Goal: Information Seeking & Learning: Learn about a topic

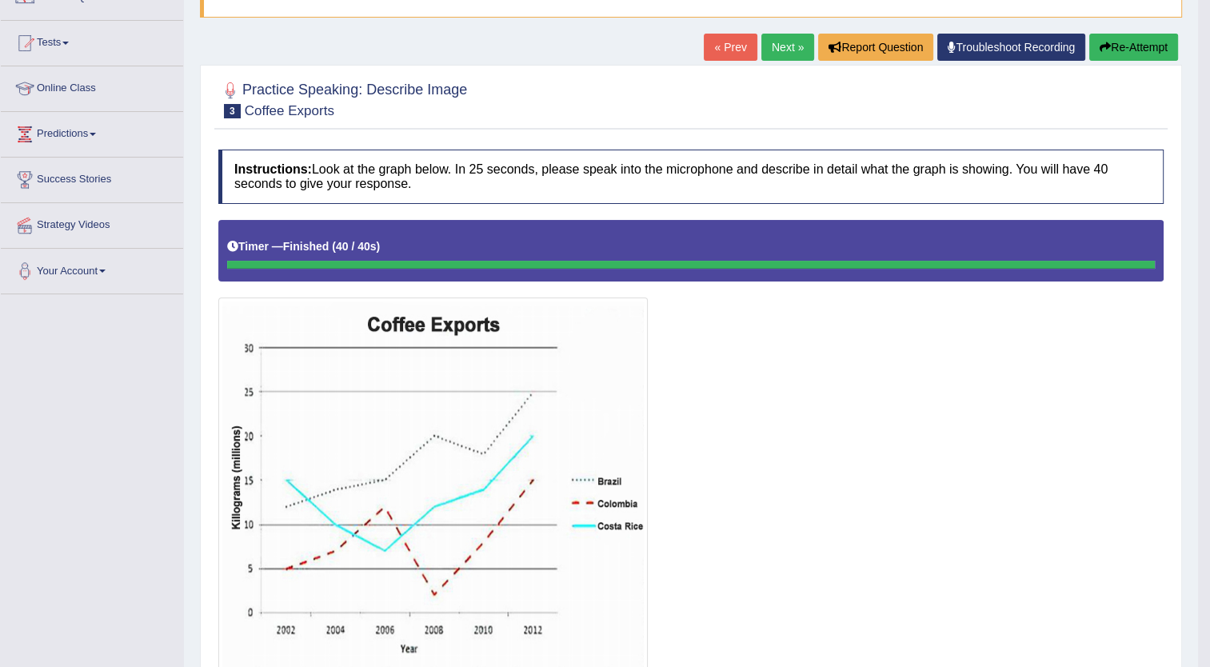
scroll to position [138, 0]
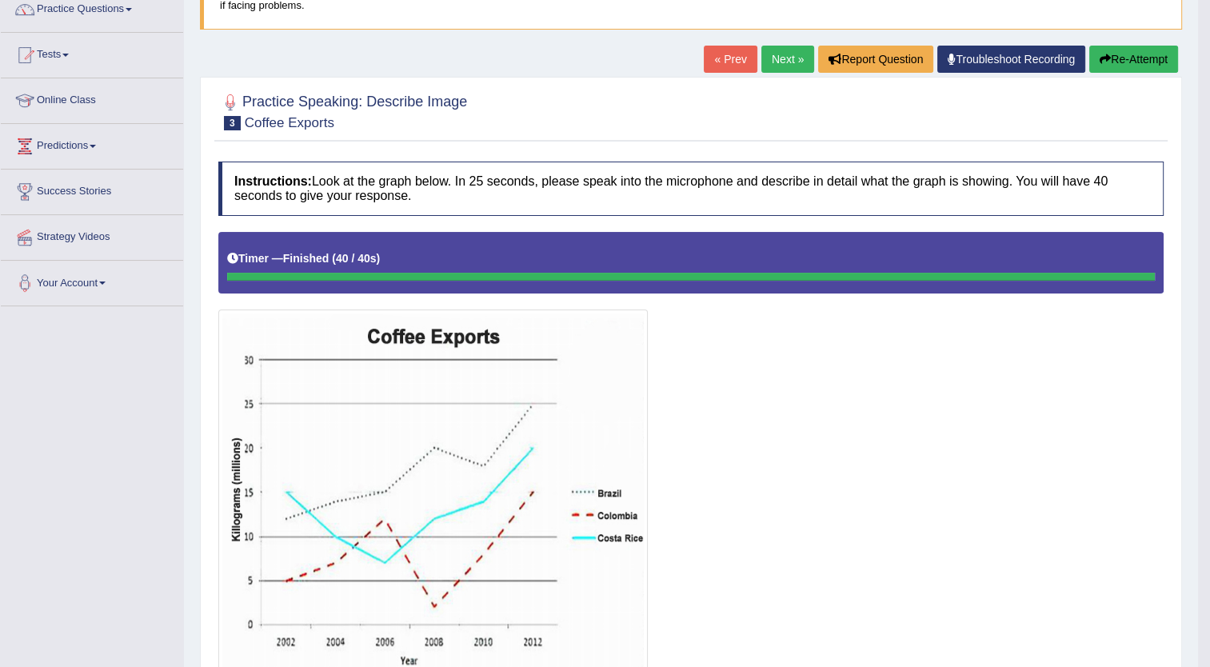
click at [1126, 54] on button "Re-Attempt" at bounding box center [1134, 59] width 89 height 27
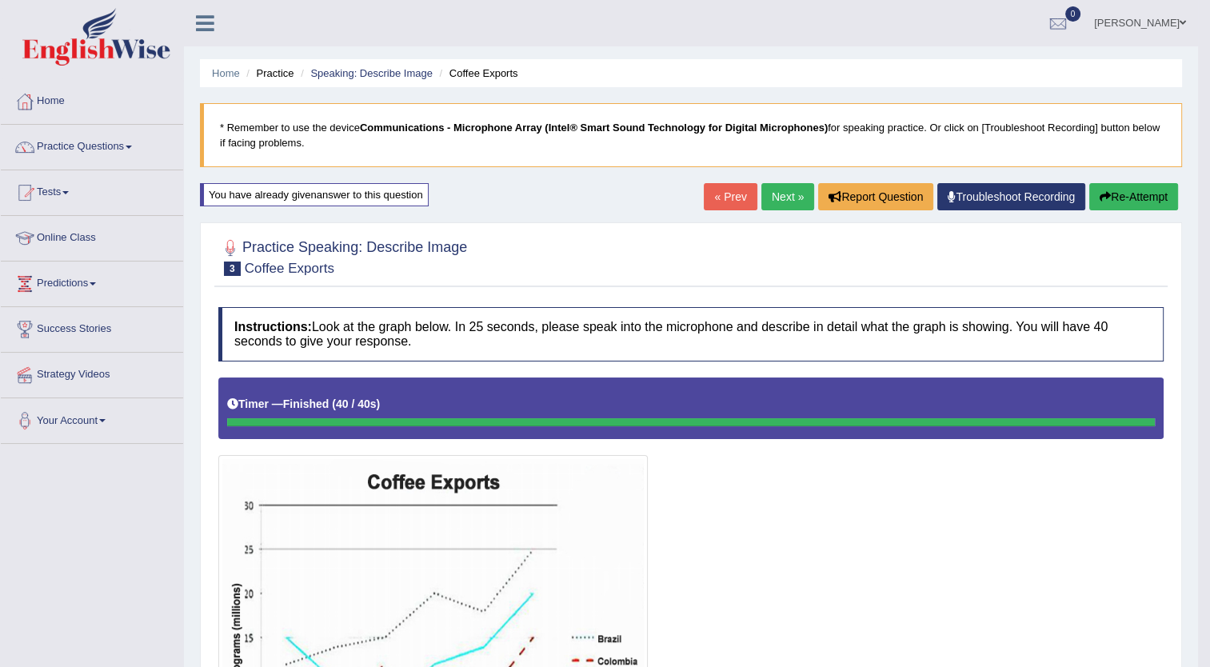
click at [773, 190] on link "Next »" at bounding box center [788, 196] width 53 height 27
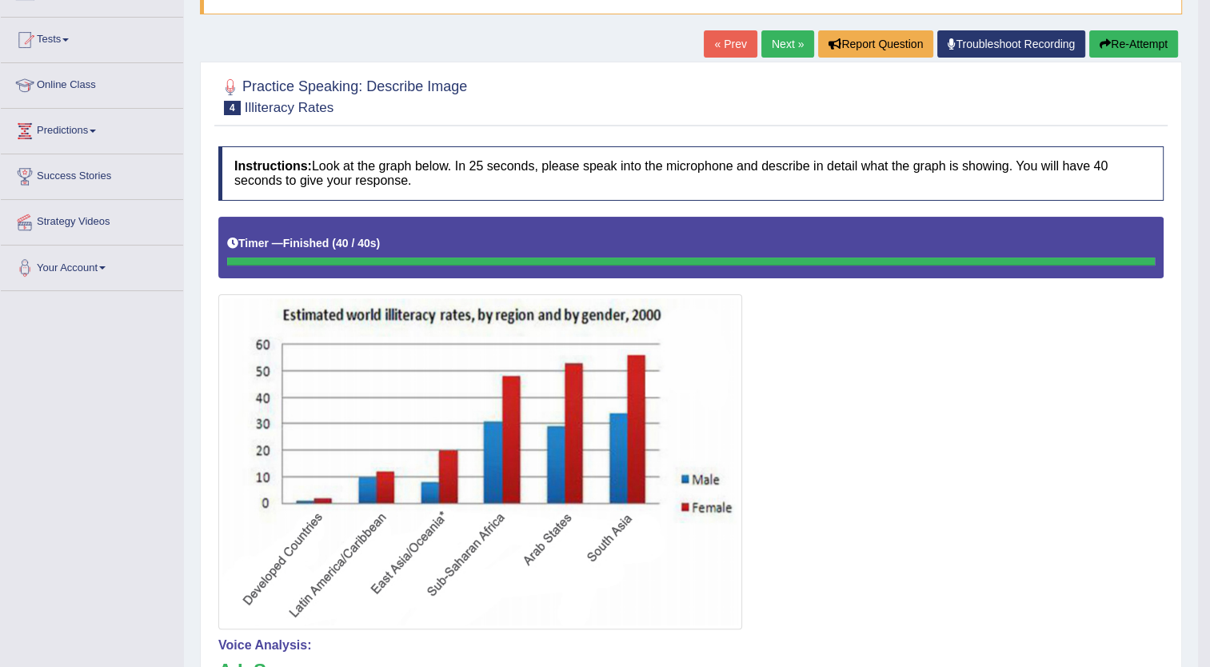
scroll to position [152, 0]
click at [1130, 46] on button "Re-Attempt" at bounding box center [1134, 44] width 89 height 27
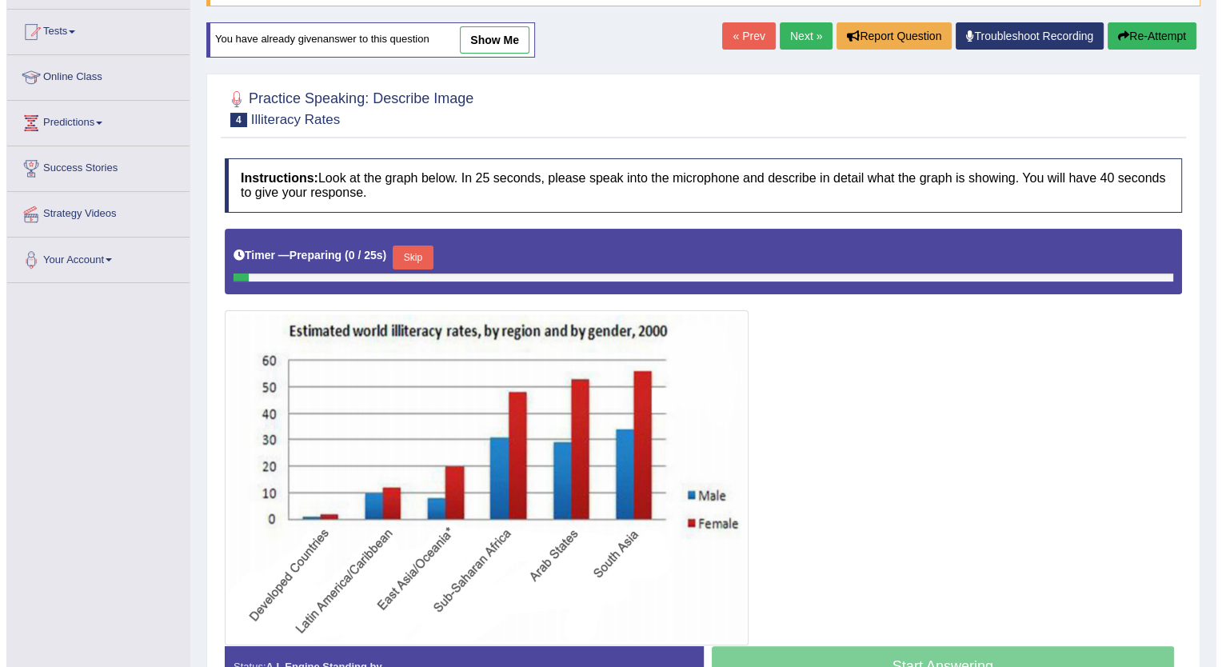
scroll to position [152, 0]
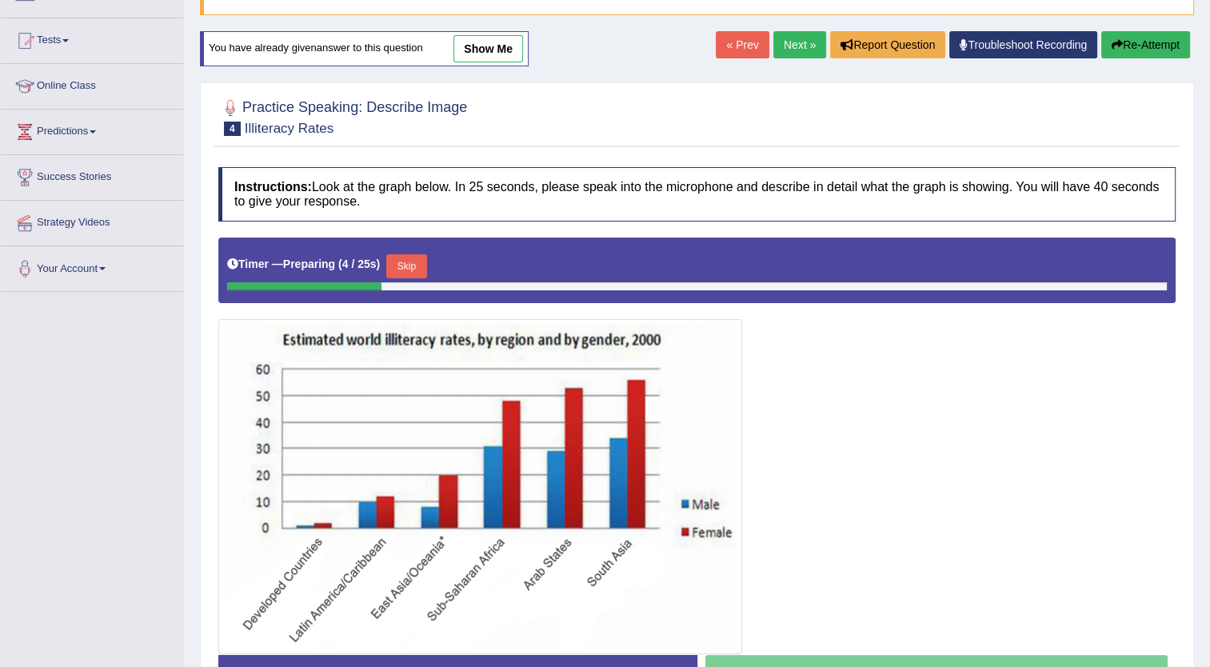
click at [404, 258] on button "Skip" at bounding box center [406, 266] width 40 height 24
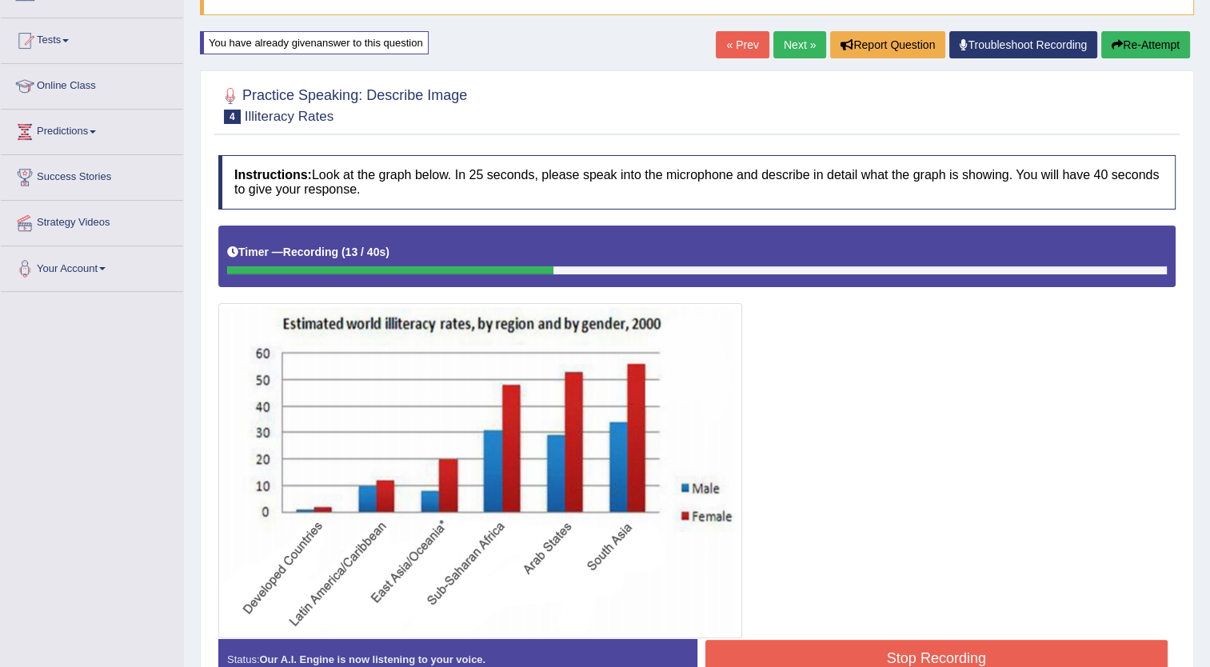
click at [948, 649] on button "Stop Recording" at bounding box center [937, 658] width 463 height 37
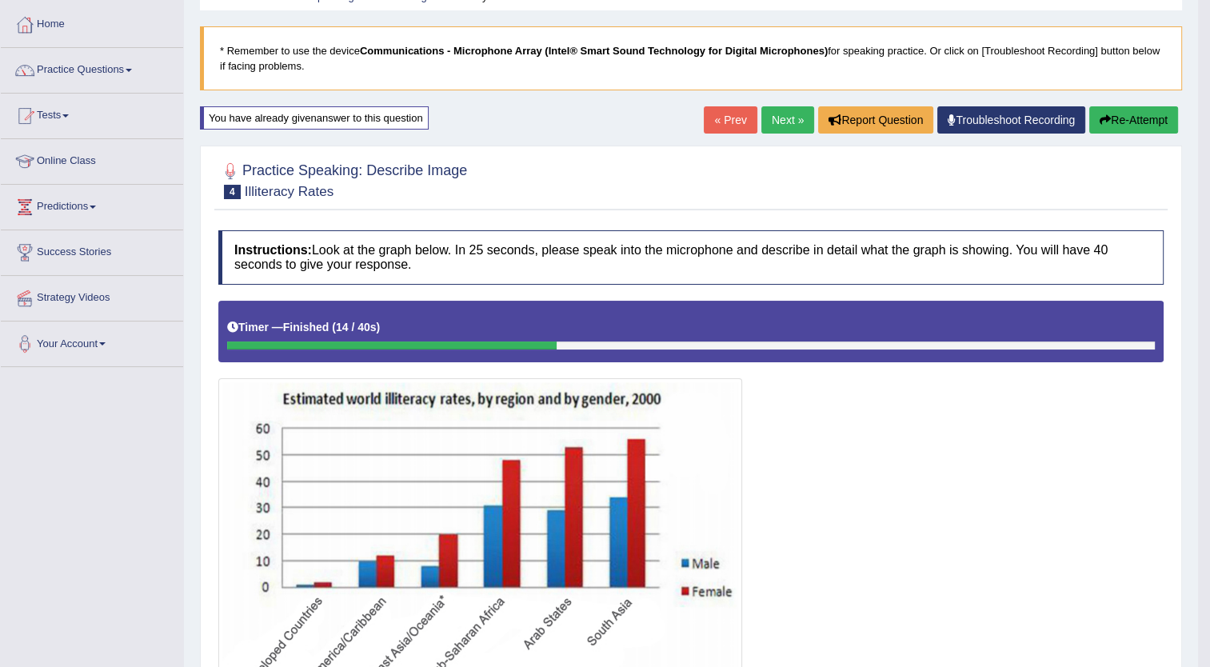
scroll to position [74, 0]
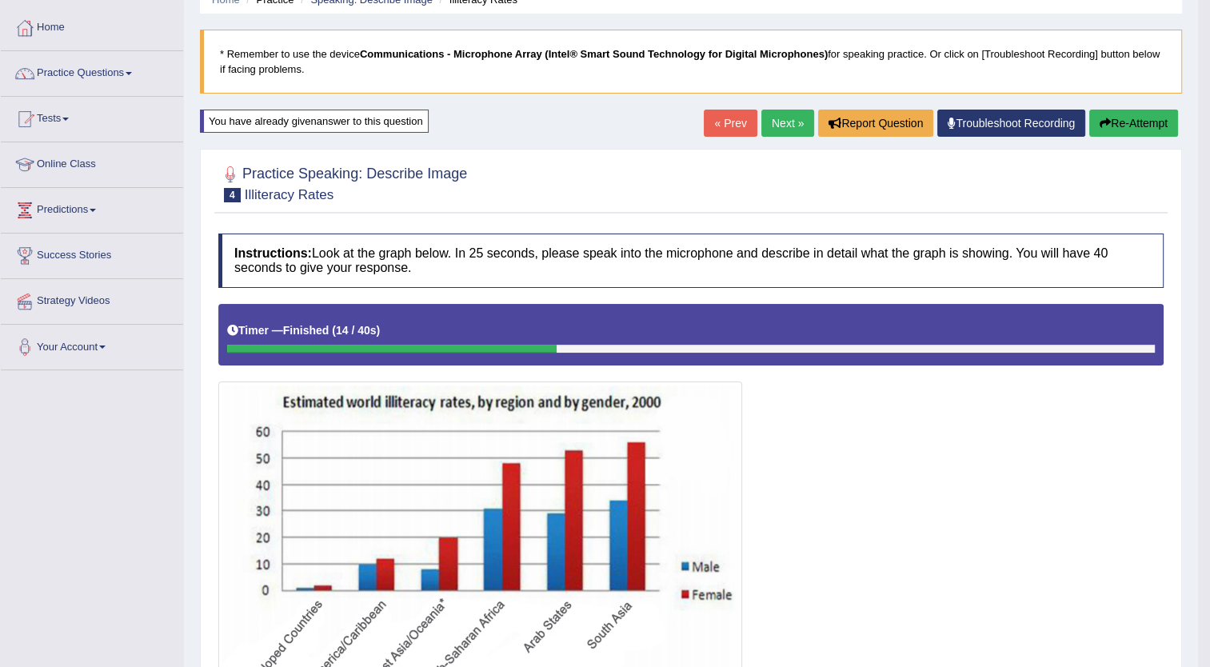
click at [1127, 119] on button "Re-Attempt" at bounding box center [1134, 123] width 89 height 27
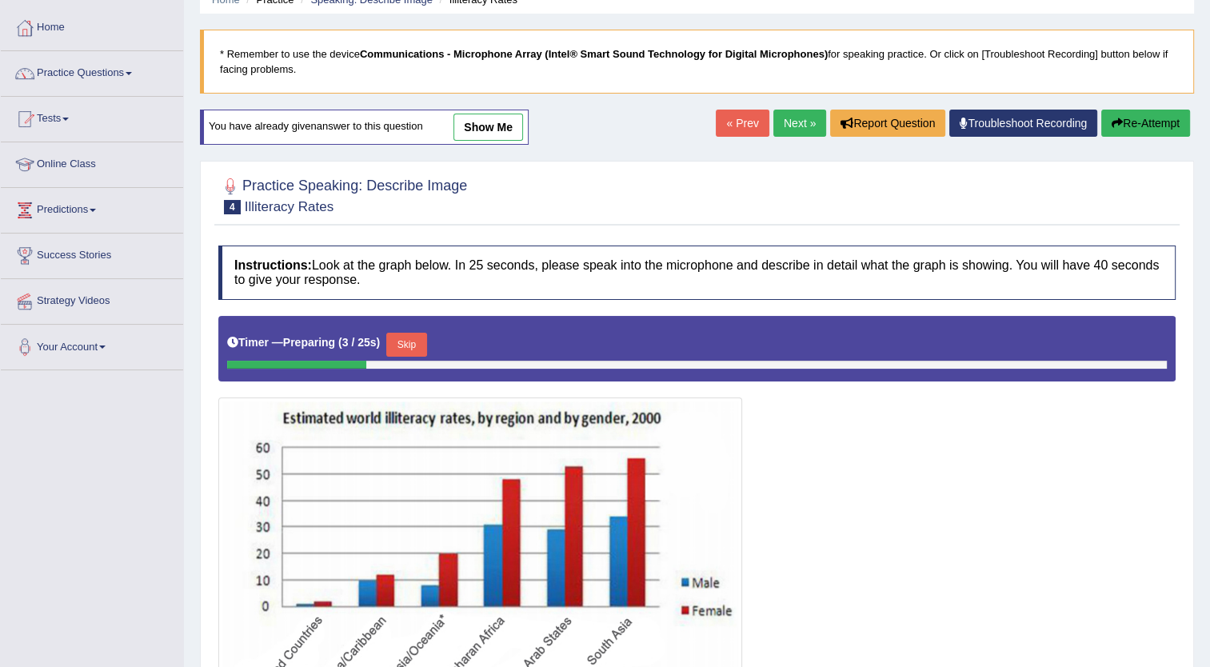
click at [398, 337] on button "Skip" at bounding box center [406, 345] width 40 height 24
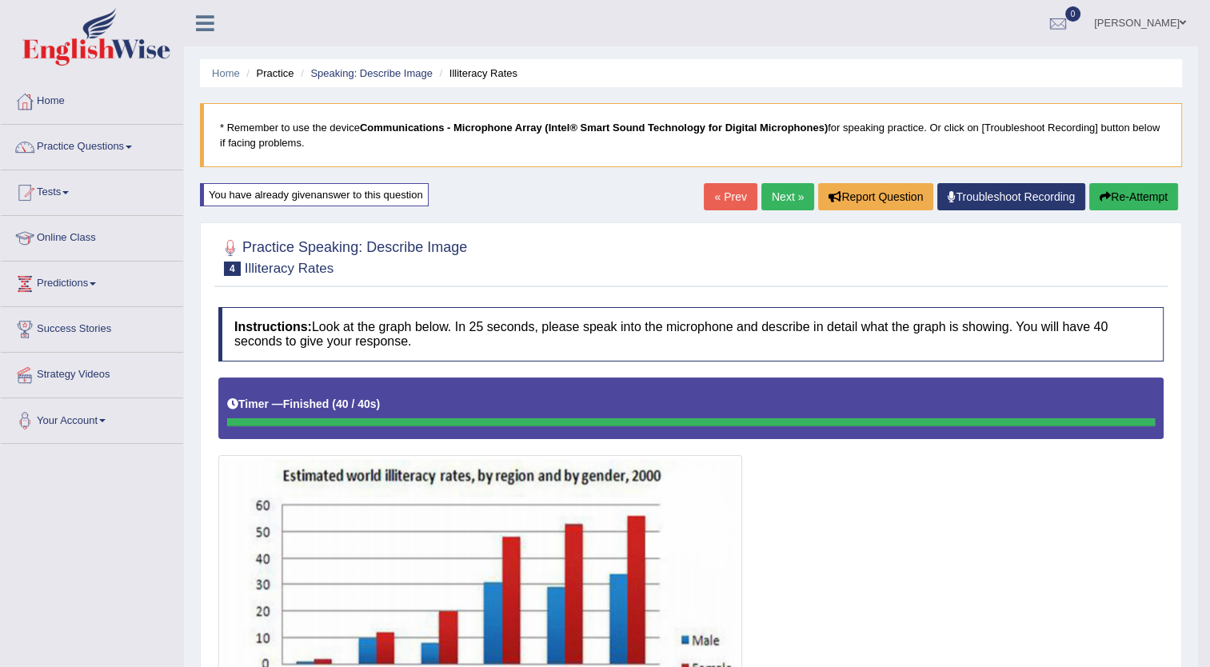
click at [778, 197] on link "Next »" at bounding box center [788, 196] width 53 height 27
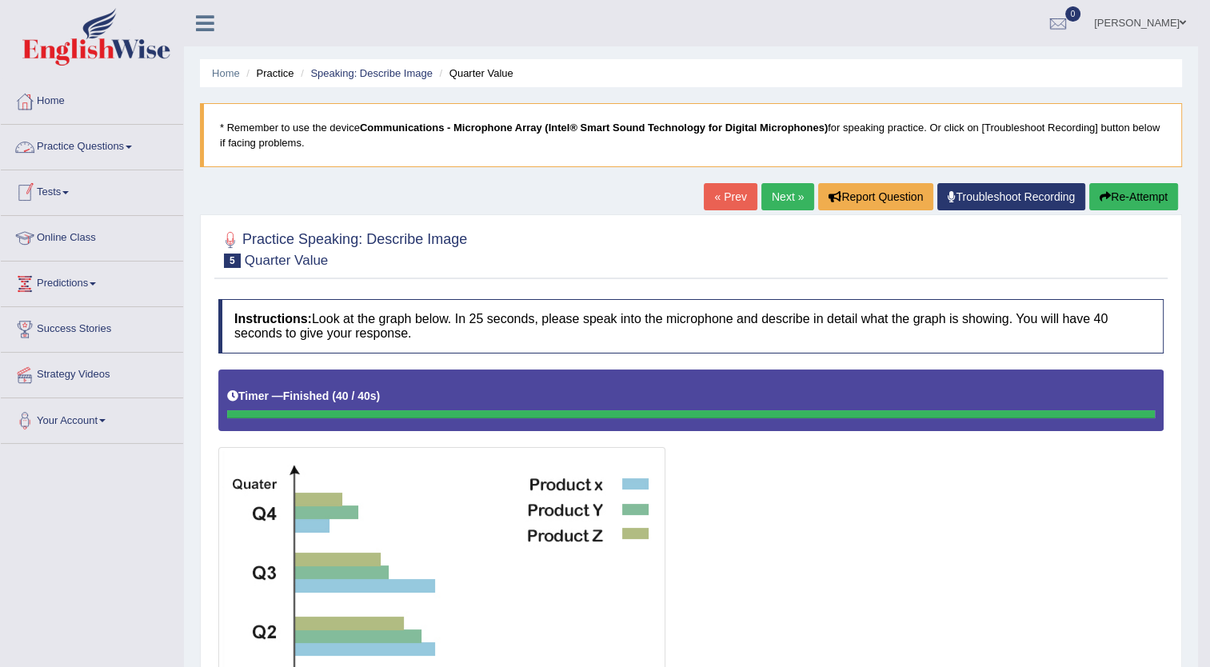
click at [131, 142] on link "Practice Questions" at bounding box center [92, 145] width 182 height 40
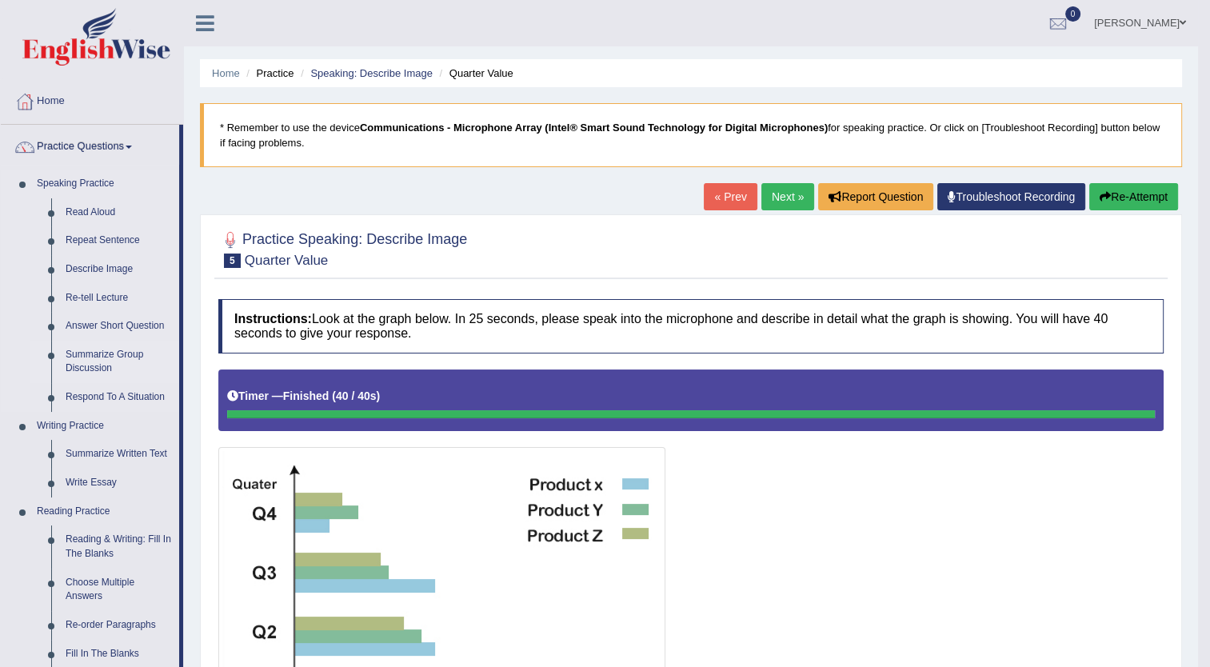
click at [118, 357] on link "Summarize Group Discussion" at bounding box center [118, 362] width 121 height 42
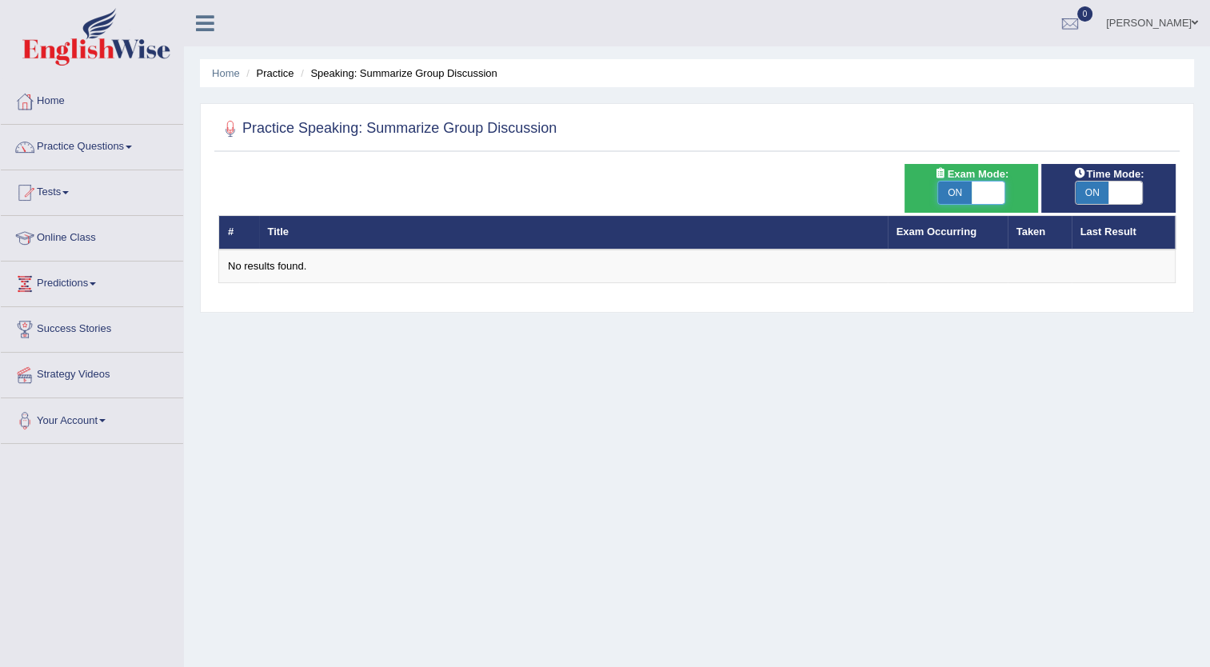
click at [991, 185] on span at bounding box center [989, 193] width 34 height 22
checkbox input "false"
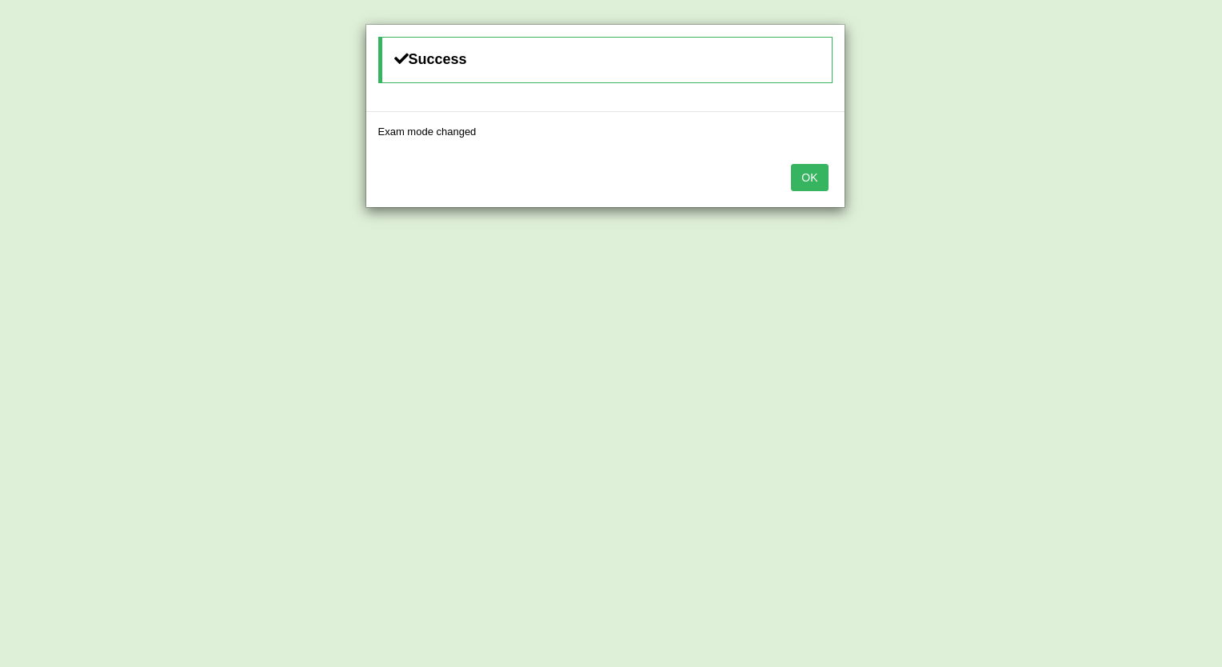
click at [806, 176] on button "OK" at bounding box center [809, 177] width 37 height 27
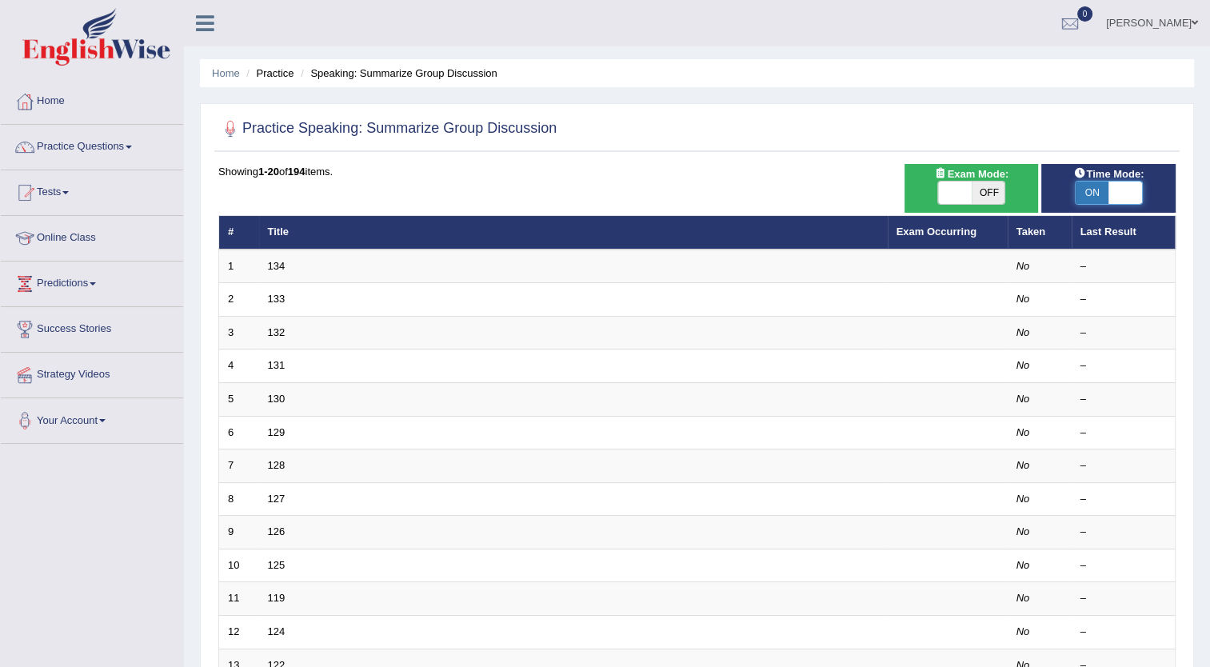
click at [1137, 191] on span at bounding box center [1126, 193] width 34 height 22
checkbox input "false"
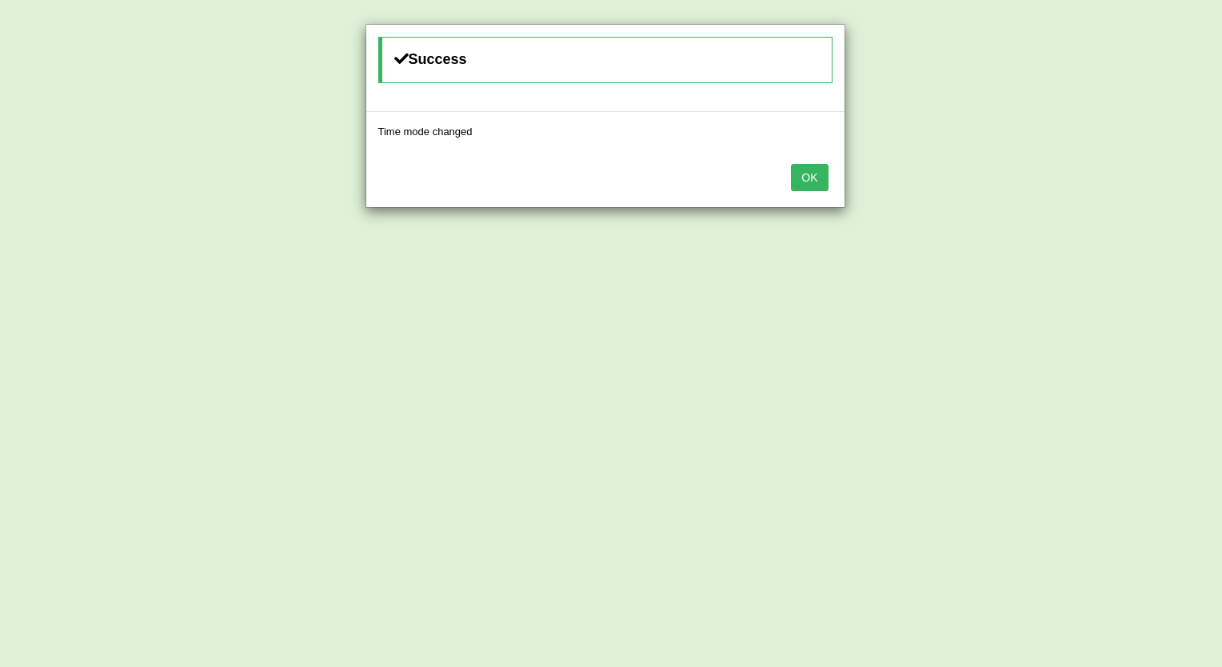
click at [804, 175] on button "OK" at bounding box center [809, 177] width 37 height 27
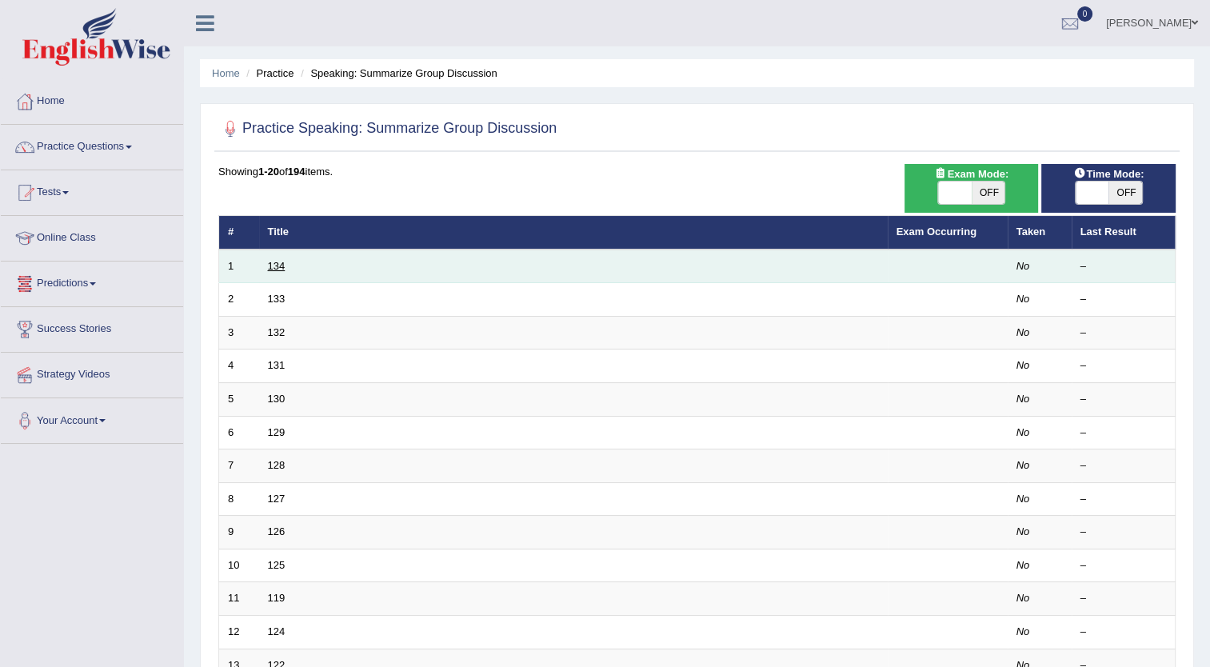
click at [282, 264] on link "134" at bounding box center [277, 266] width 18 height 12
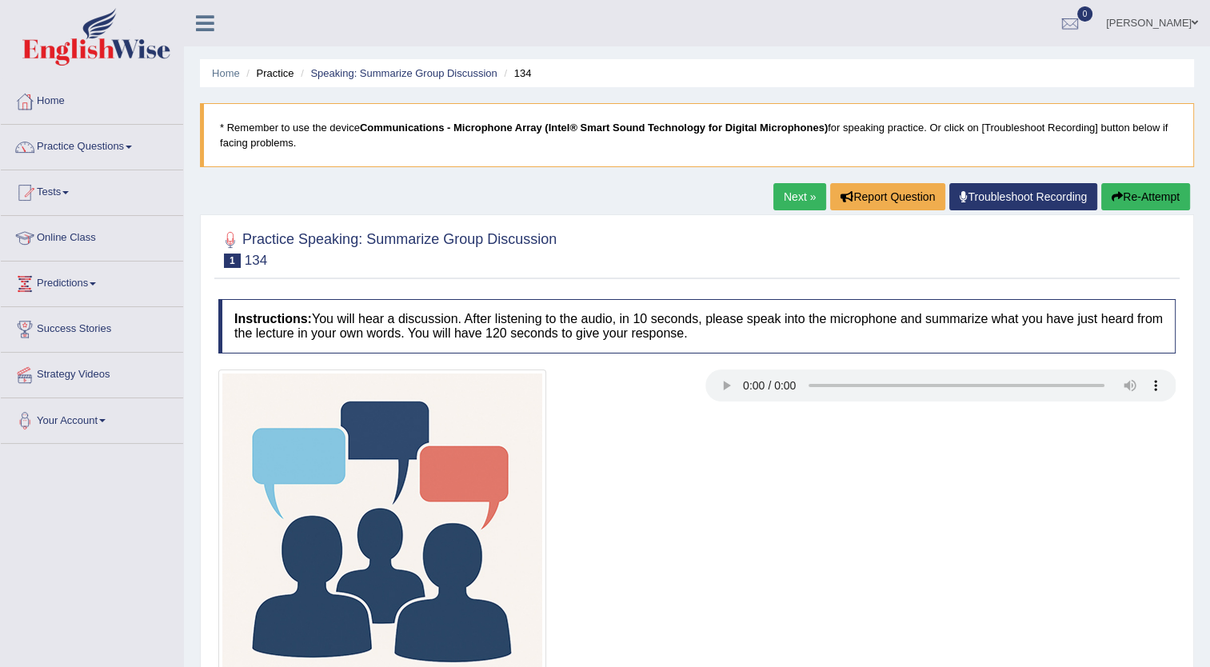
scroll to position [173, 0]
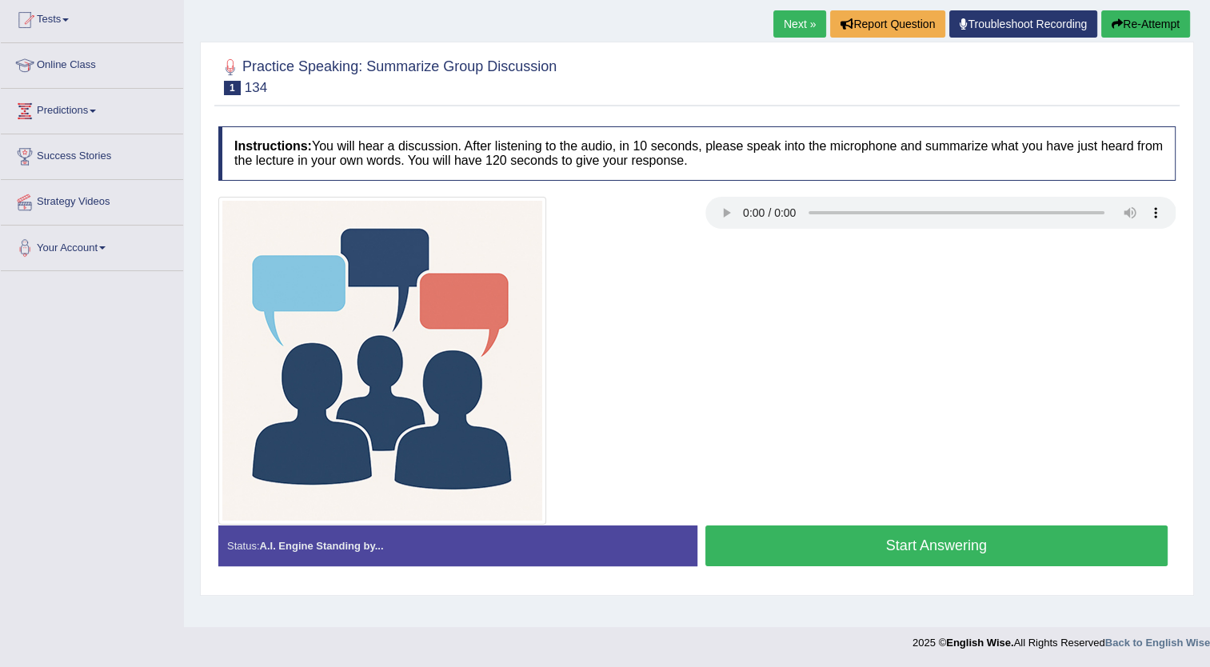
click at [894, 547] on button "Start Answering" at bounding box center [937, 546] width 463 height 41
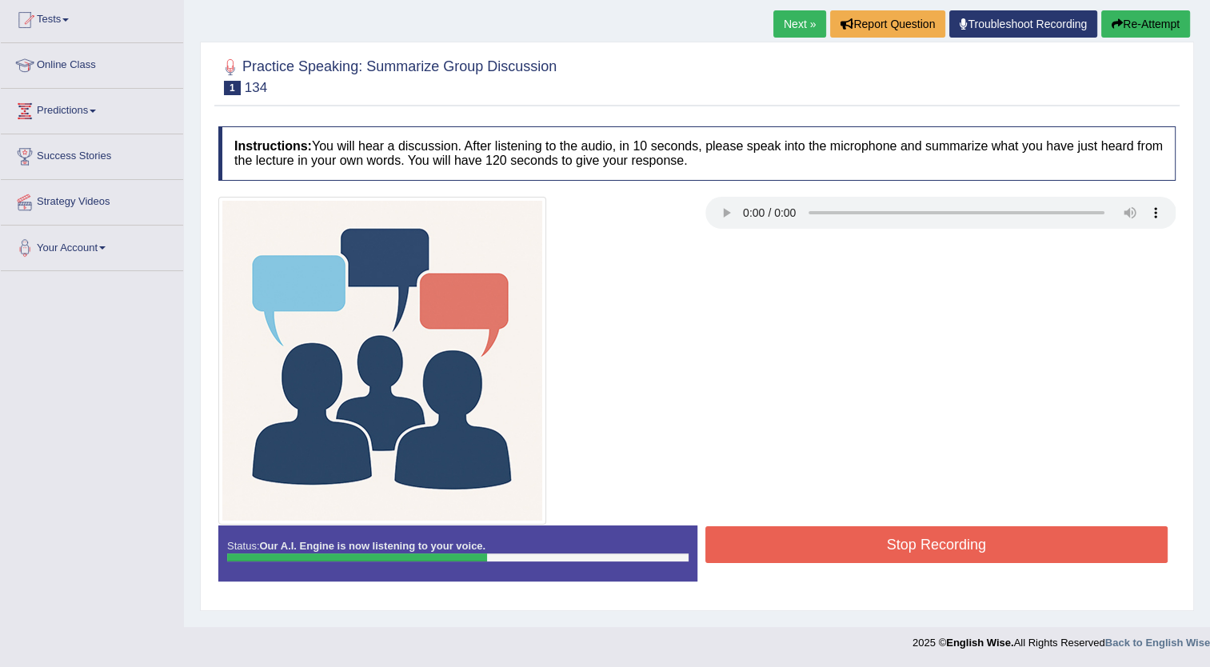
click at [894, 547] on button "Stop Recording" at bounding box center [937, 544] width 463 height 37
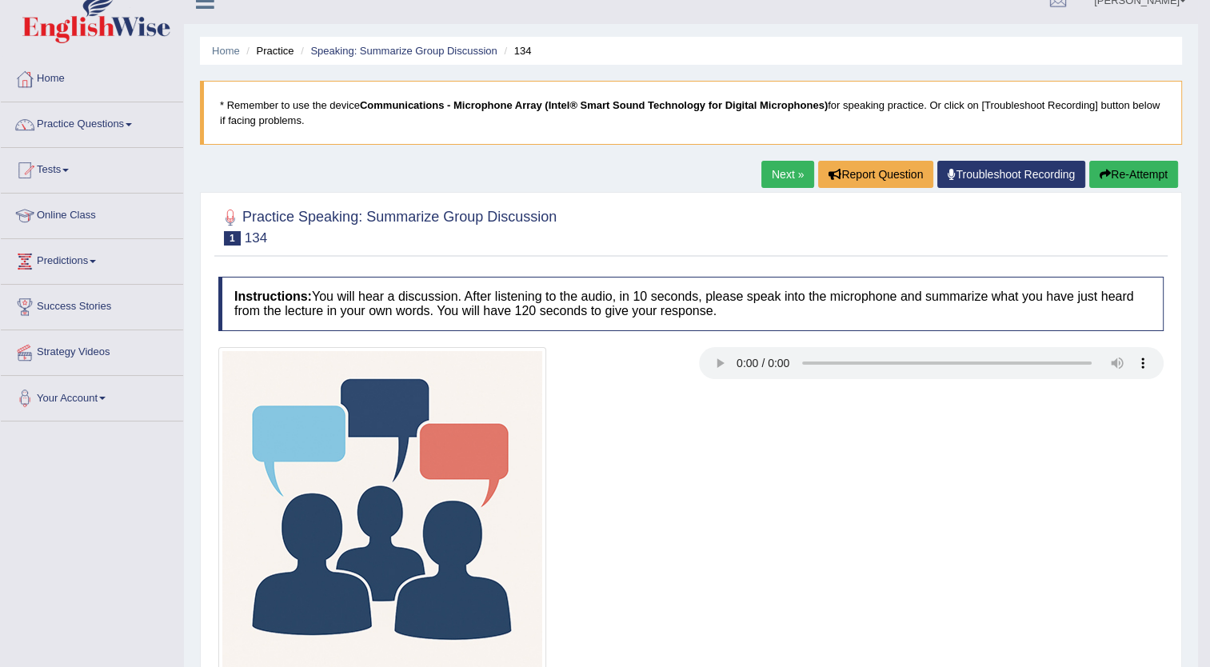
scroll to position [22, 0]
click at [781, 171] on link "Next »" at bounding box center [788, 175] width 53 height 27
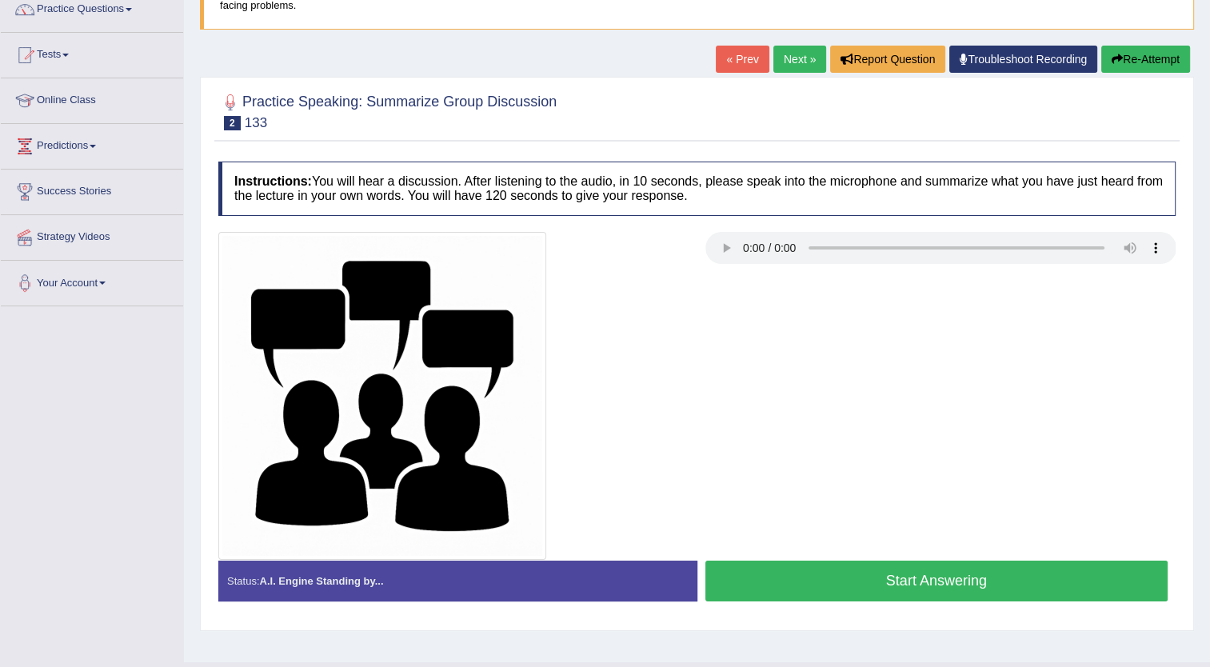
scroll to position [173, 0]
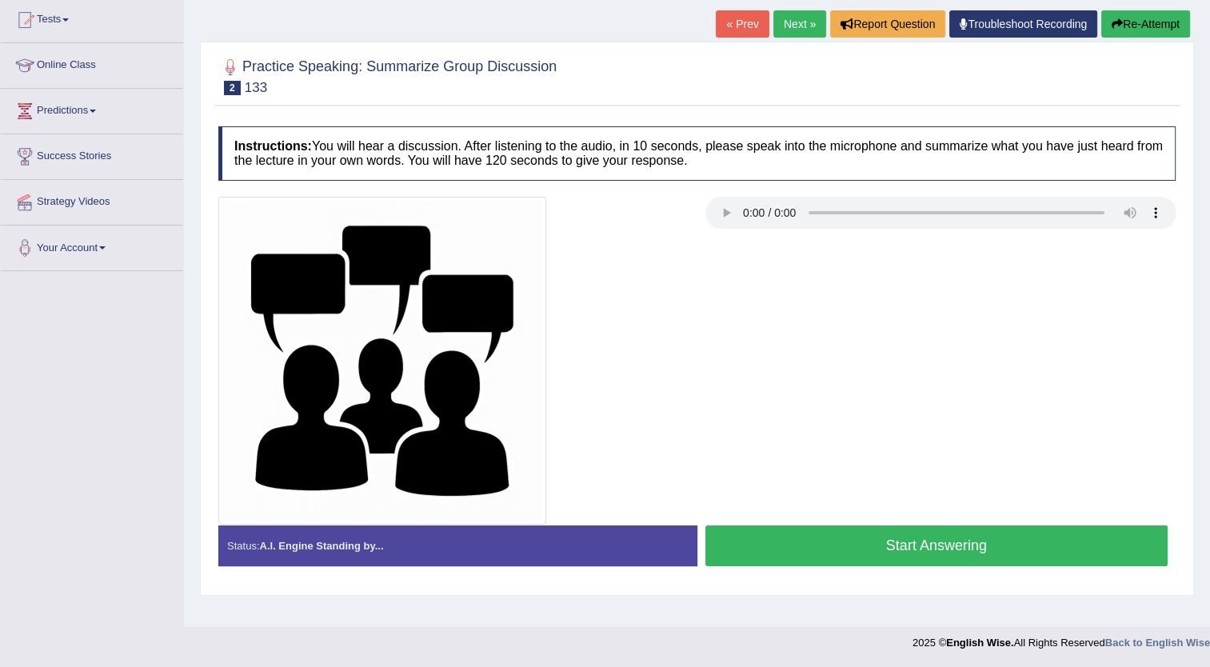
click at [791, 546] on button "Start Answering" at bounding box center [937, 546] width 463 height 41
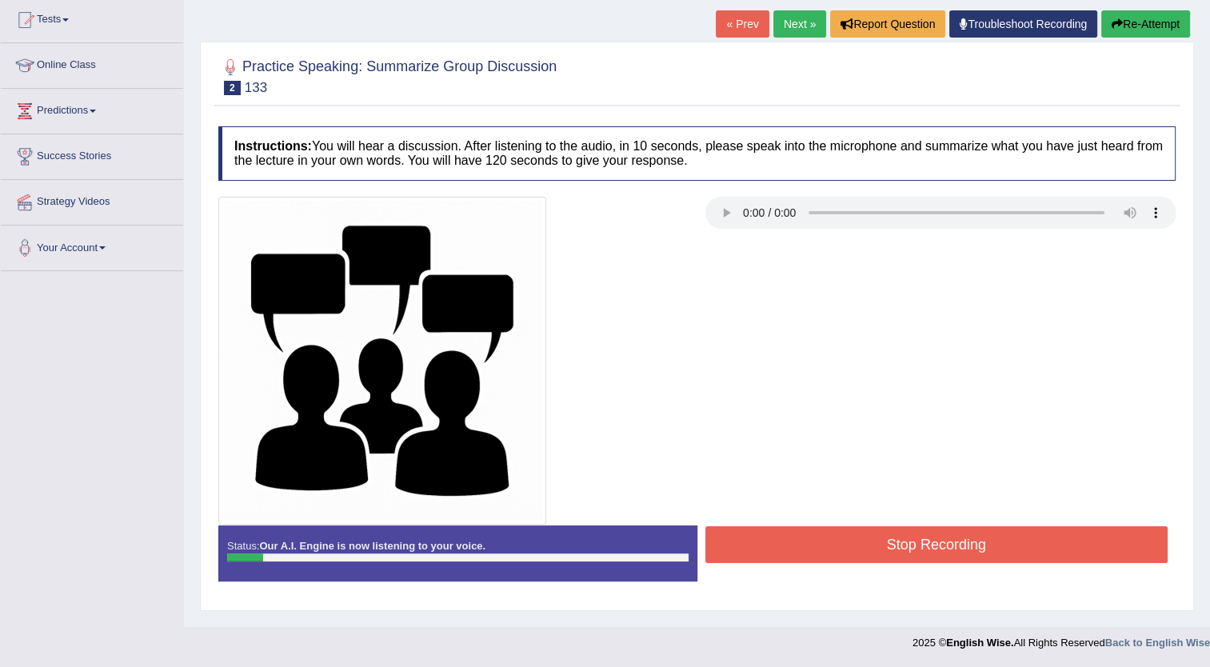
click at [791, 546] on button "Stop Recording" at bounding box center [937, 544] width 463 height 37
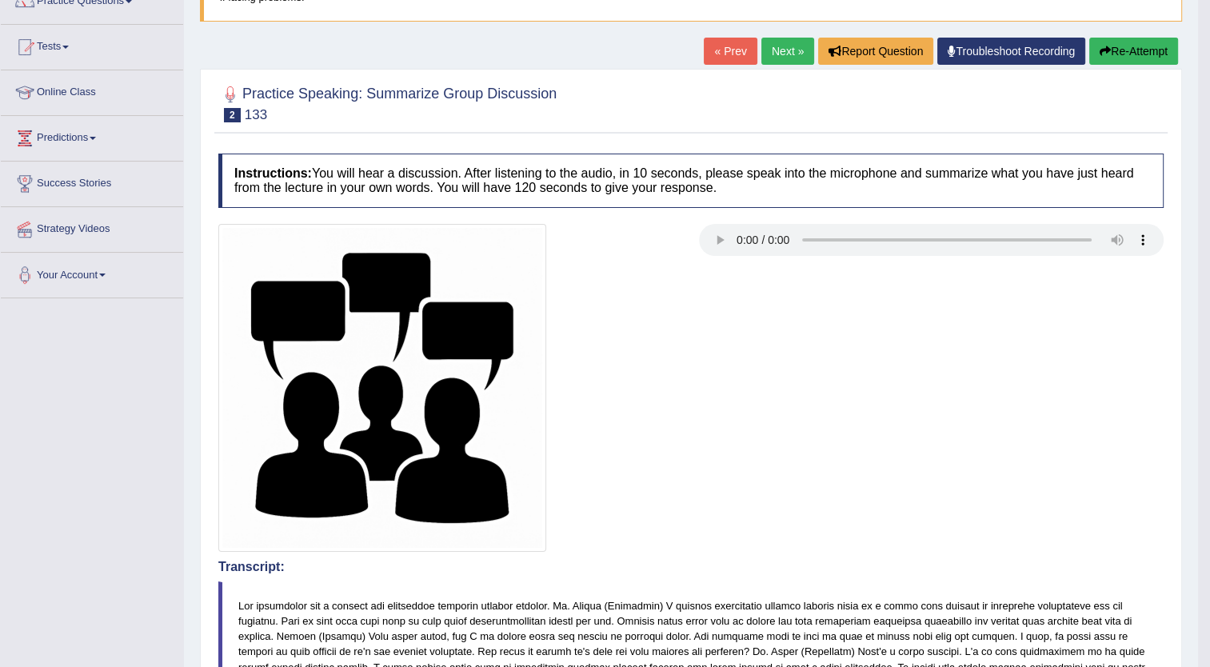
scroll to position [144, 0]
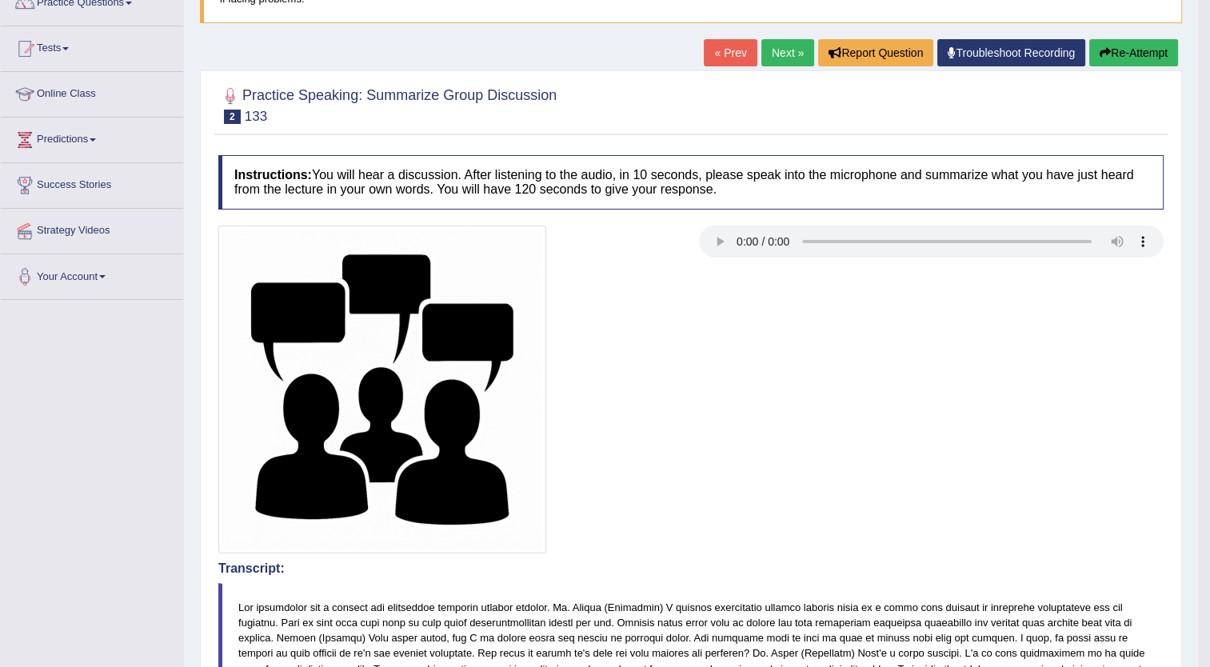
click at [1133, 50] on button "Re-Attempt" at bounding box center [1134, 52] width 89 height 27
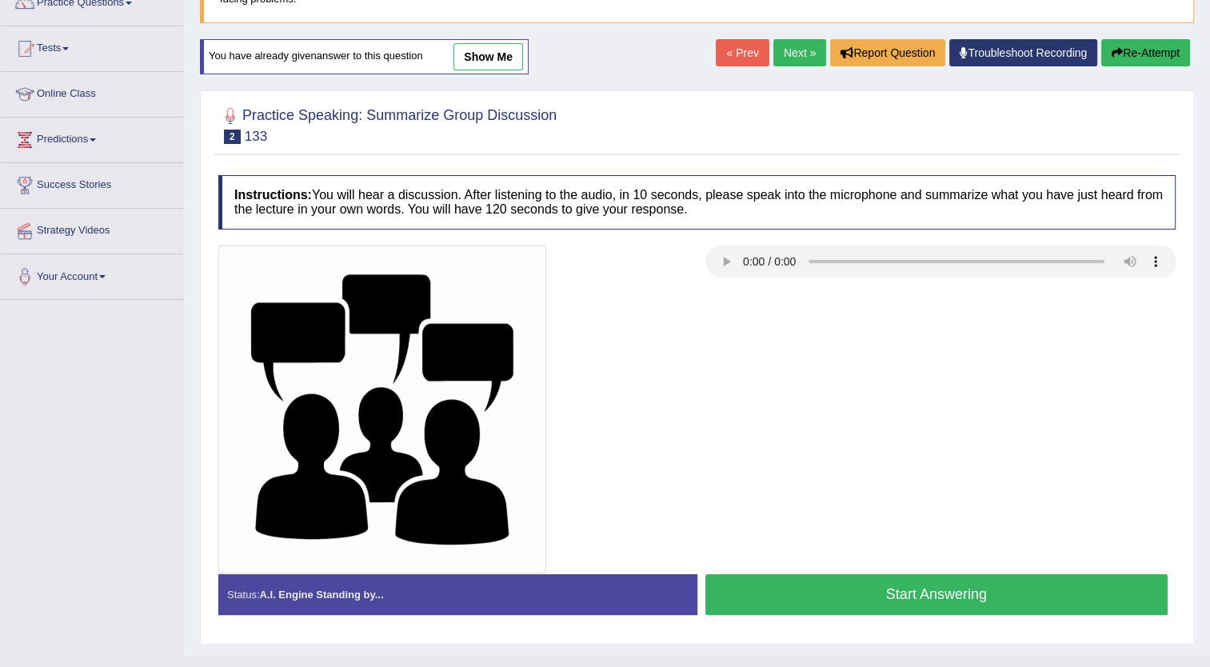
click at [886, 590] on button "Start Answering" at bounding box center [937, 594] width 463 height 41
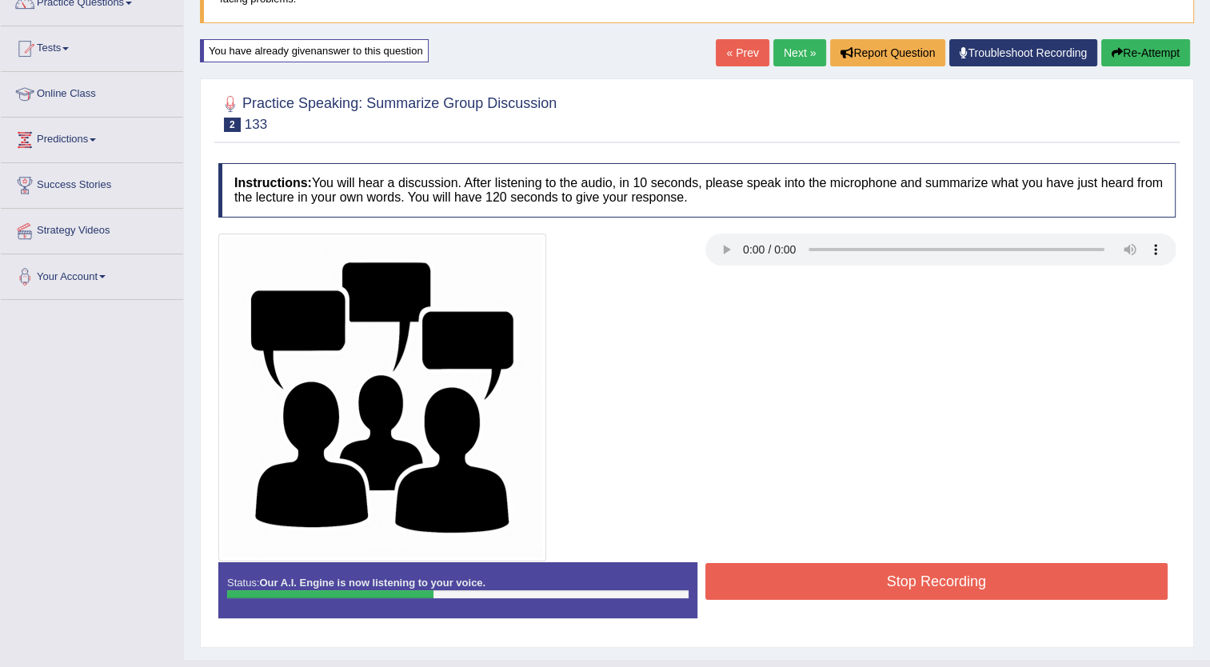
click at [886, 590] on button "Stop Recording" at bounding box center [937, 581] width 463 height 37
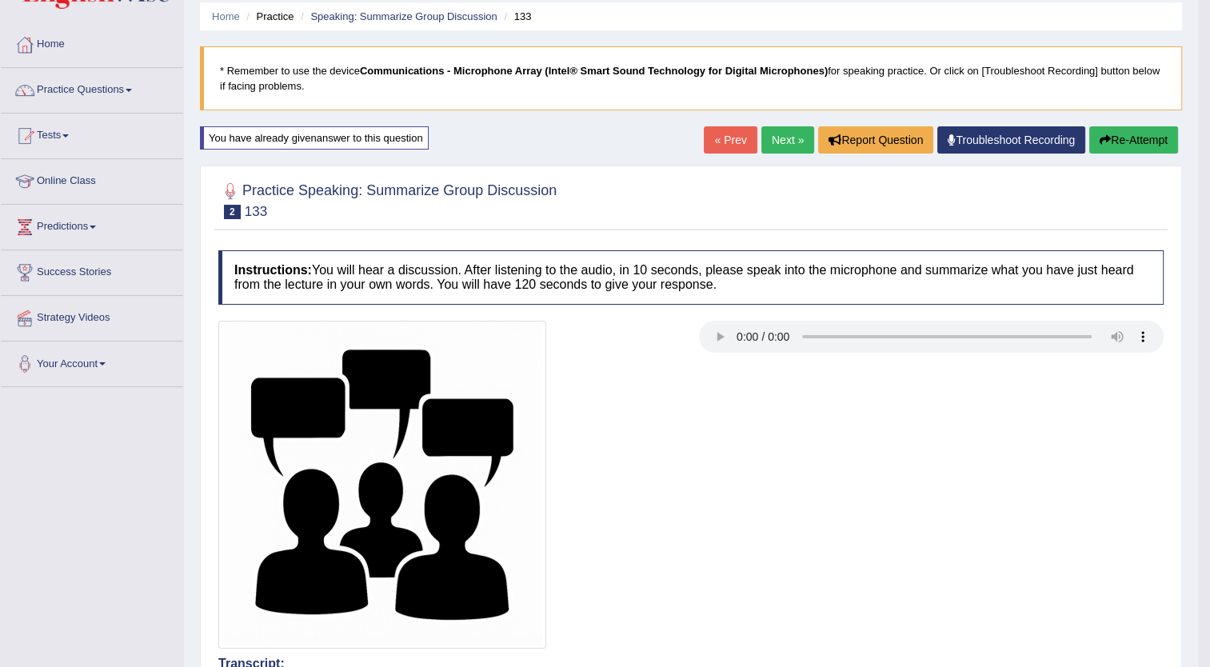
scroll to position [51, 0]
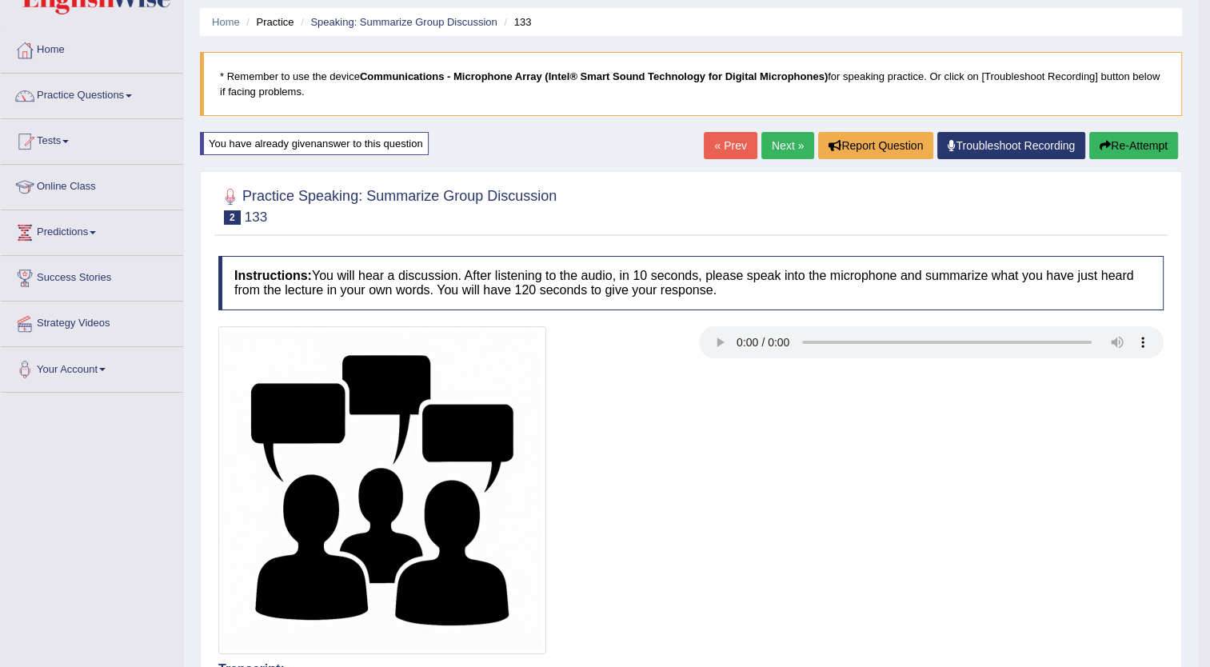
click at [776, 147] on link "Next »" at bounding box center [788, 145] width 53 height 27
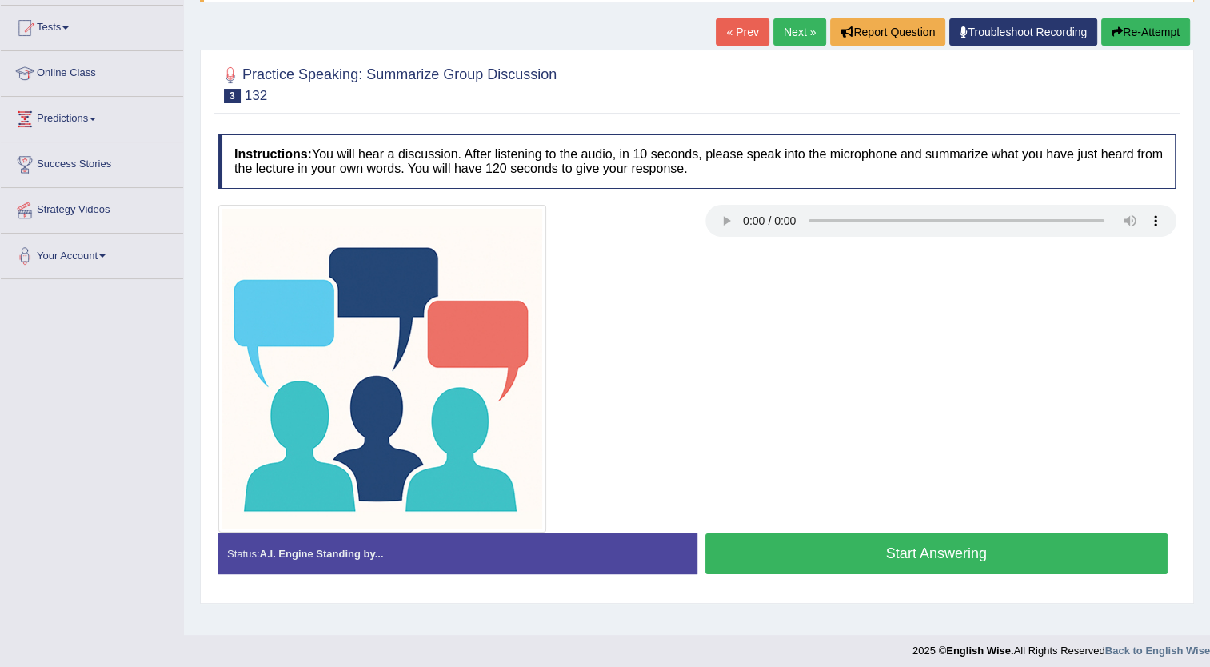
scroll to position [173, 0]
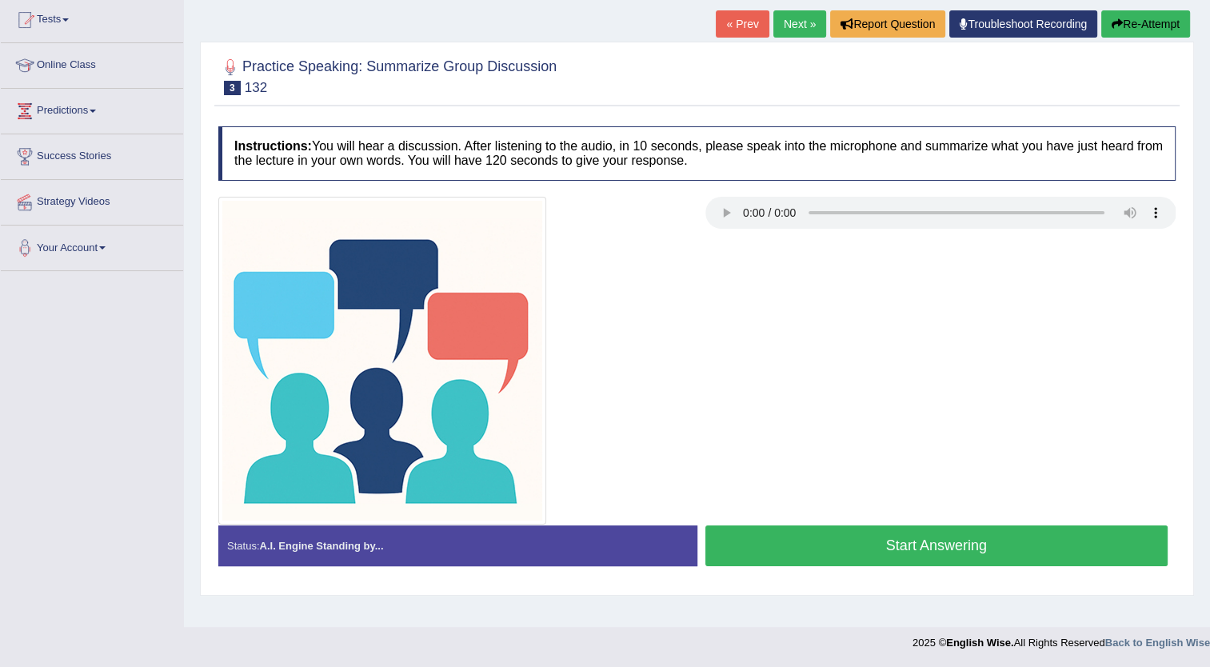
click at [848, 546] on button "Start Answering" at bounding box center [937, 546] width 463 height 41
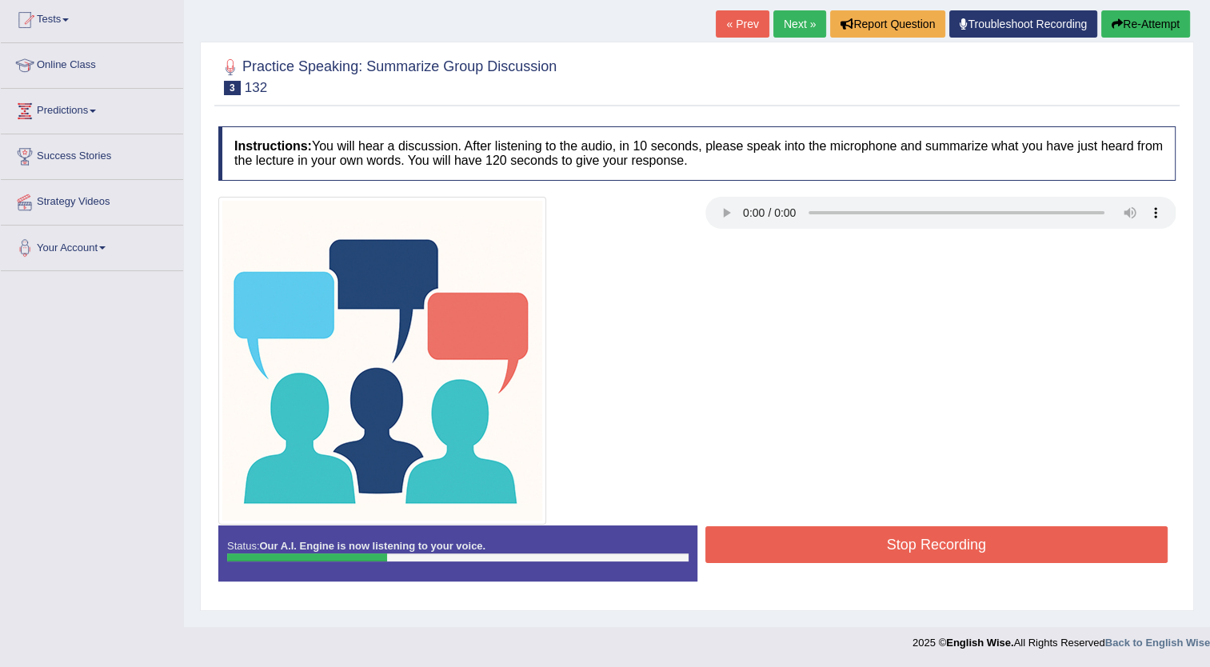
click at [848, 546] on button "Stop Recording" at bounding box center [937, 544] width 463 height 37
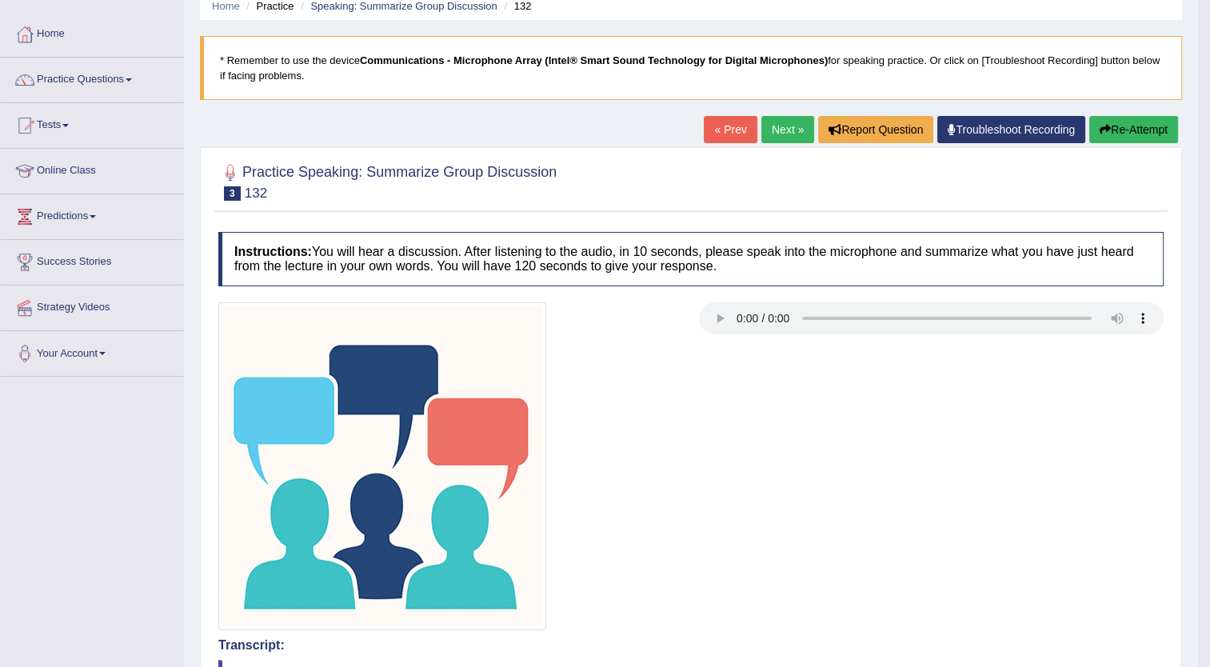
scroll to position [67, 0]
click at [132, 80] on span at bounding box center [129, 79] width 6 height 3
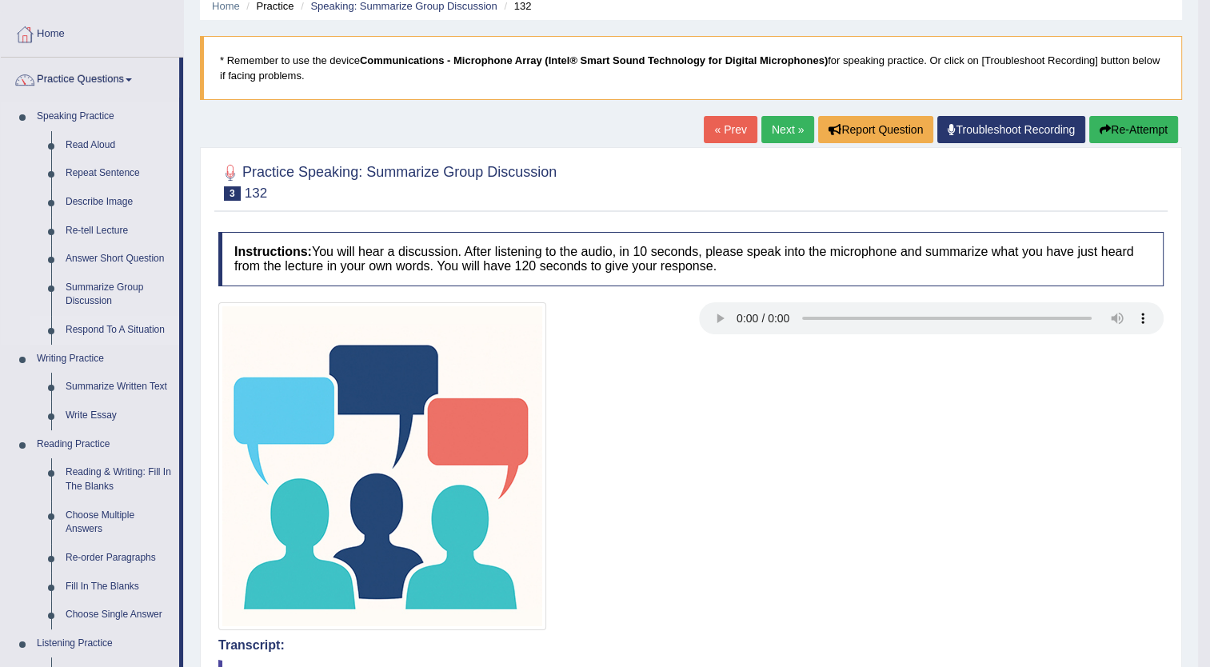
click at [120, 326] on link "Respond To A Situation" at bounding box center [118, 330] width 121 height 29
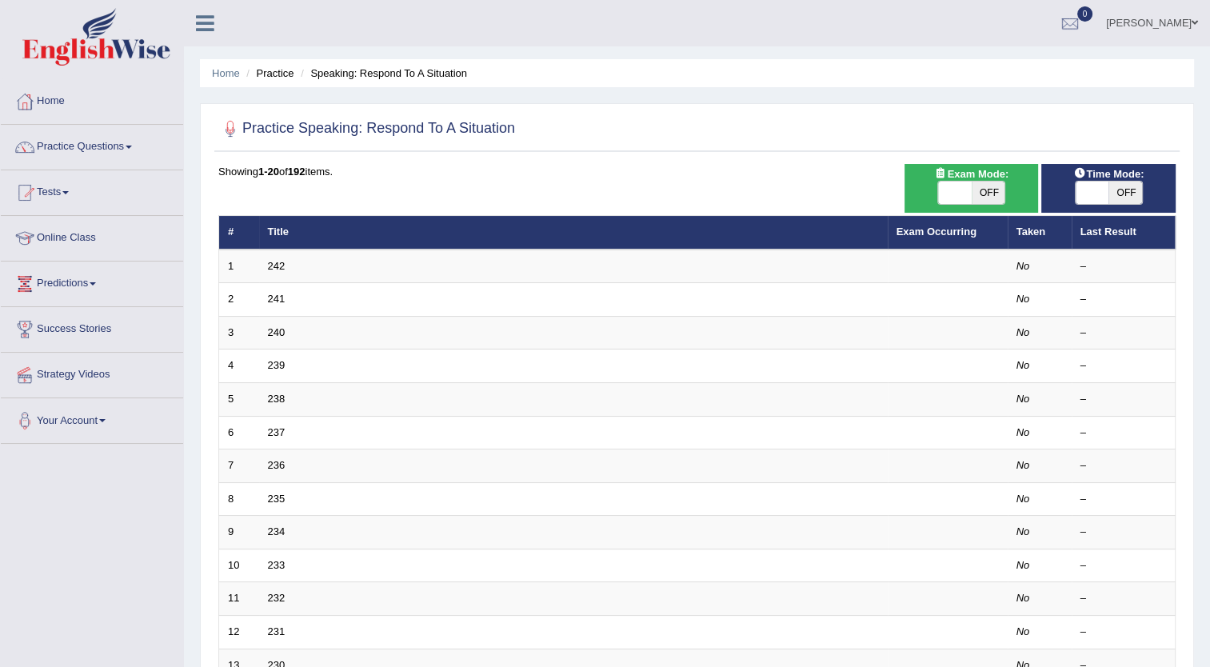
click at [982, 196] on span "OFF" at bounding box center [989, 193] width 34 height 22
checkbox input "true"
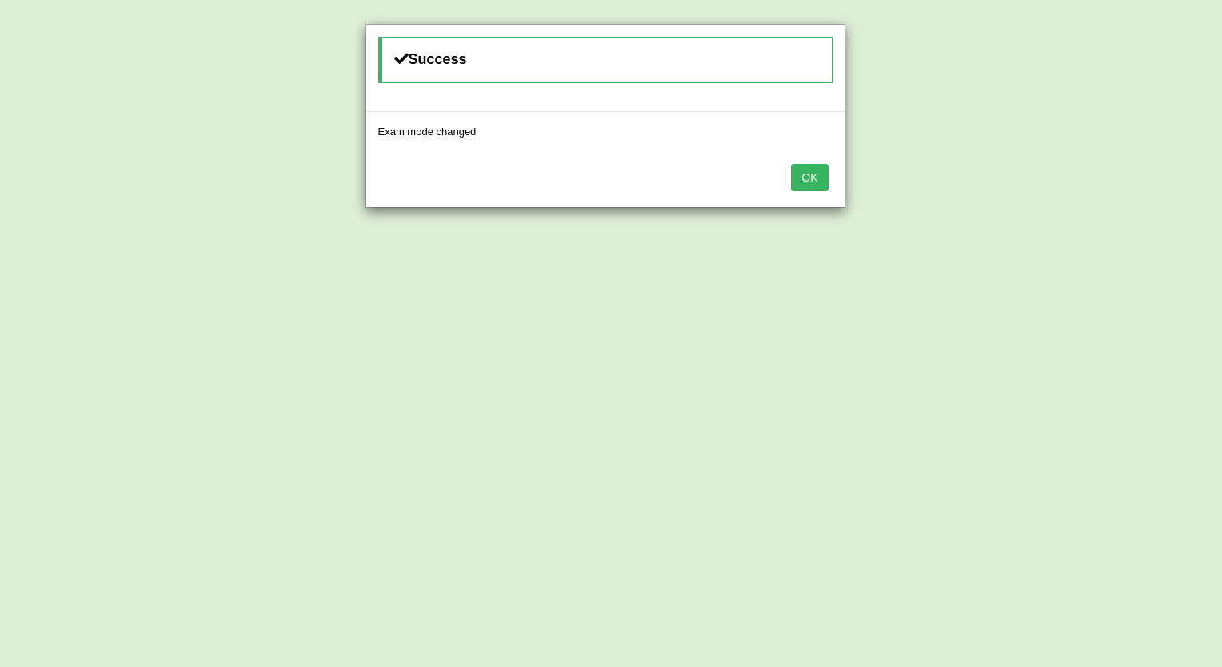
click at [818, 171] on button "OK" at bounding box center [809, 177] width 37 height 27
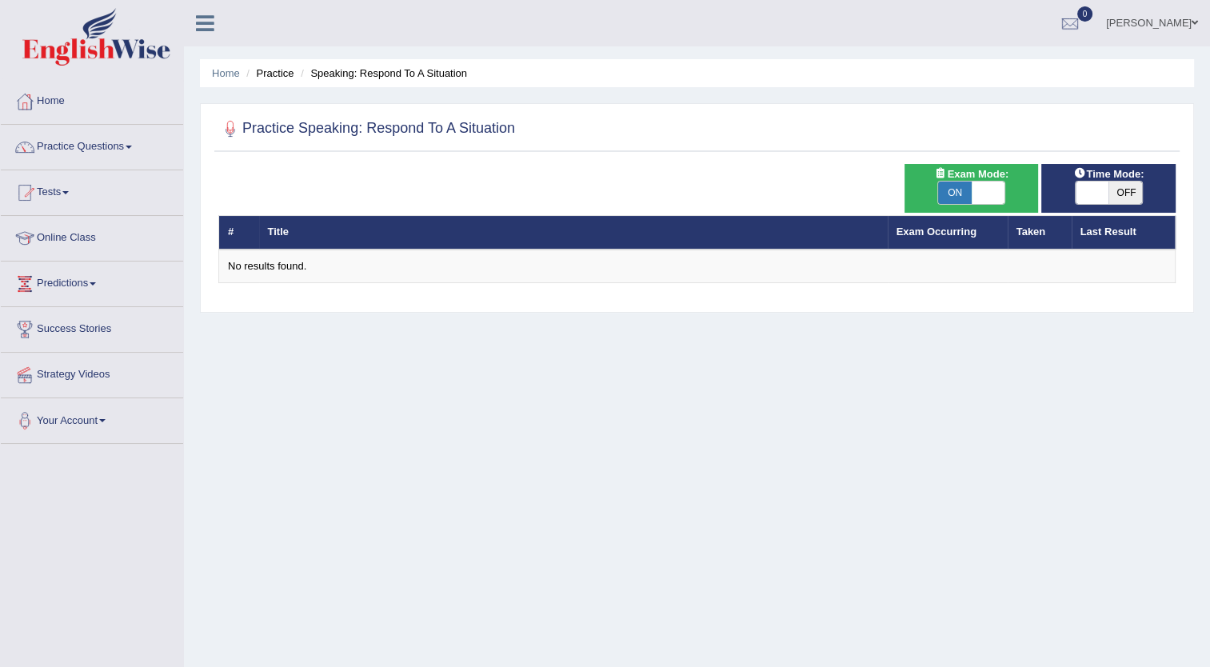
click at [1138, 190] on span "OFF" at bounding box center [1126, 193] width 34 height 22
checkbox input "true"
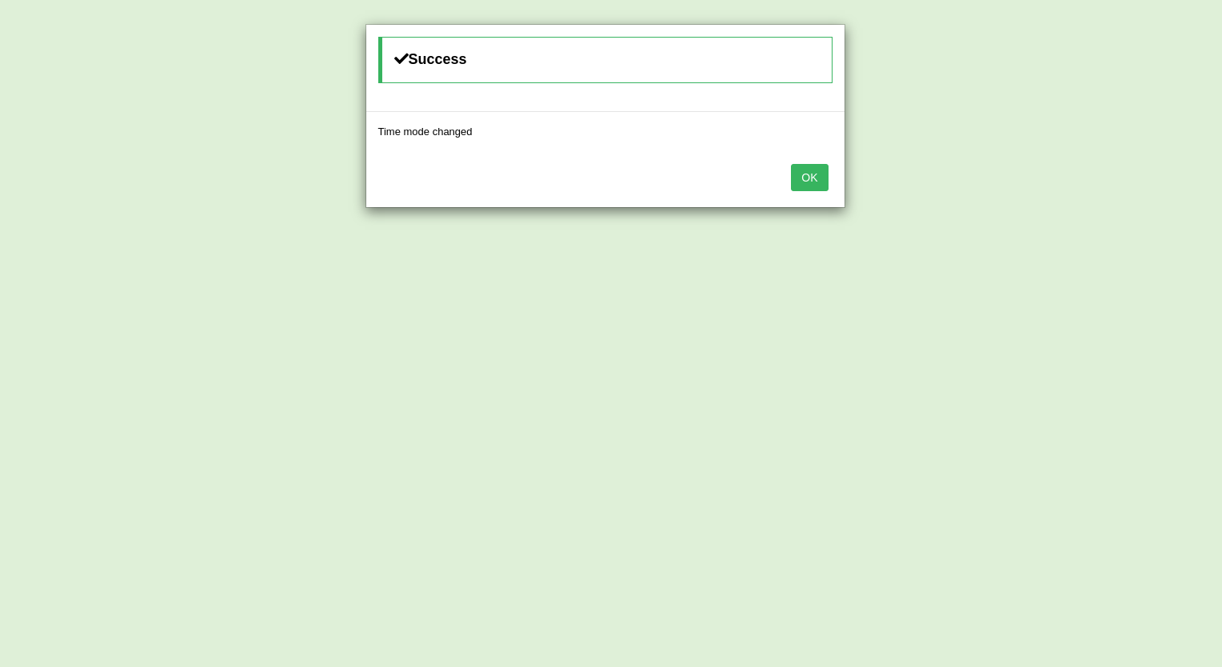
click at [810, 176] on button "OK" at bounding box center [809, 177] width 37 height 27
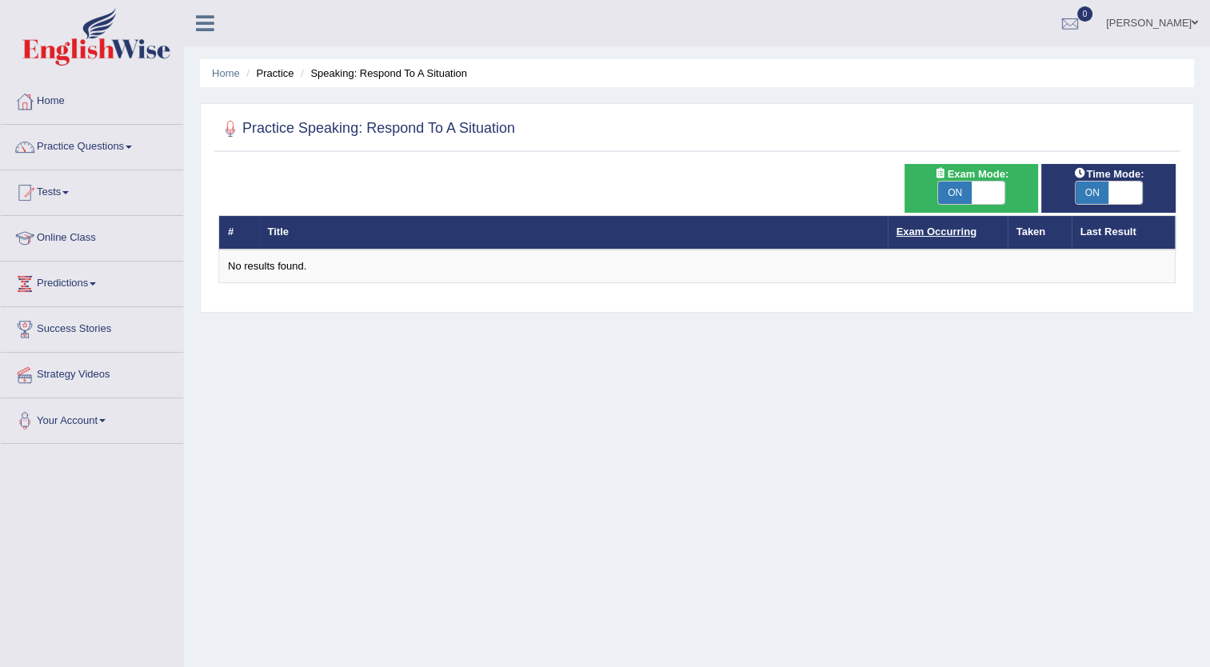
click at [932, 227] on link "Exam Occurring" at bounding box center [937, 232] width 80 height 12
click at [954, 226] on link "Exam Occurring" at bounding box center [937, 232] width 80 height 12
click at [932, 230] on link "Exam Occurring" at bounding box center [937, 232] width 80 height 12
click at [1002, 189] on span at bounding box center [989, 193] width 34 height 22
checkbox input "false"
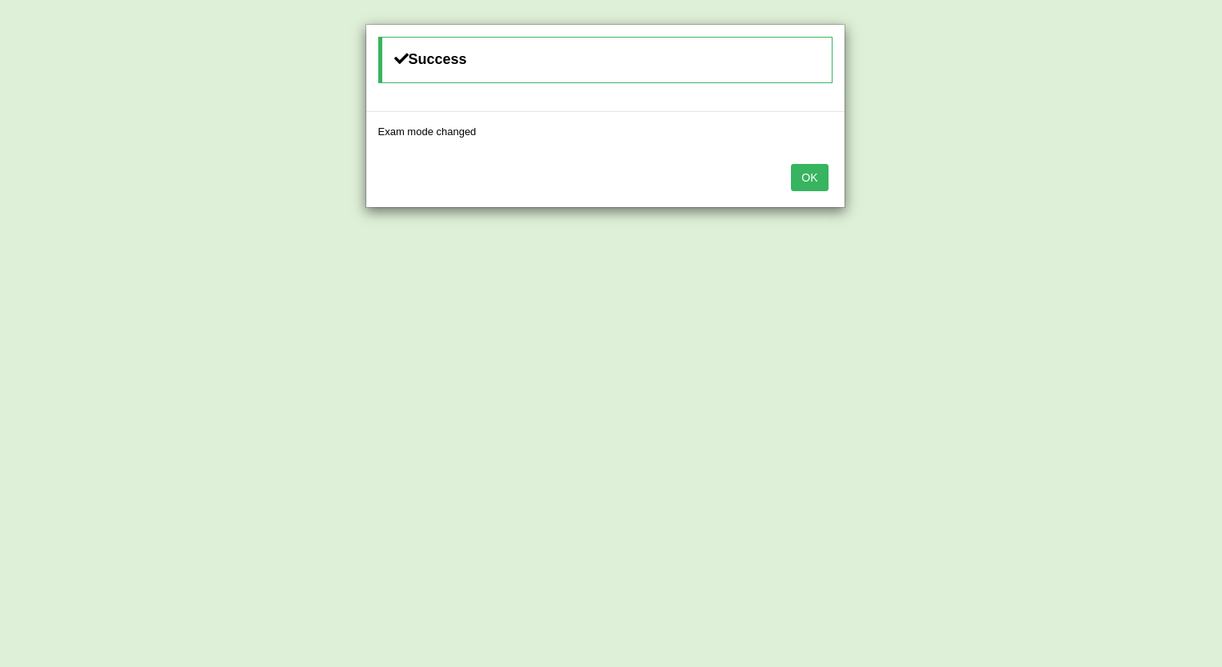
click at [819, 180] on button "OK" at bounding box center [809, 177] width 37 height 27
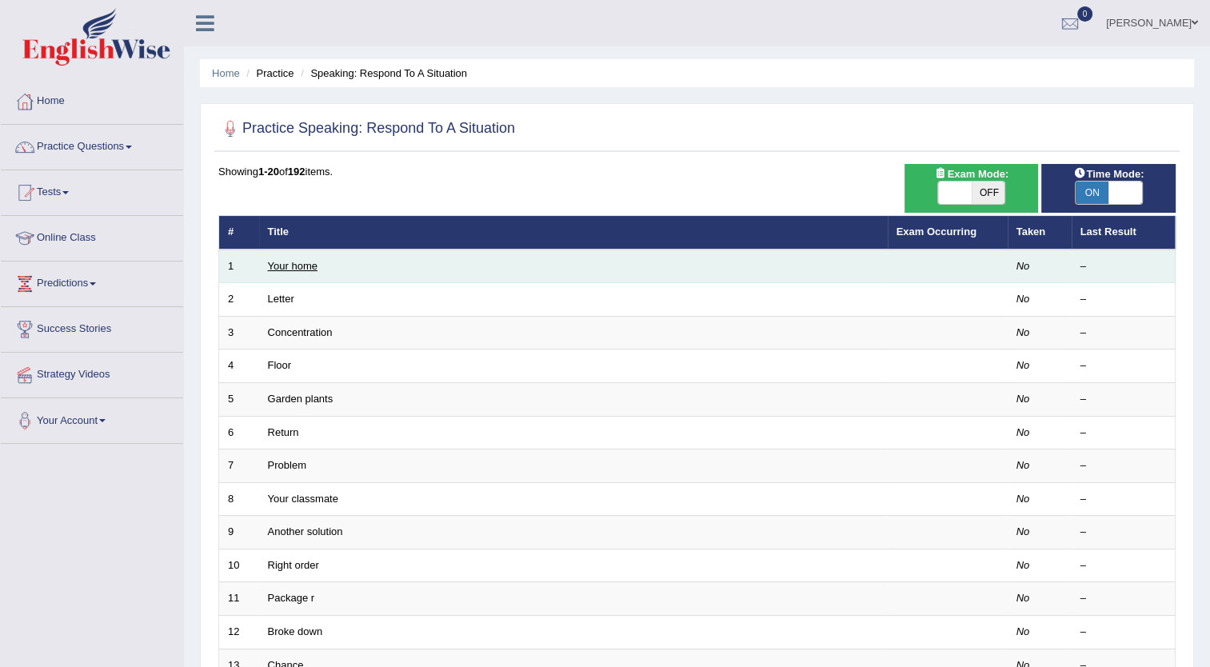
click at [294, 262] on link "Your home" at bounding box center [293, 266] width 50 height 12
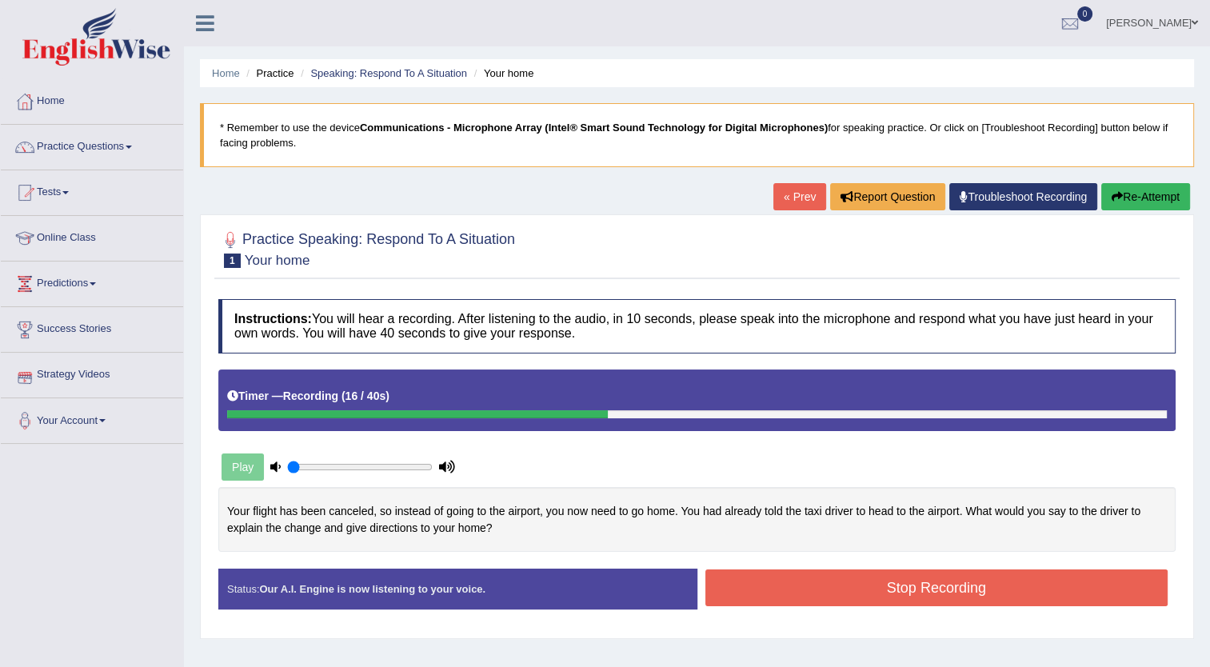
click at [790, 588] on button "Stop Recording" at bounding box center [937, 588] width 463 height 37
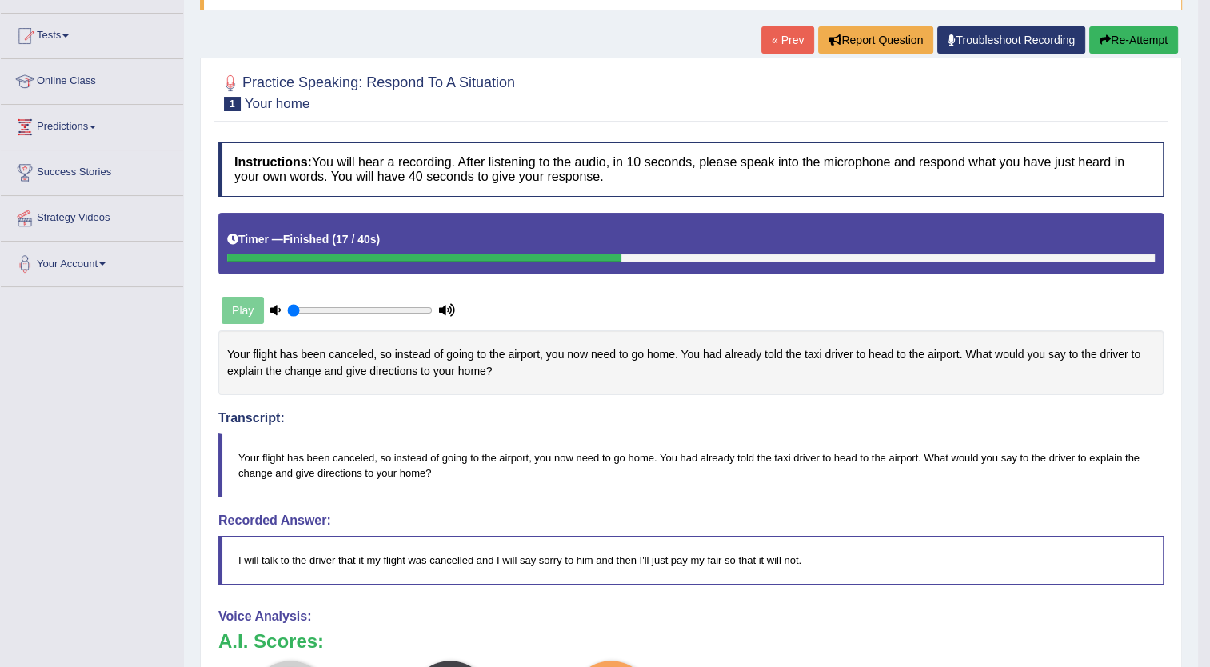
scroll to position [158, 0]
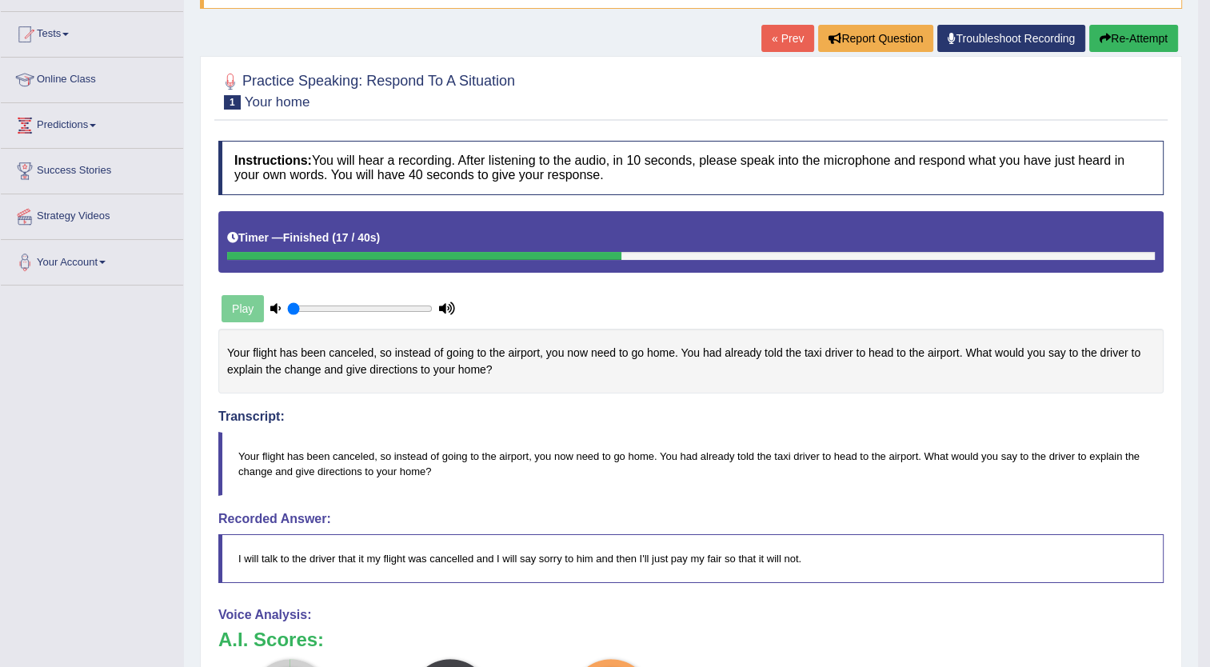
click at [1130, 43] on button "Re-Attempt" at bounding box center [1134, 38] width 89 height 27
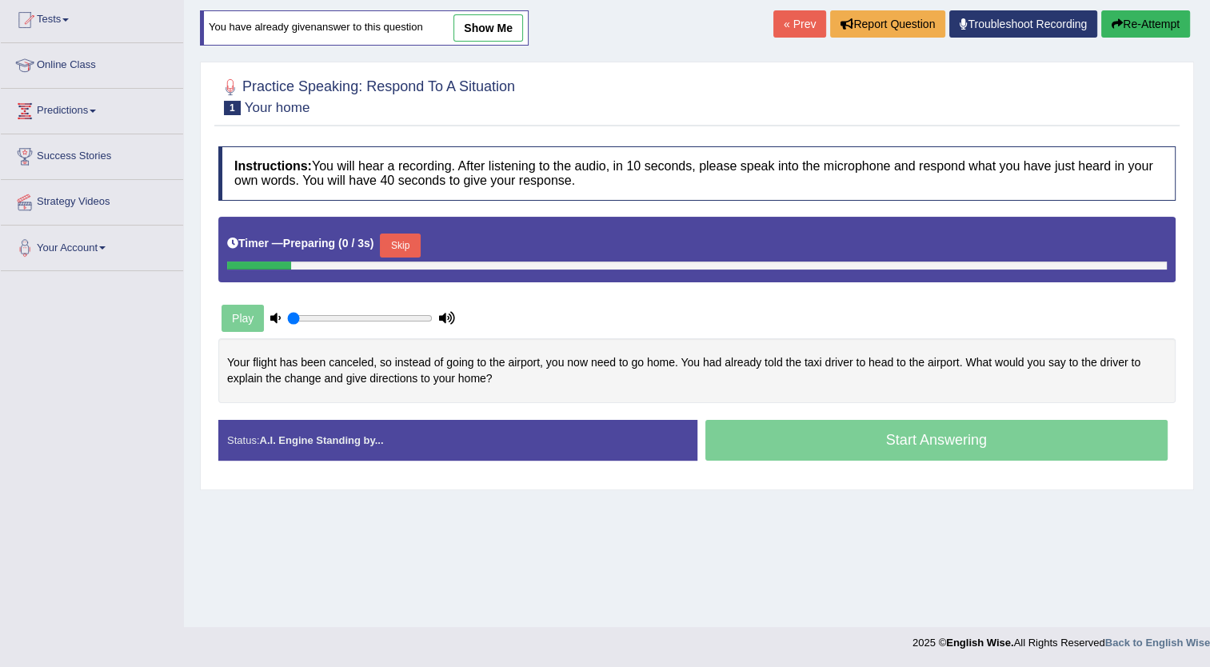
scroll to position [158, 0]
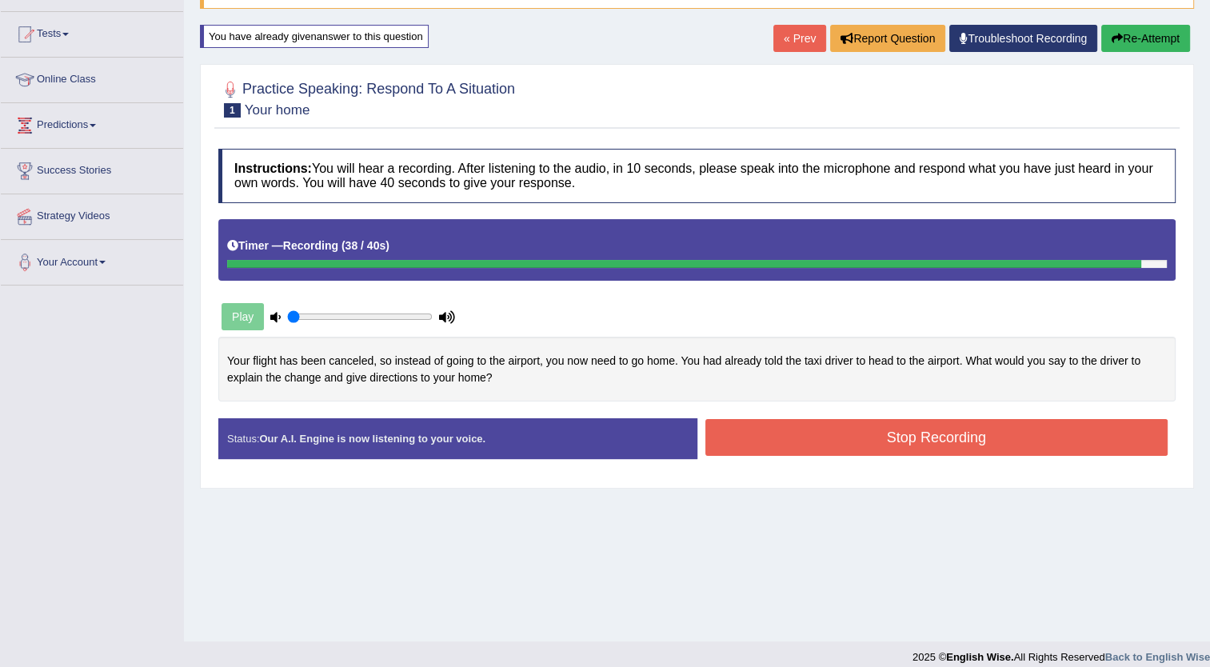
click at [938, 430] on button "Stop Recording" at bounding box center [937, 437] width 463 height 37
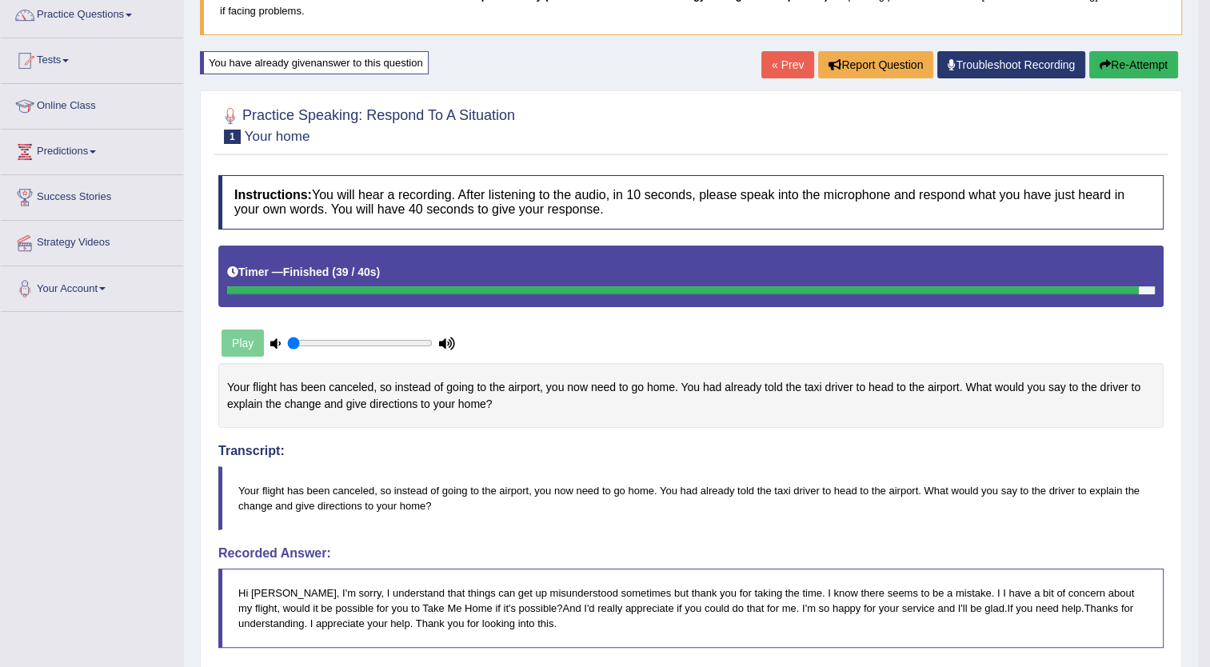
scroll to position [130, 0]
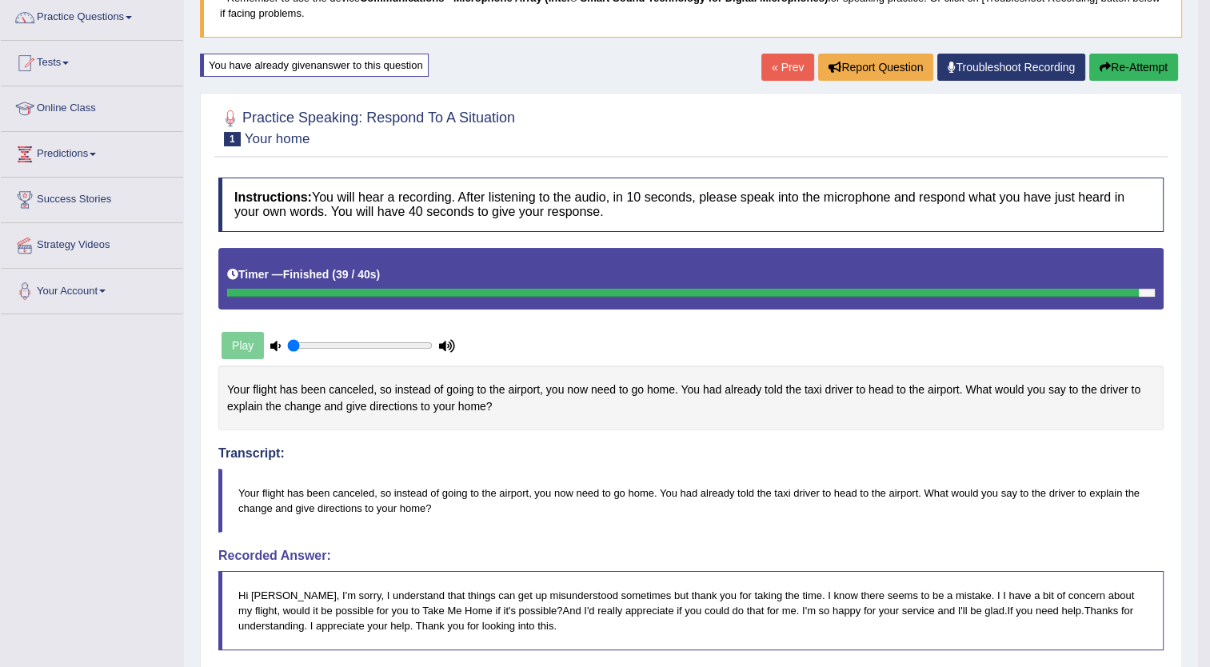
click at [1123, 62] on button "Re-Attempt" at bounding box center [1134, 67] width 89 height 27
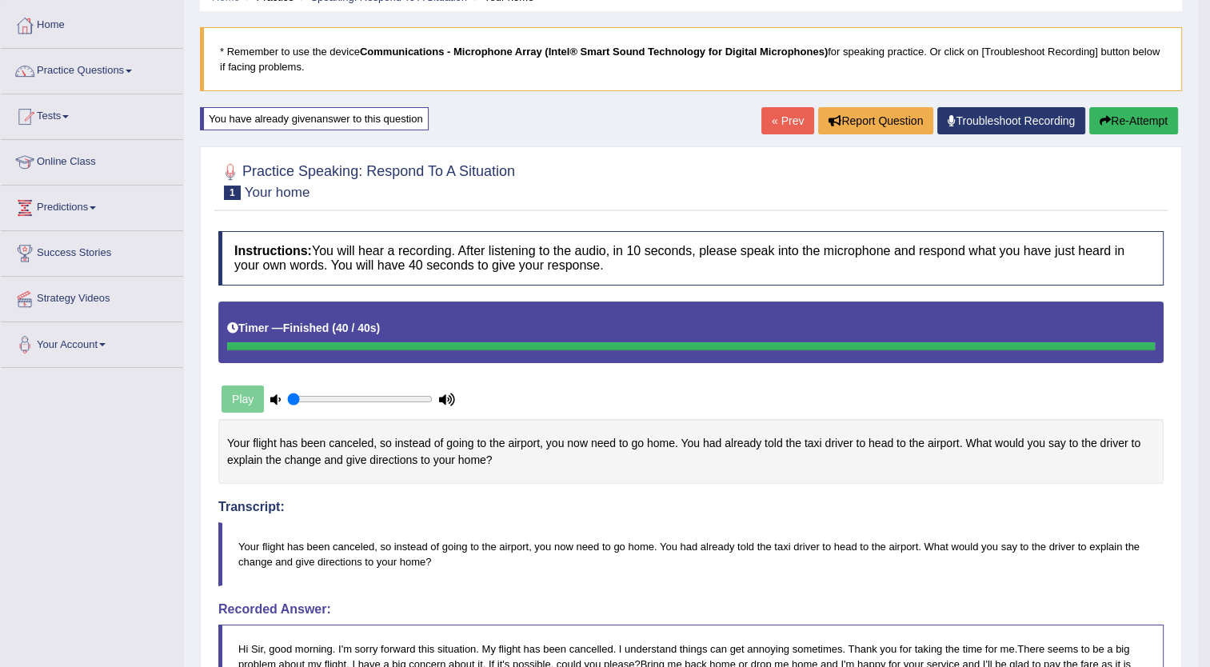
scroll to position [70, 0]
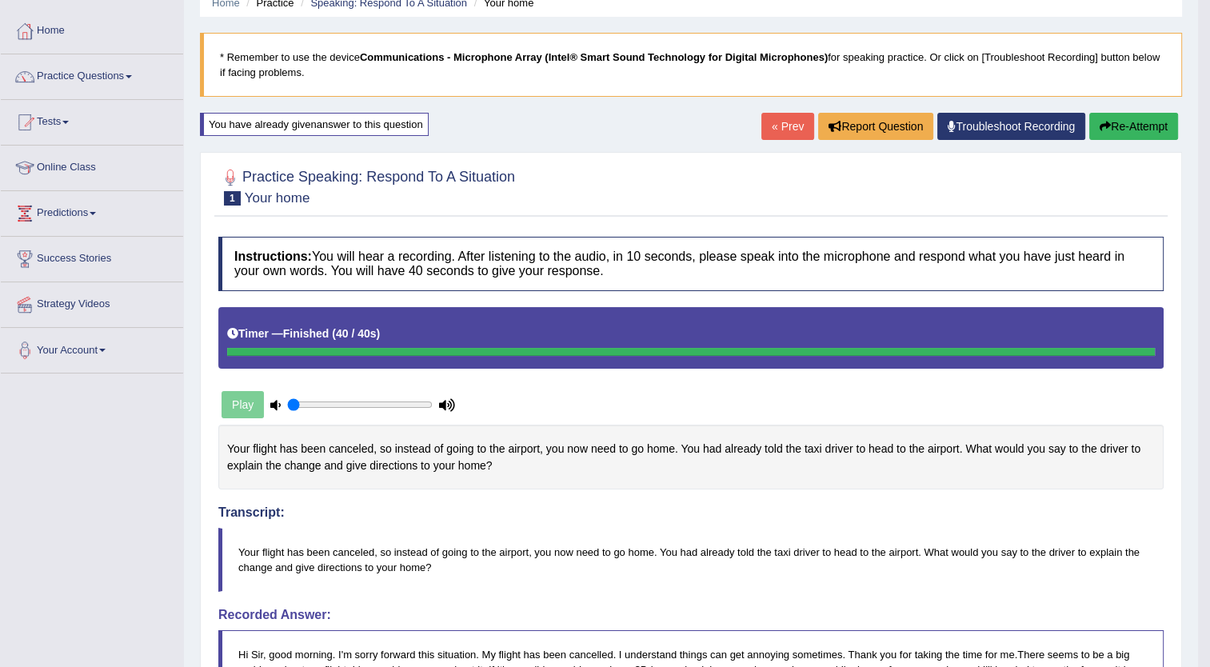
click at [1136, 120] on button "Re-Attempt" at bounding box center [1134, 126] width 89 height 27
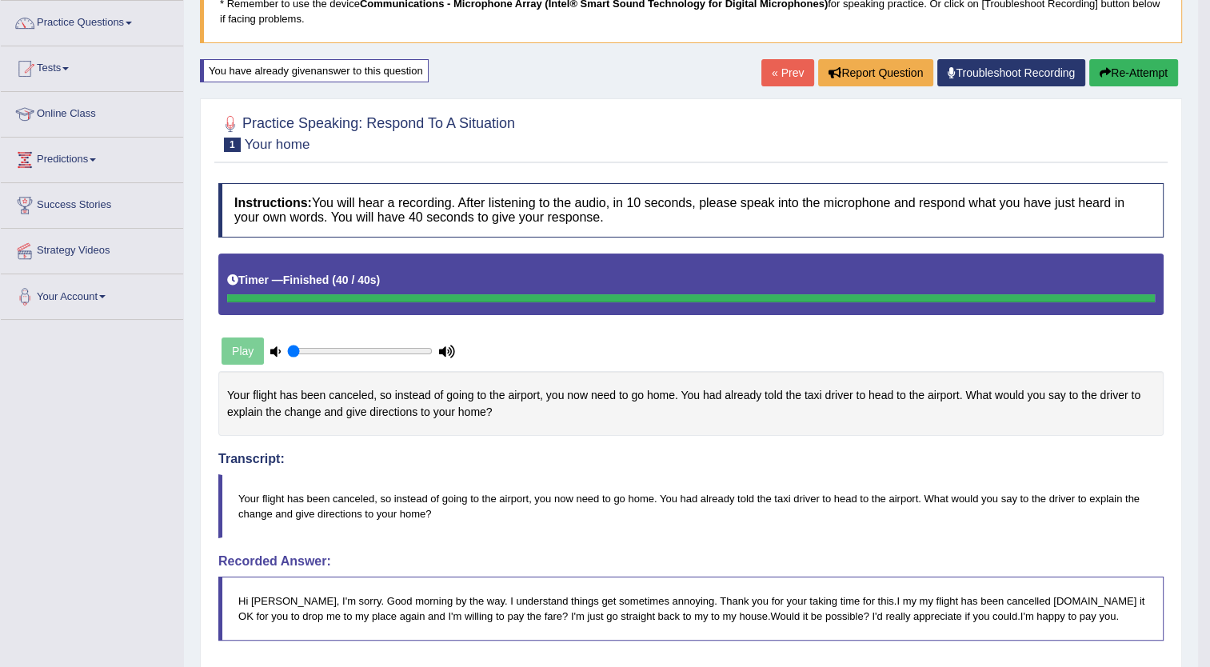
scroll to position [118, 0]
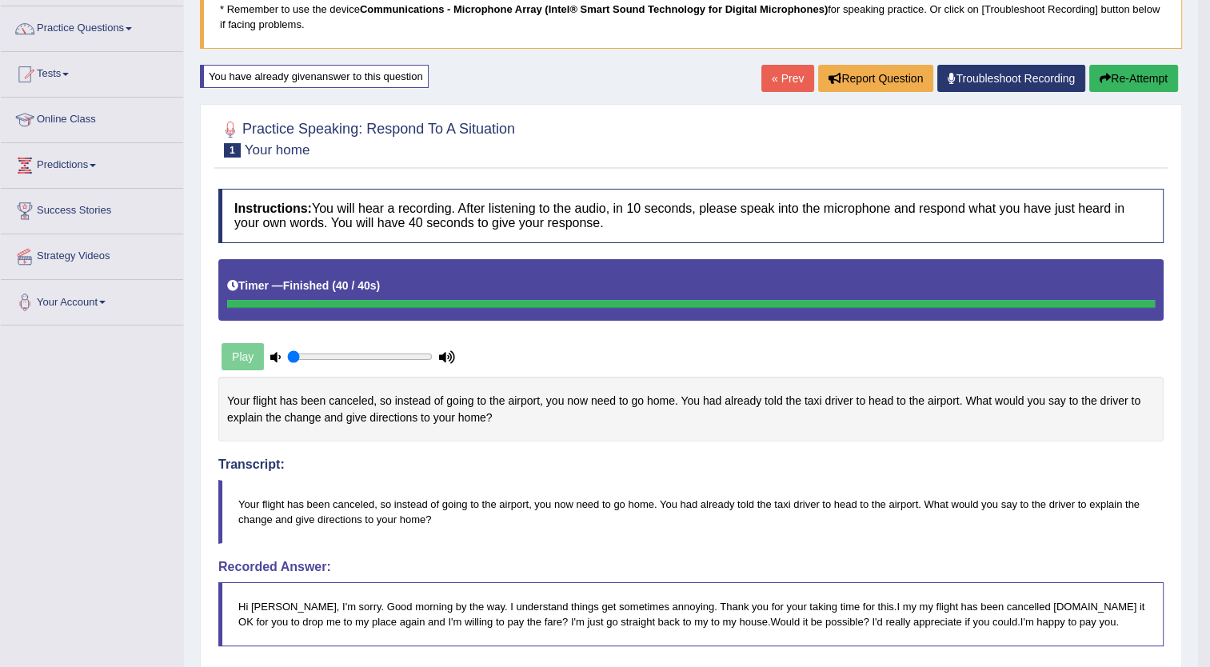
click at [1136, 78] on button "Re-Attempt" at bounding box center [1134, 78] width 89 height 27
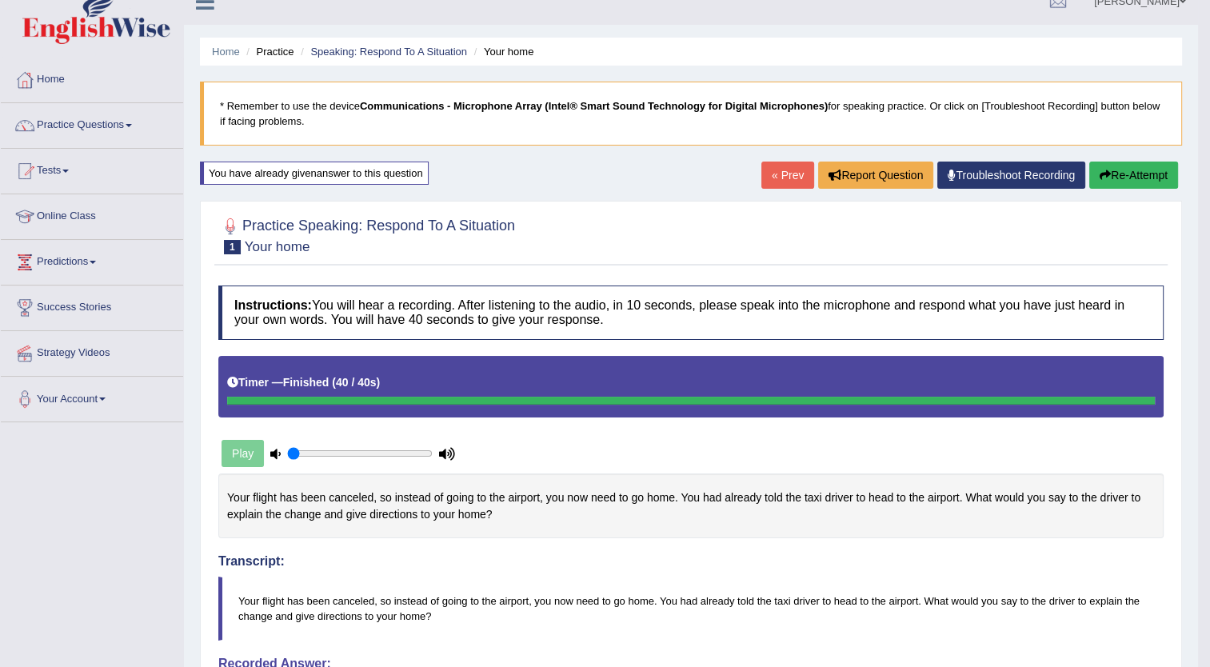
scroll to position [19, 0]
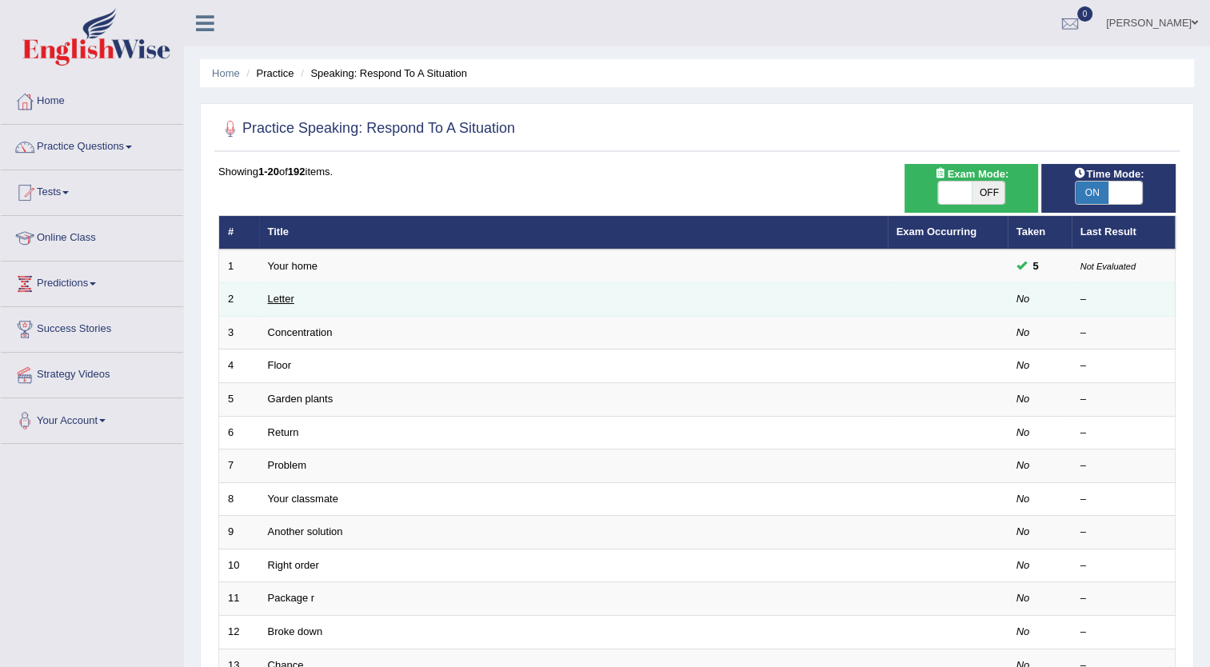
click at [286, 296] on link "Letter" at bounding box center [281, 299] width 26 height 12
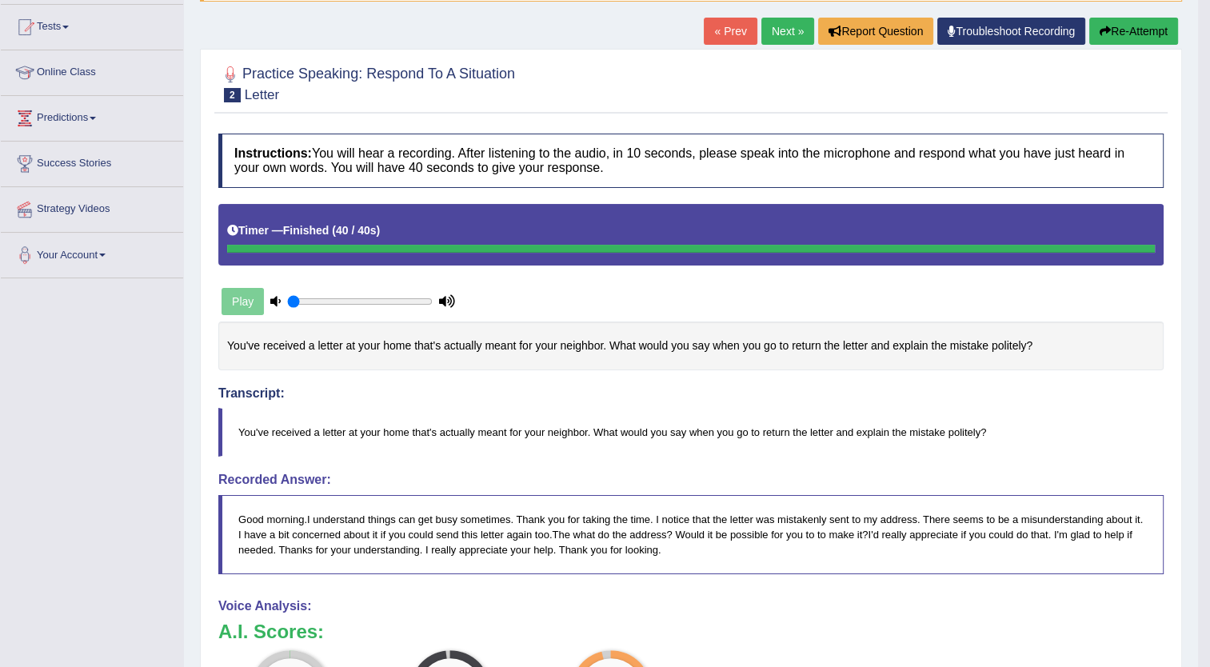
scroll to position [165, 0]
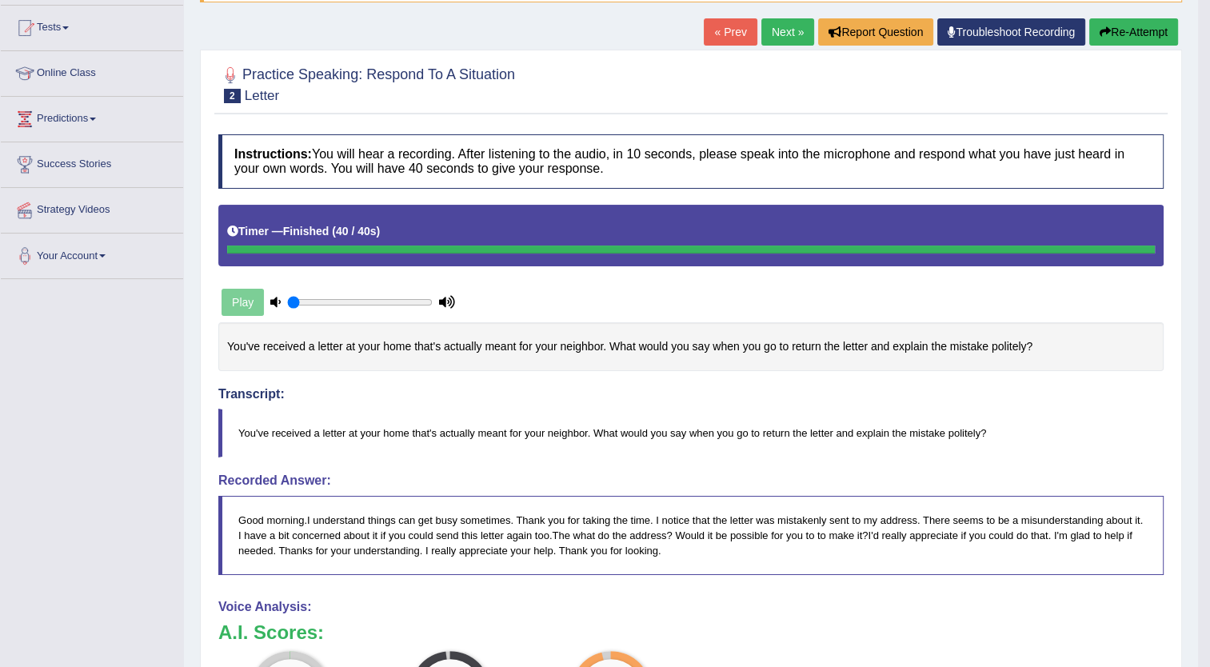
click at [1122, 27] on button "Re-Attempt" at bounding box center [1134, 31] width 89 height 27
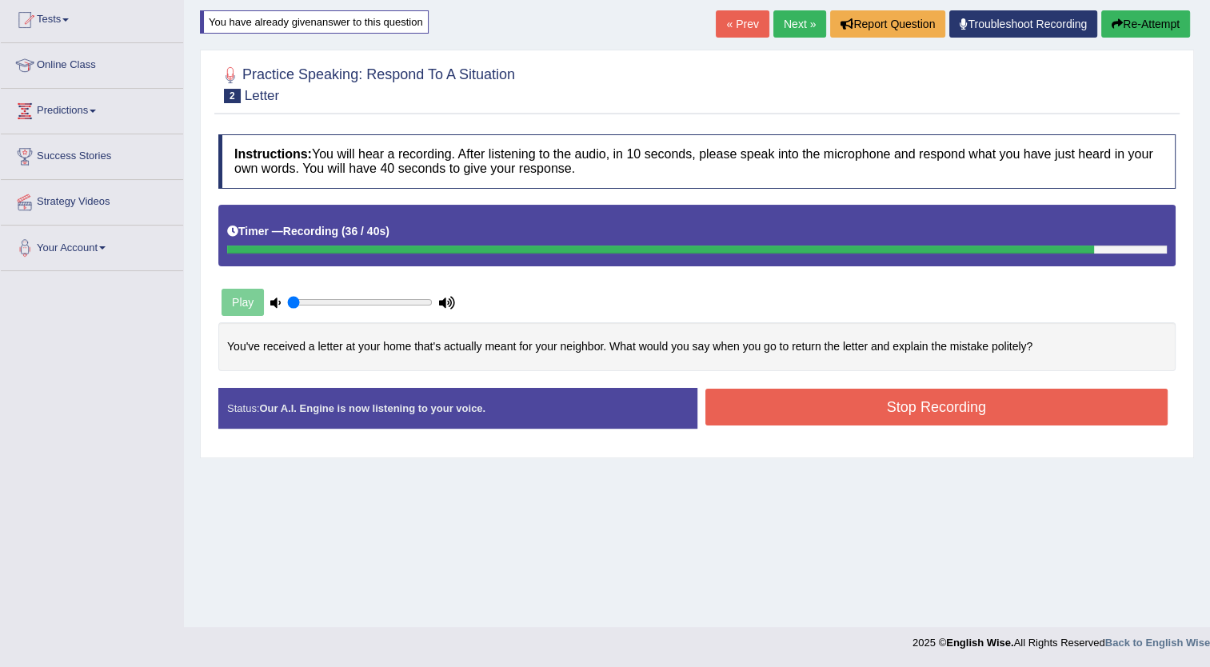
click at [917, 407] on button "Stop Recording" at bounding box center [937, 407] width 463 height 37
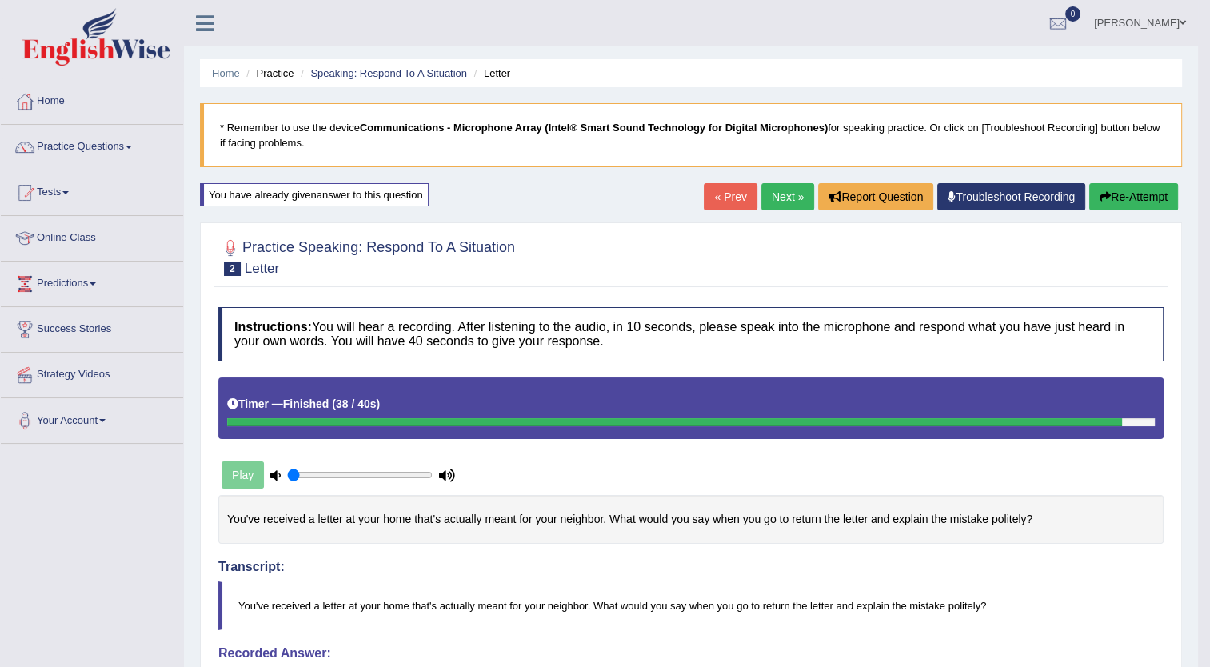
click at [132, 146] on span at bounding box center [129, 147] width 6 height 3
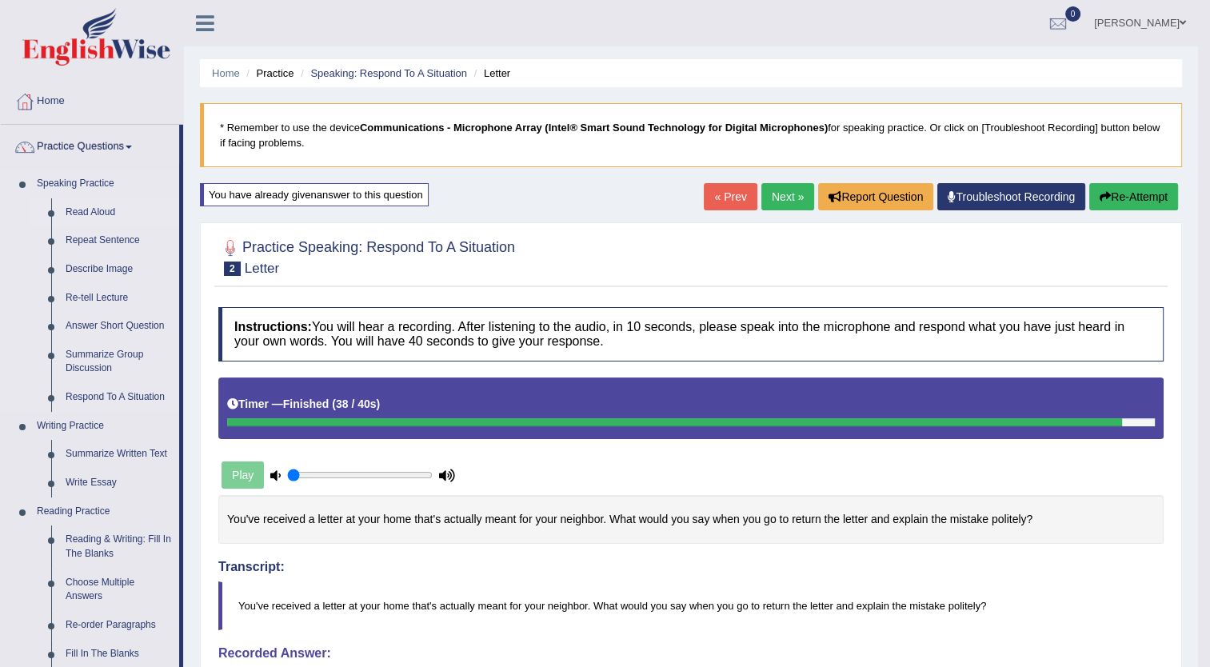
click at [107, 213] on link "Read Aloud" at bounding box center [118, 212] width 121 height 29
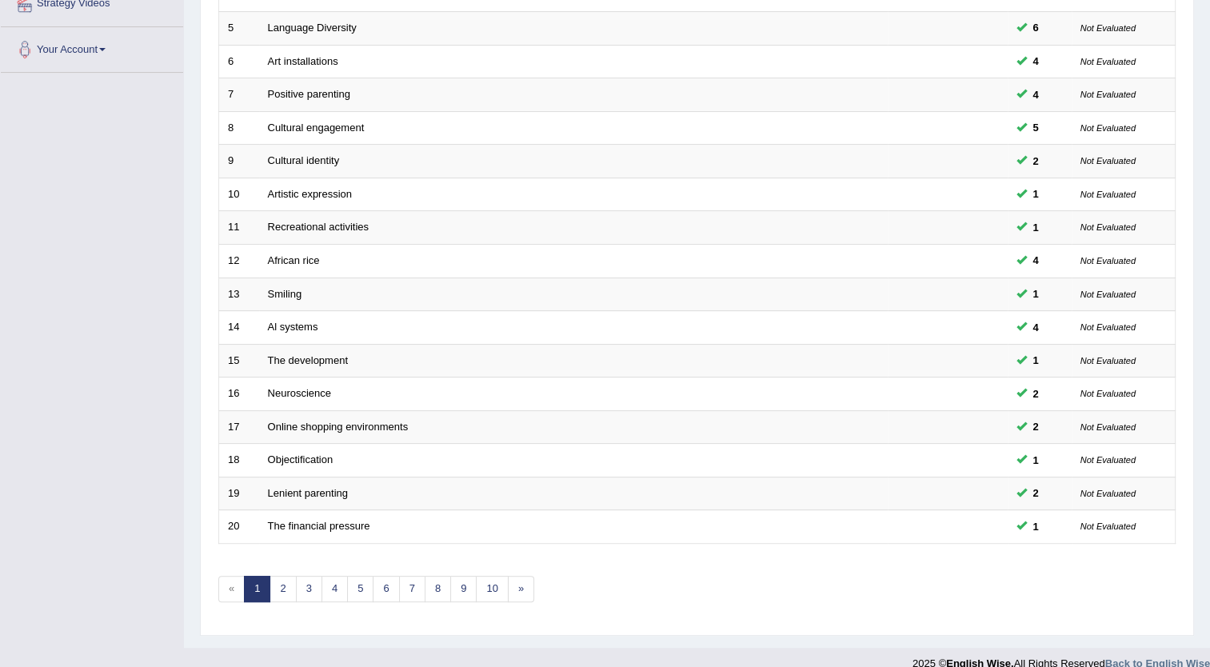
scroll to position [387, 0]
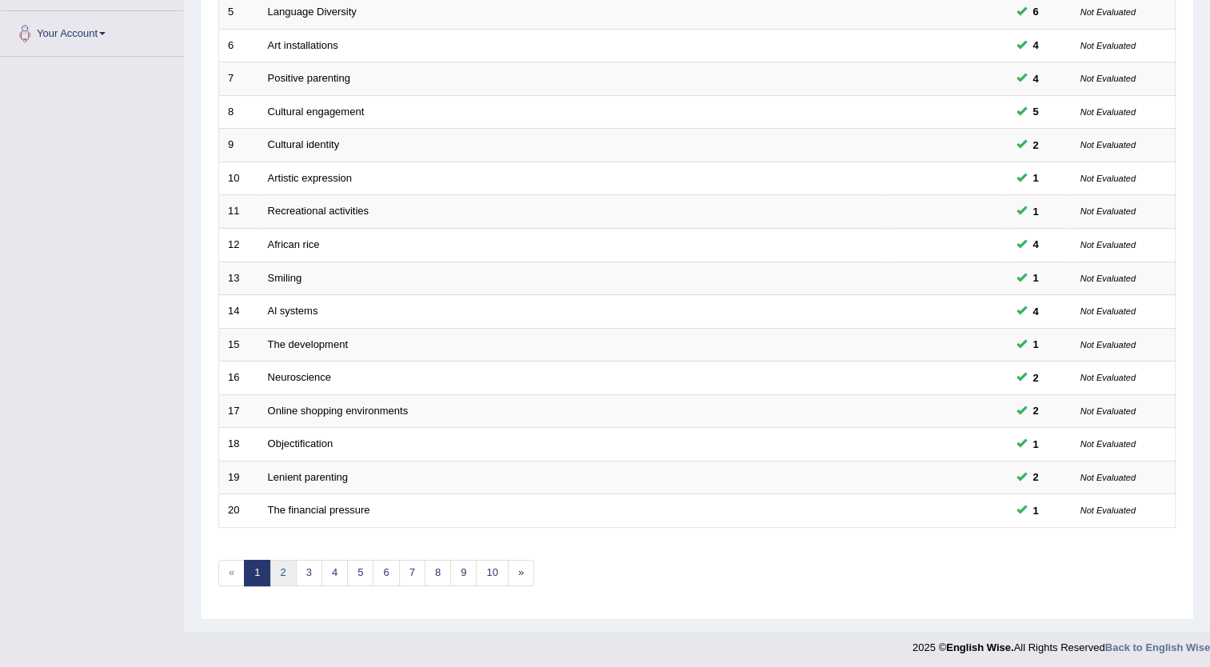
click at [282, 570] on link "2" at bounding box center [283, 573] width 26 height 26
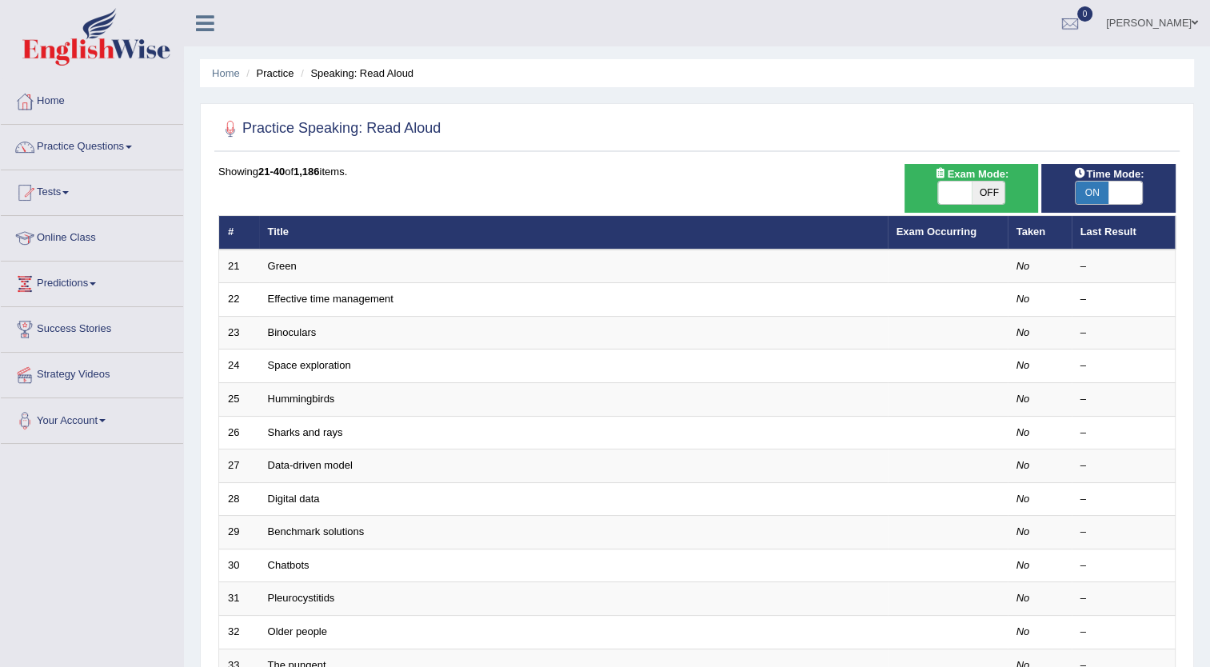
click at [990, 186] on span "OFF" at bounding box center [989, 193] width 34 height 22
checkbox input "true"
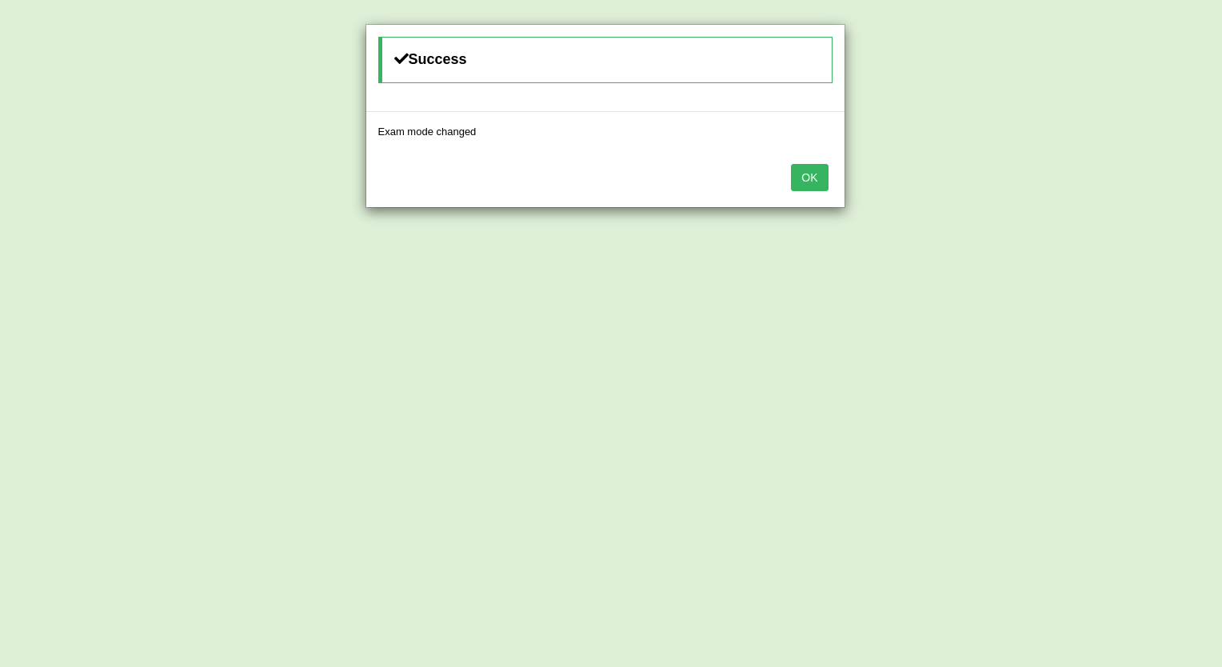
click at [811, 179] on button "OK" at bounding box center [809, 177] width 37 height 27
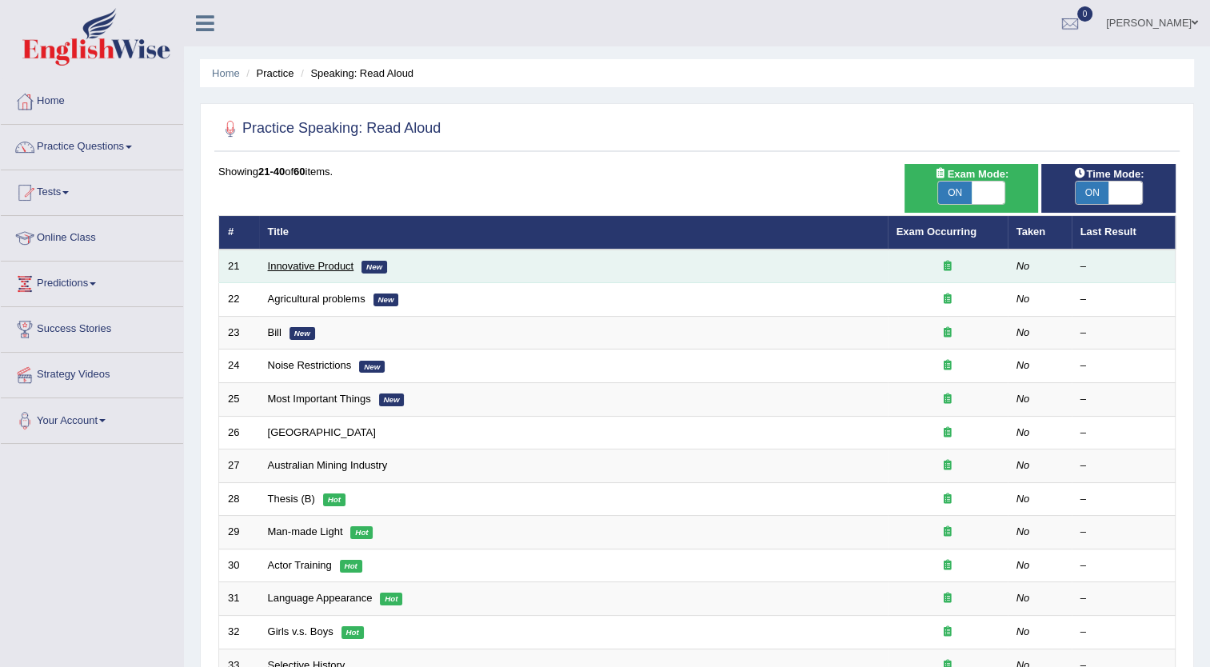
click at [320, 262] on link "Innovative Product" at bounding box center [311, 266] width 86 height 12
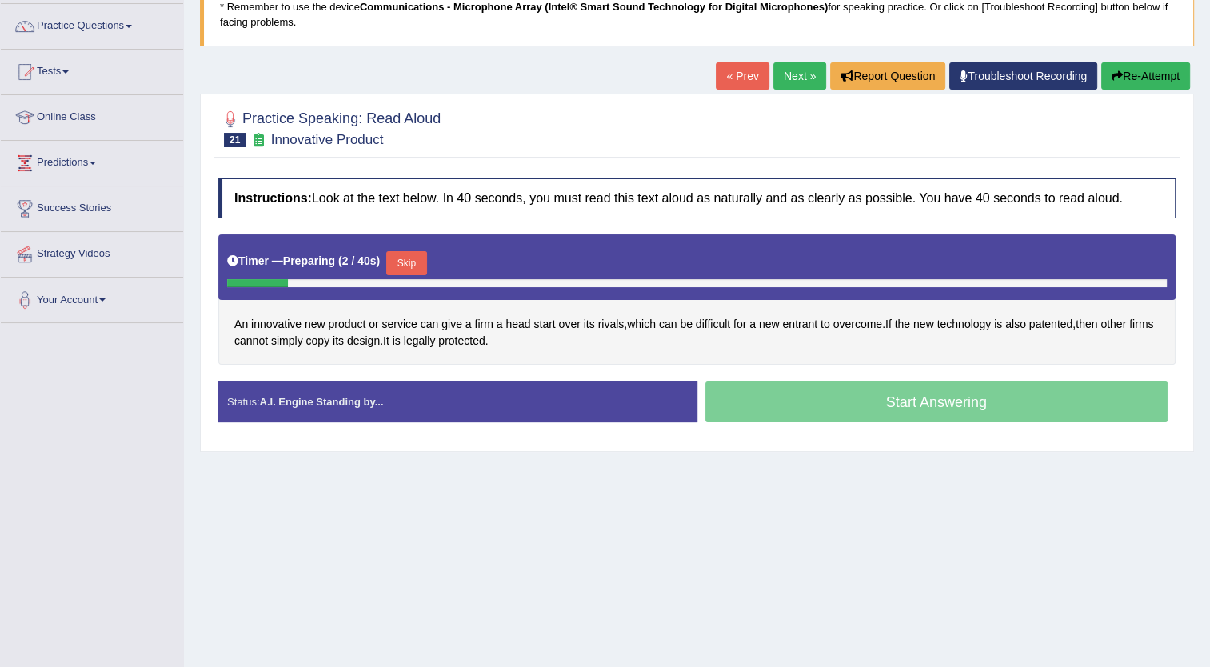
scroll to position [125, 0]
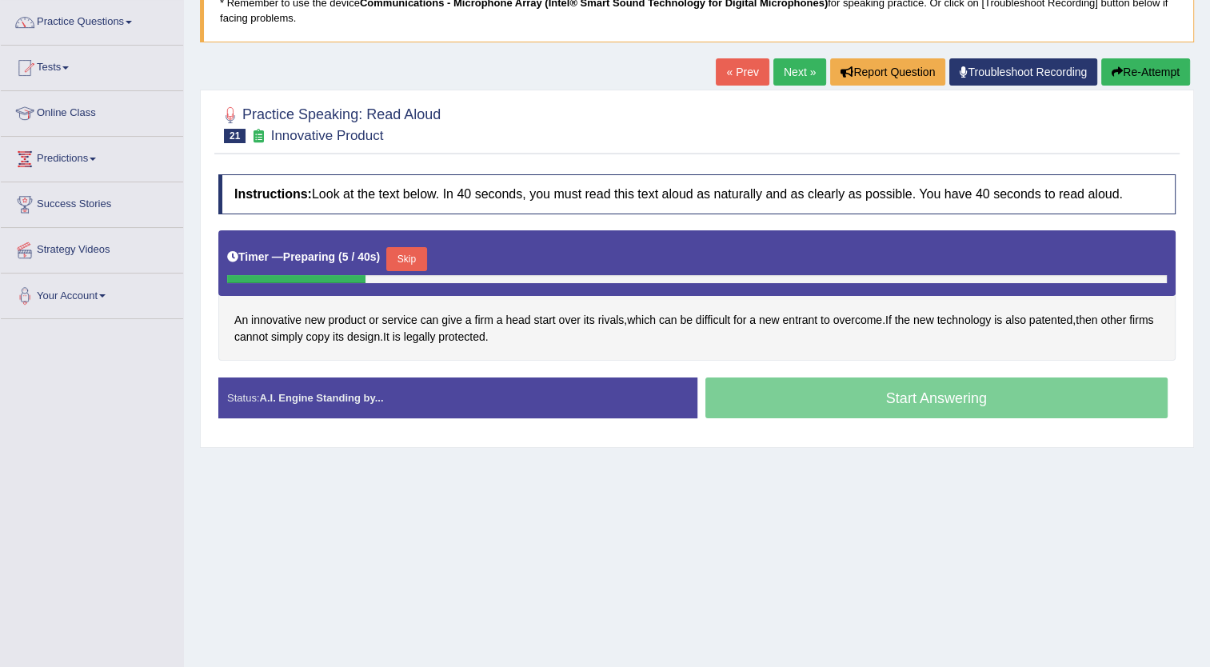
click at [408, 254] on button "Skip" at bounding box center [406, 259] width 40 height 24
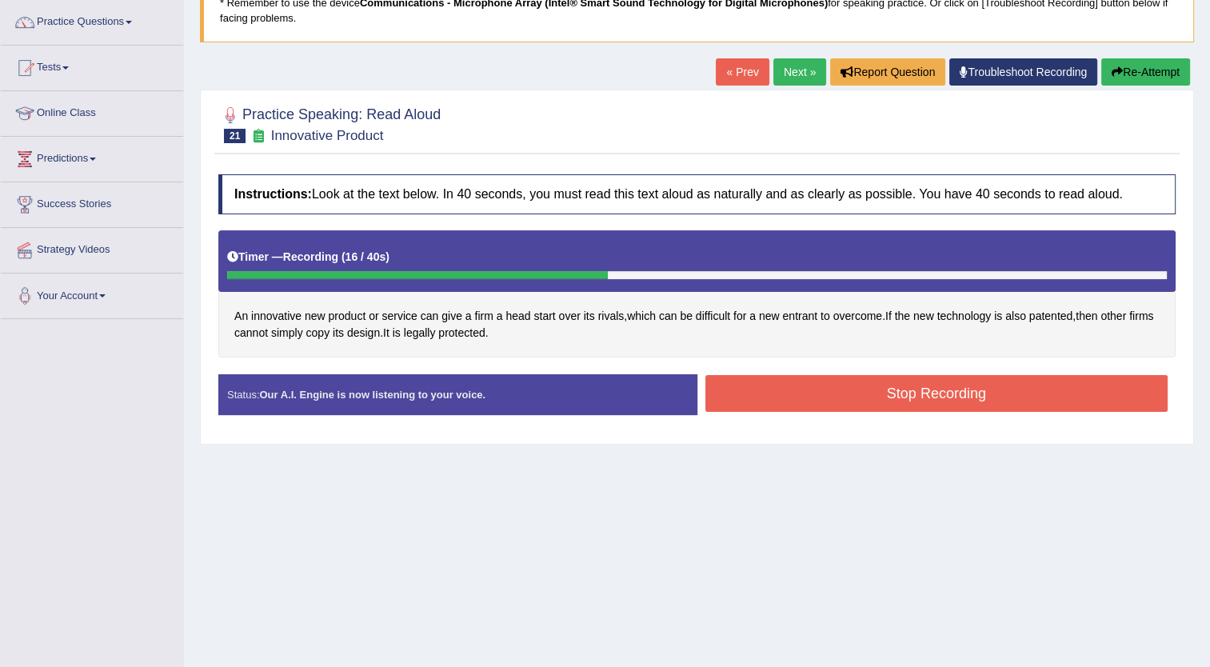
click at [797, 386] on button "Stop Recording" at bounding box center [937, 393] width 463 height 37
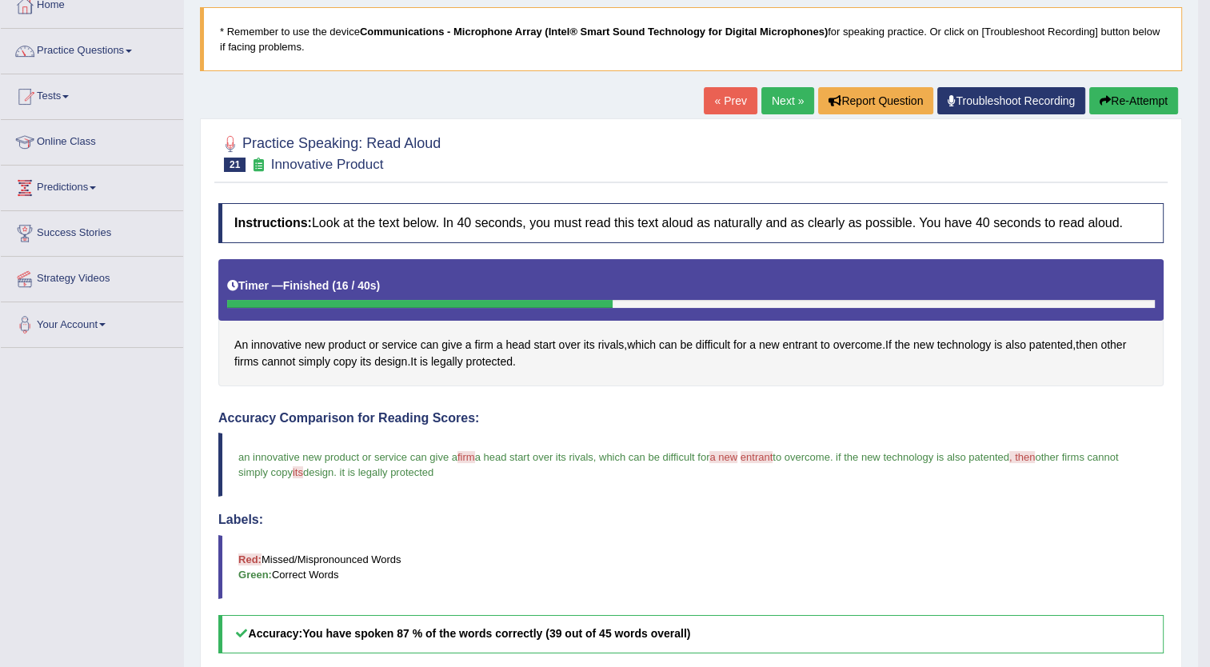
scroll to position [60, 0]
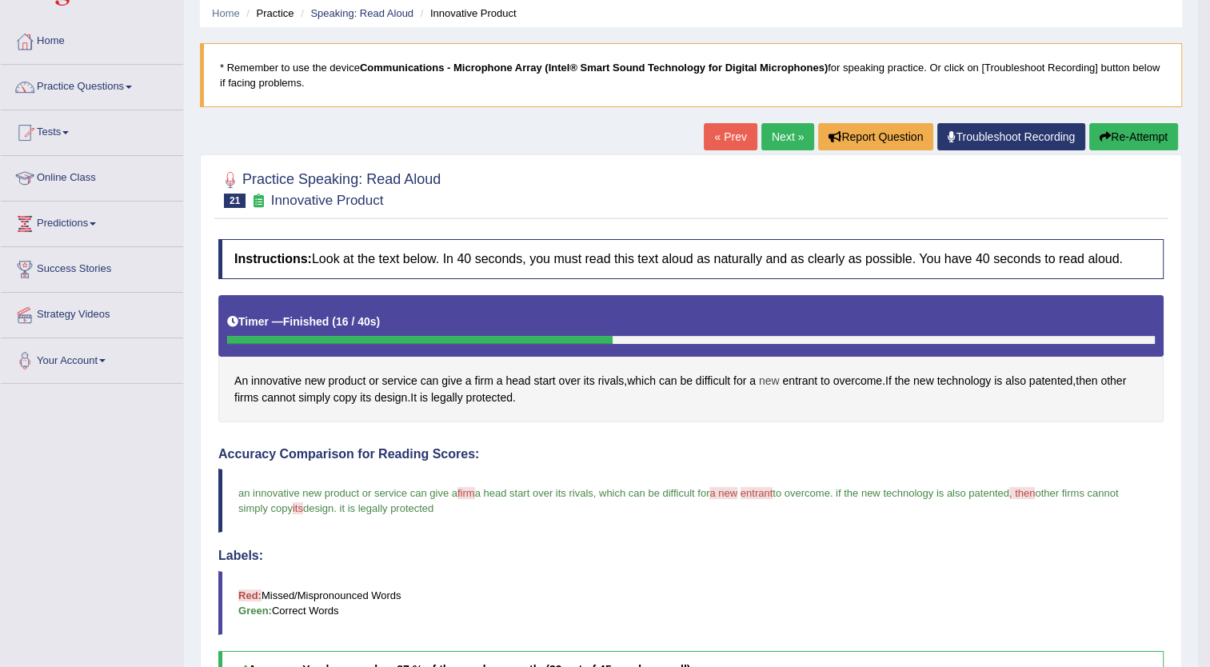
click at [771, 374] on span "new" at bounding box center [769, 381] width 21 height 17
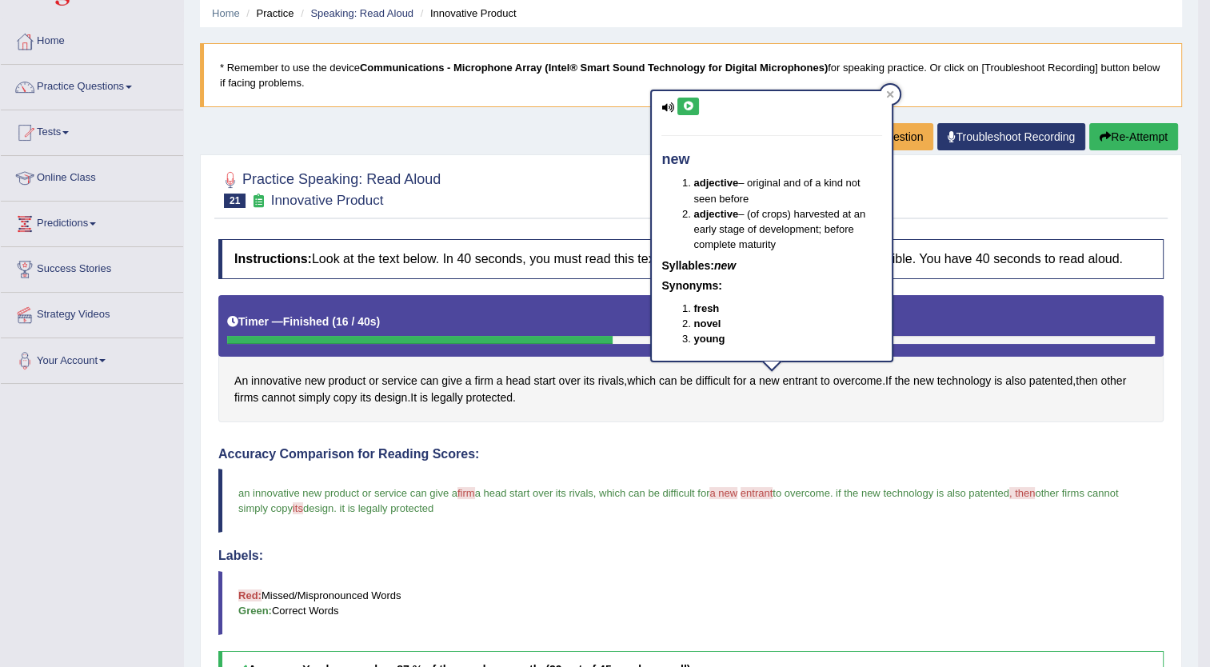
click at [689, 102] on icon at bounding box center [688, 107] width 12 height 10
click at [805, 377] on span "entrant" at bounding box center [799, 381] width 35 height 17
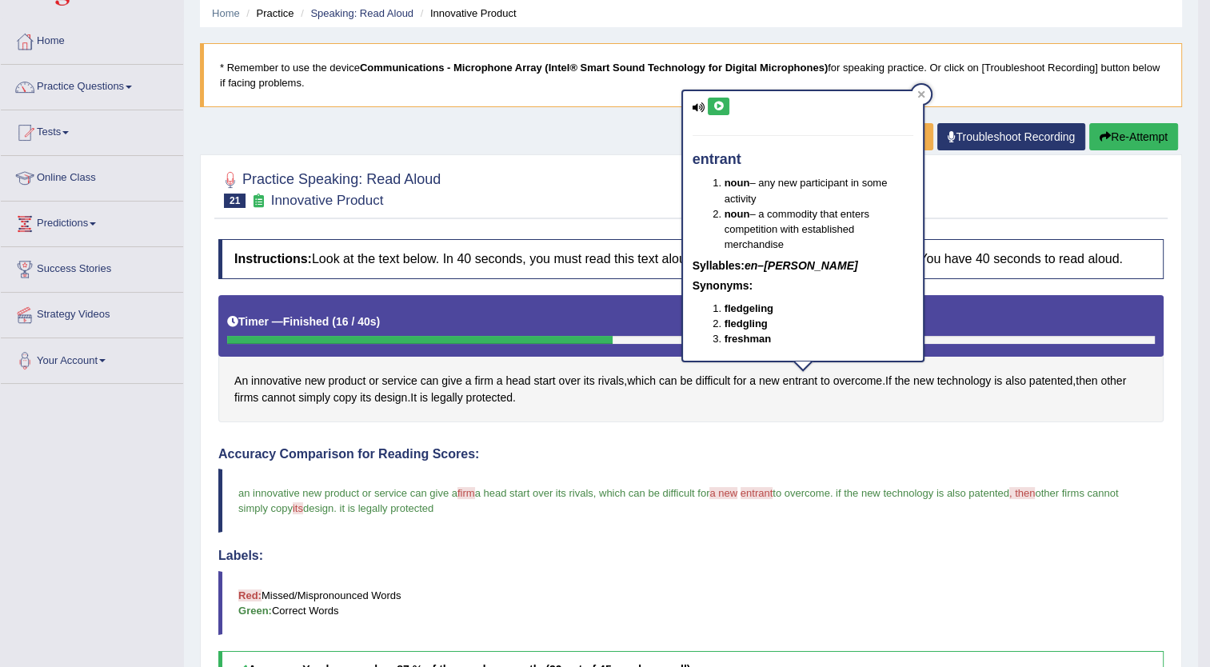
click at [717, 103] on icon at bounding box center [719, 107] width 12 height 10
click at [482, 379] on span "firm" at bounding box center [483, 381] width 18 height 17
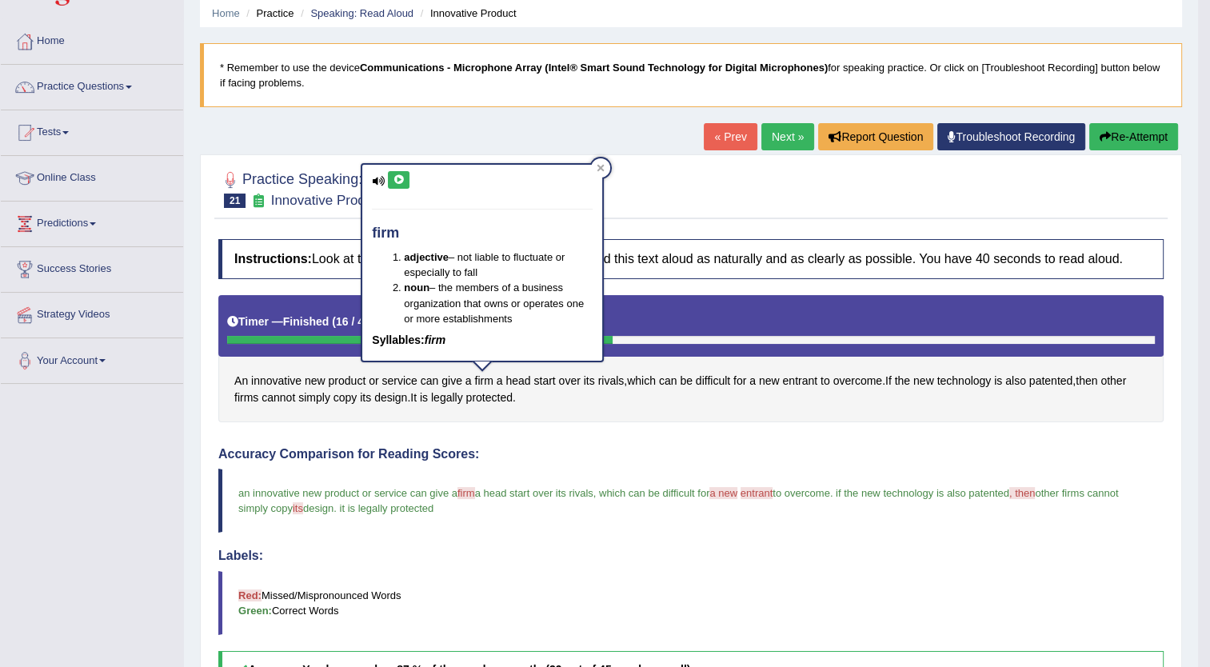
click at [399, 178] on icon at bounding box center [399, 180] width 12 height 10
click at [1090, 376] on span "then" at bounding box center [1087, 381] width 22 height 17
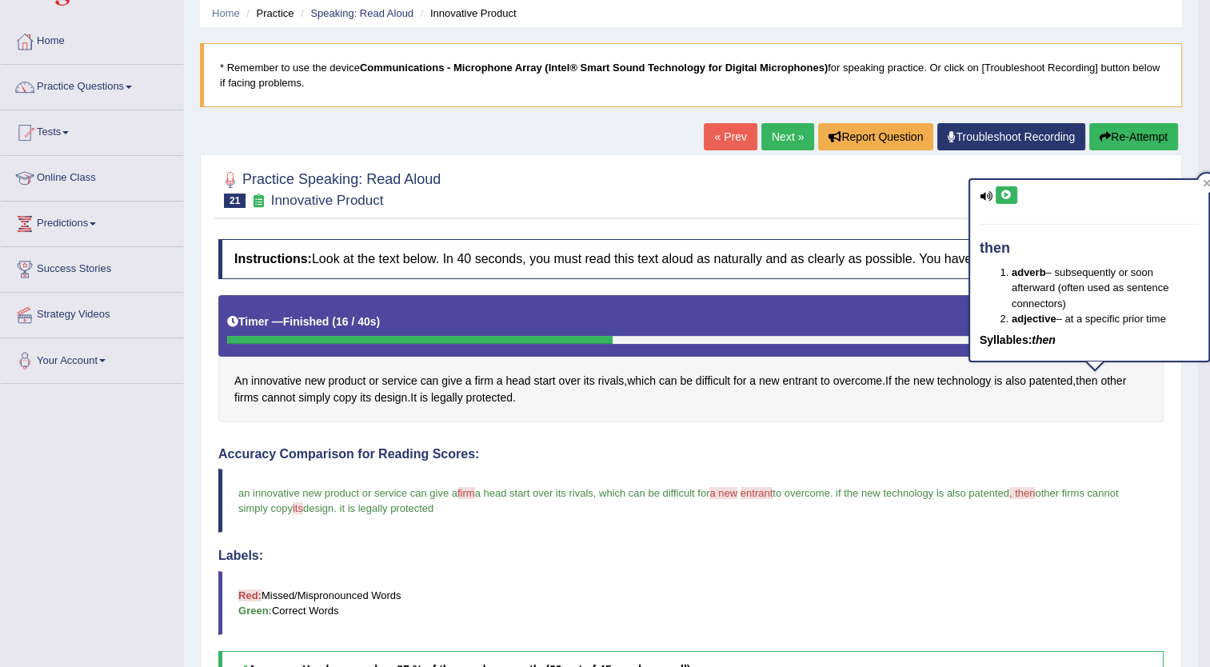
click at [1005, 195] on icon at bounding box center [1007, 195] width 12 height 10
click at [780, 130] on link "Next »" at bounding box center [788, 136] width 53 height 27
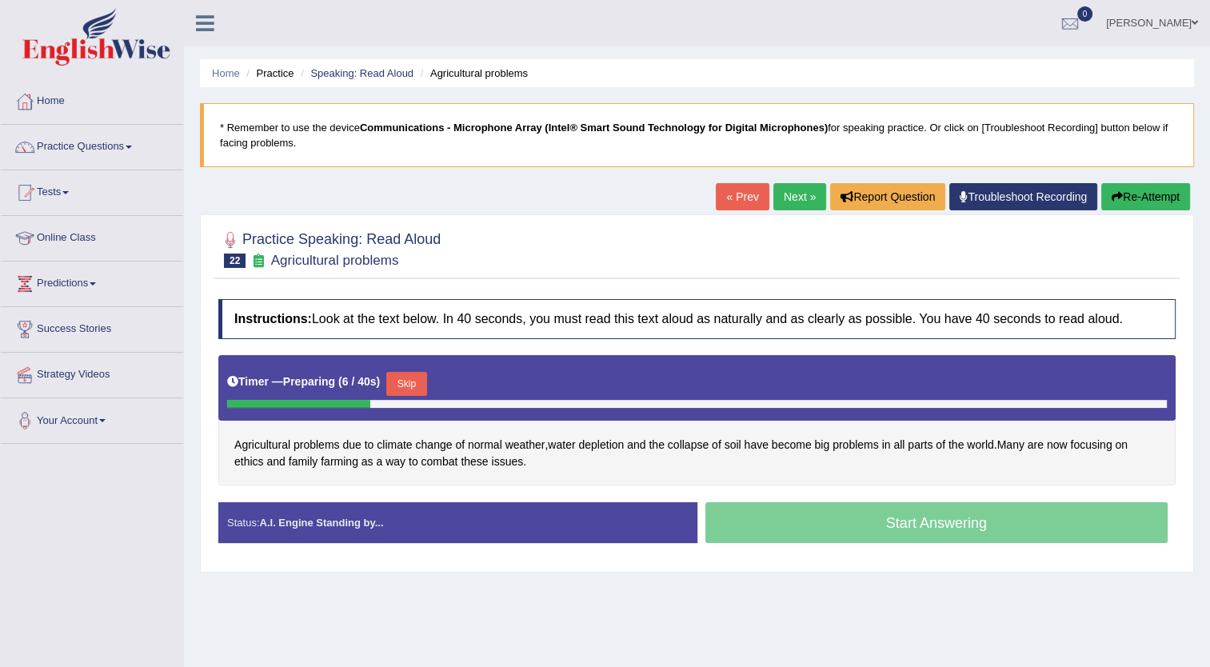
click at [404, 379] on button "Skip" at bounding box center [406, 384] width 40 height 24
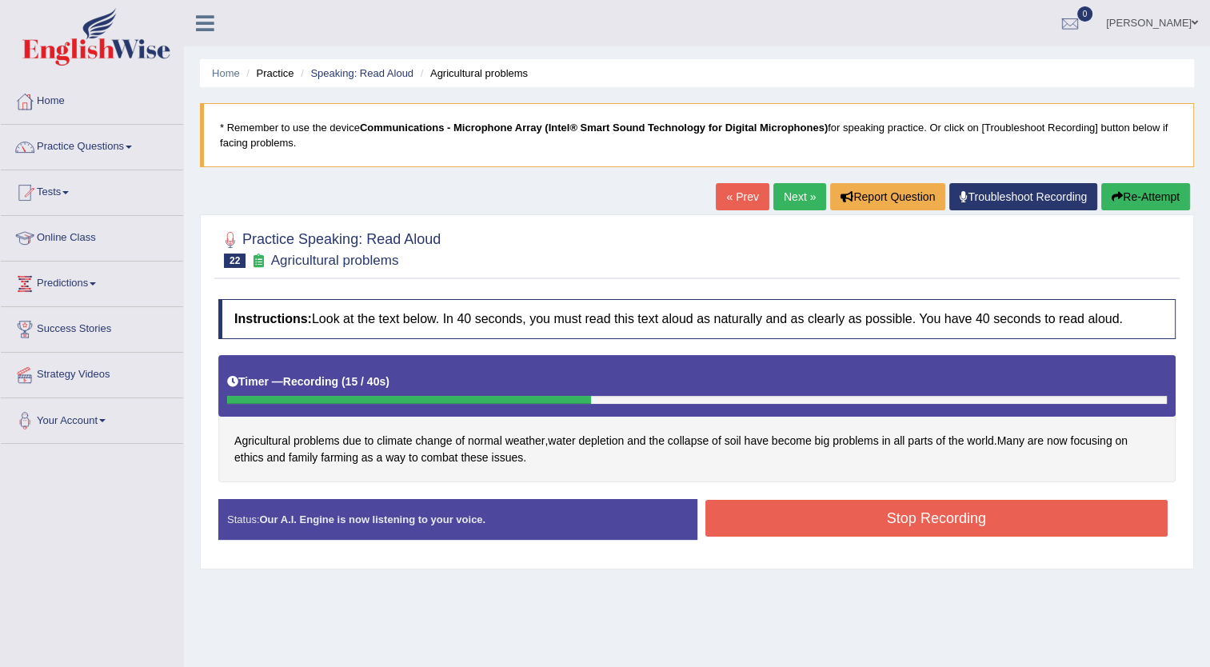
click at [796, 502] on button "Stop Recording" at bounding box center [937, 518] width 463 height 37
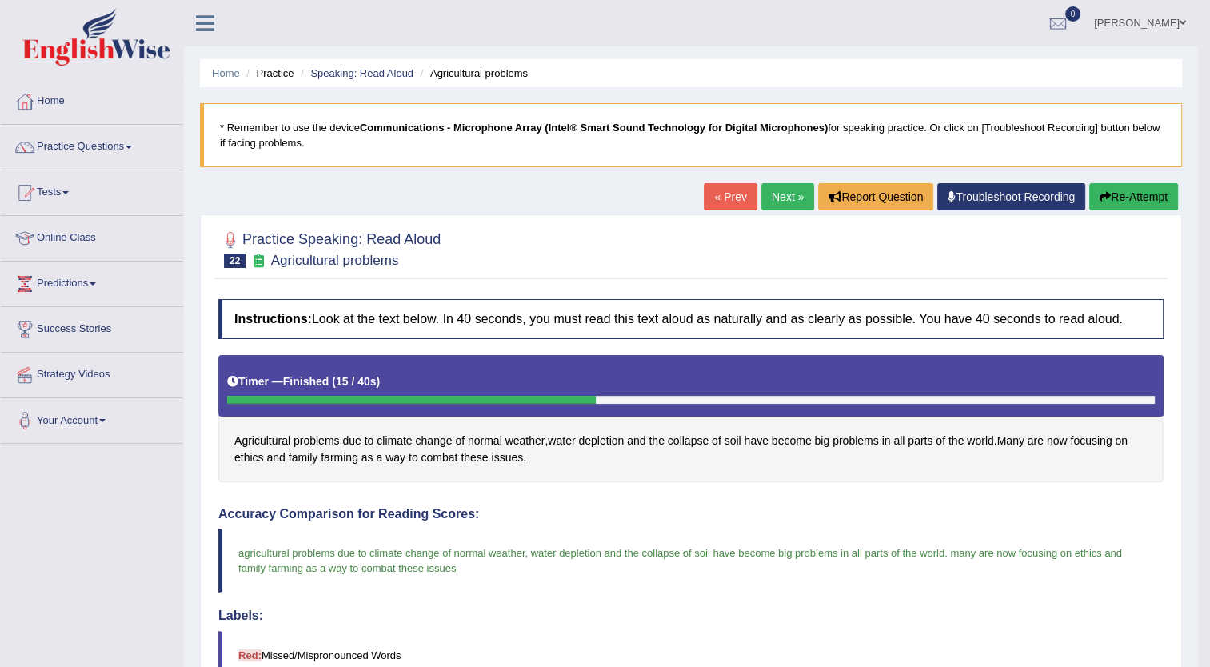
click at [786, 194] on link "Next »" at bounding box center [788, 196] width 53 height 27
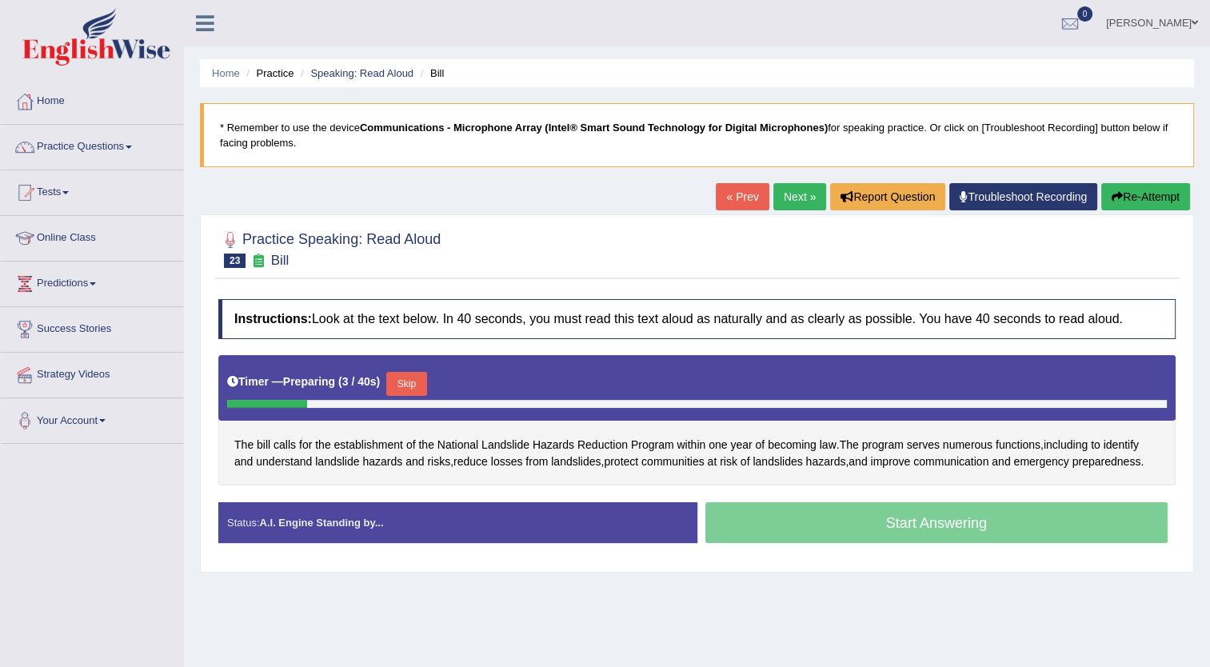
click at [403, 386] on button "Skip" at bounding box center [406, 384] width 40 height 24
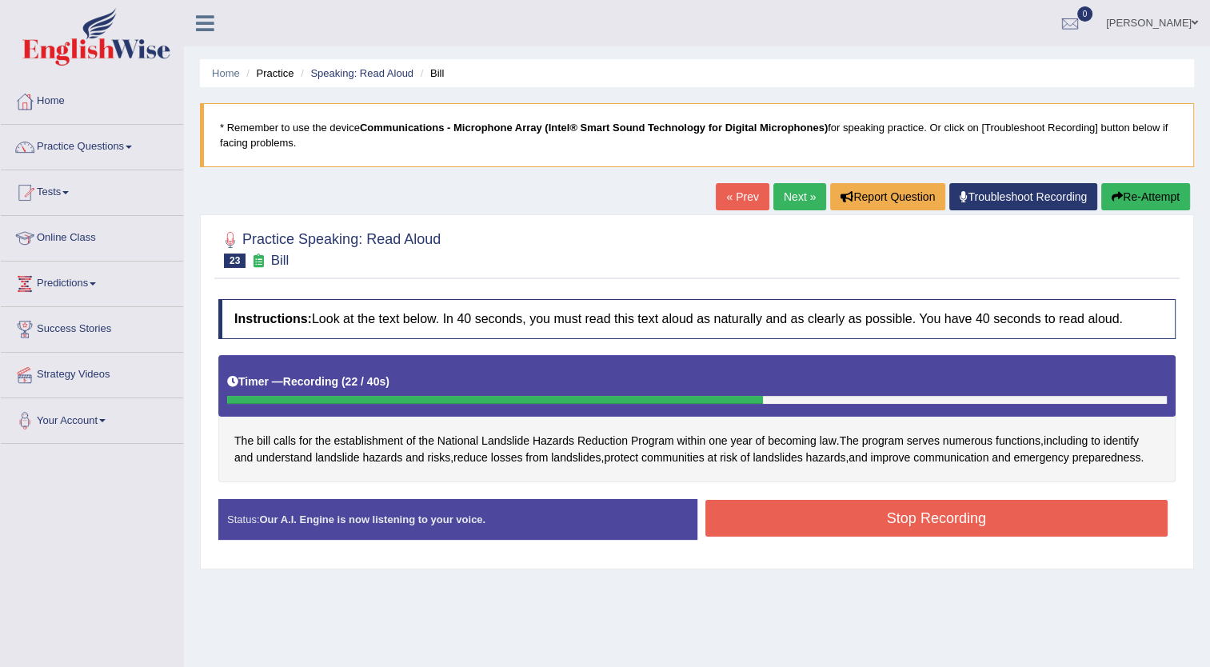
click at [858, 519] on button "Stop Recording" at bounding box center [937, 518] width 463 height 37
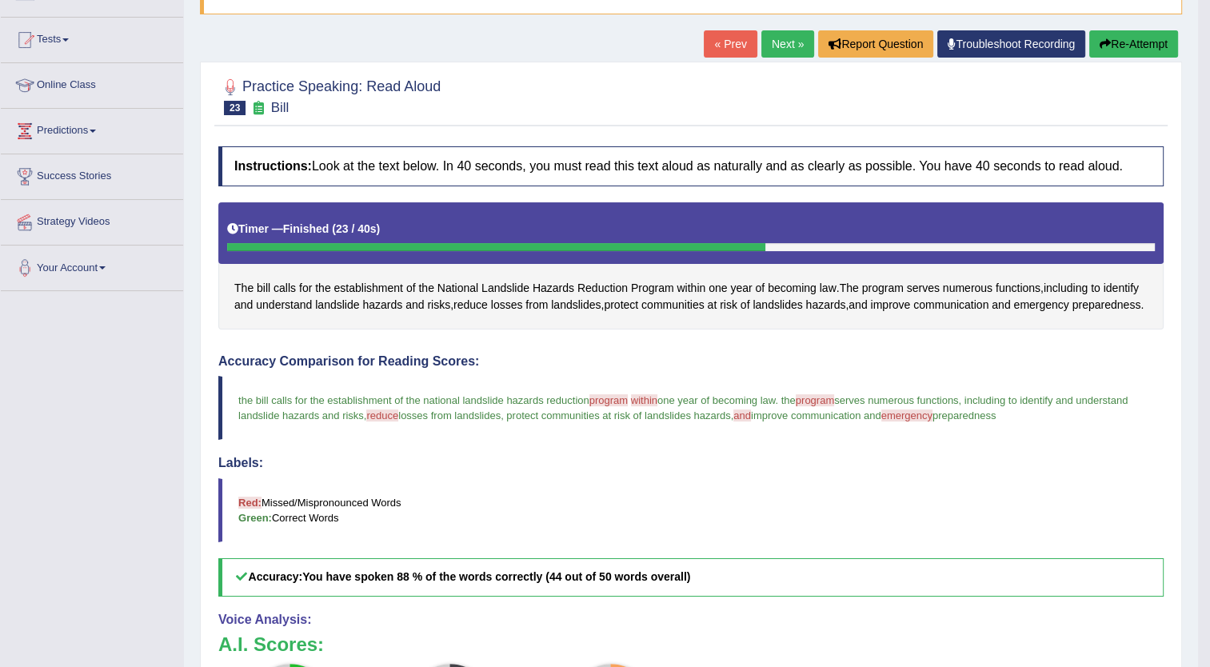
scroll to position [150, 0]
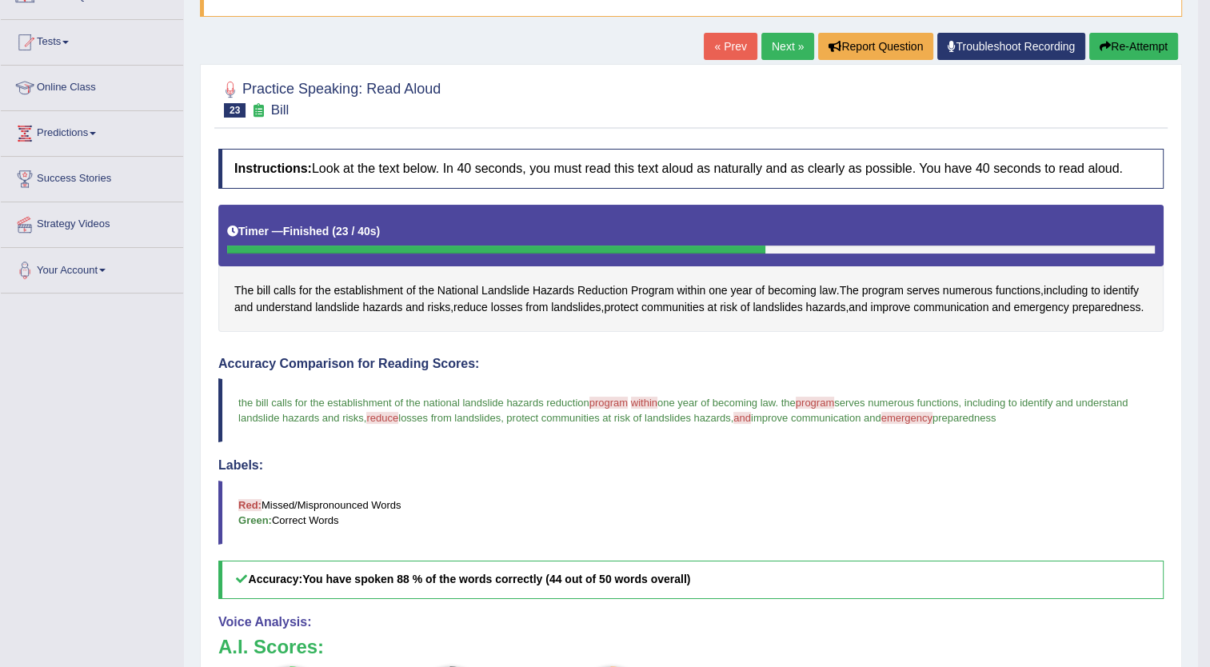
click at [1128, 46] on button "Re-Attempt" at bounding box center [1134, 46] width 89 height 27
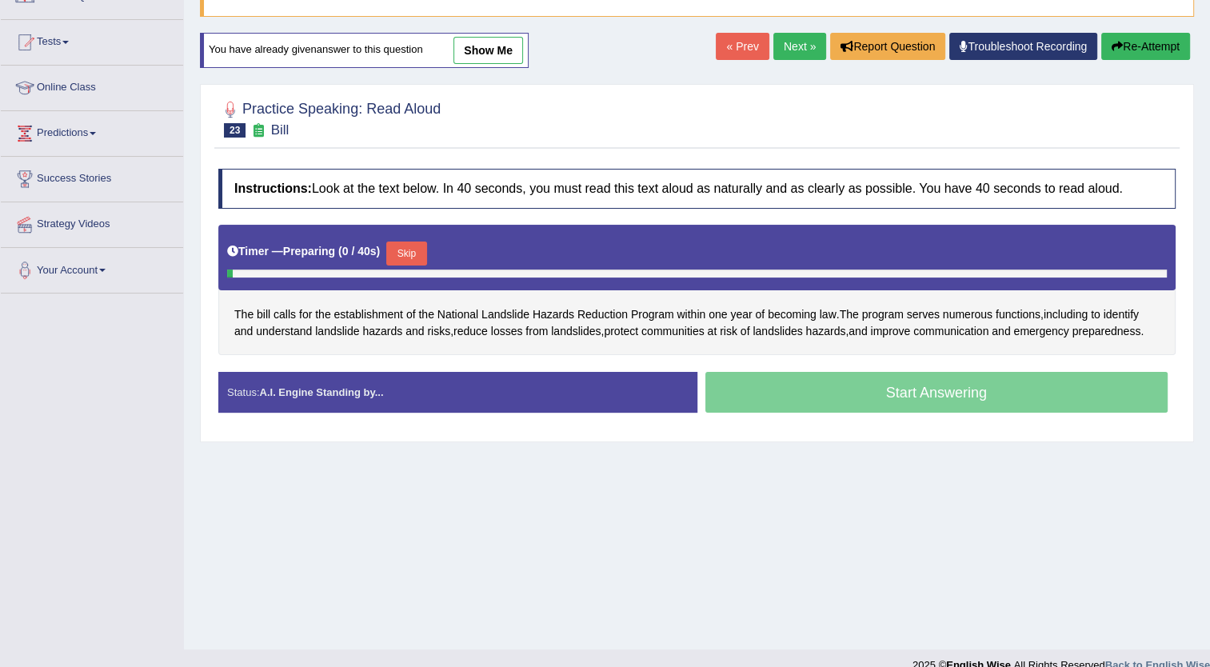
scroll to position [150, 0]
click at [409, 246] on button "Skip" at bounding box center [406, 254] width 40 height 24
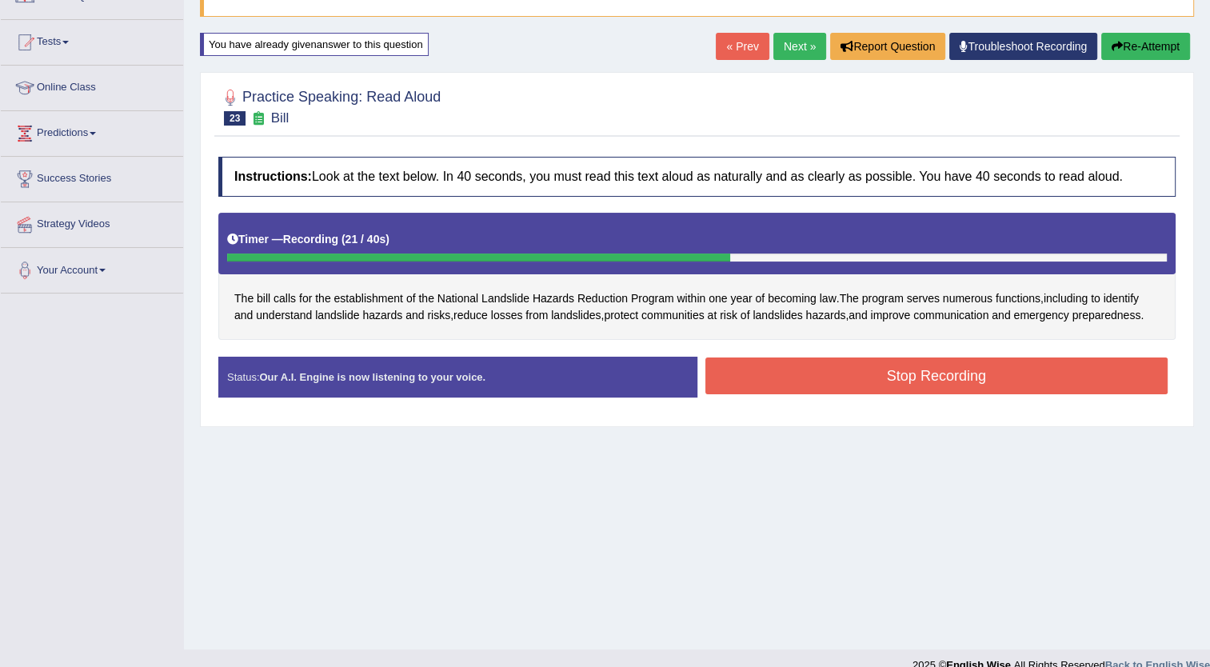
click at [884, 378] on button "Stop Recording" at bounding box center [937, 376] width 463 height 37
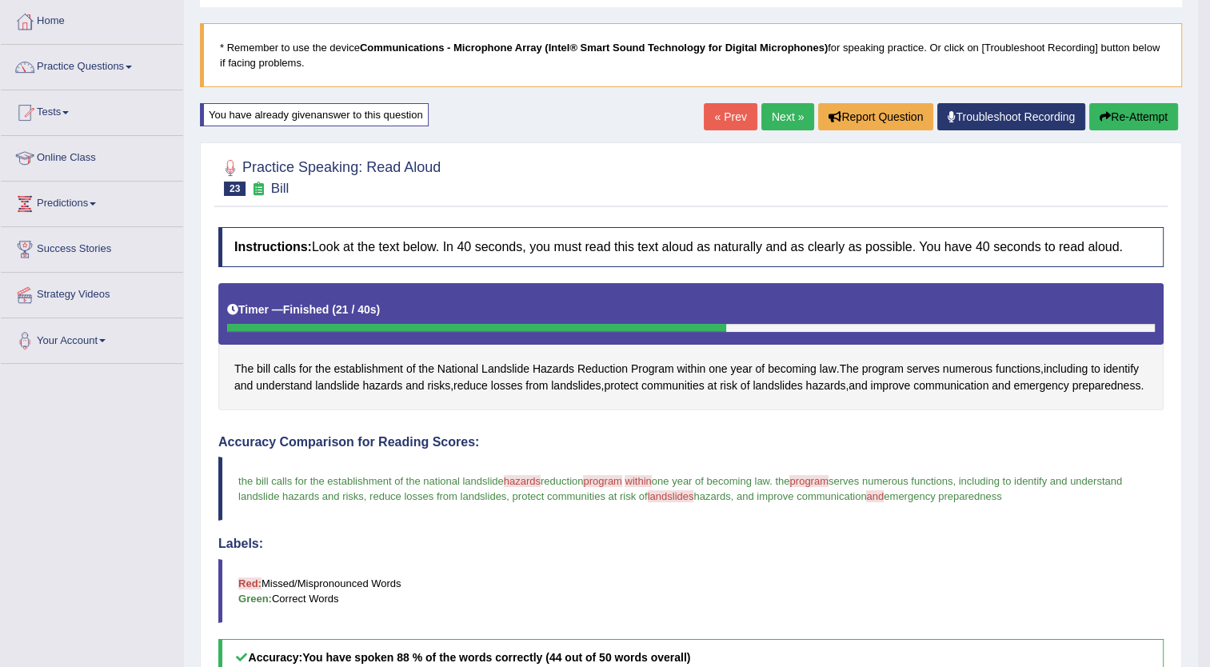
scroll to position [79, 0]
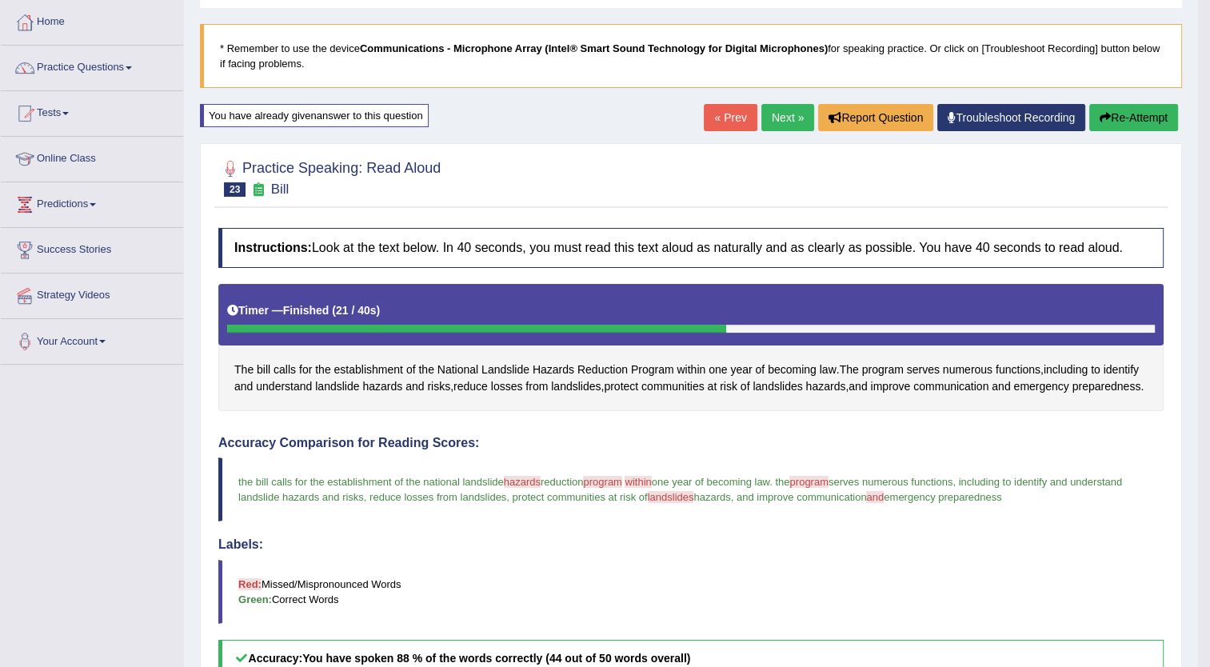
click at [786, 117] on link "Next »" at bounding box center [788, 117] width 53 height 27
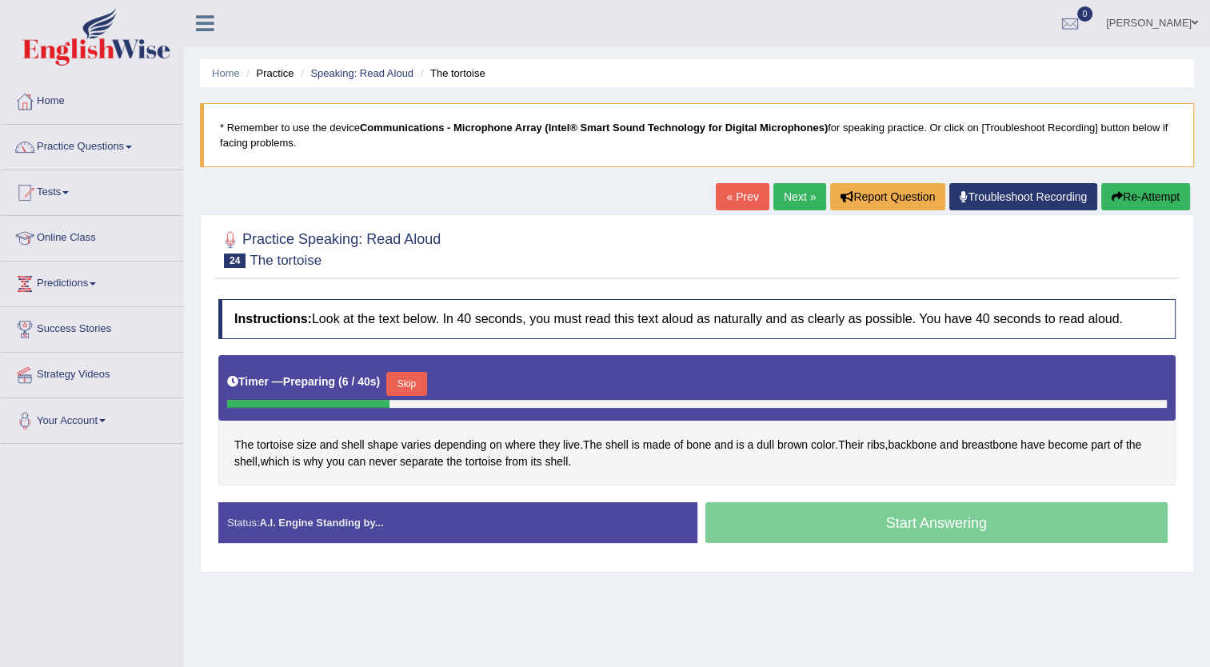
click at [402, 381] on button "Skip" at bounding box center [406, 384] width 40 height 24
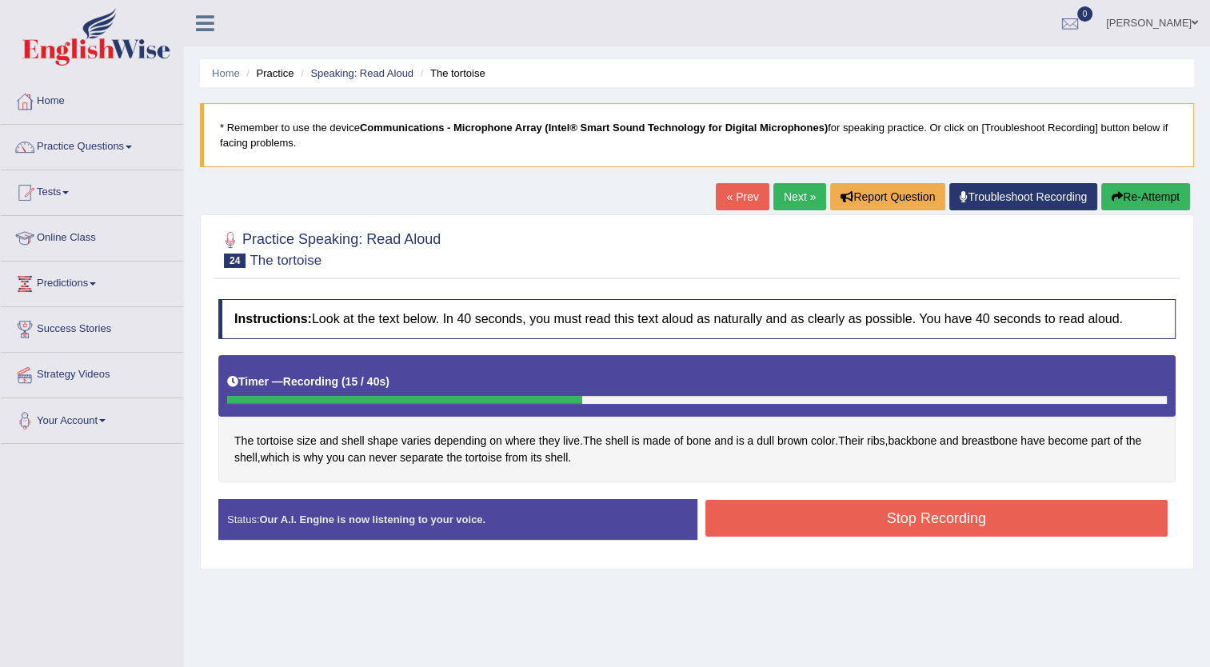
click at [870, 530] on button "Stop Recording" at bounding box center [937, 518] width 463 height 37
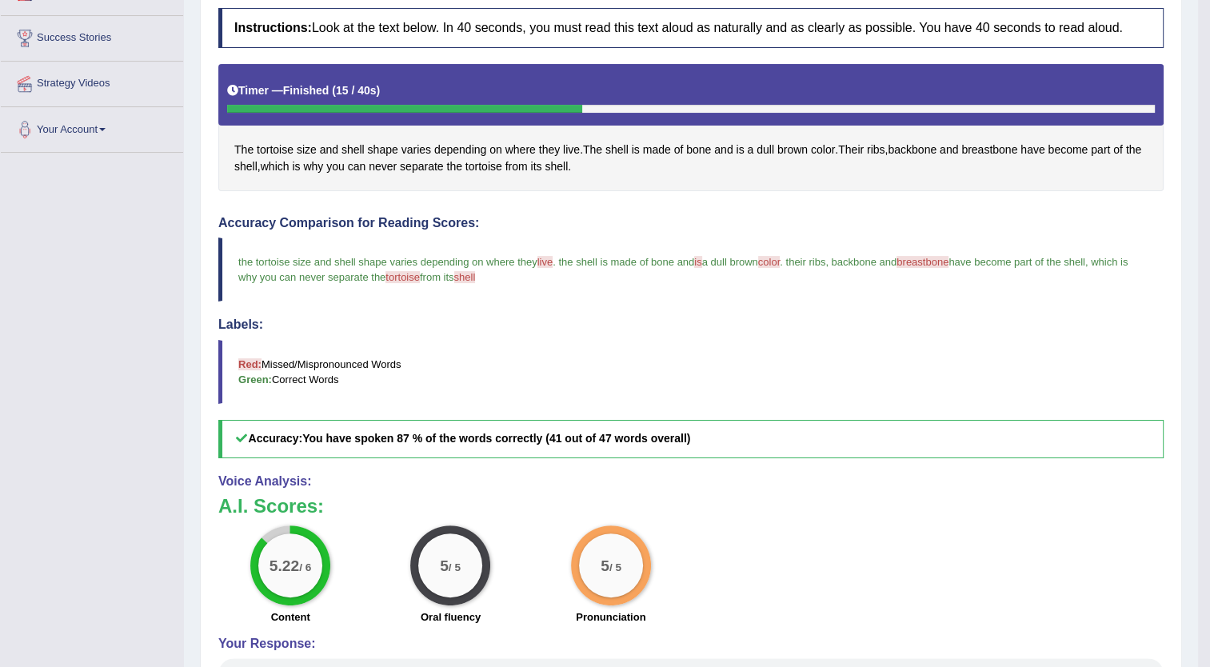
scroll to position [291, 0]
click at [489, 161] on span "tortoise" at bounding box center [484, 166] width 37 height 17
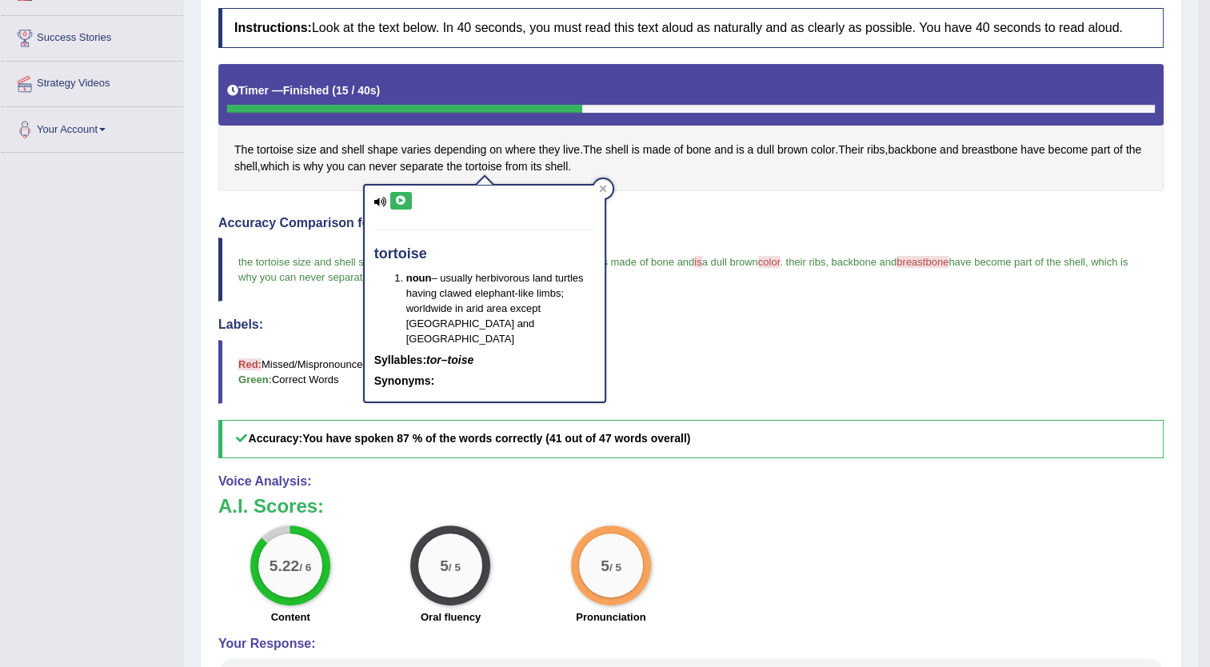
drag, startPoint x: 489, startPoint y: 161, endPoint x: 398, endPoint y: 194, distance: 96.2
click at [398, 194] on body "Toggle navigation Home Practice Questions Speaking Practice Read Aloud Repeat S…" at bounding box center [605, 42] width 1210 height 667
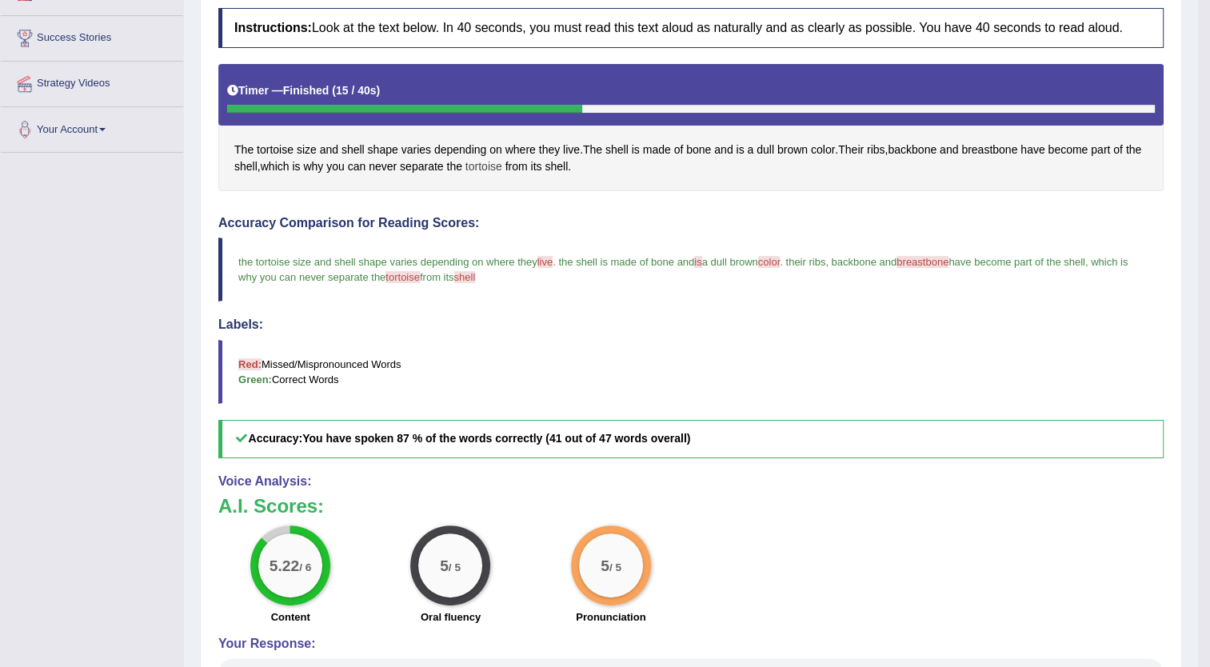
click at [474, 163] on span "tortoise" at bounding box center [484, 166] width 37 height 17
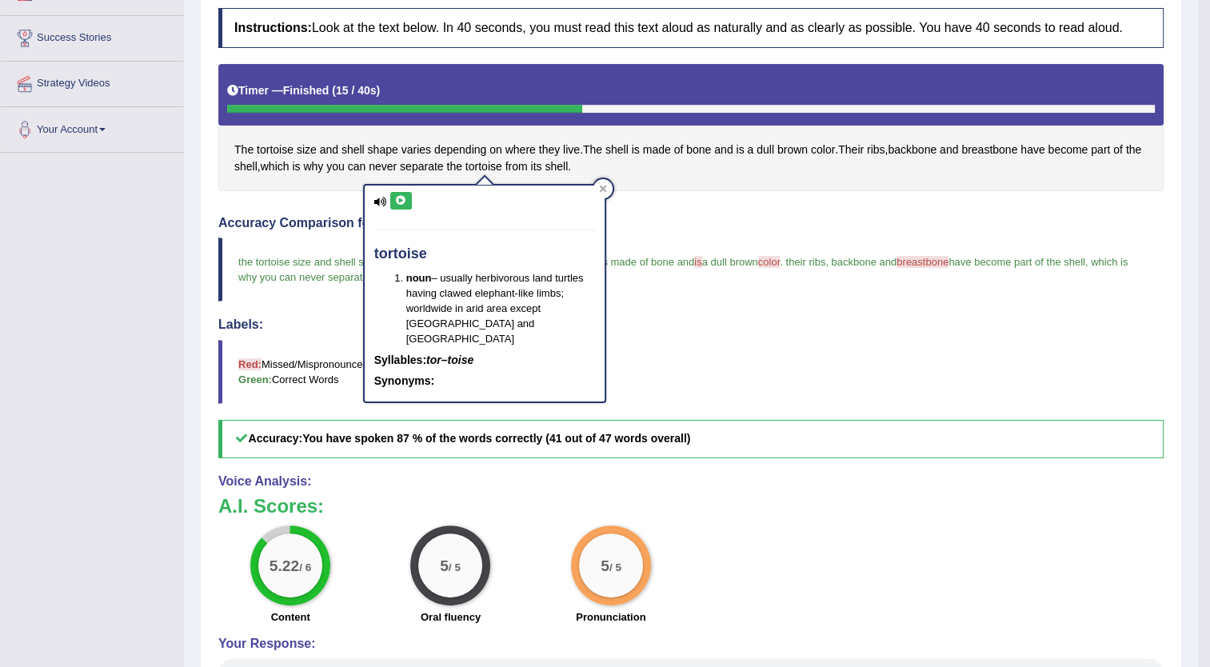
click at [397, 194] on button at bounding box center [401, 201] width 22 height 18
click at [742, 143] on div "The tortoise size and shell shape varies depending on where they live . The she…" at bounding box center [691, 127] width 946 height 127
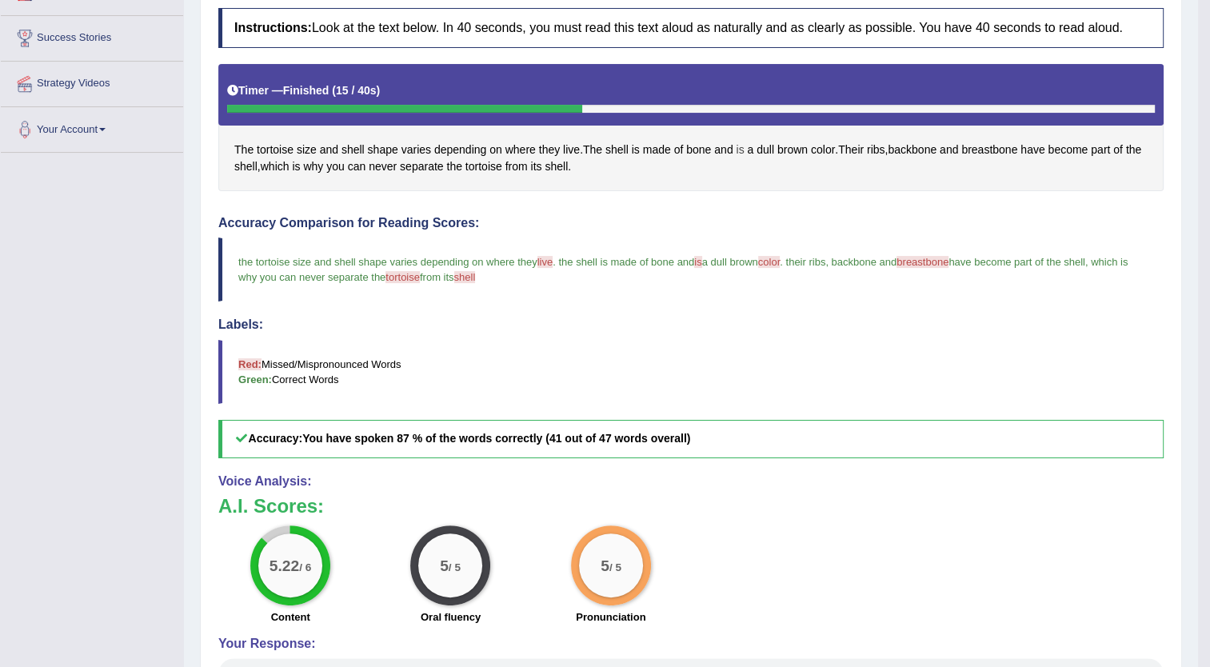
click at [737, 146] on span "is" at bounding box center [740, 150] width 8 height 17
click at [744, 34] on icon at bounding box center [745, 39] width 12 height 10
click at [817, 144] on span "color" at bounding box center [823, 150] width 24 height 17
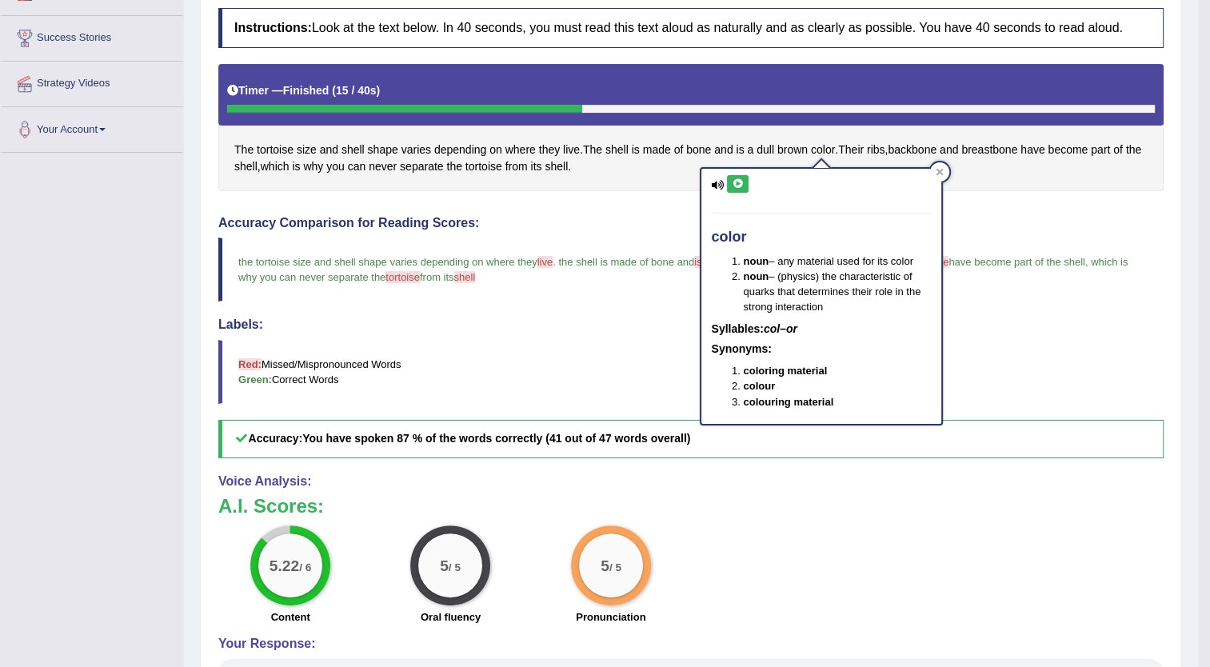
click at [736, 177] on button at bounding box center [738, 184] width 22 height 18
click at [560, 163] on span "shell" at bounding box center [556, 166] width 23 height 17
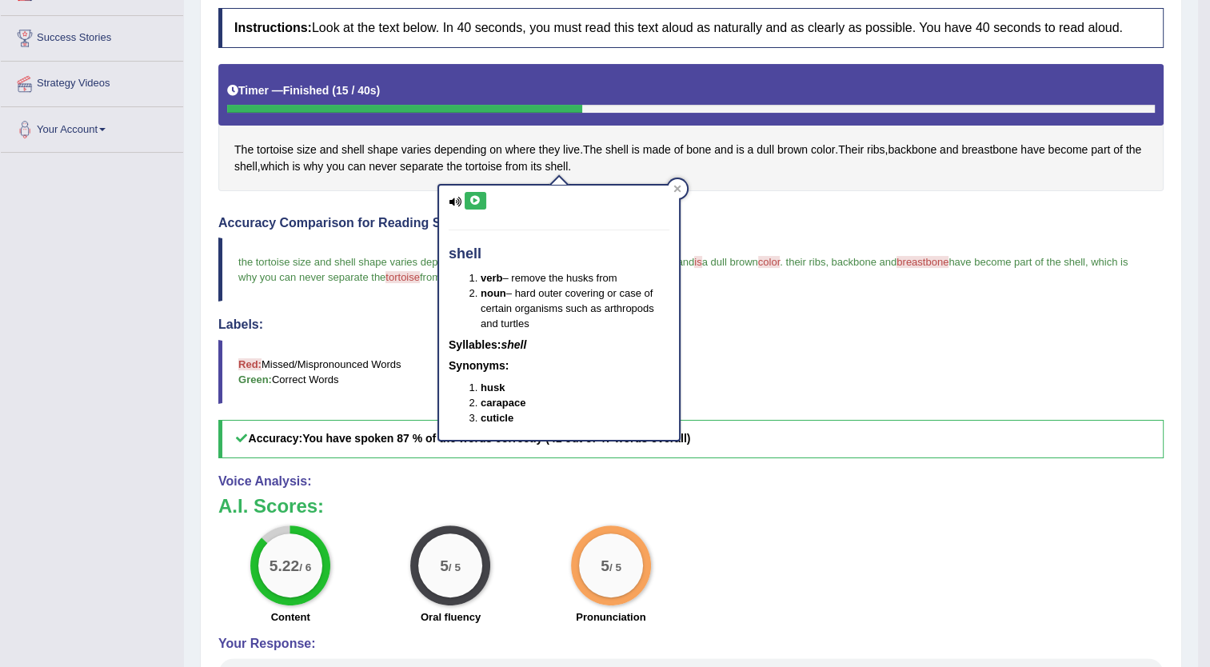
click at [474, 200] on icon at bounding box center [476, 201] width 12 height 10
click at [746, 212] on div "Instructions: Look at the text below. In 40 seconds, you must read this text al…" at bounding box center [691, 378] width 954 height 756
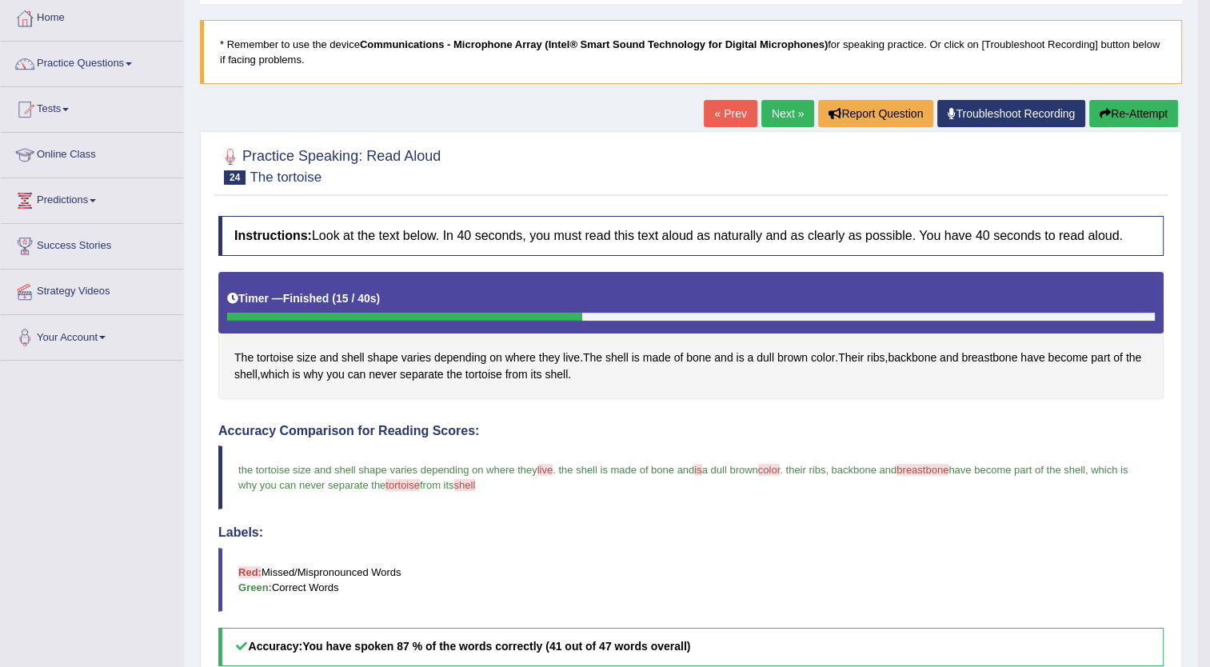
scroll to position [83, 0]
click at [787, 107] on link "Next »" at bounding box center [788, 113] width 53 height 27
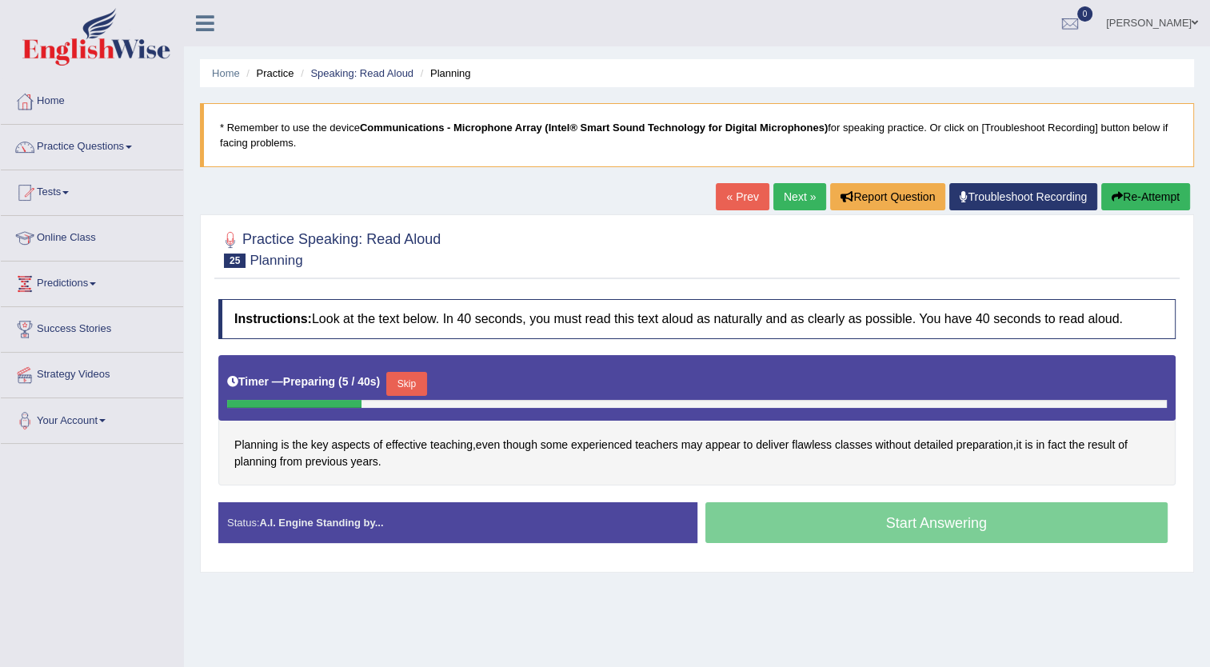
click at [410, 385] on button "Skip" at bounding box center [406, 384] width 40 height 24
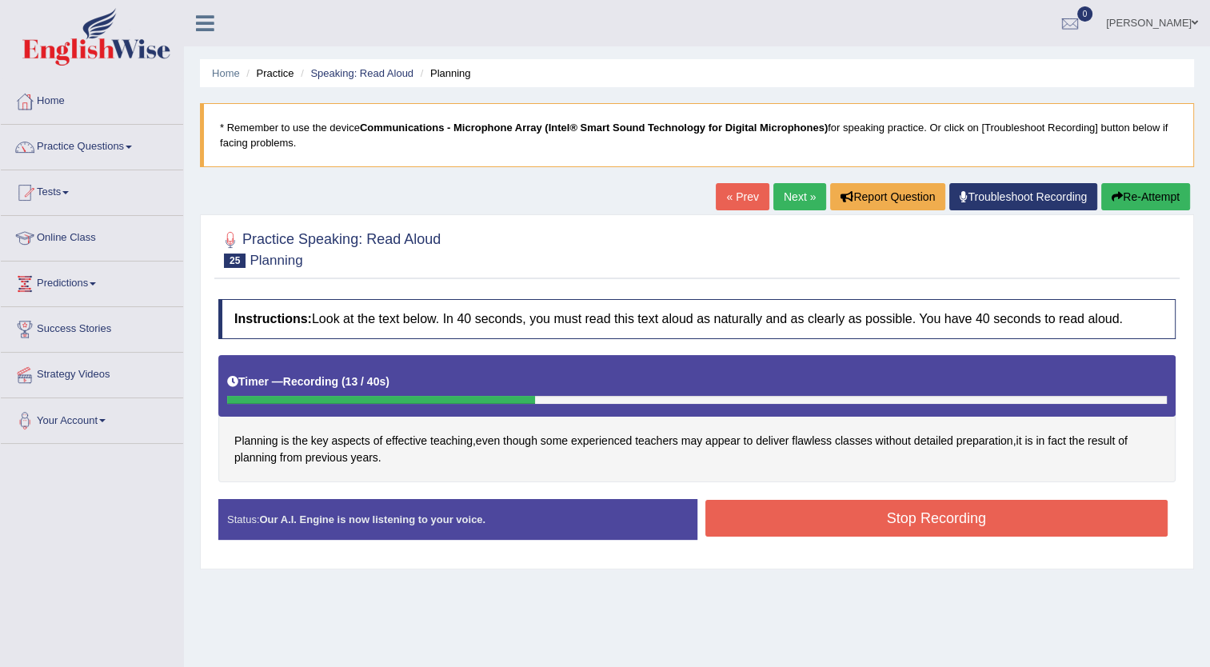
click at [830, 514] on button "Stop Recording" at bounding box center [937, 518] width 463 height 37
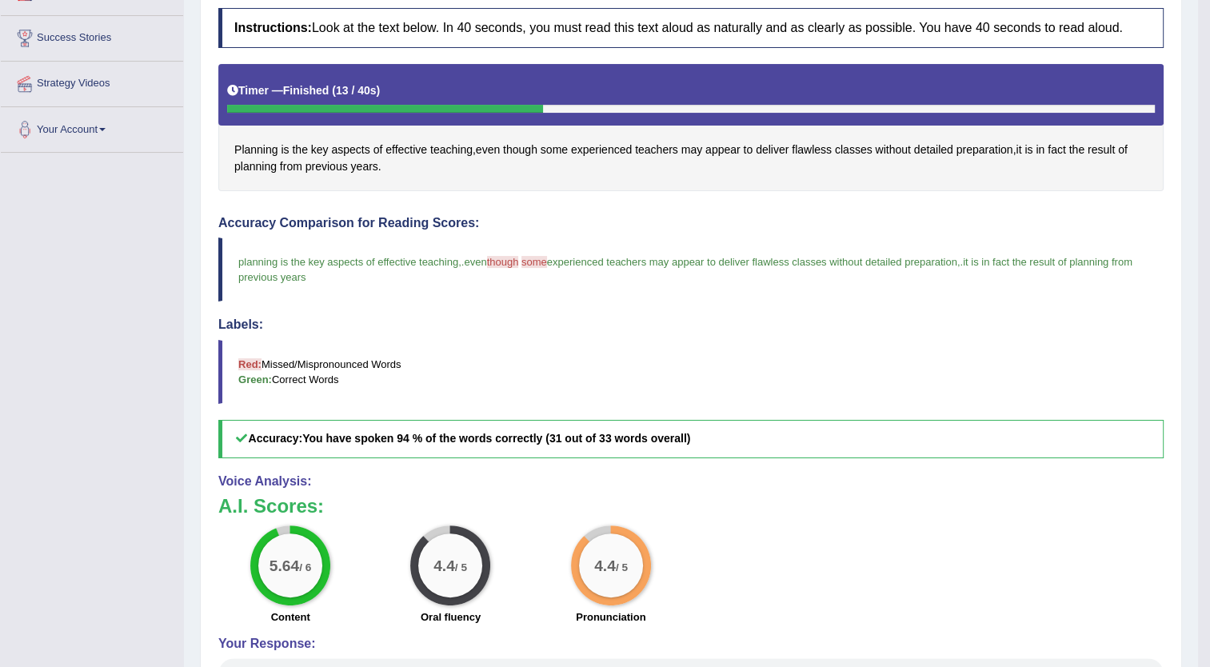
scroll to position [285, 0]
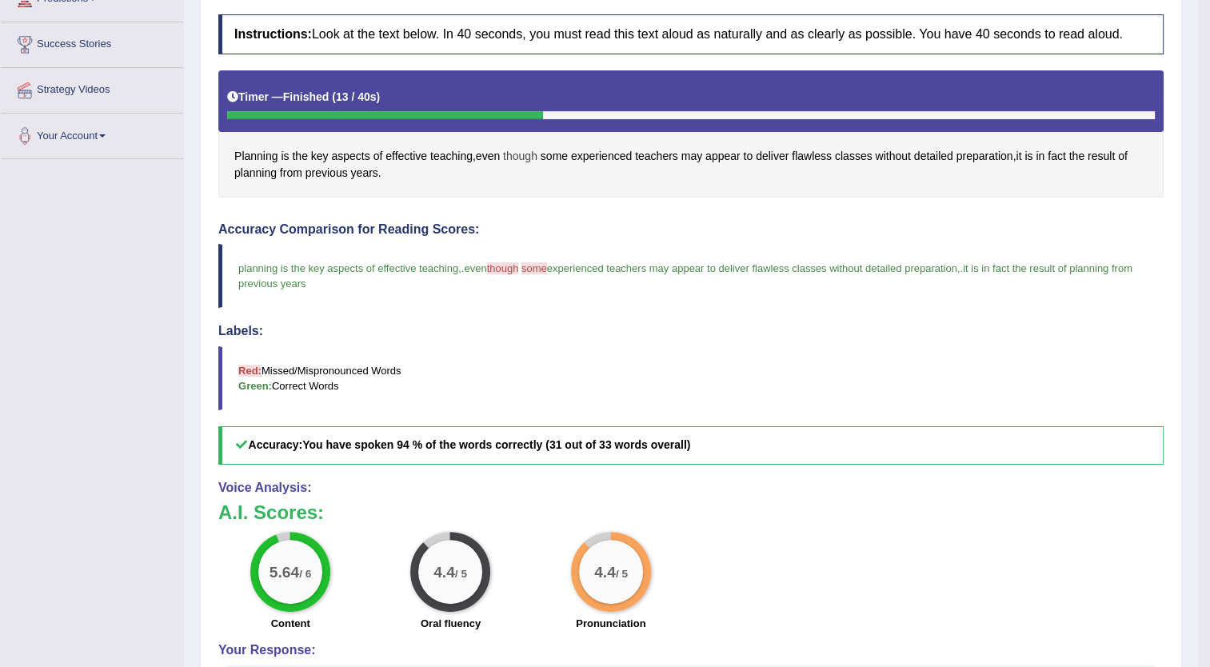
click at [526, 150] on span "though" at bounding box center [520, 156] width 34 height 17
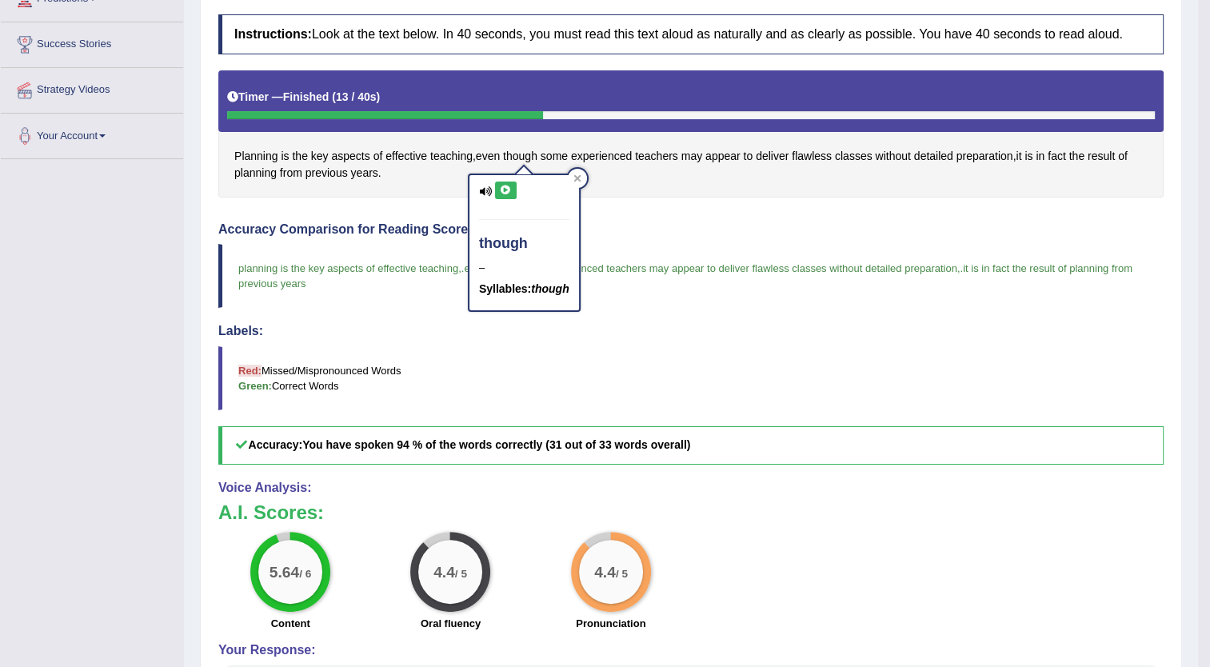
click at [500, 191] on icon at bounding box center [506, 191] width 12 height 10
click at [658, 213] on div "Instructions: Look at the text below. In 40 seconds, you must read this text al…" at bounding box center [691, 384] width 954 height 756
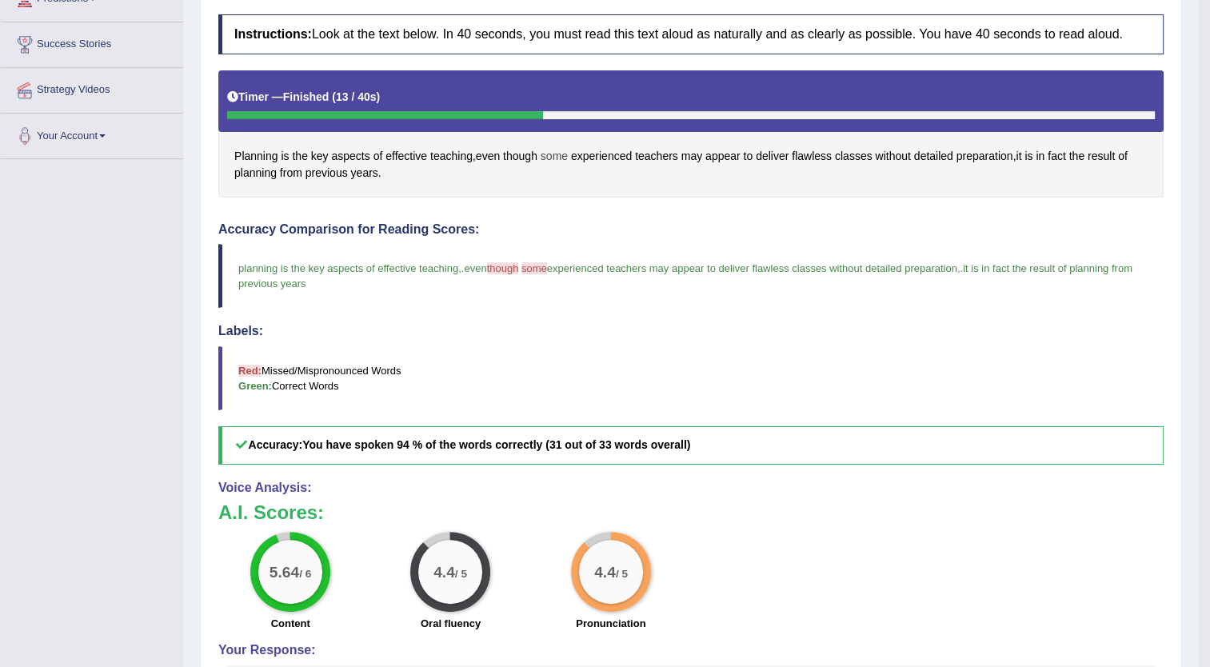
click at [561, 151] on span "some" at bounding box center [554, 156] width 27 height 17
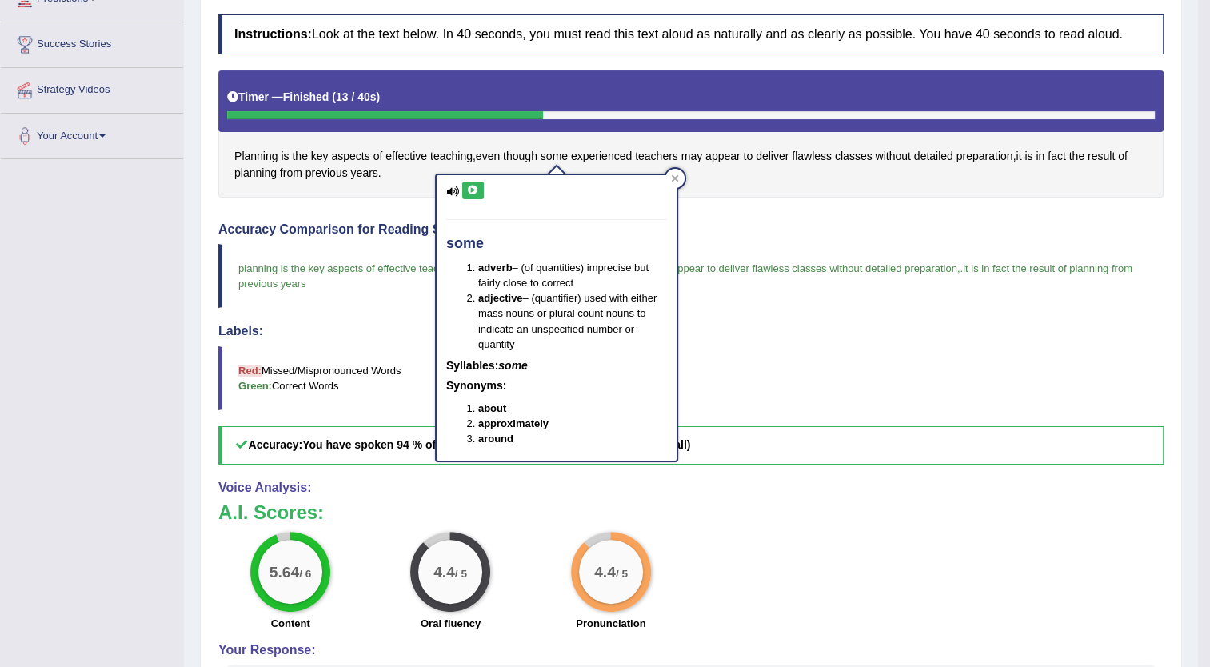
click at [469, 186] on icon at bounding box center [473, 191] width 12 height 10
click at [784, 222] on h4 "Accuracy Comparison for Reading Scores:" at bounding box center [691, 229] width 946 height 14
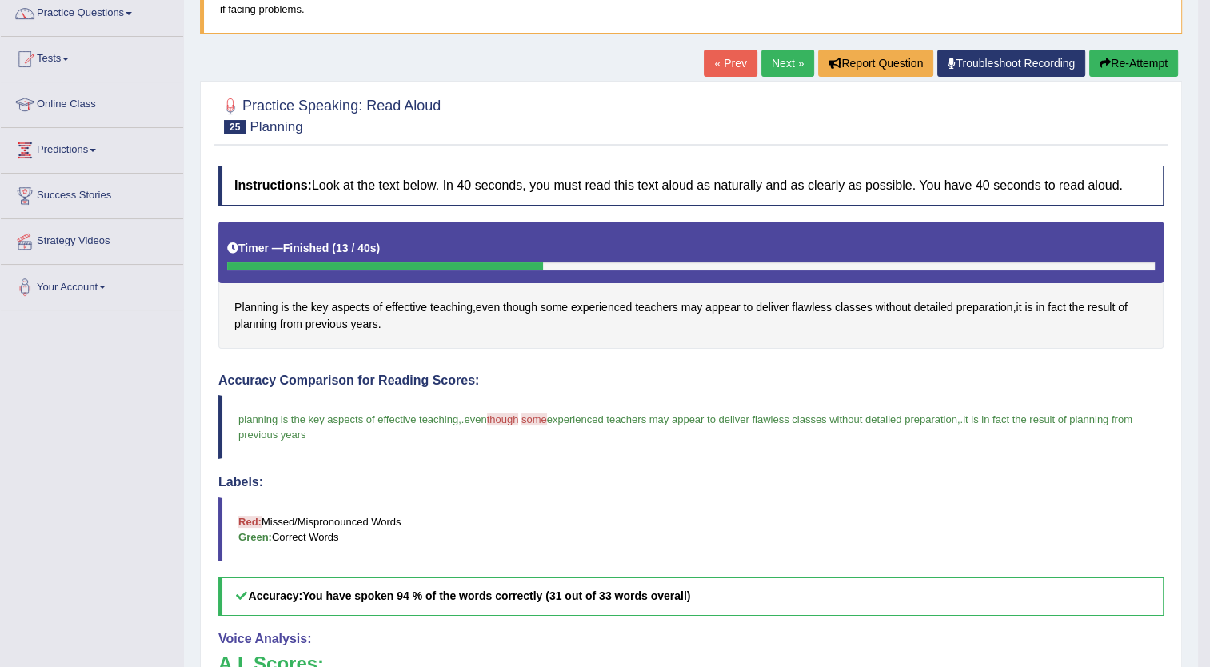
scroll to position [133, 0]
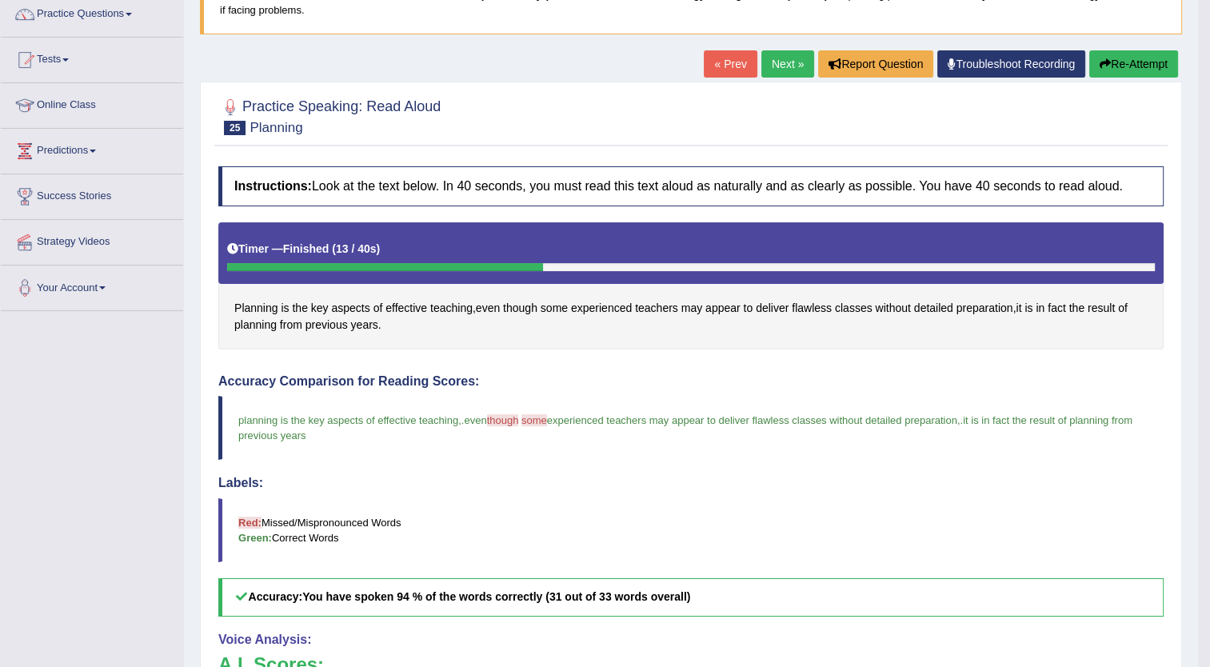
click at [790, 66] on link "Next »" at bounding box center [788, 63] width 53 height 27
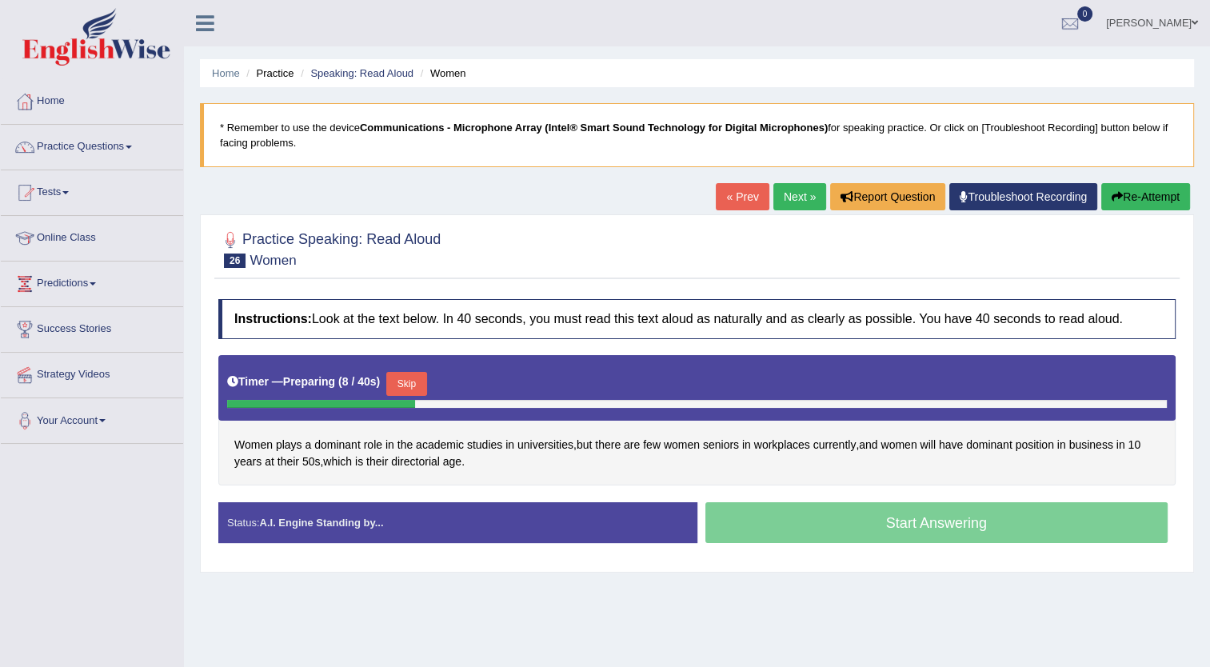
click at [403, 377] on button "Skip" at bounding box center [406, 384] width 40 height 24
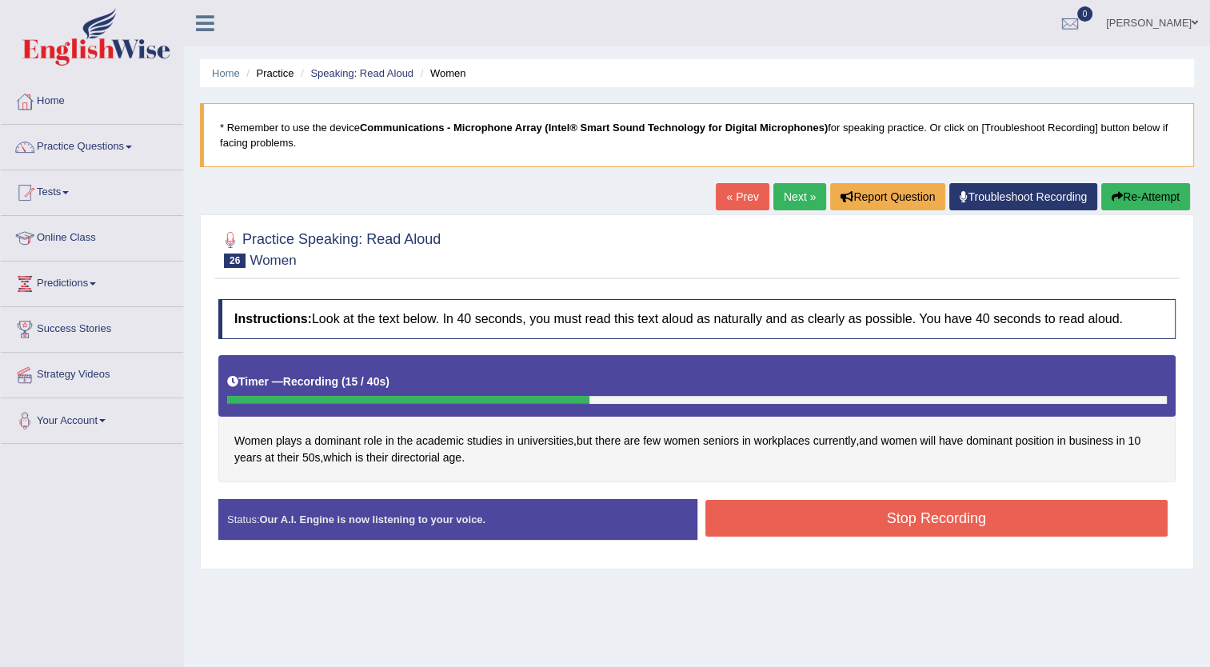
click at [775, 524] on button "Stop Recording" at bounding box center [937, 518] width 463 height 37
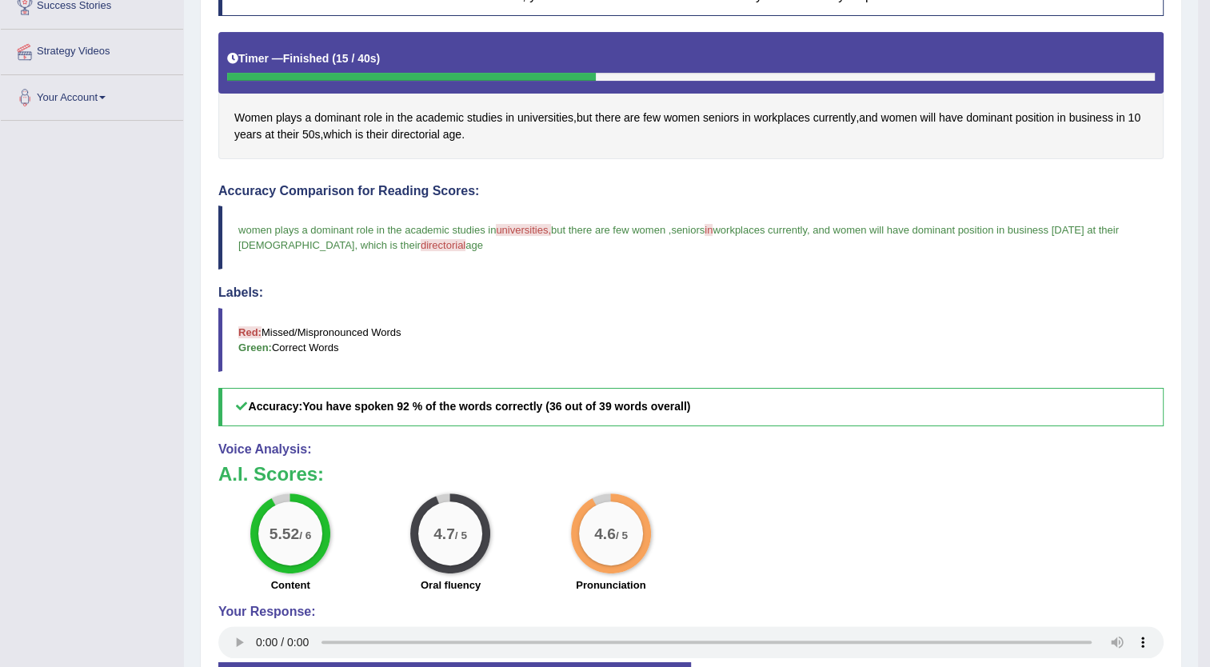
scroll to position [323, 0]
click at [539, 118] on span "universities" at bounding box center [546, 118] width 56 height 17
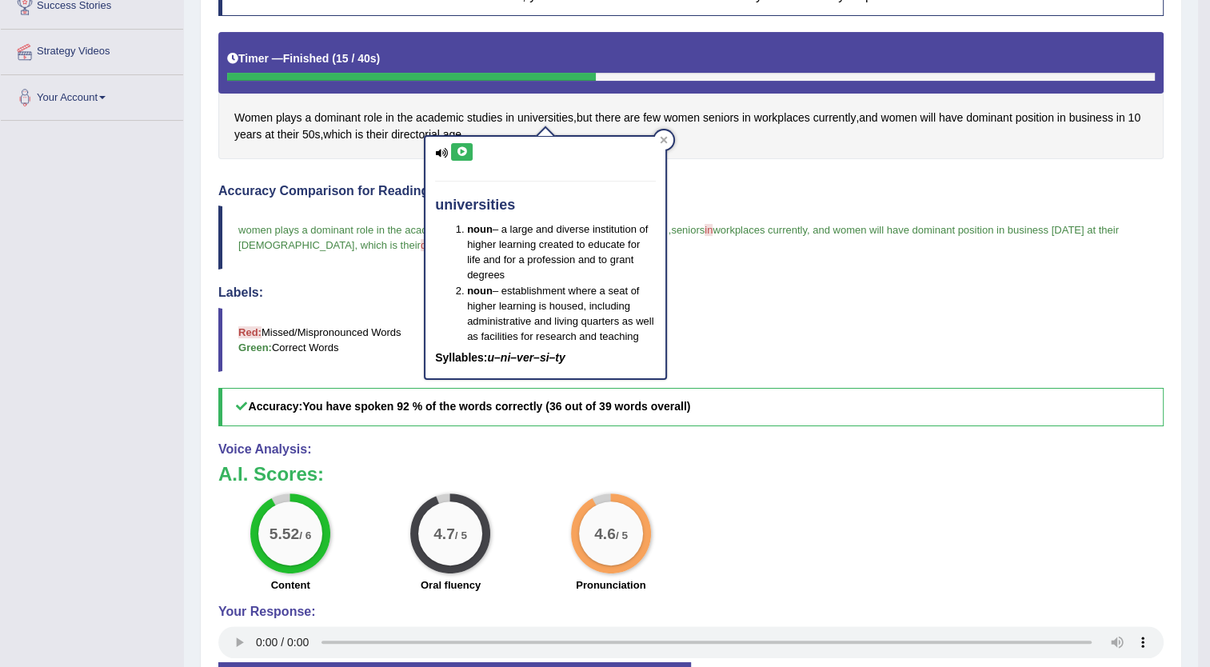
click at [460, 147] on icon at bounding box center [462, 152] width 12 height 10
click at [662, 136] on icon at bounding box center [664, 140] width 8 height 8
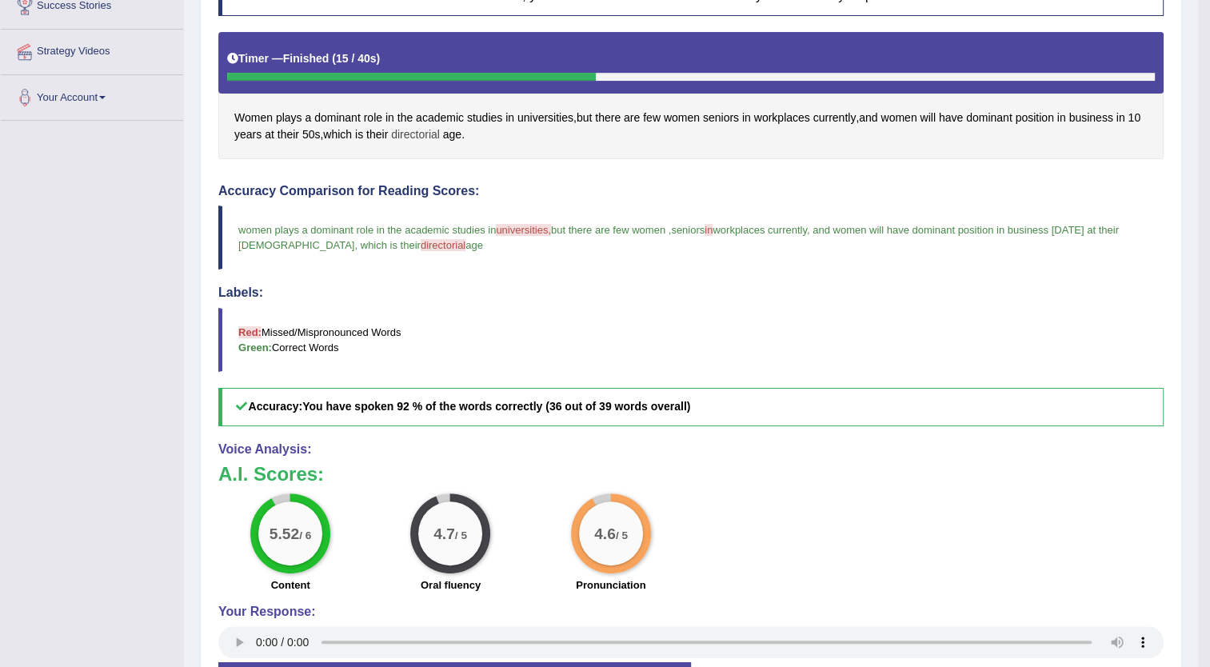
click at [419, 126] on span "directorial" at bounding box center [415, 134] width 49 height 17
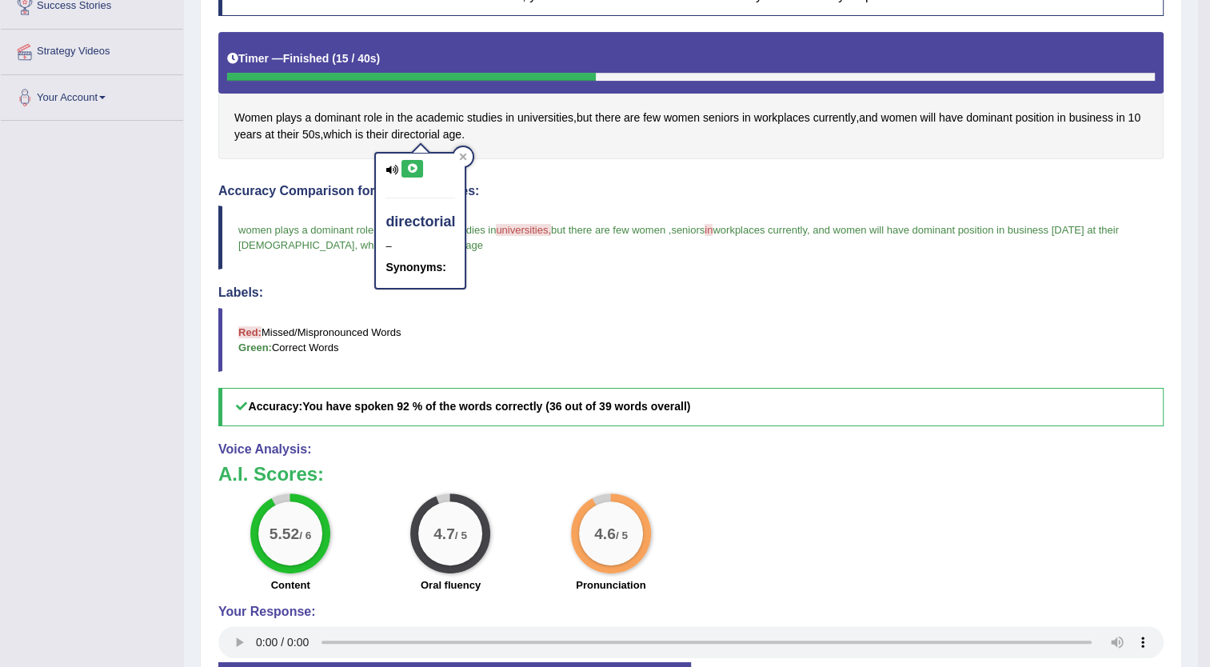
click at [407, 164] on icon at bounding box center [412, 169] width 12 height 10
click at [594, 325] on blockquote "Red: Missed/Mispronounced Words Green: Correct Words" at bounding box center [691, 340] width 946 height 64
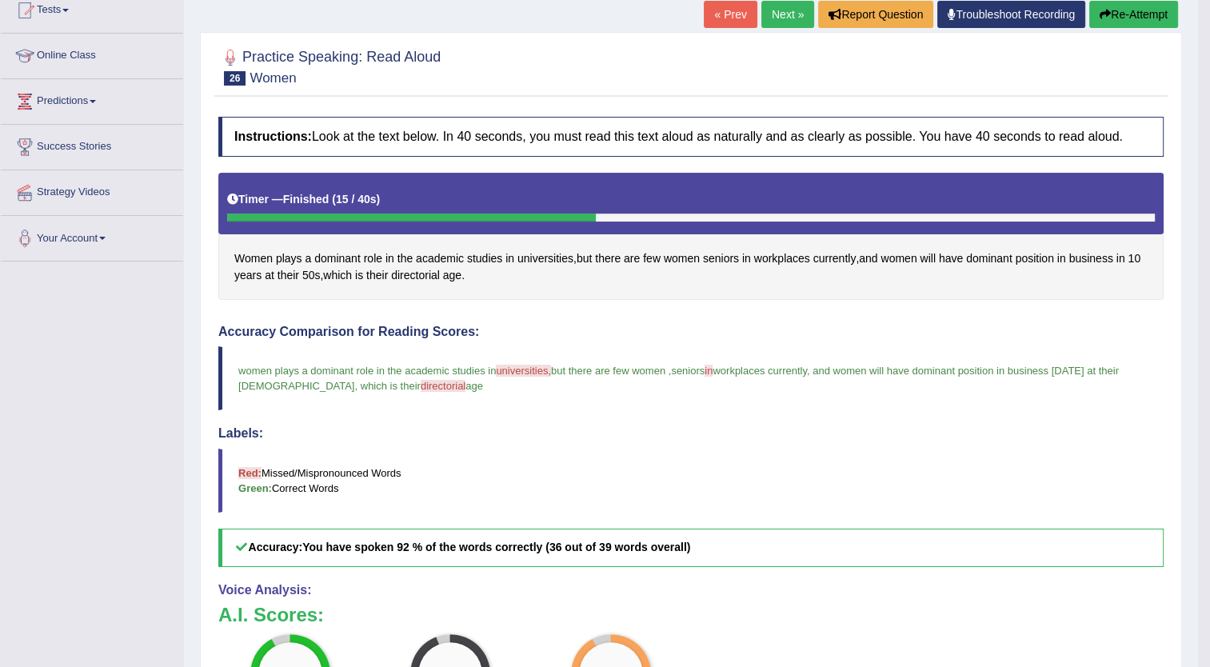
scroll to position [173, 0]
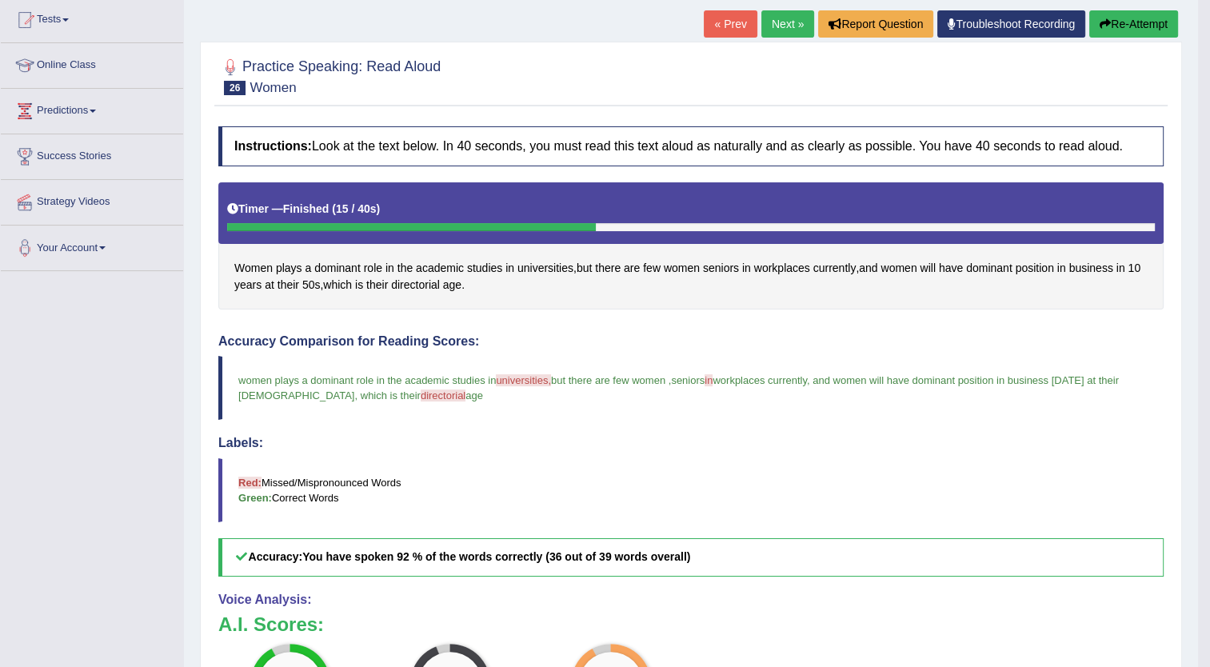
click at [1134, 22] on button "Re-Attempt" at bounding box center [1134, 23] width 89 height 27
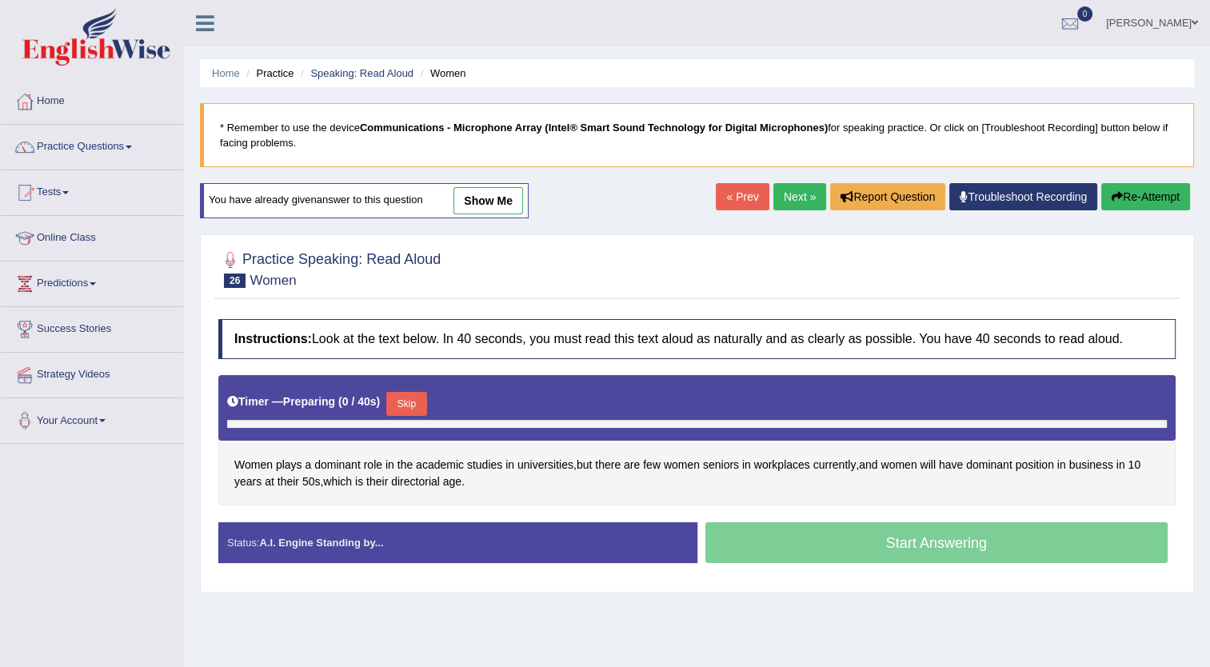
scroll to position [173, 0]
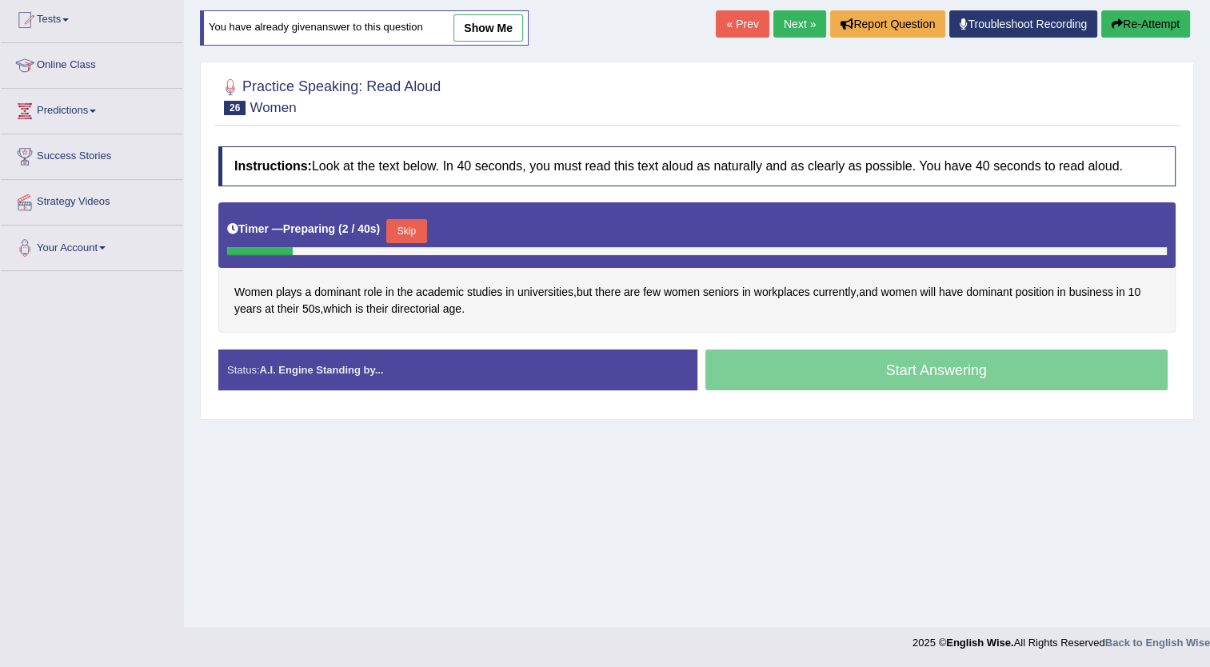
click at [406, 219] on button "Skip" at bounding box center [406, 231] width 40 height 24
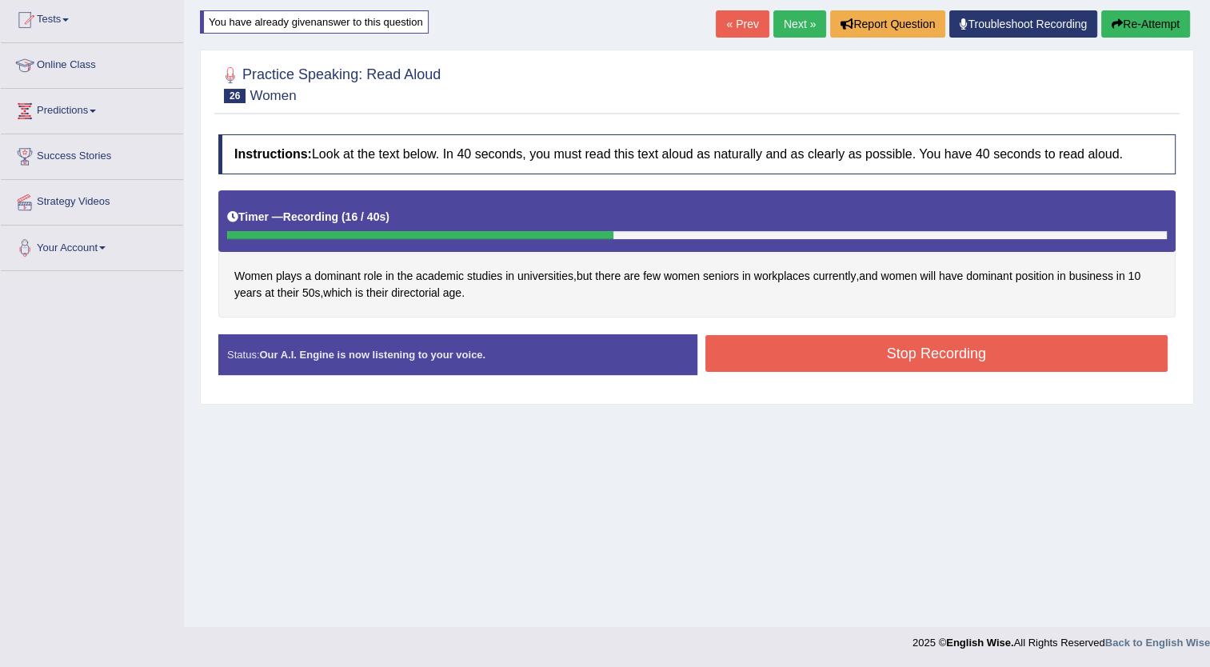
click at [832, 343] on button "Stop Recording" at bounding box center [937, 353] width 463 height 37
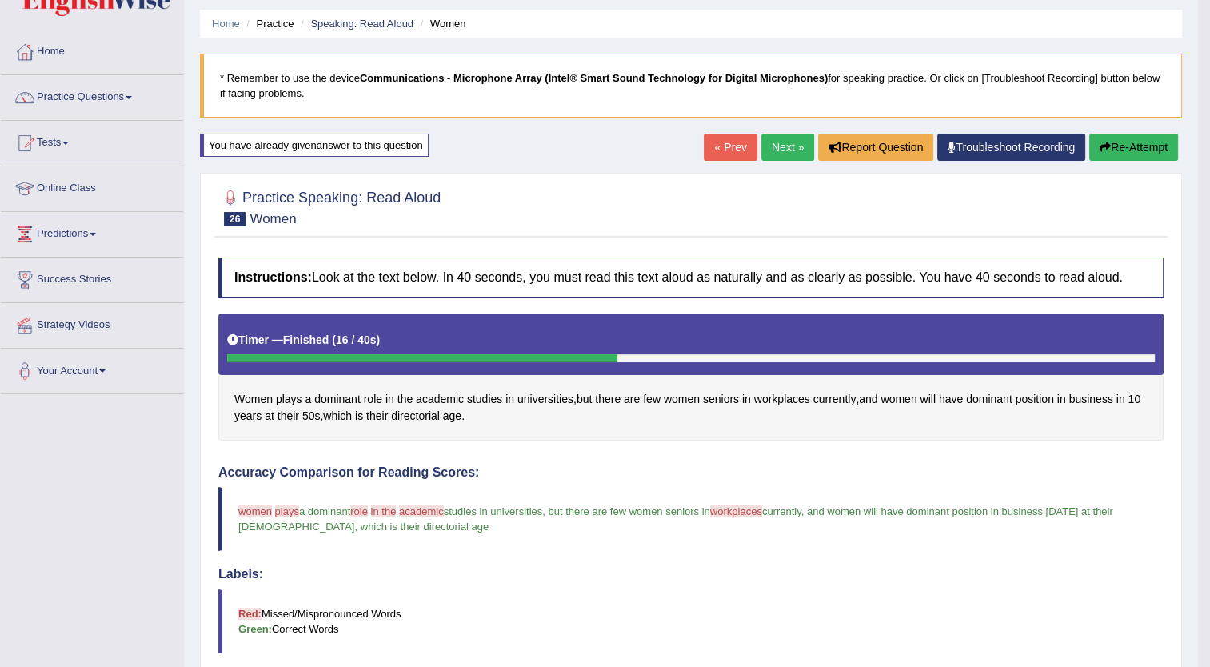
scroll to position [48, 0]
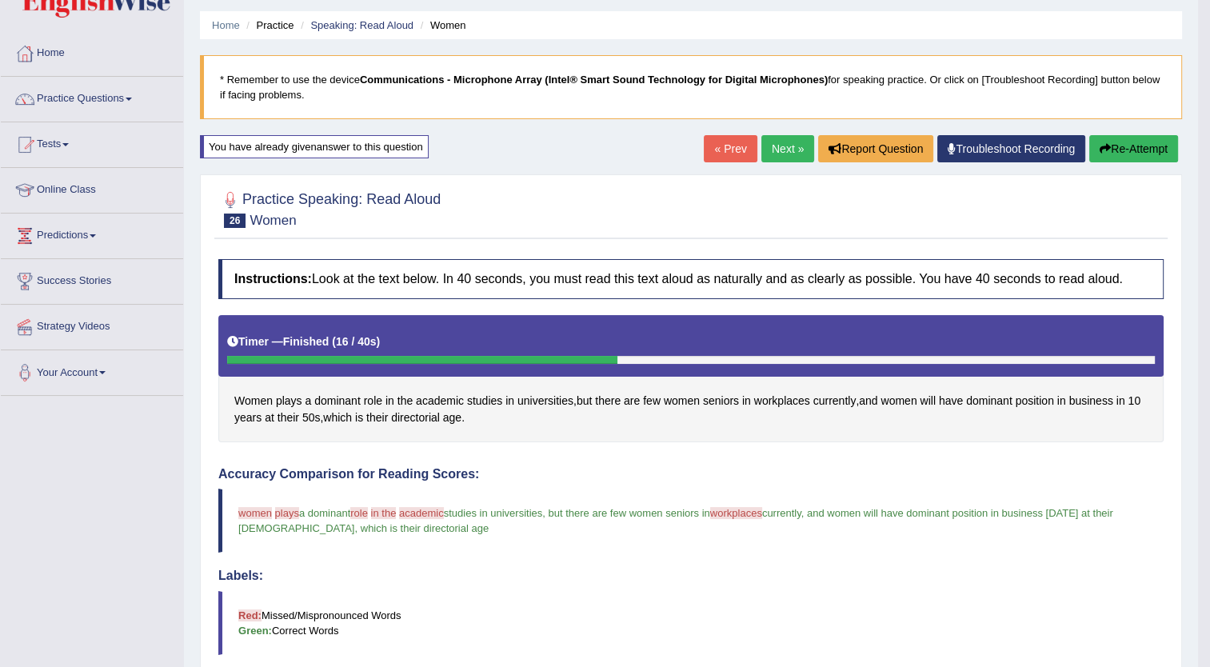
click at [1128, 146] on button "Re-Attempt" at bounding box center [1134, 148] width 89 height 27
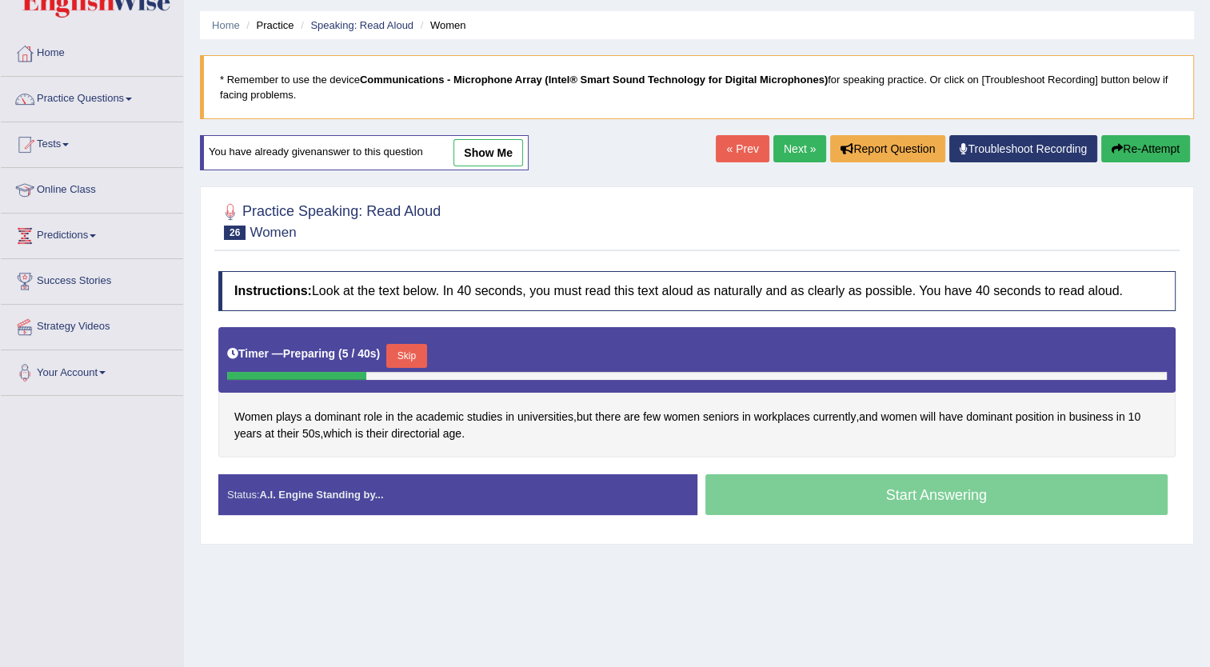
click at [406, 347] on button "Skip" at bounding box center [406, 356] width 40 height 24
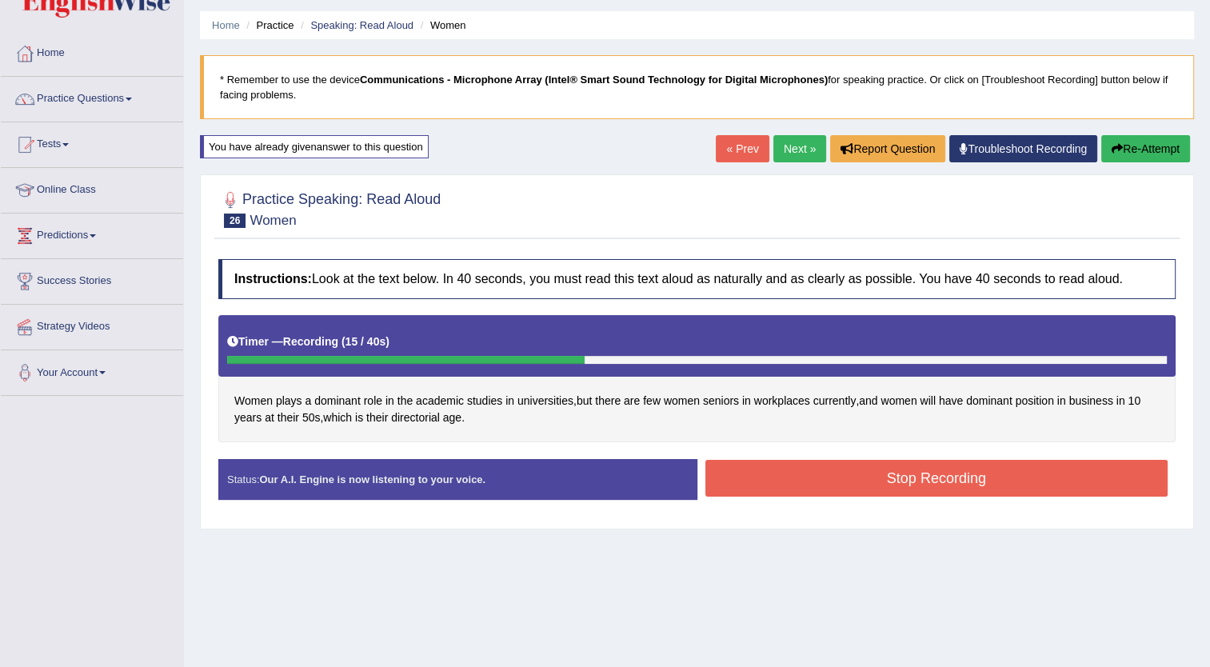
click at [849, 479] on button "Stop Recording" at bounding box center [937, 478] width 463 height 37
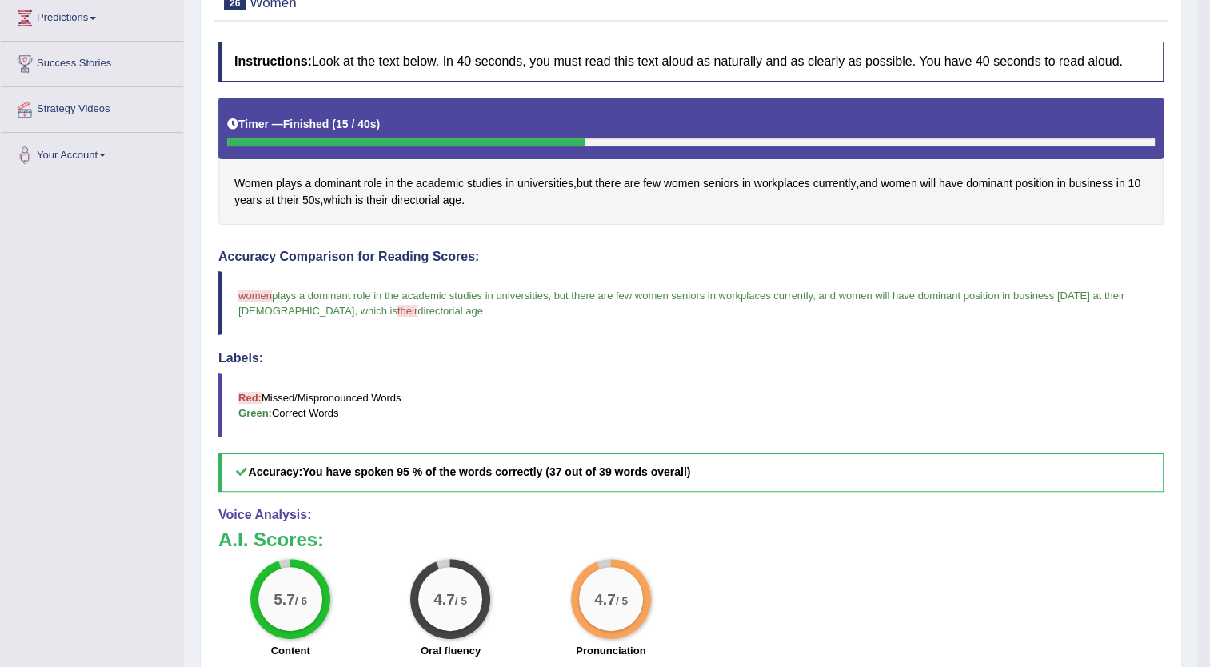
scroll to position [266, 0]
click at [382, 196] on span "their" at bounding box center [377, 200] width 22 height 17
click at [382, 84] on icon at bounding box center [386, 89] width 12 height 10
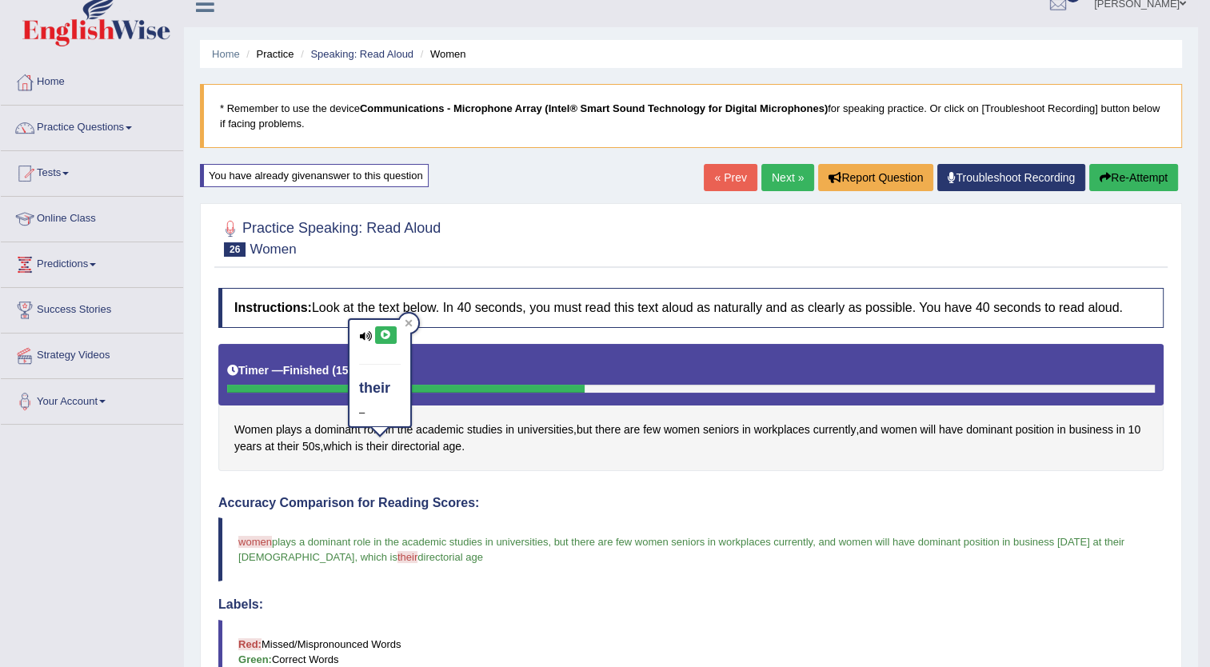
scroll to position [0, 0]
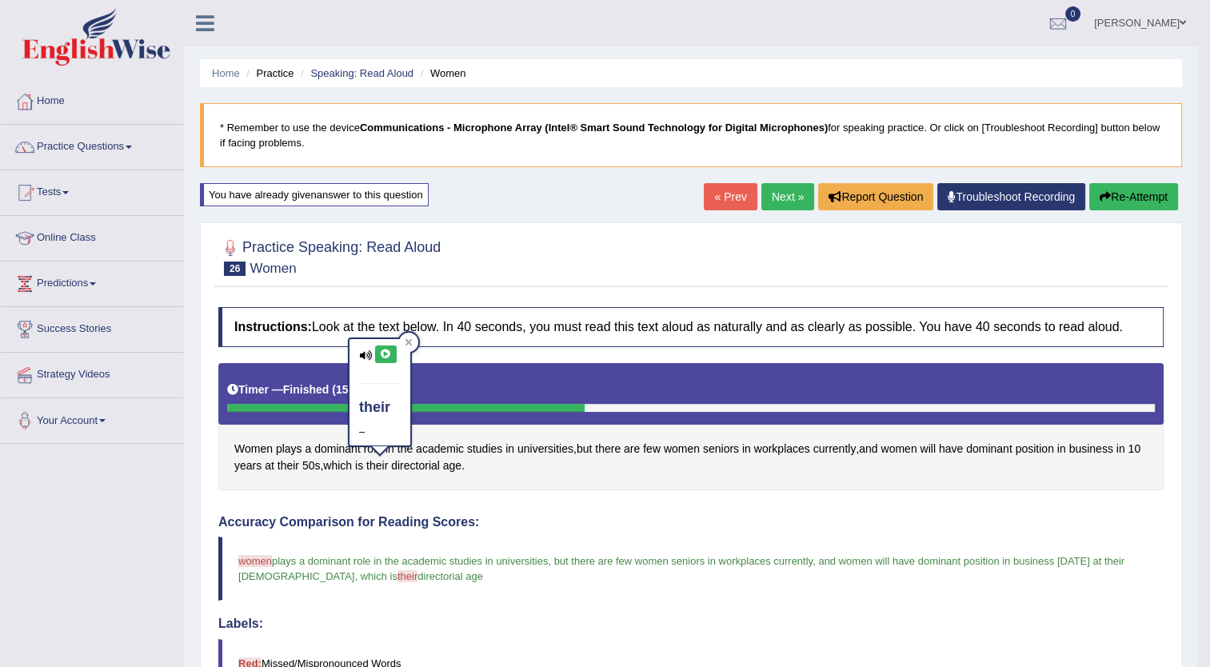
click at [780, 199] on link "Next »" at bounding box center [788, 196] width 53 height 27
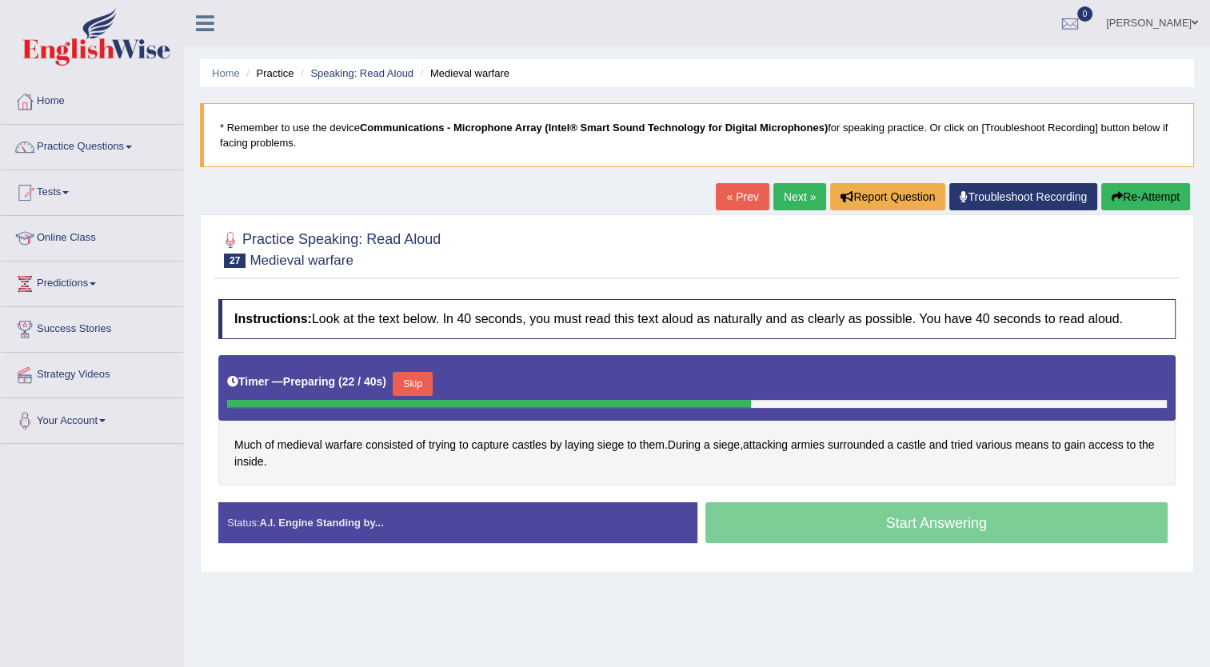
click at [408, 381] on button "Skip" at bounding box center [413, 384] width 40 height 24
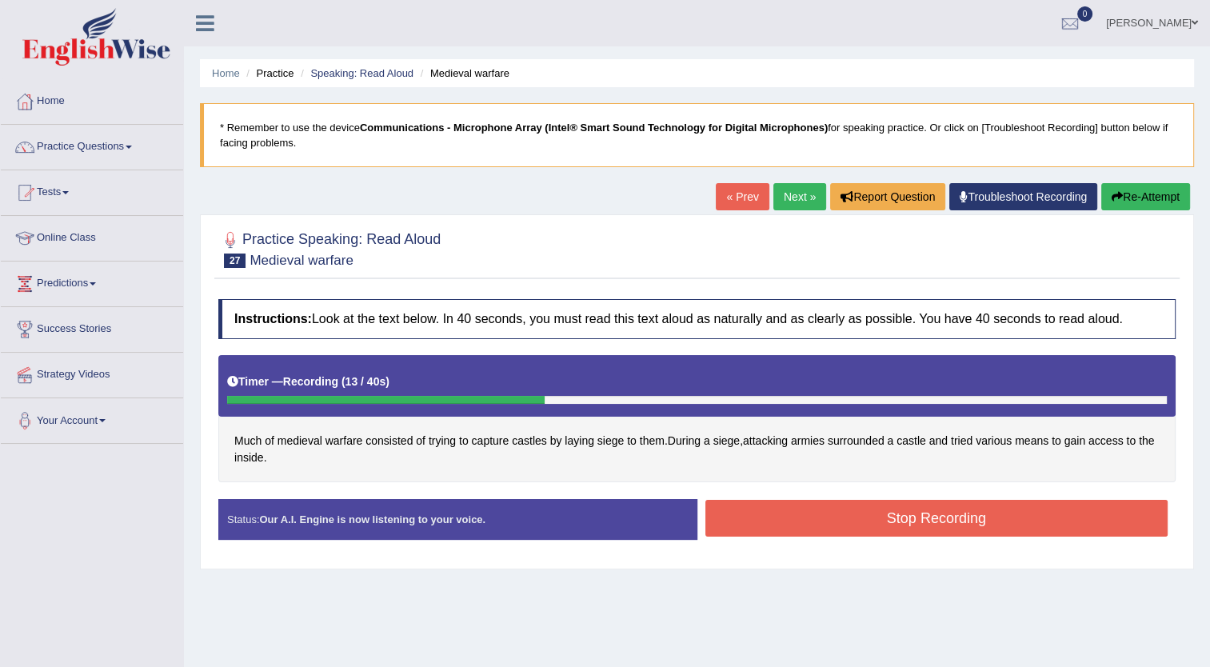
click at [781, 521] on button "Stop Recording" at bounding box center [937, 518] width 463 height 37
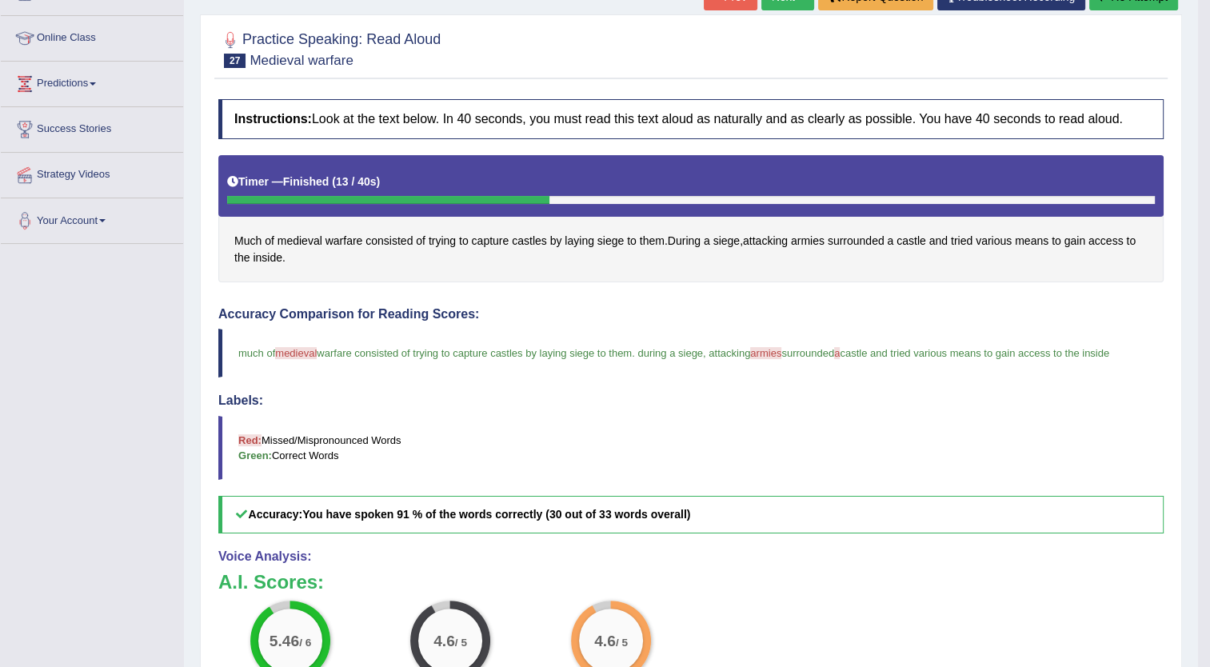
scroll to position [198, 0]
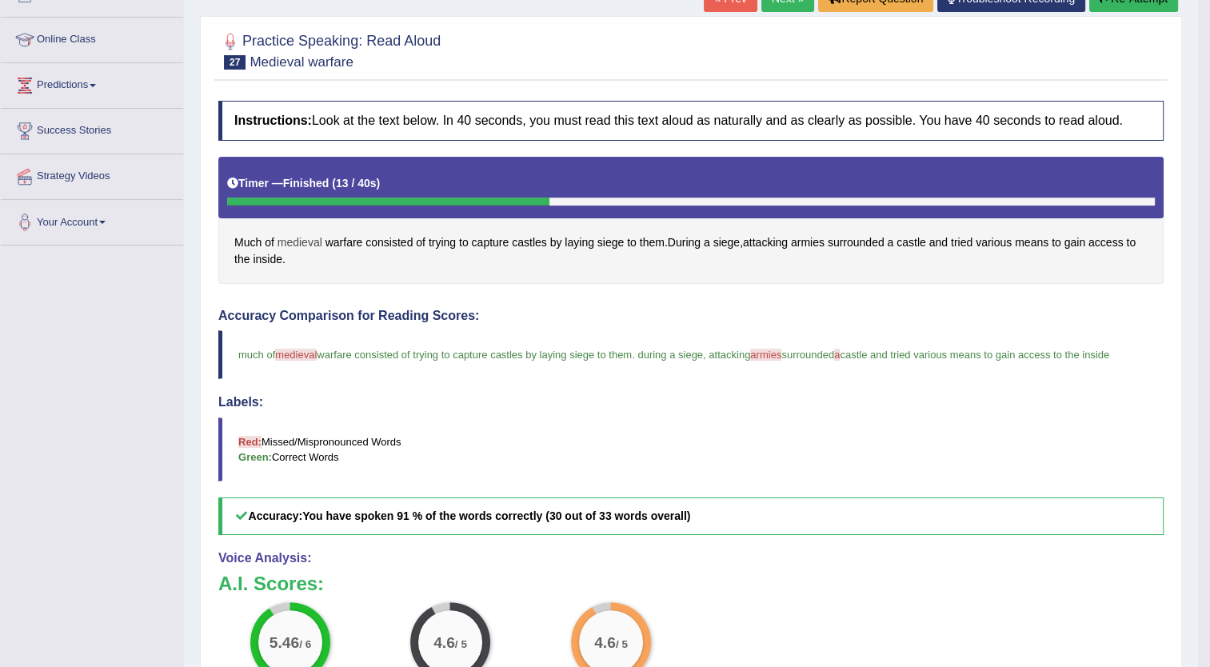
click at [301, 236] on span "medieval" at bounding box center [300, 242] width 45 height 17
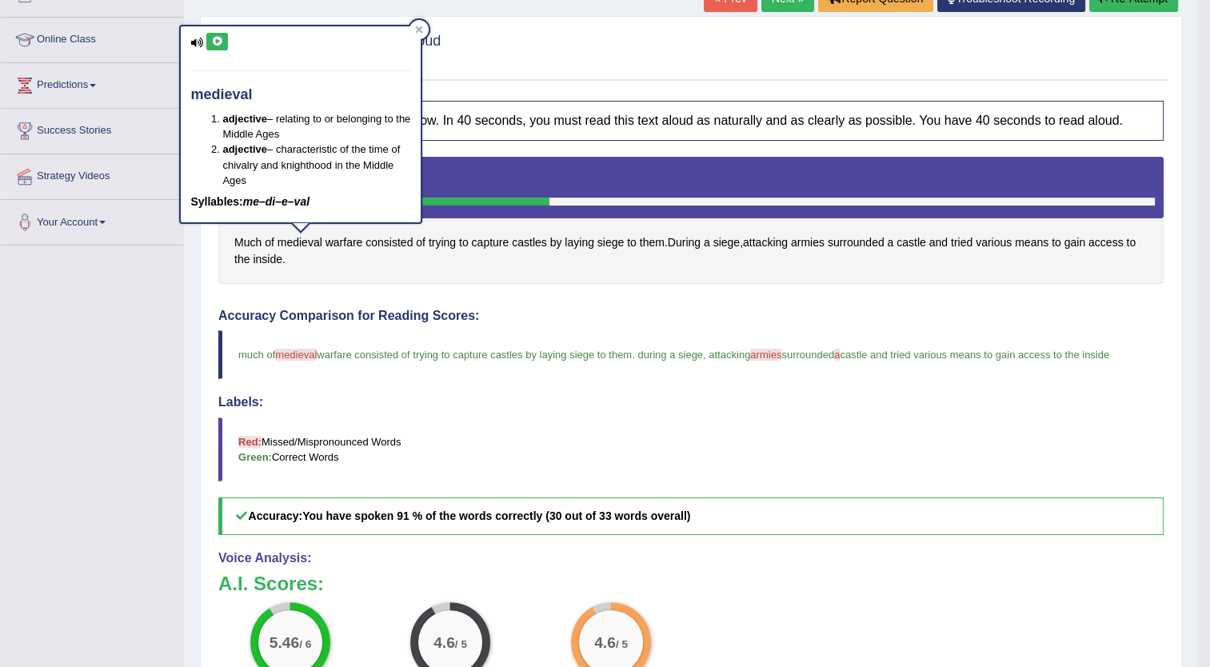
click at [211, 38] on icon at bounding box center [217, 42] width 12 height 10
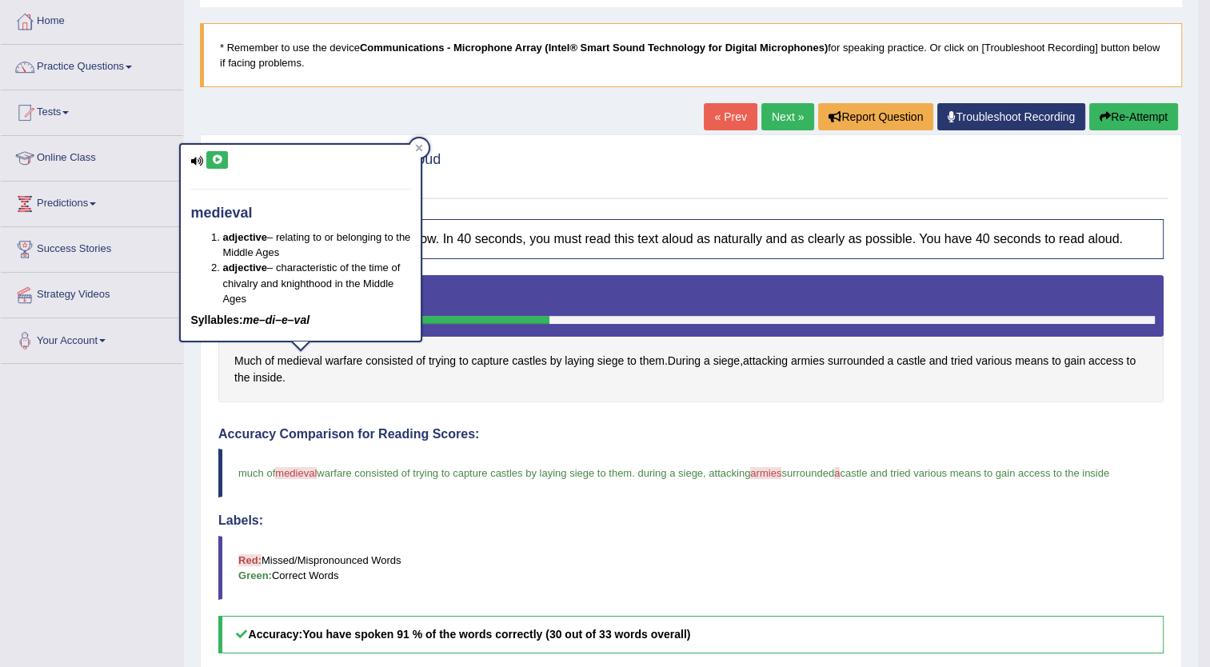
scroll to position [79, 0]
click at [779, 121] on link "Next »" at bounding box center [788, 117] width 53 height 27
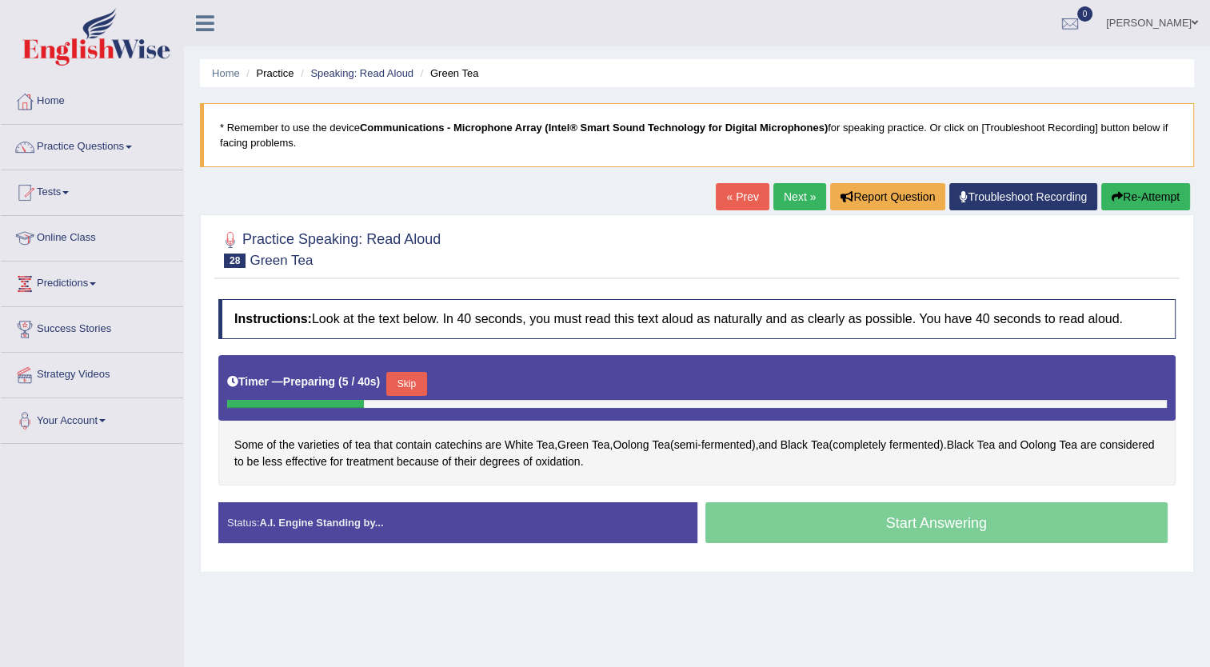
click at [404, 382] on button "Skip" at bounding box center [406, 384] width 40 height 24
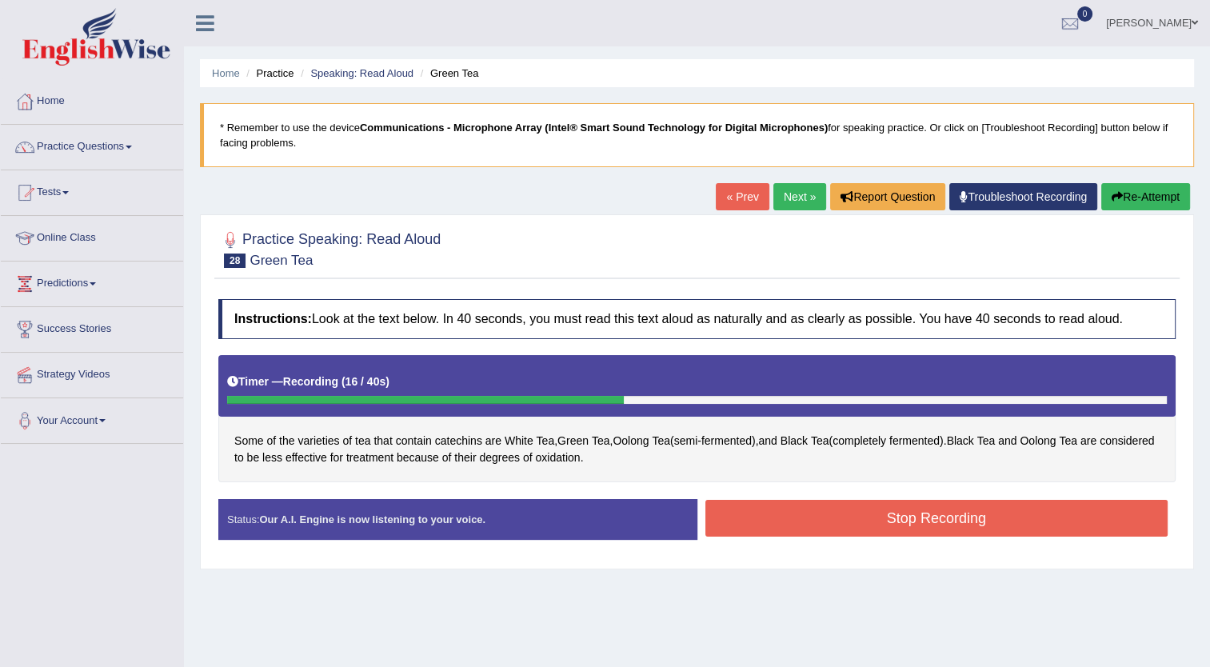
click at [862, 516] on button "Stop Recording" at bounding box center [937, 518] width 463 height 37
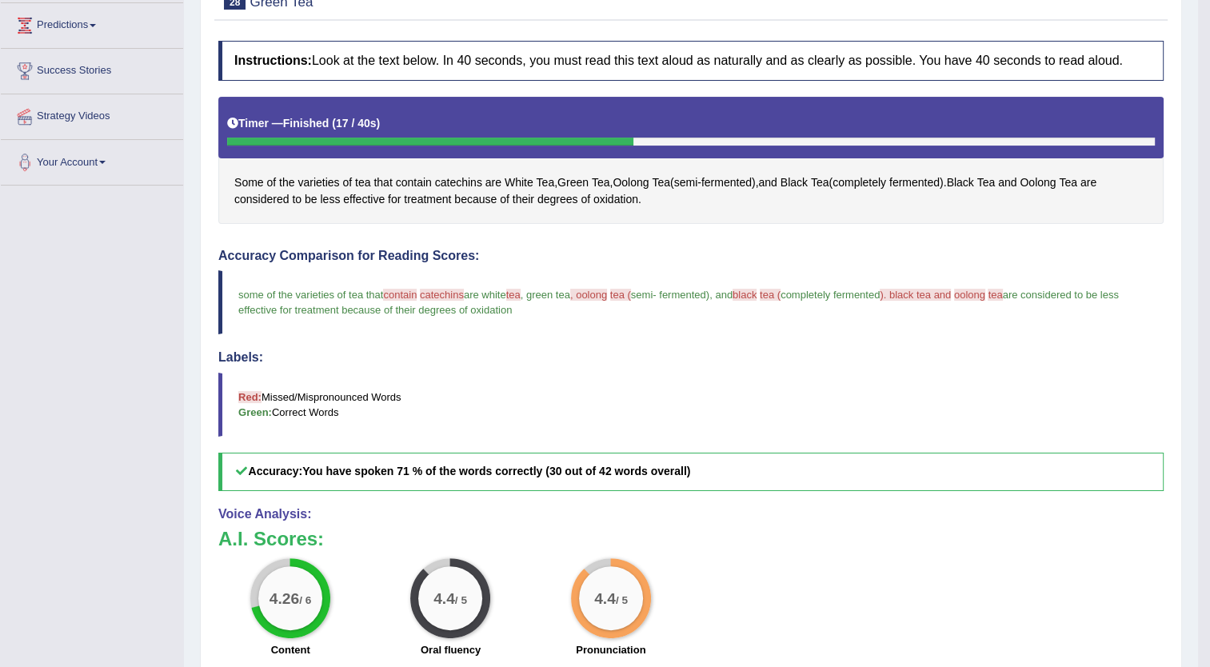
scroll to position [246, 0]
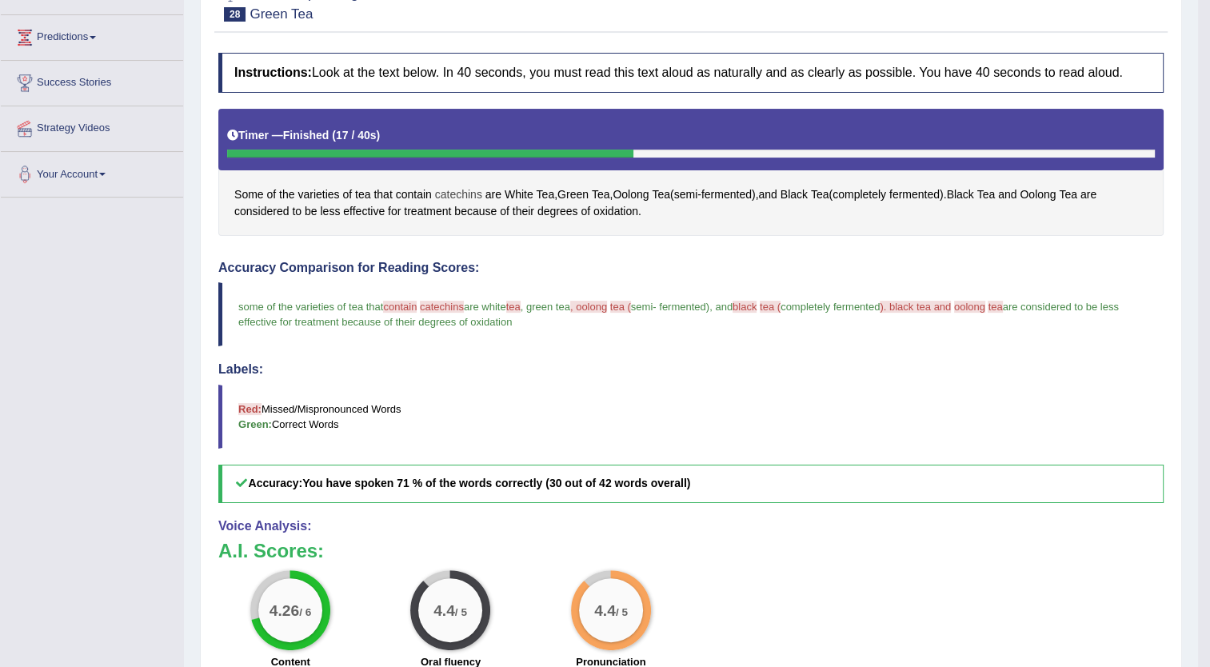
click at [462, 193] on span "catechins" at bounding box center [458, 194] width 47 height 17
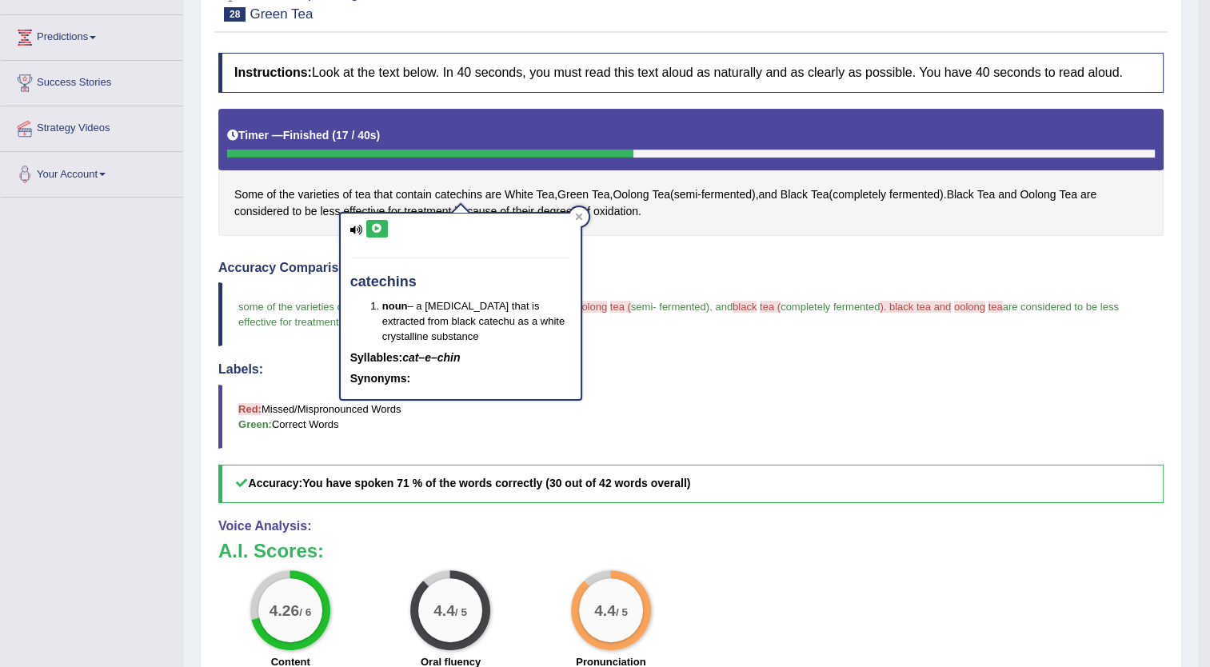
click at [378, 220] on button at bounding box center [377, 229] width 22 height 18
click at [669, 266] on h4 "Accuracy Comparison for Reading Scores:" at bounding box center [691, 268] width 946 height 14
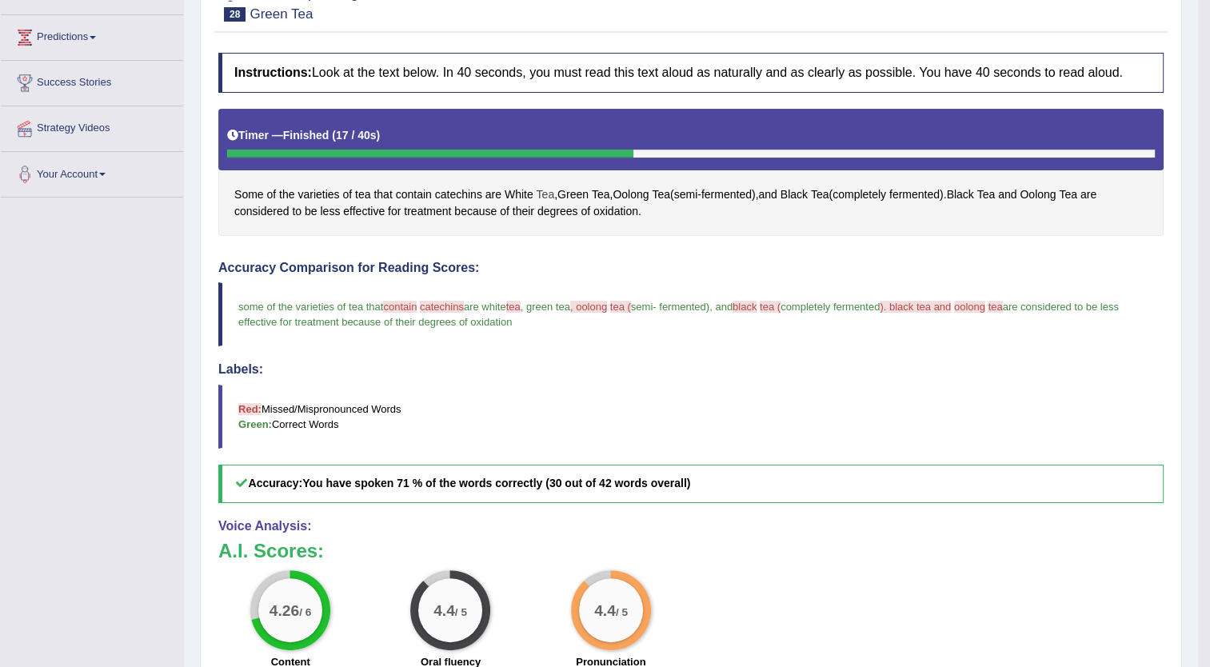
click at [544, 190] on span "Tea" at bounding box center [546, 194] width 18 height 17
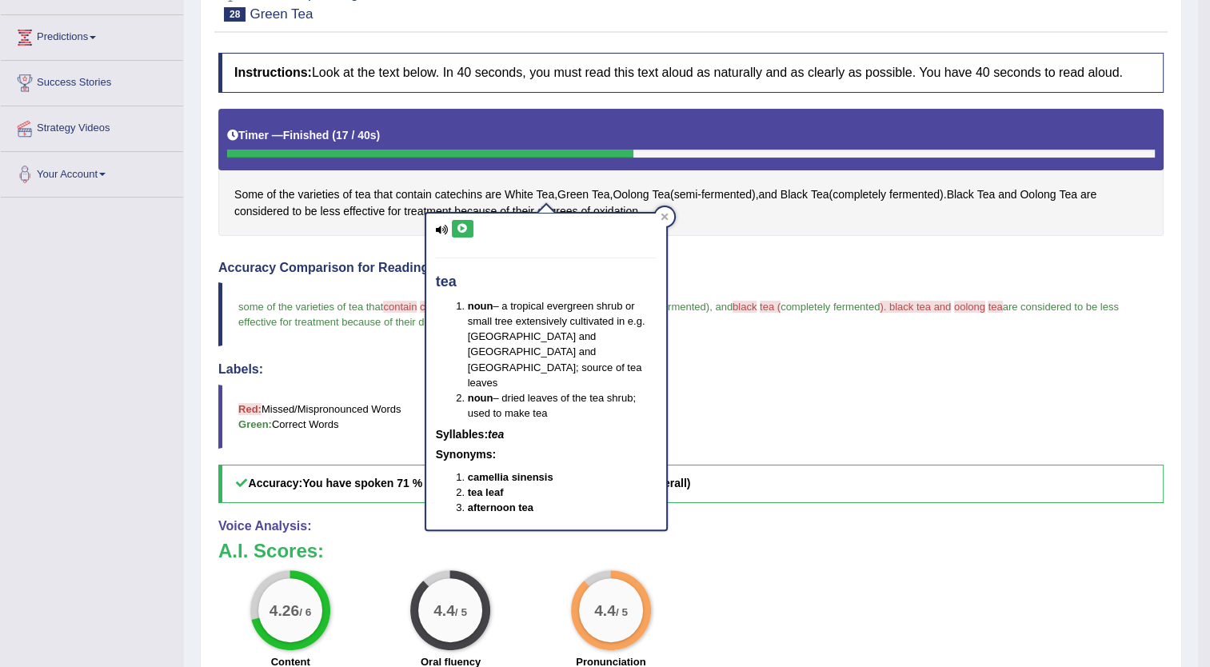
click at [458, 224] on icon at bounding box center [463, 229] width 12 height 10
click at [722, 264] on h4 "Accuracy Comparison for Reading Scores:" at bounding box center [691, 268] width 946 height 14
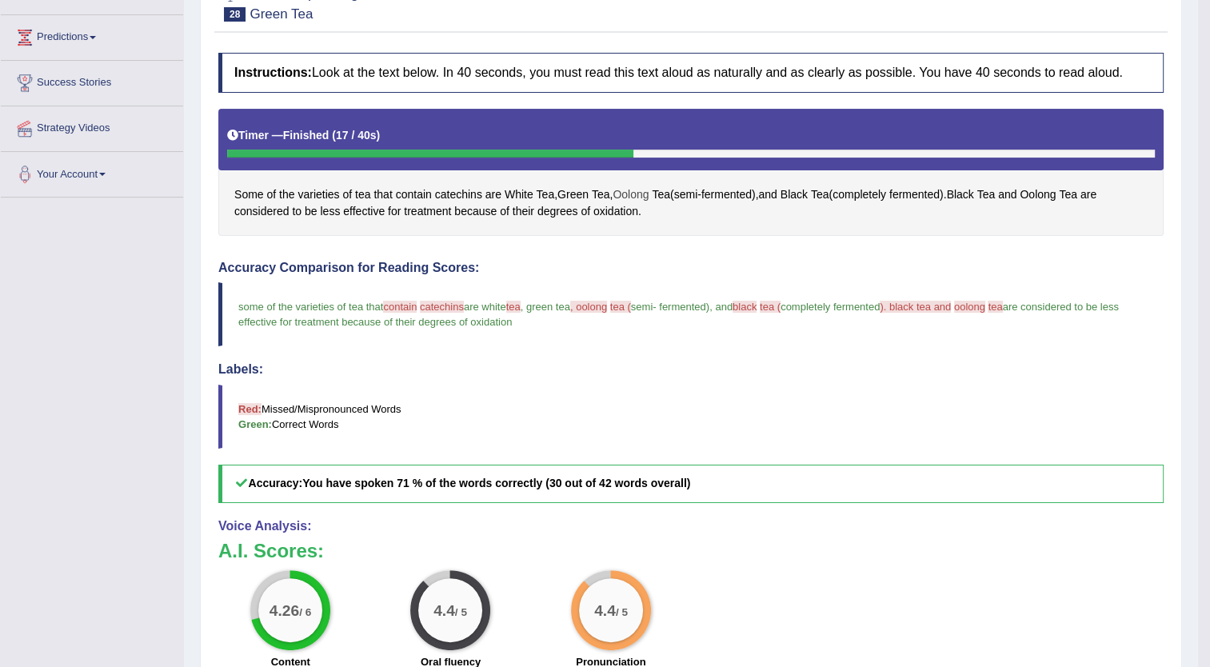
click at [640, 190] on span "Oolong" at bounding box center [631, 194] width 36 height 17
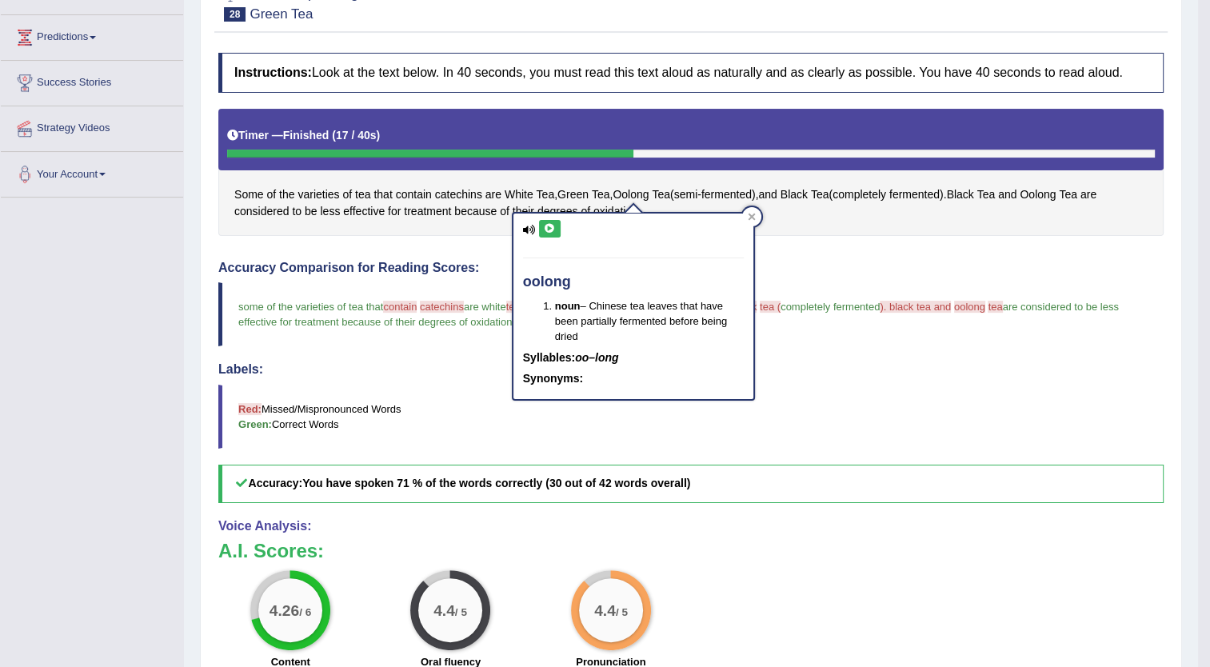
click at [546, 220] on button at bounding box center [550, 229] width 22 height 18
click at [845, 254] on div "Instructions: Look at the text below. In 40 seconds, you must read this text al…" at bounding box center [691, 423] width 954 height 756
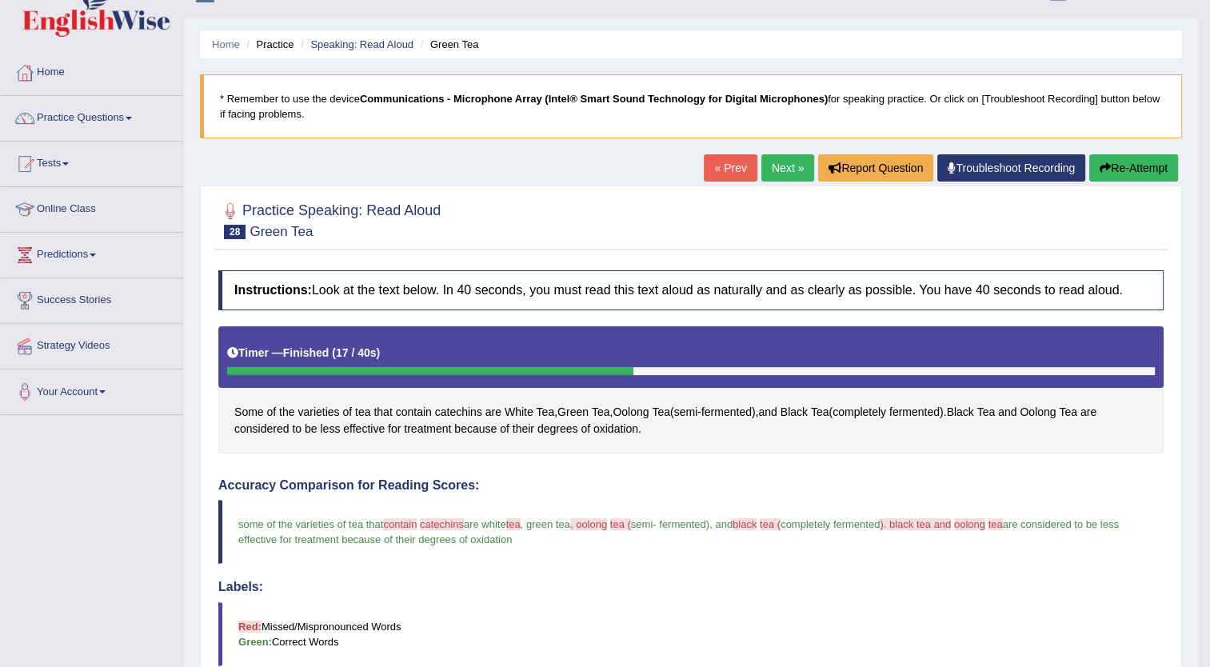
scroll to position [26, 0]
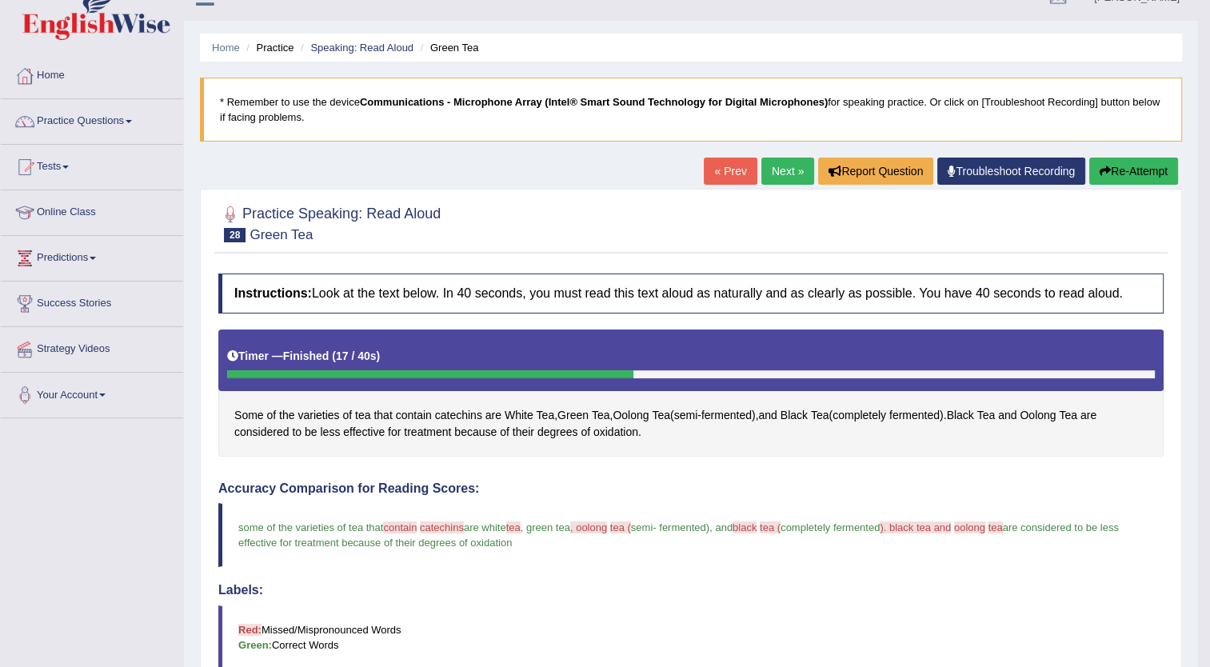
click at [1130, 166] on button "Re-Attempt" at bounding box center [1134, 171] width 89 height 27
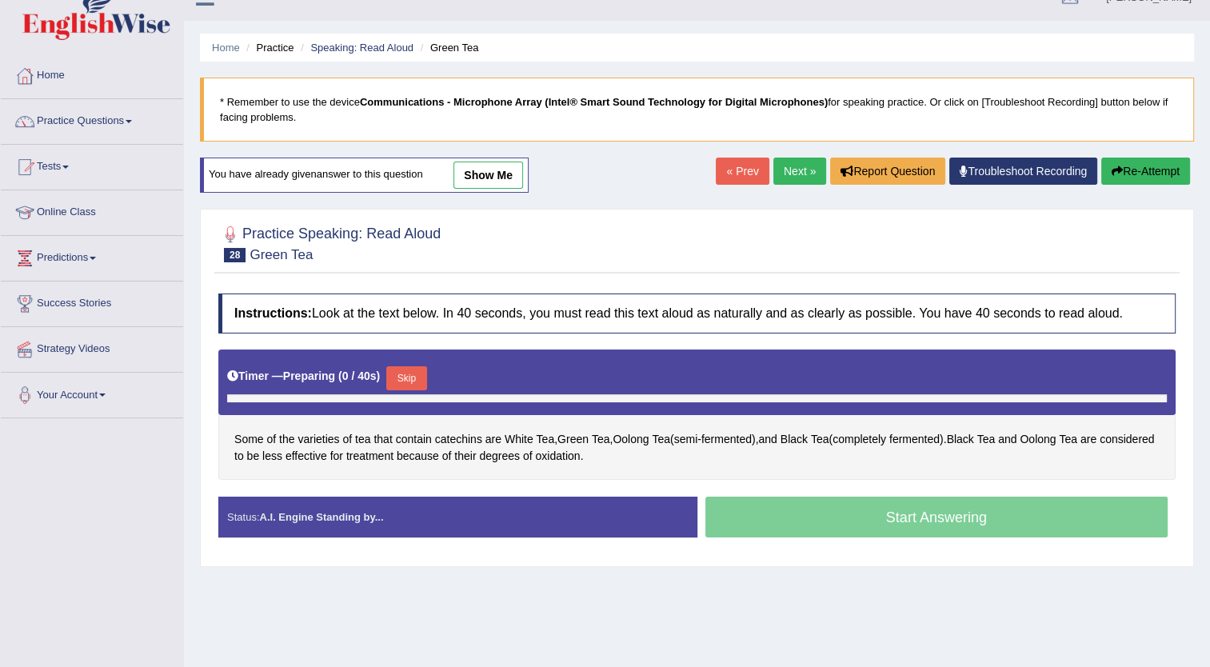
scroll to position [26, 0]
click at [405, 376] on button "Skip" at bounding box center [406, 378] width 40 height 24
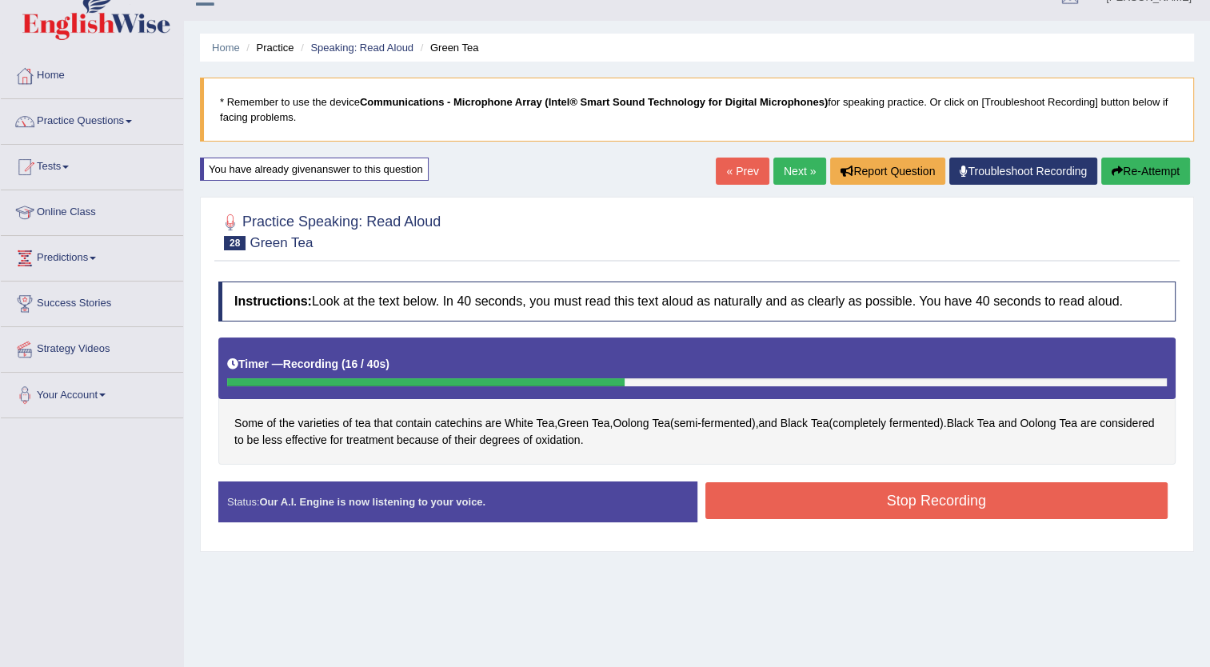
click at [854, 494] on button "Stop Recording" at bounding box center [937, 500] width 463 height 37
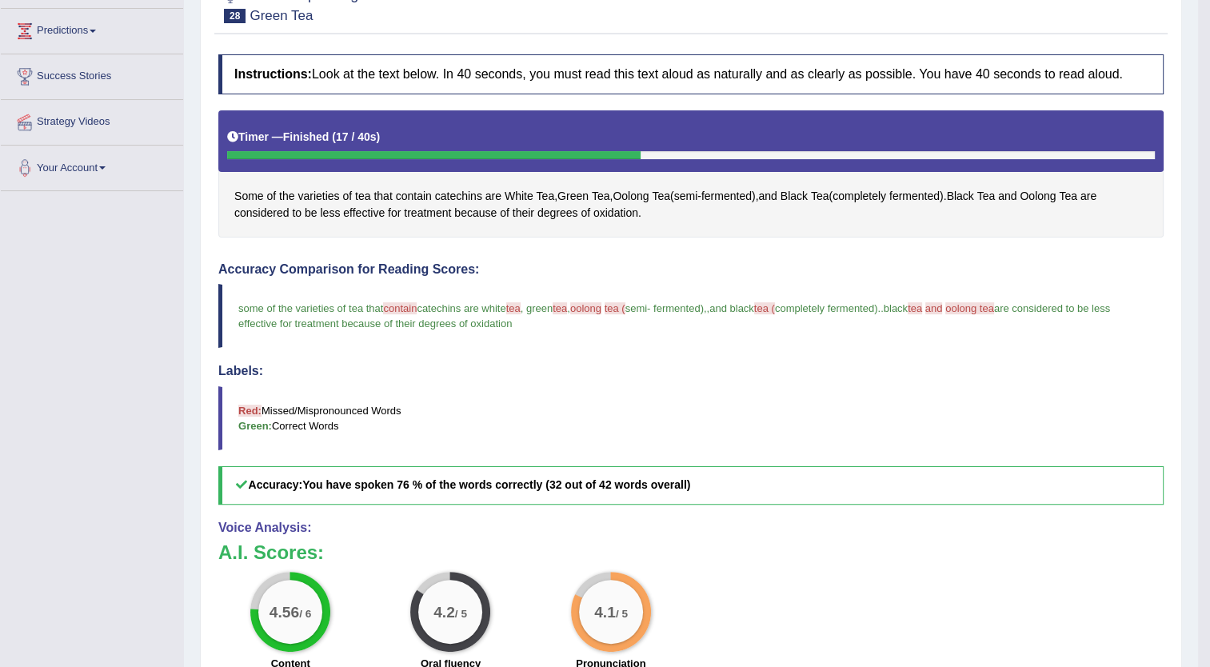
scroll to position [253, 0]
click at [416, 190] on span "contain" at bounding box center [414, 196] width 36 height 17
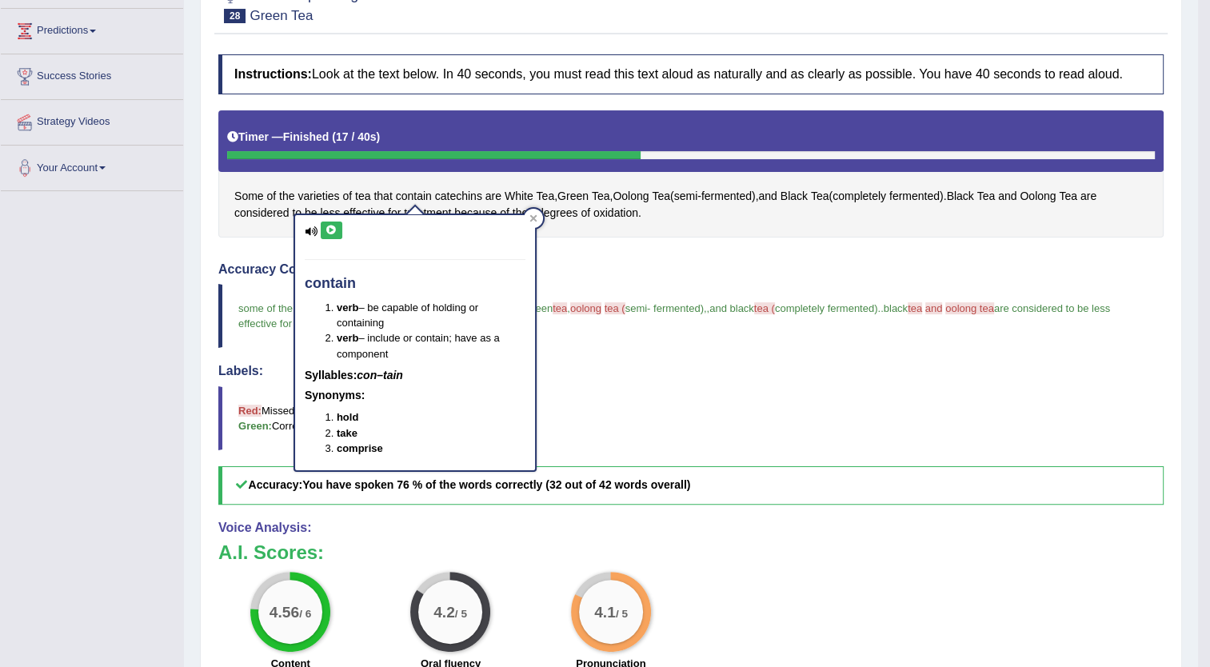
click at [328, 222] on button at bounding box center [332, 231] width 22 height 18
click at [548, 191] on span "Tea" at bounding box center [546, 196] width 18 height 17
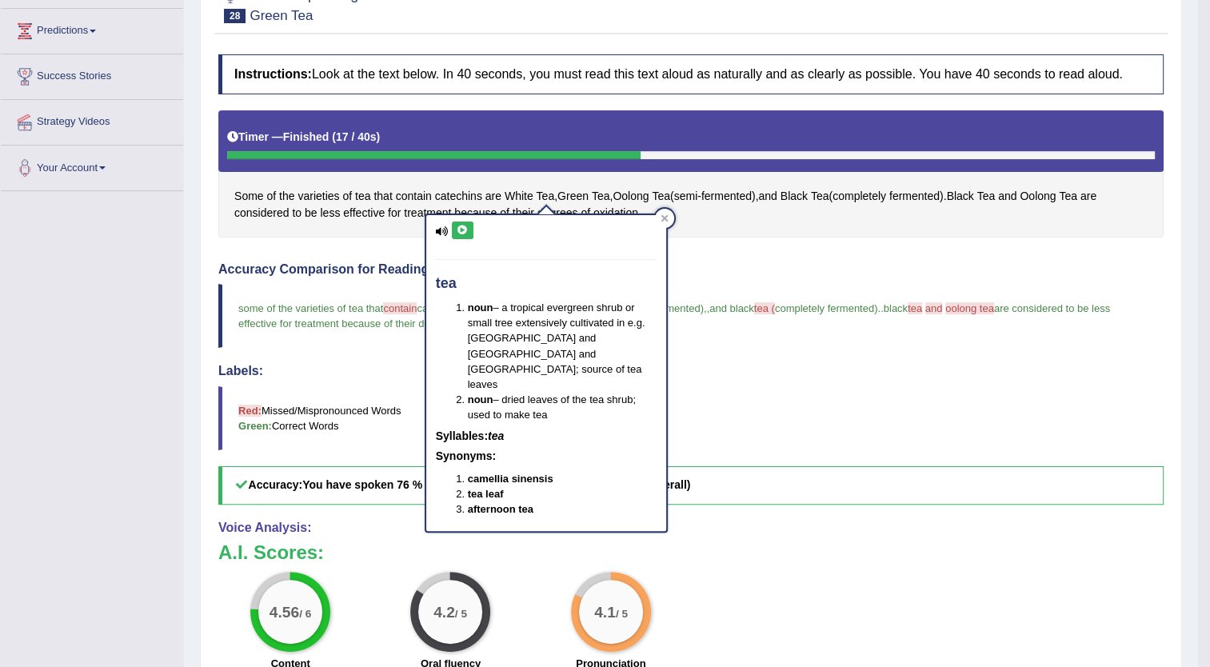
click at [458, 226] on icon at bounding box center [463, 231] width 12 height 10
click at [711, 238] on div "Instructions: Look at the text below. In 40 seconds, you must read this text al…" at bounding box center [691, 424] width 954 height 756
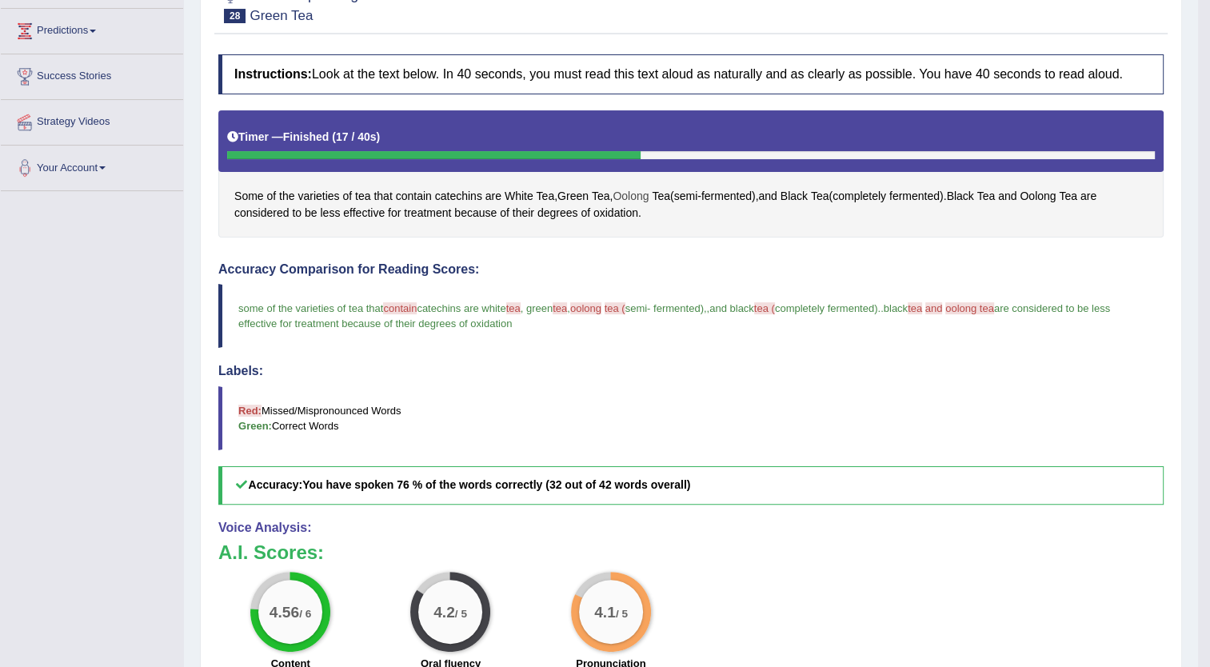
click at [636, 189] on span "Oolong" at bounding box center [631, 196] width 36 height 17
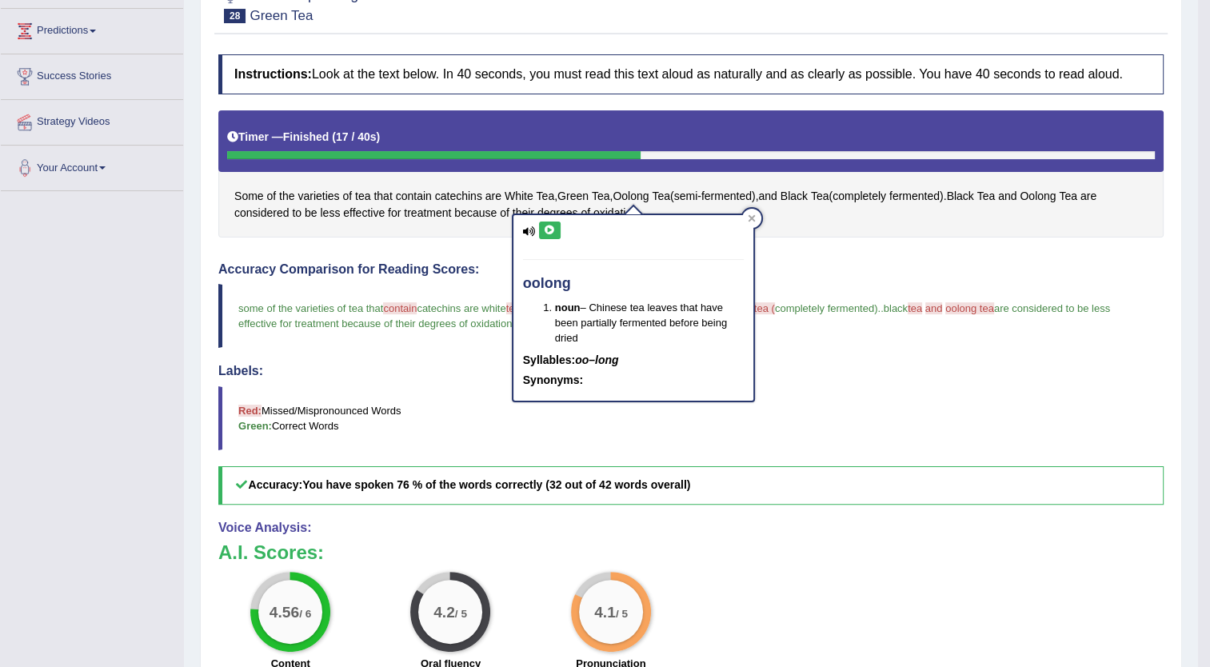
click at [546, 222] on button at bounding box center [550, 231] width 22 height 18
click at [816, 254] on div "Instructions: Look at the text below. In 40 seconds, you must read this text al…" at bounding box center [691, 424] width 954 height 756
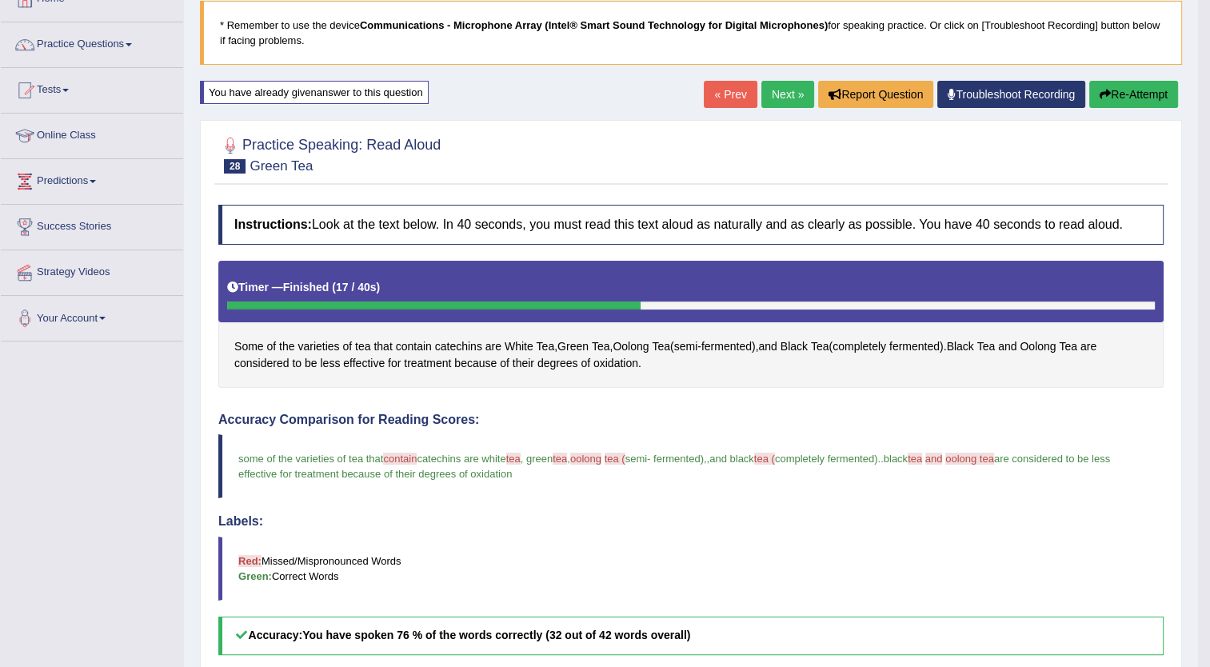
scroll to position [102, 0]
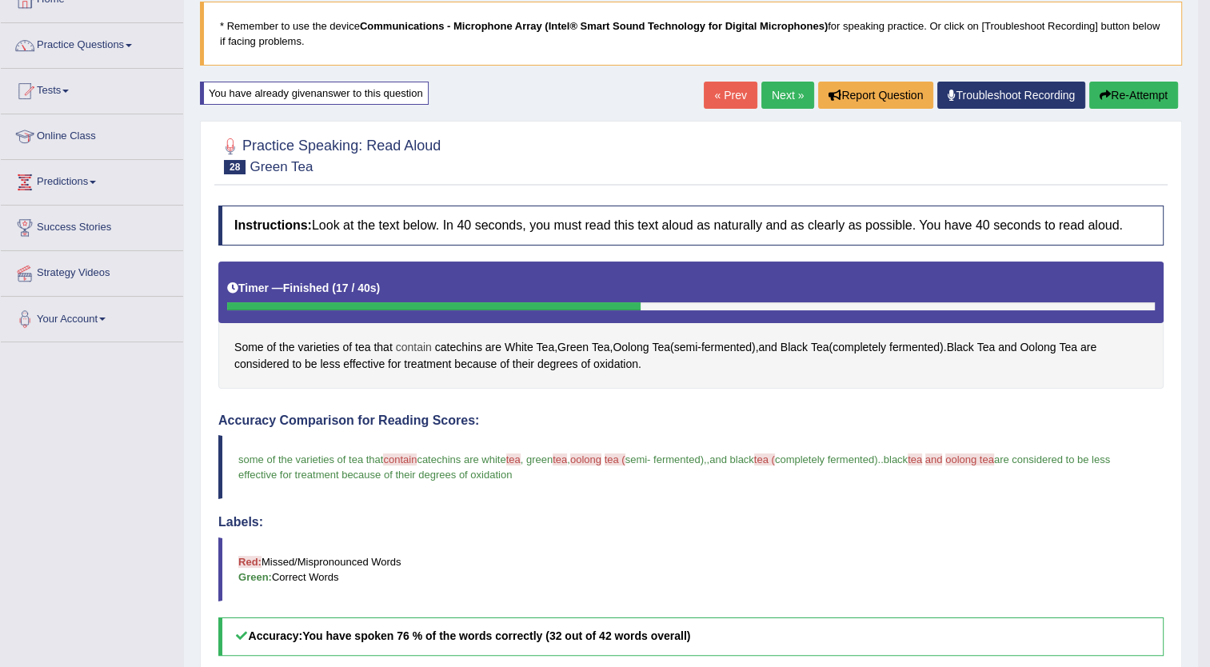
click at [419, 341] on span "contain" at bounding box center [414, 347] width 36 height 17
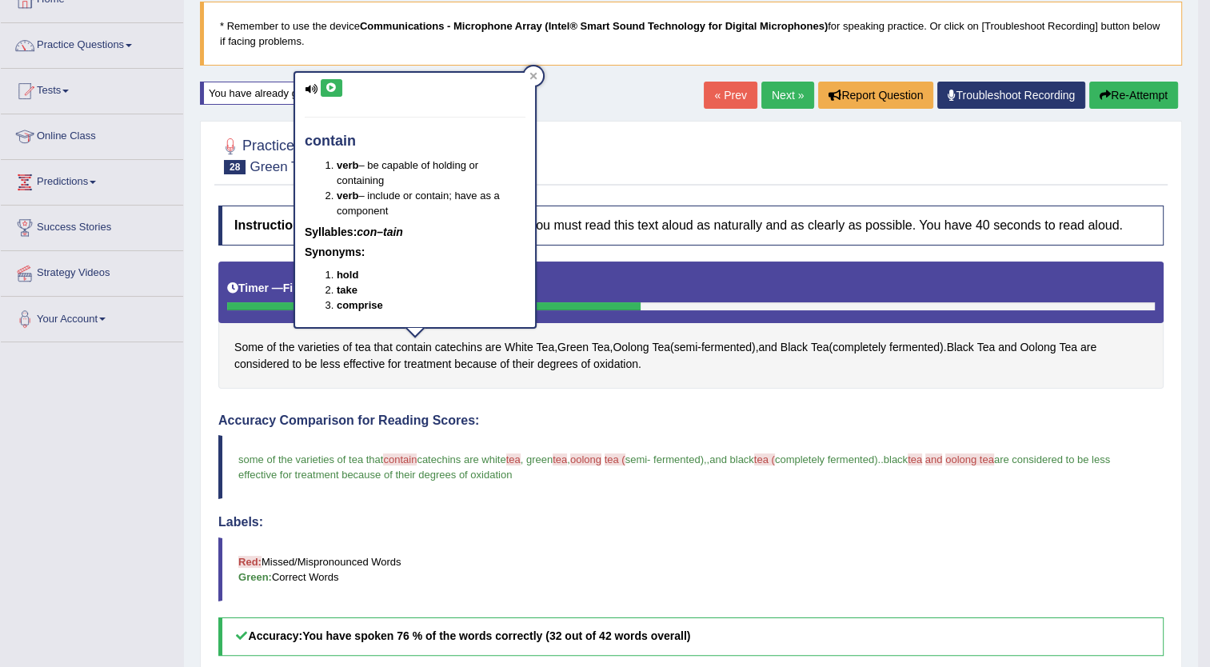
click at [327, 85] on icon at bounding box center [332, 88] width 12 height 10
click at [1143, 88] on button "Re-Attempt" at bounding box center [1134, 95] width 89 height 27
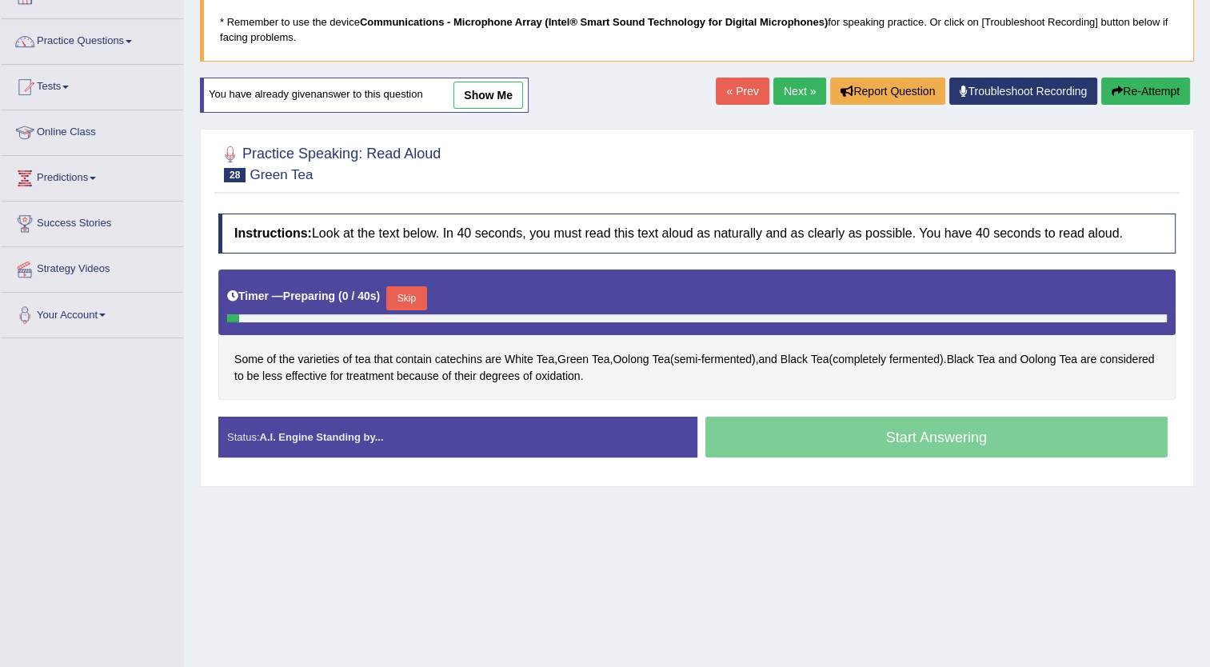
scroll to position [102, 0]
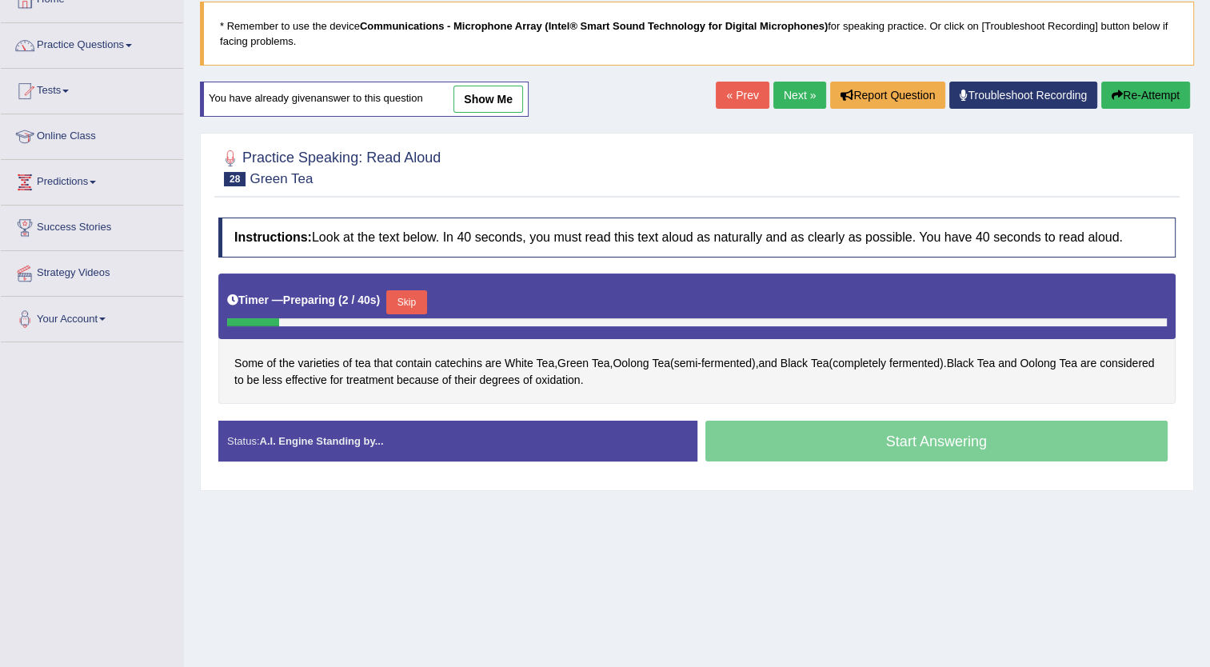
click at [404, 306] on button "Skip" at bounding box center [406, 302] width 40 height 24
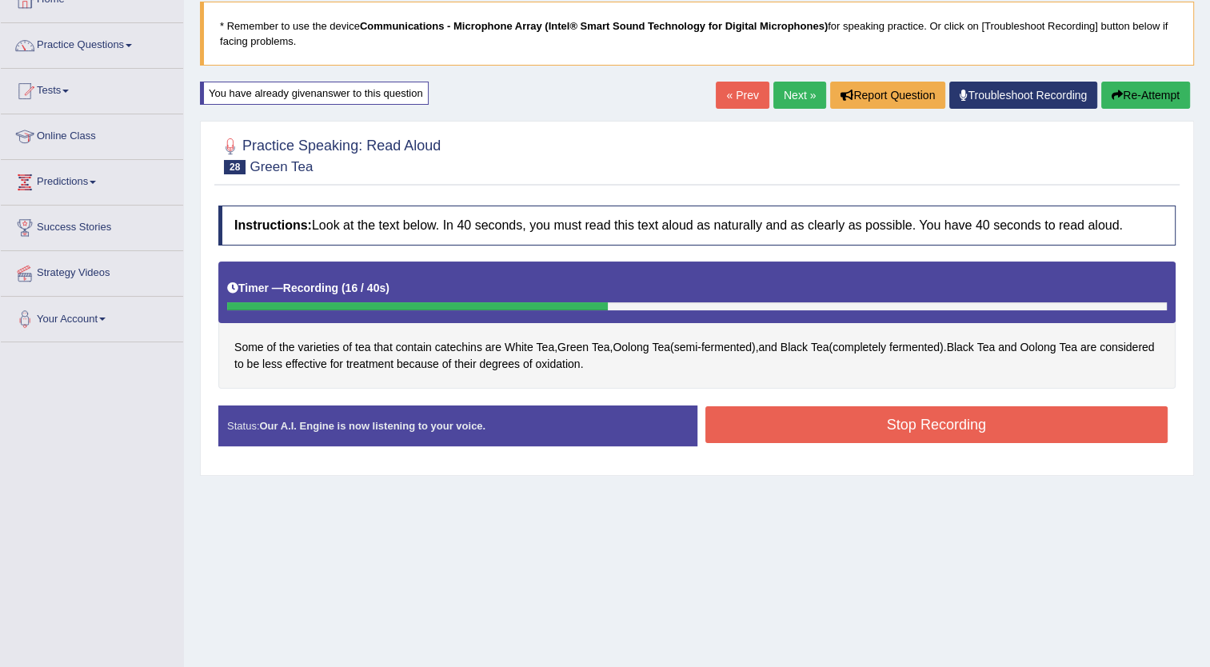
click at [878, 424] on button "Stop Recording" at bounding box center [937, 424] width 463 height 37
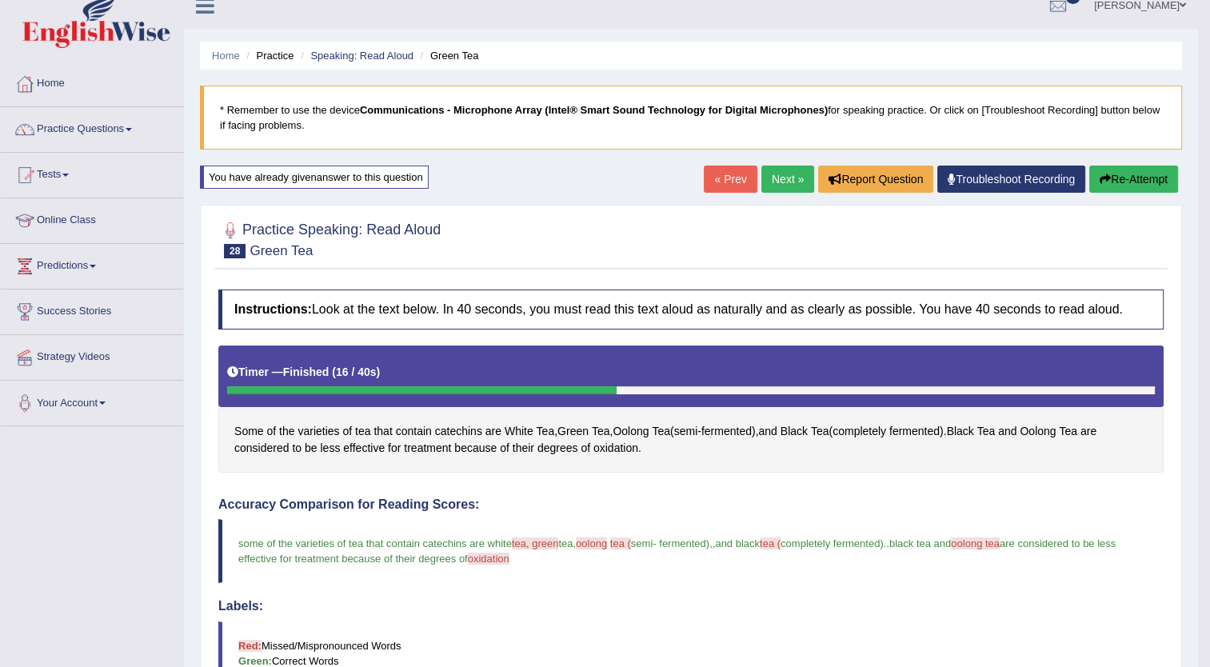
scroll to position [0, 0]
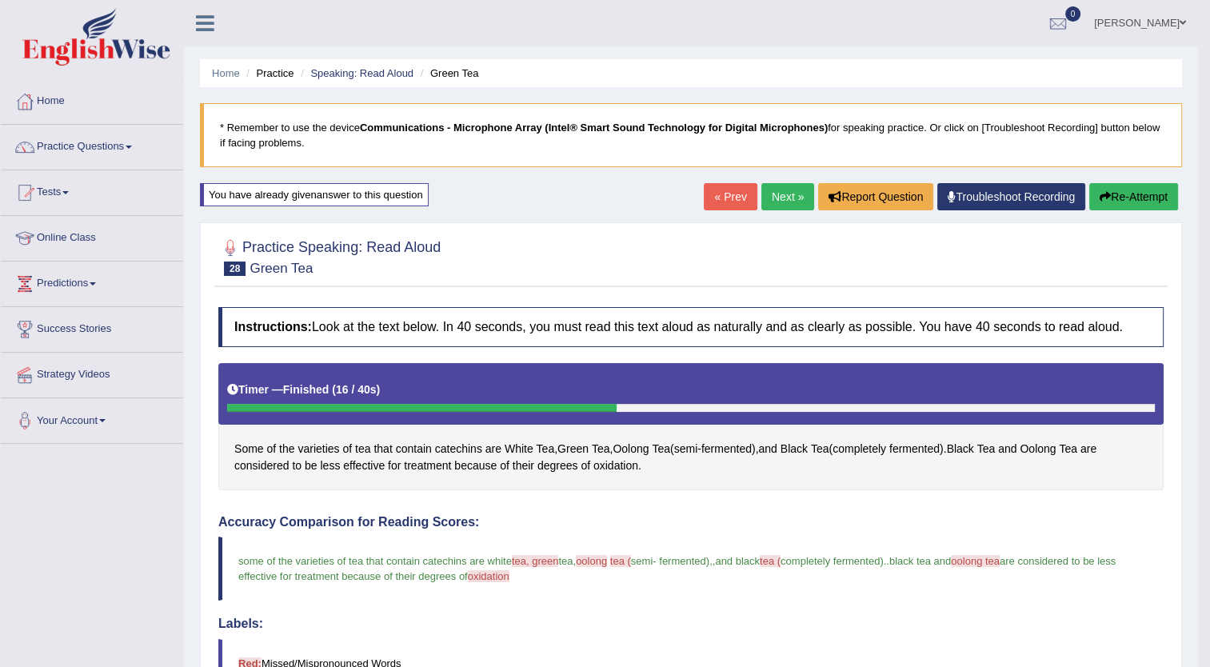
click at [788, 195] on link "Next »" at bounding box center [788, 196] width 53 height 27
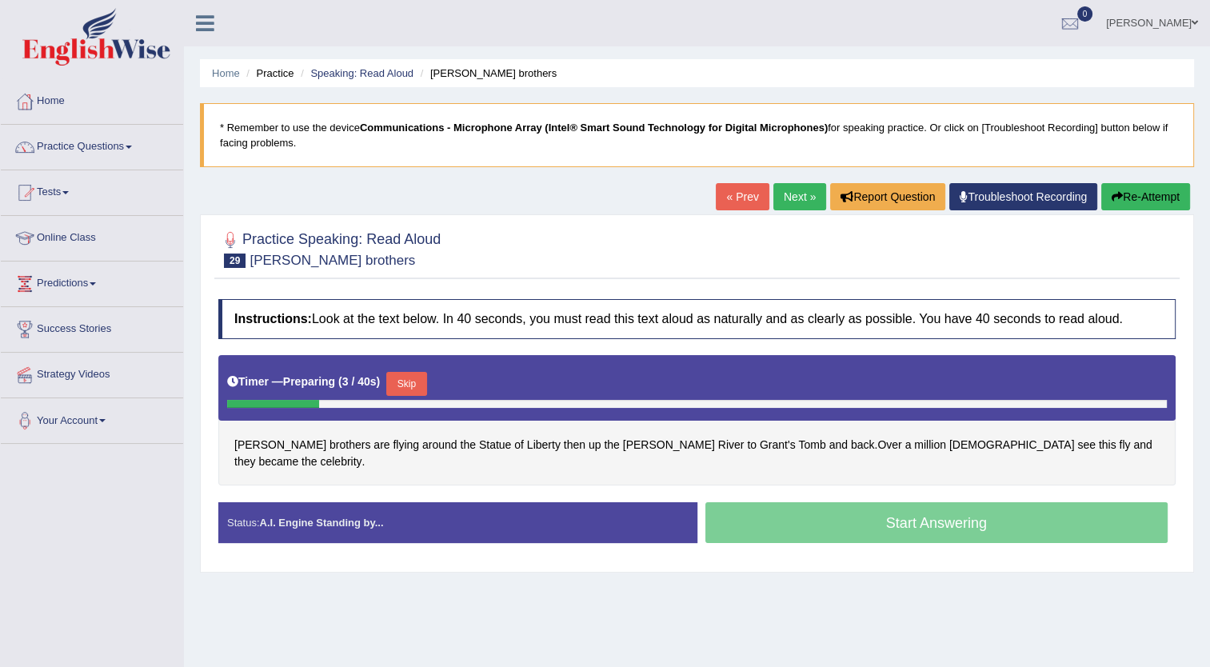
click at [409, 386] on button "Skip" at bounding box center [406, 384] width 40 height 24
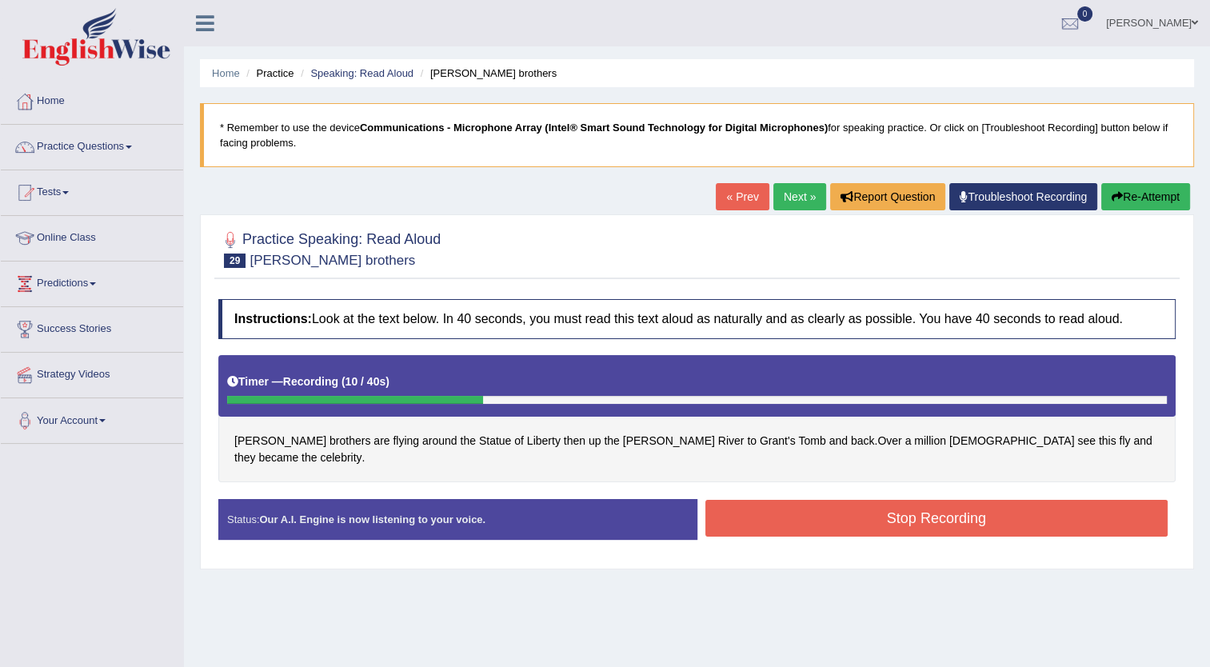
click at [910, 501] on button "Stop Recording" at bounding box center [937, 518] width 463 height 37
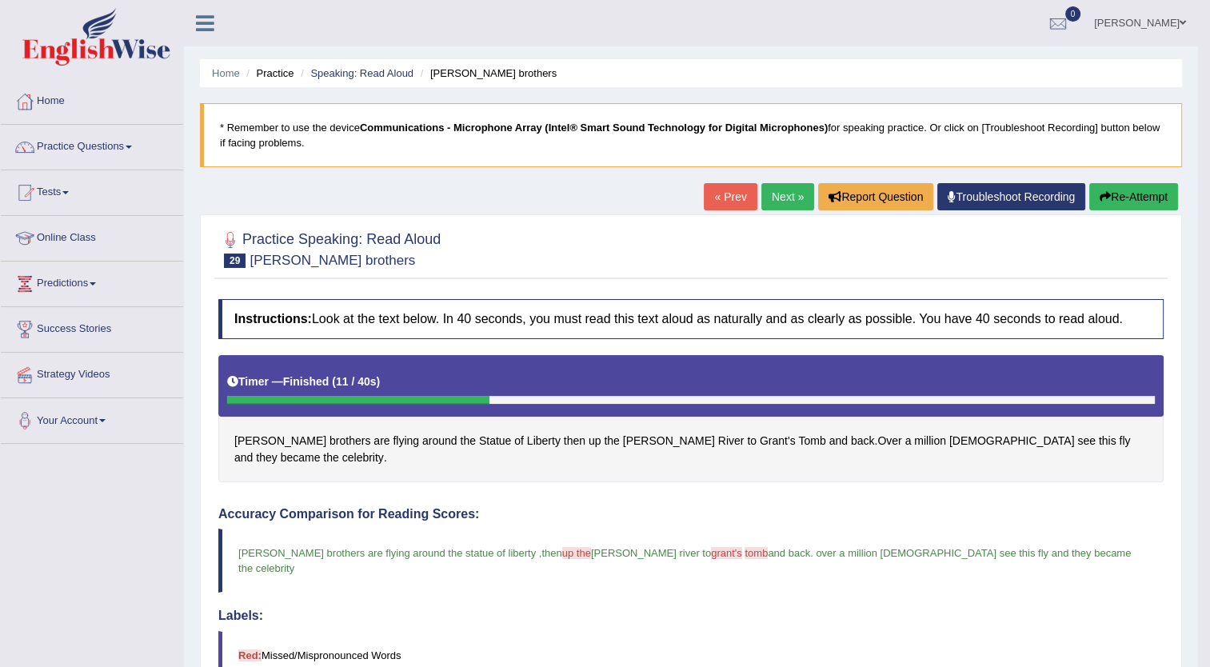
click at [786, 194] on link "Next »" at bounding box center [788, 196] width 53 height 27
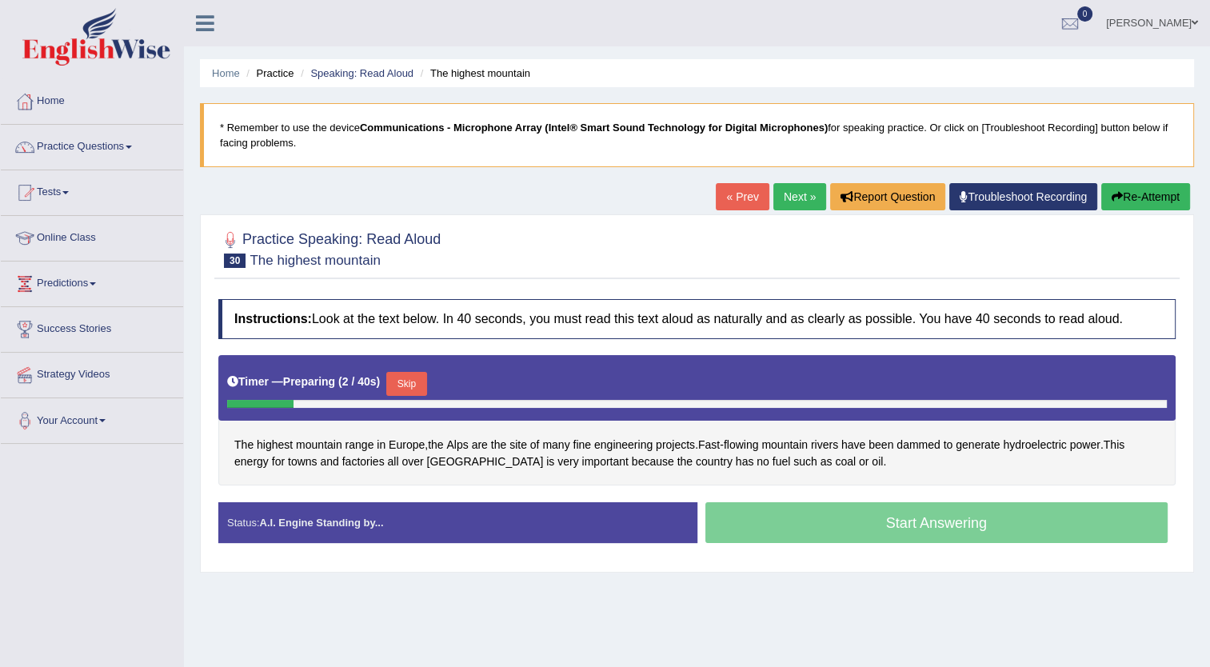
click at [398, 379] on button "Skip" at bounding box center [406, 384] width 40 height 24
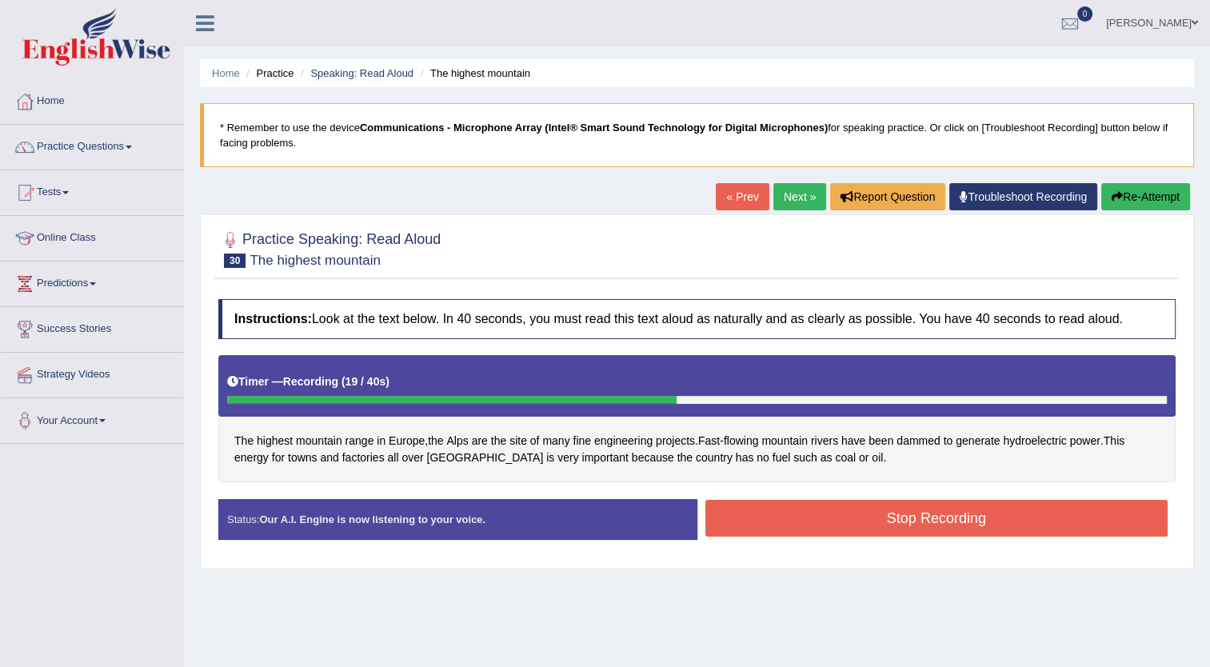
click at [838, 525] on button "Stop Recording" at bounding box center [937, 518] width 463 height 37
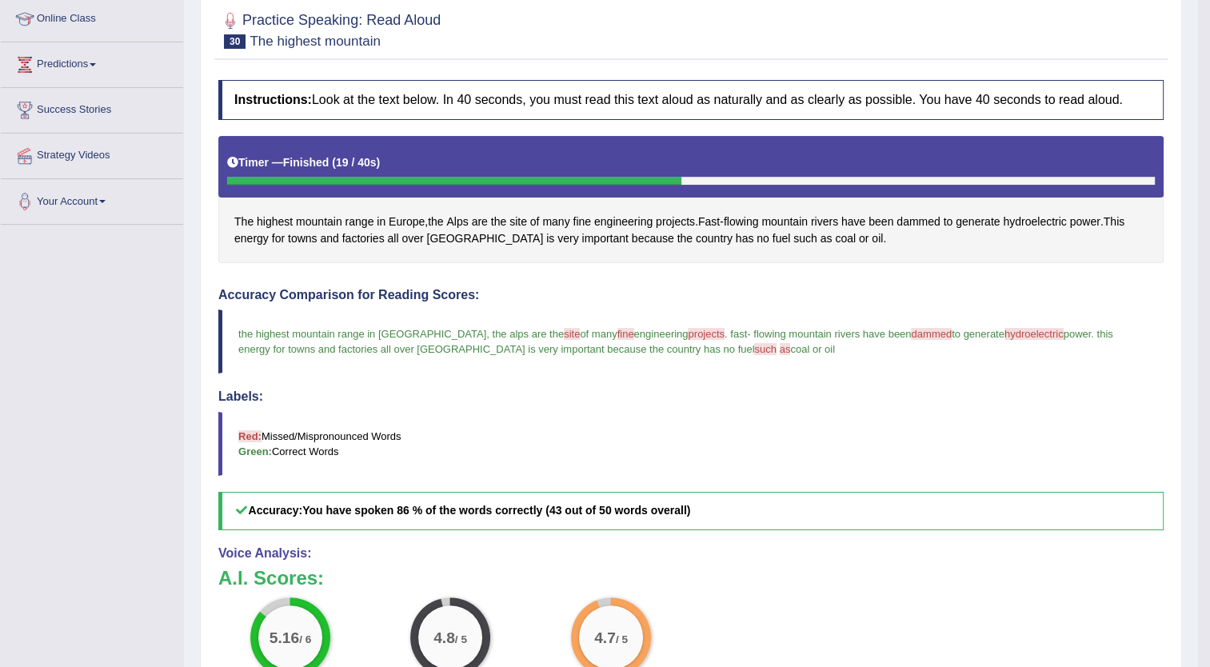
scroll to position [220, 0]
click at [925, 216] on span "dammed" at bounding box center [918, 221] width 43 height 17
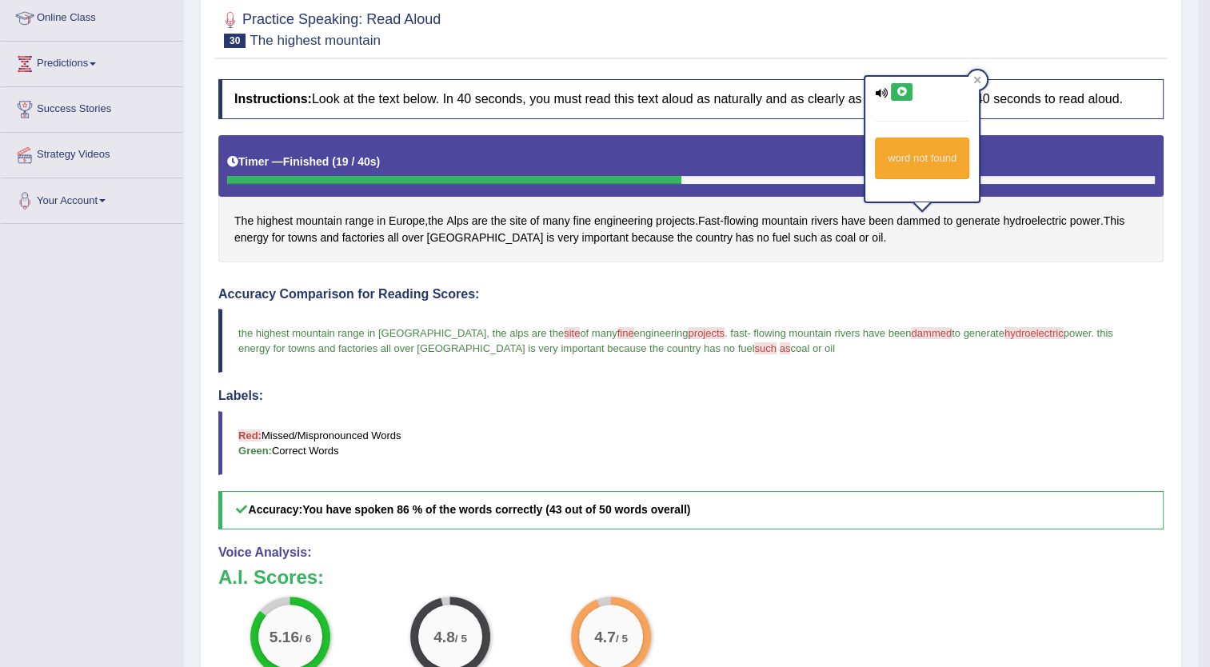
click at [898, 92] on icon at bounding box center [902, 92] width 12 height 10
click at [511, 213] on span "site" at bounding box center [519, 221] width 18 height 17
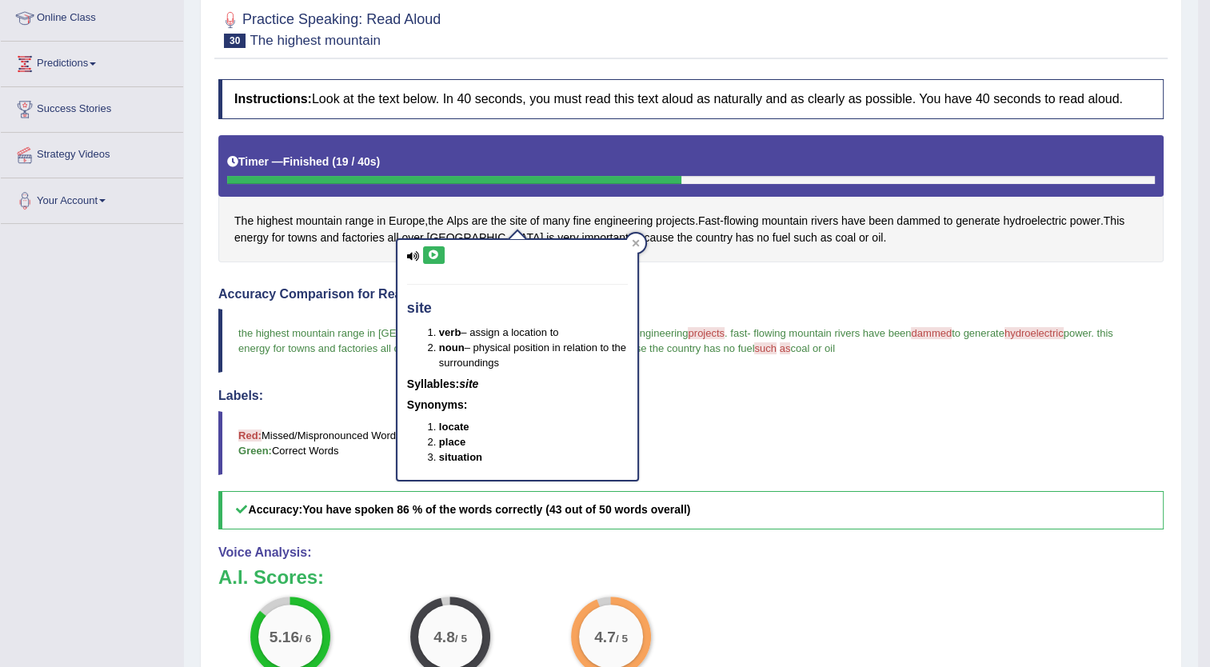
click at [435, 250] on icon at bounding box center [434, 255] width 12 height 10
click at [694, 287] on h4 "Accuracy Comparison for Reading Scores:" at bounding box center [691, 294] width 946 height 14
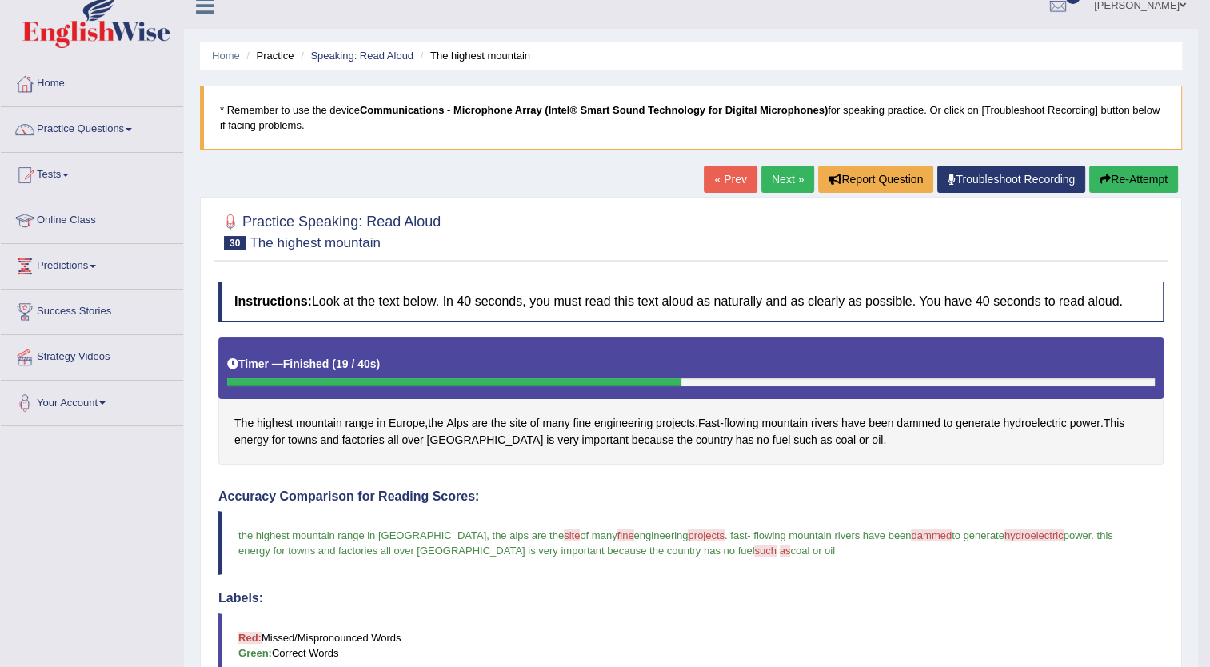
scroll to position [15, 0]
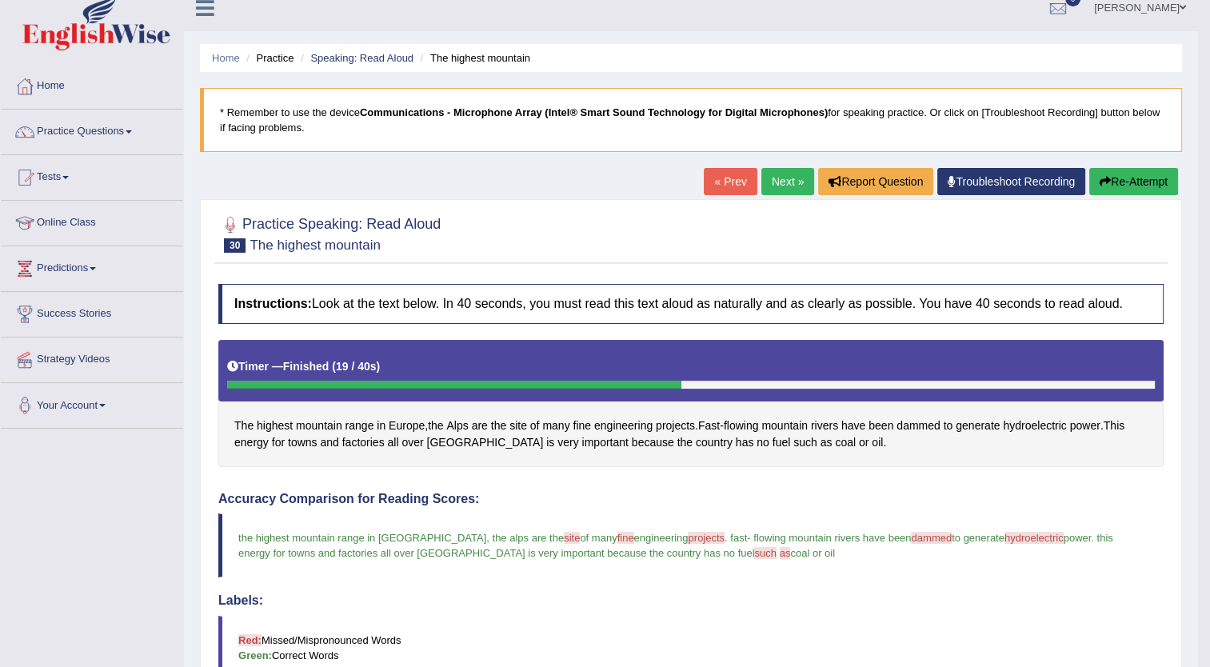
click at [1133, 178] on button "Re-Attempt" at bounding box center [1134, 181] width 89 height 27
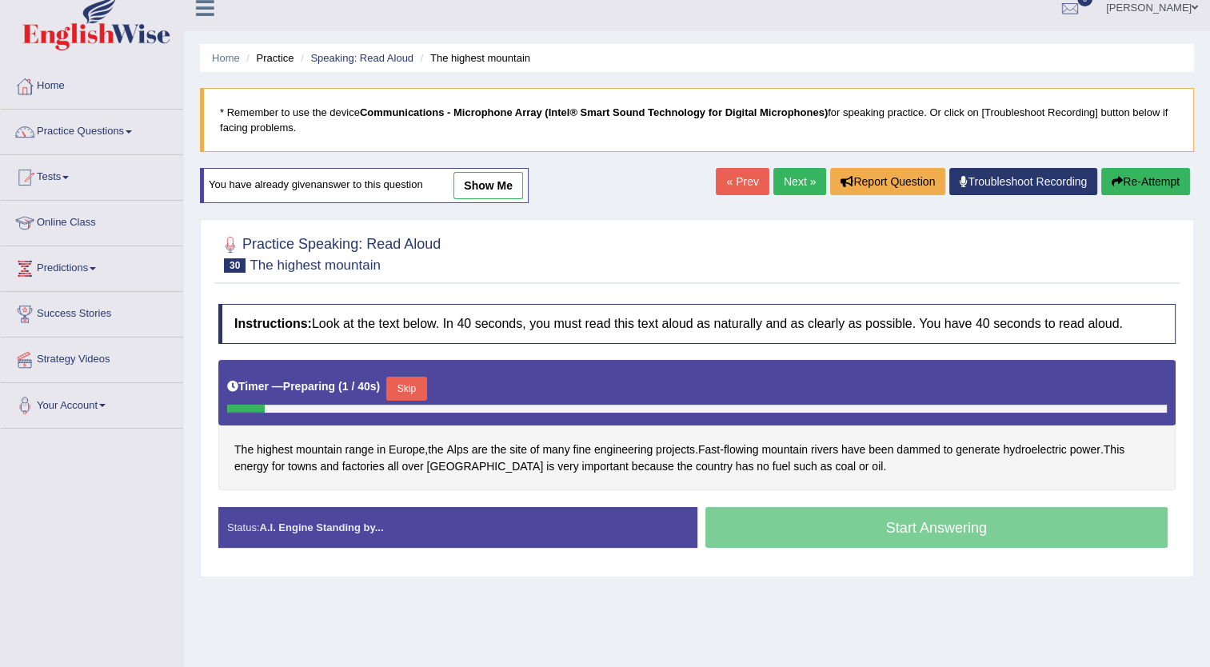
click at [401, 385] on button "Skip" at bounding box center [406, 389] width 40 height 24
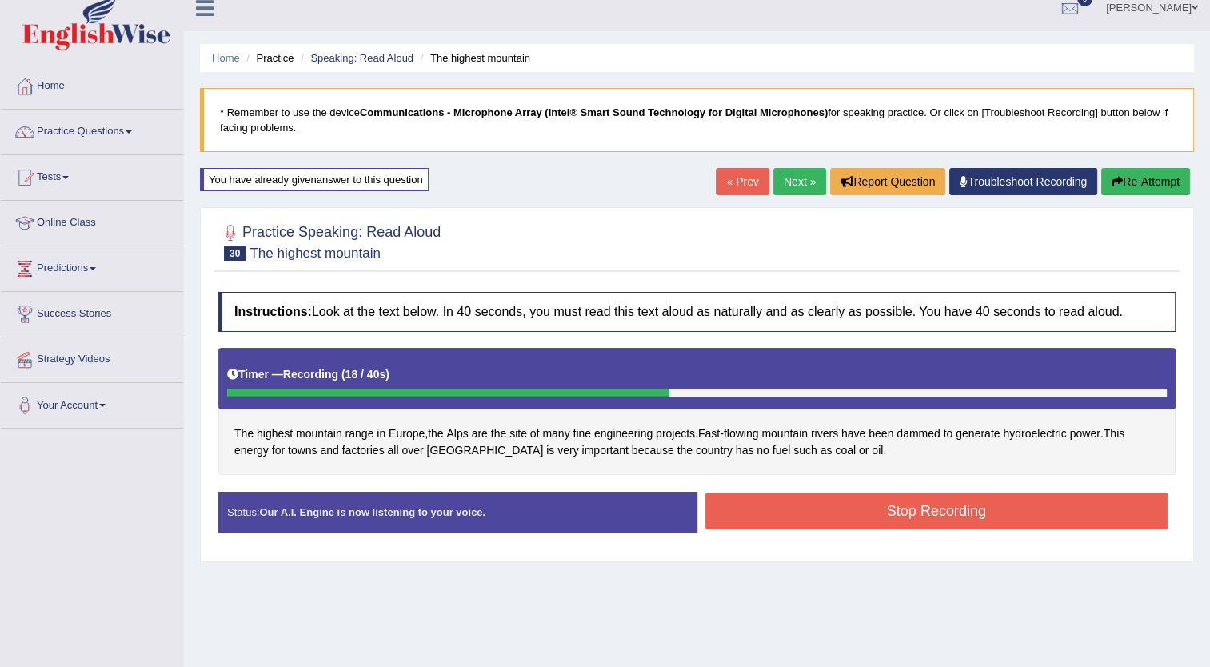
click at [790, 506] on button "Stop Recording" at bounding box center [937, 511] width 463 height 37
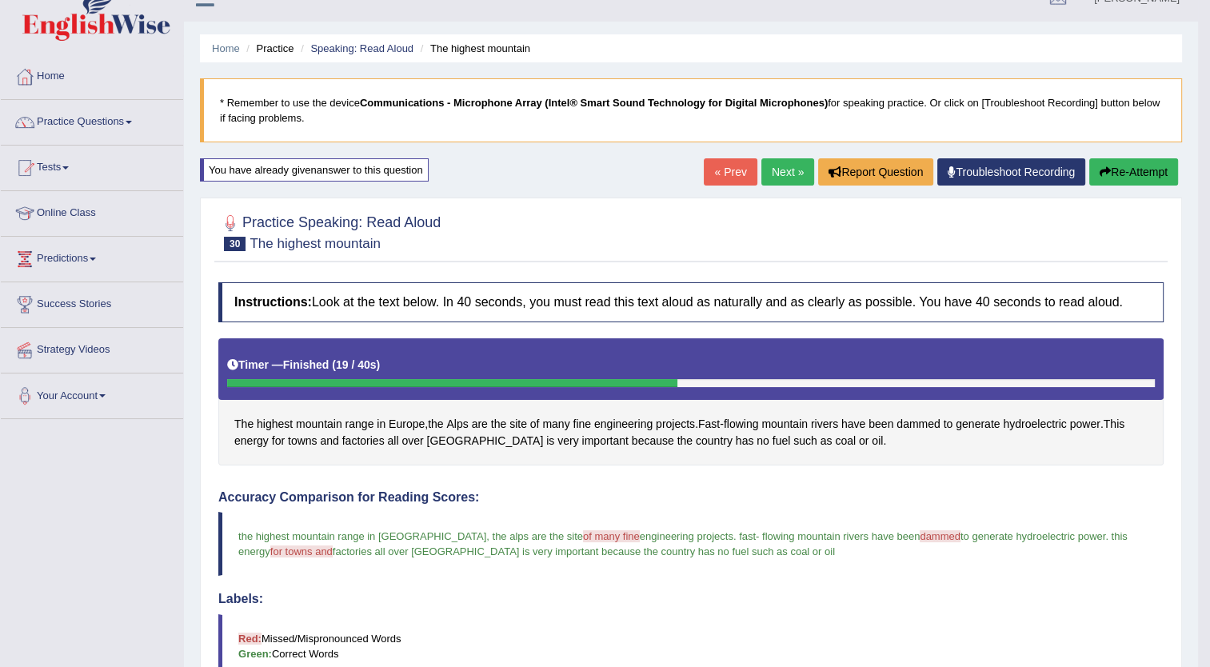
scroll to position [24, 0]
click at [786, 166] on link "Next »" at bounding box center [788, 172] width 53 height 27
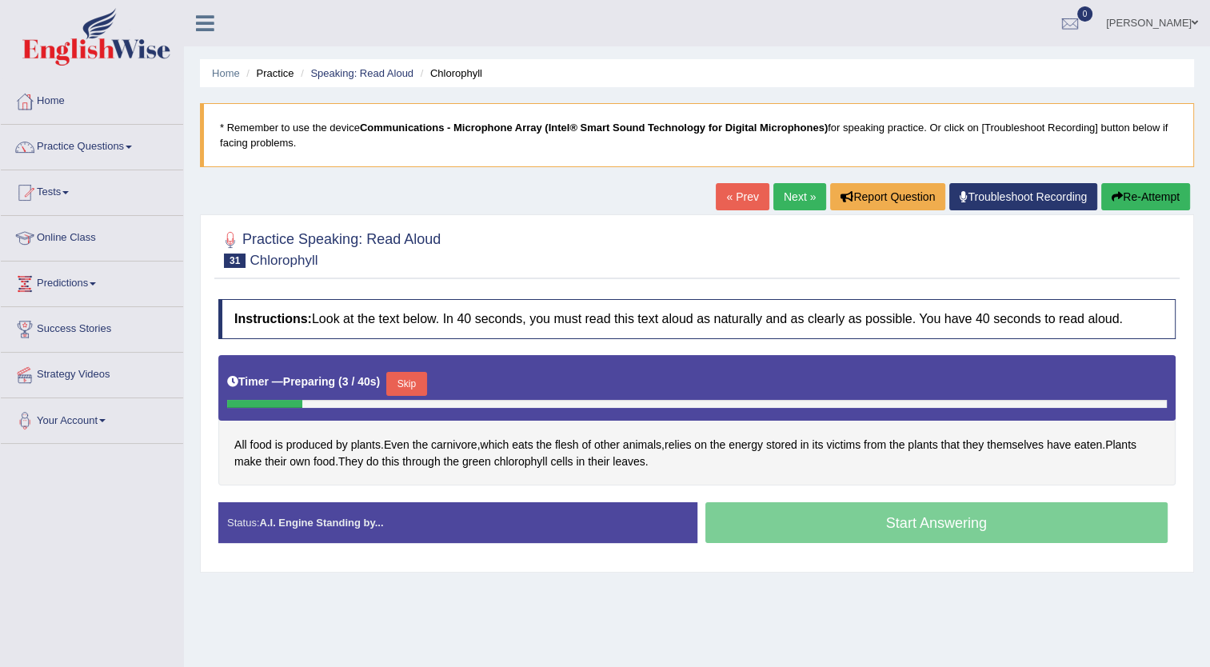
click at [403, 381] on button "Skip" at bounding box center [406, 384] width 40 height 24
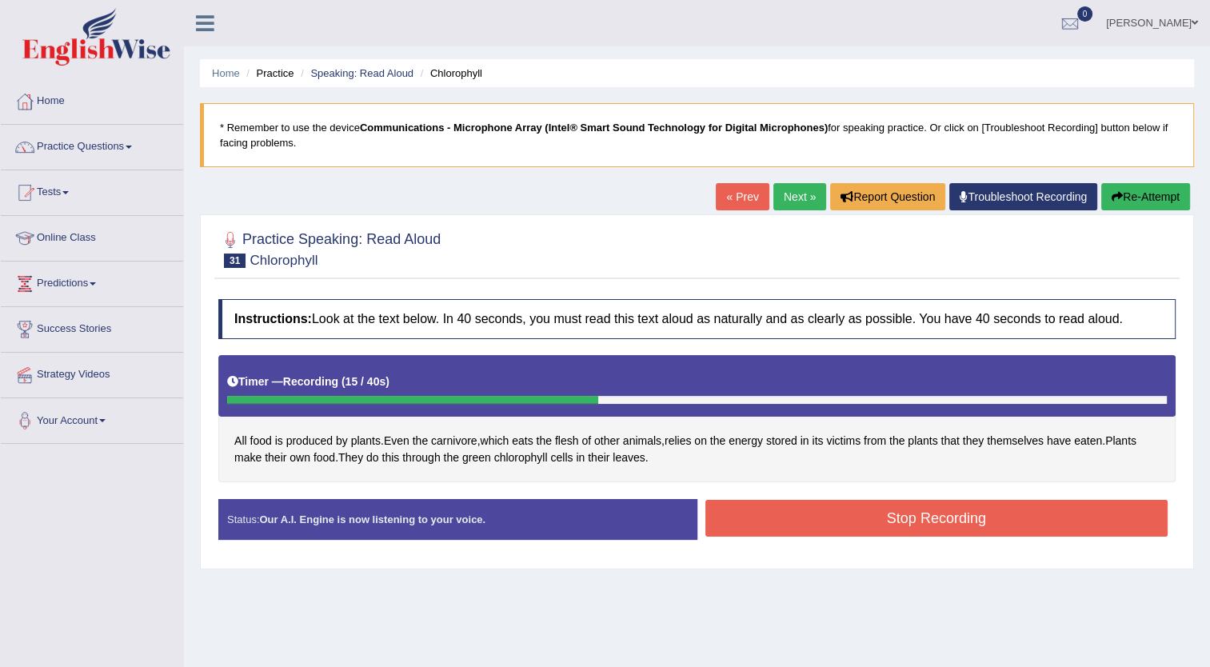
click at [870, 520] on button "Stop Recording" at bounding box center [937, 518] width 463 height 37
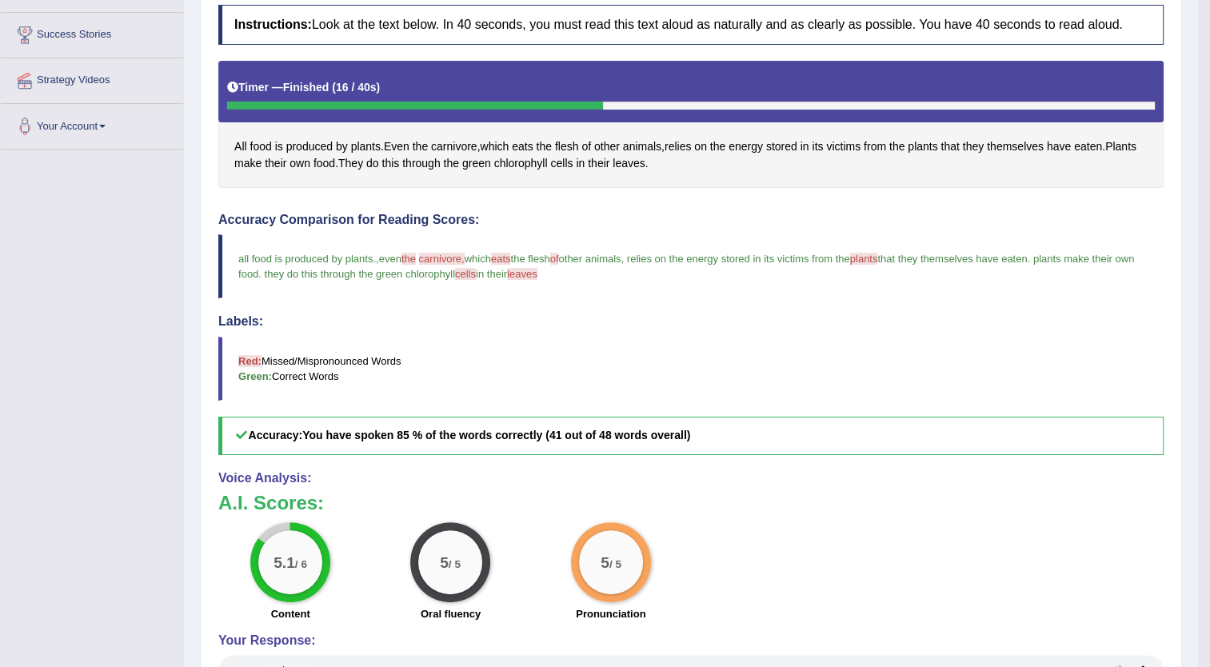
scroll to position [297, 0]
